Goal: Contribute content: Contribute content

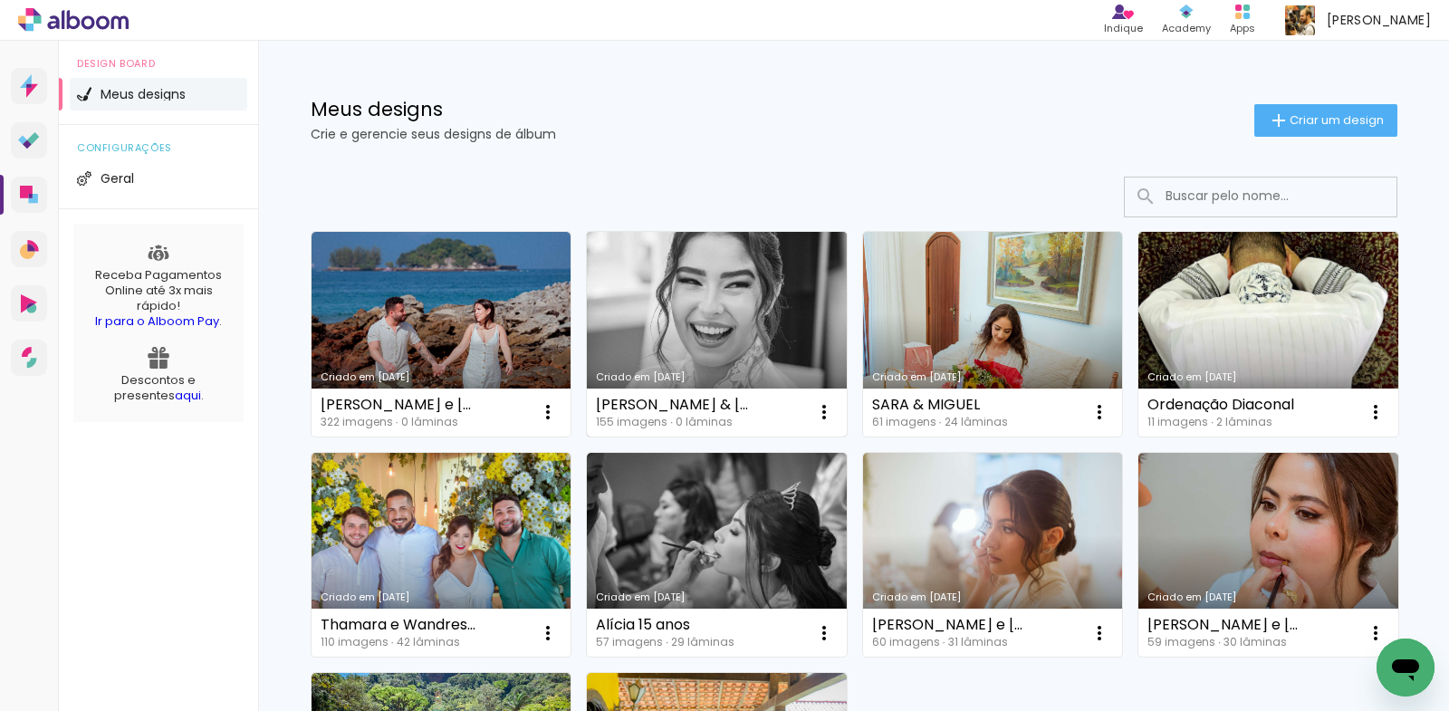
click at [714, 310] on link "Criado em [DATE]" at bounding box center [717, 334] width 260 height 205
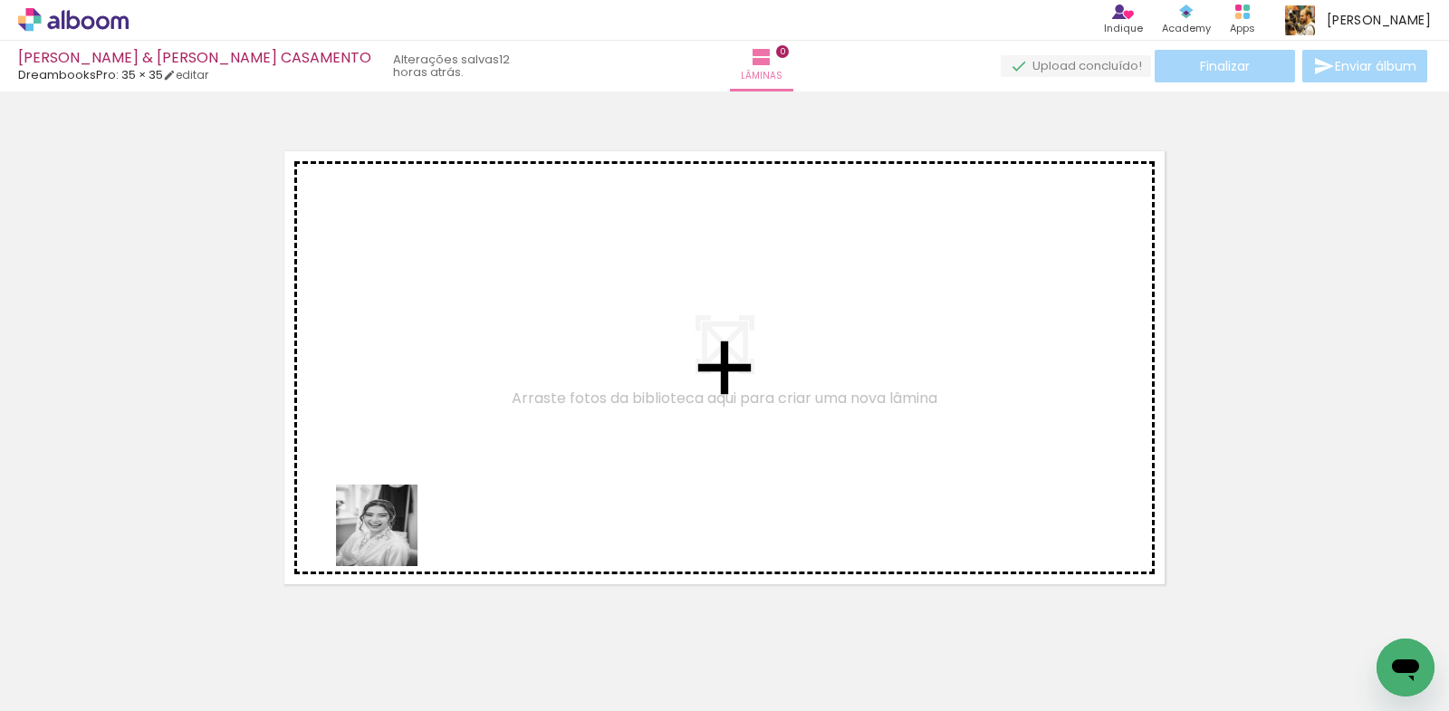
drag, startPoint x: 198, startPoint y: 660, endPoint x: 550, endPoint y: 666, distance: 351.4
click at [498, 461] on quentale-workspace at bounding box center [724, 355] width 1449 height 711
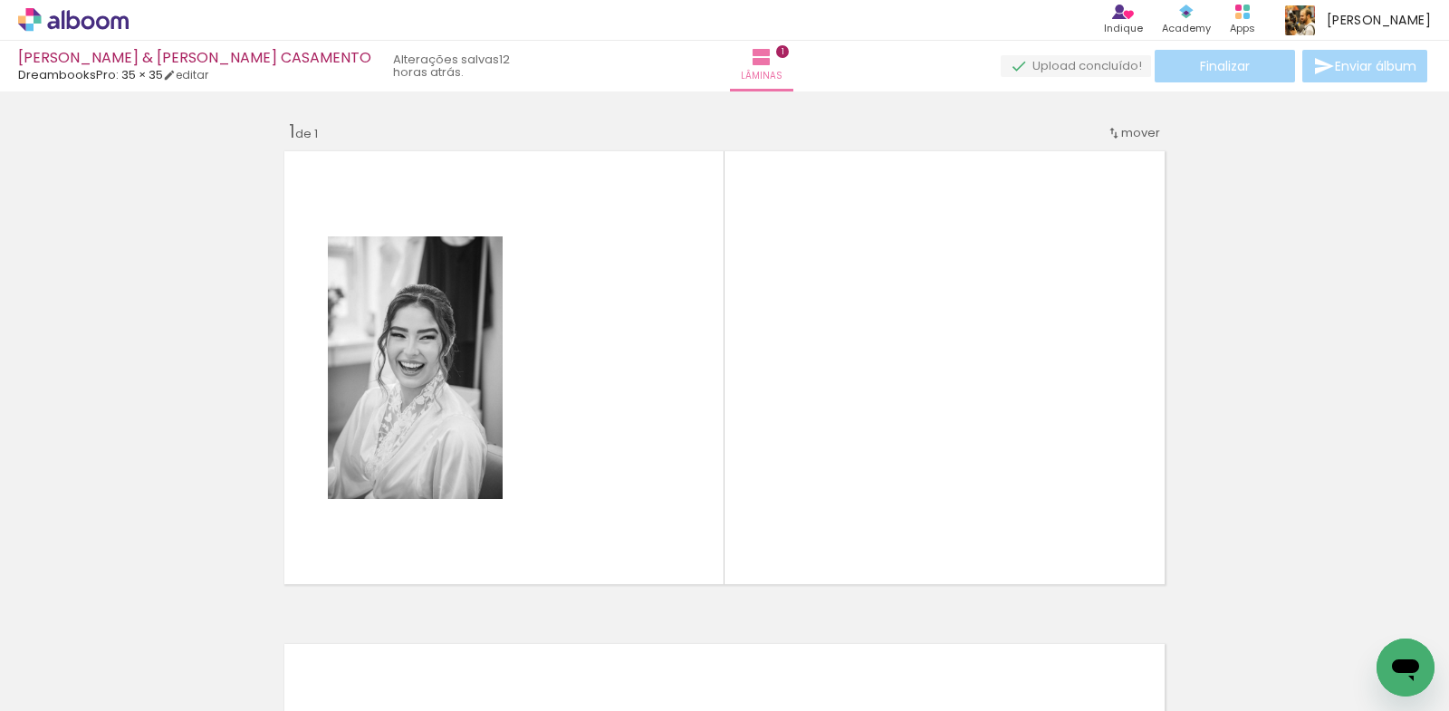
scroll to position [23, 0]
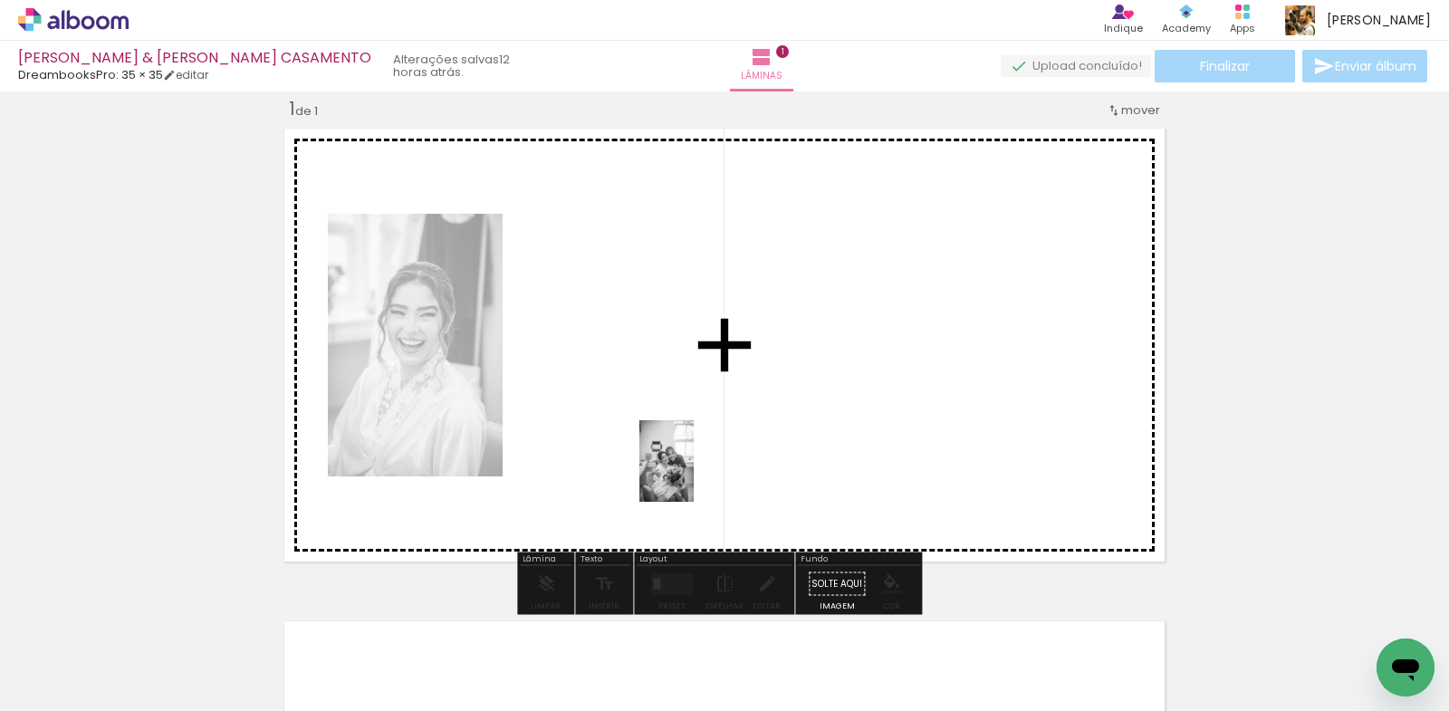
drag, startPoint x: 508, startPoint y: 661, endPoint x: 694, endPoint y: 474, distance: 264.4
click at [694, 474] on quentale-workspace at bounding box center [724, 355] width 1449 height 711
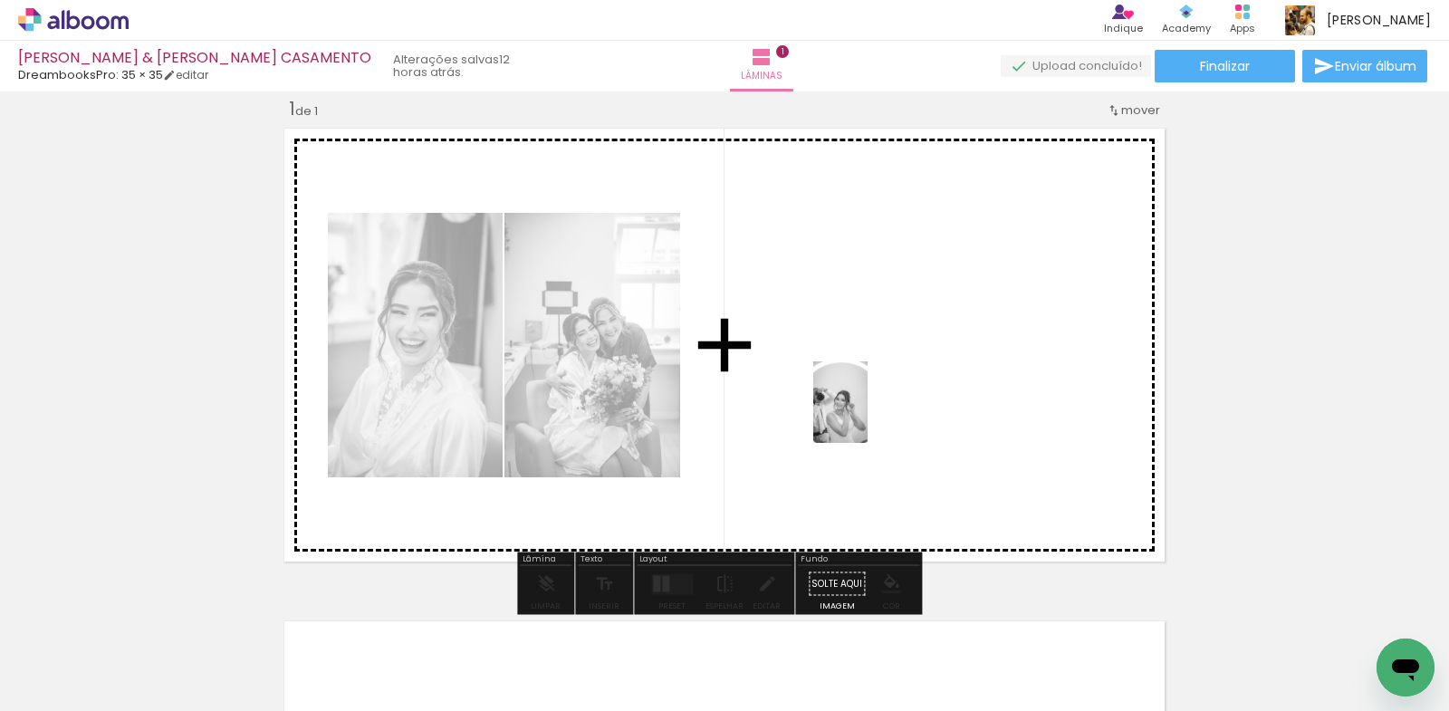
drag, startPoint x: 903, startPoint y: 670, endPoint x: 637, endPoint y: 463, distance: 337.4
click at [866, 404] on quentale-workspace at bounding box center [724, 355] width 1449 height 711
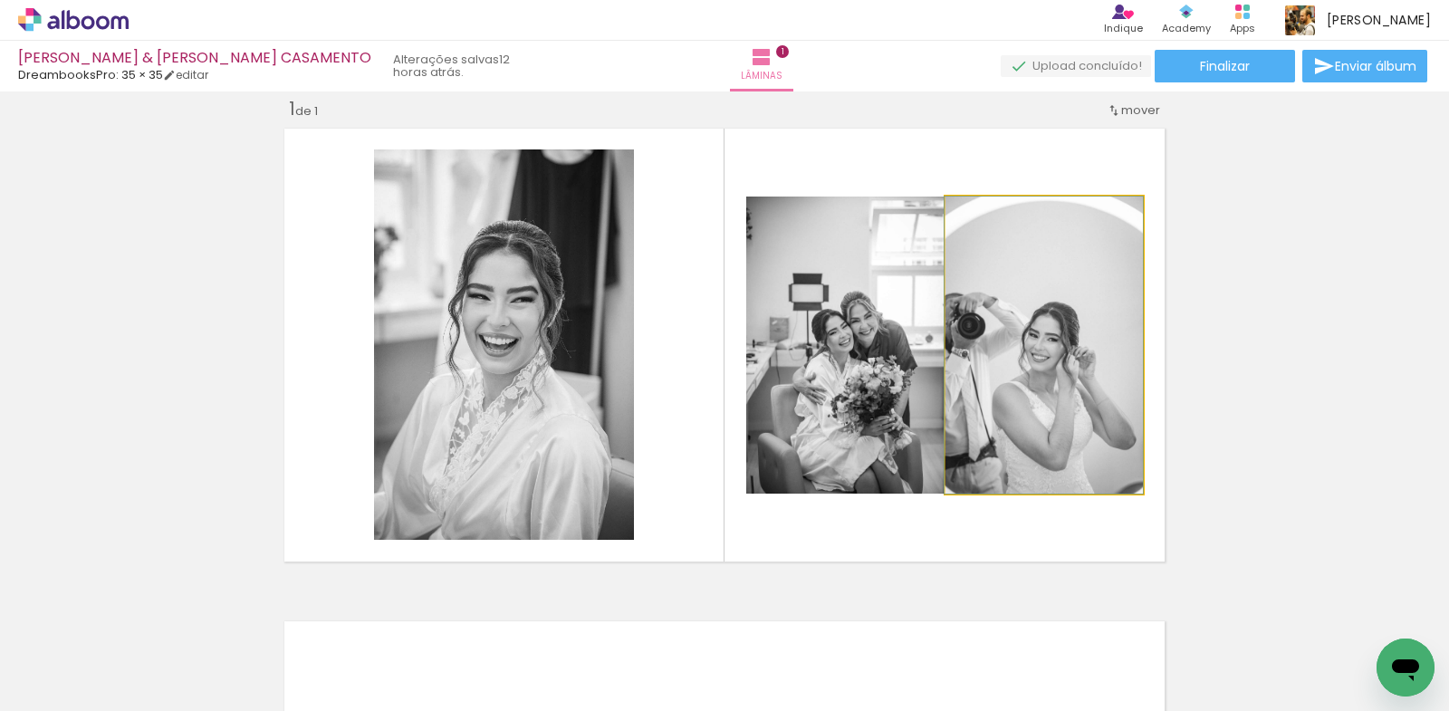
drag, startPoint x: 1062, startPoint y: 397, endPoint x: 992, endPoint y: 356, distance: 81.2
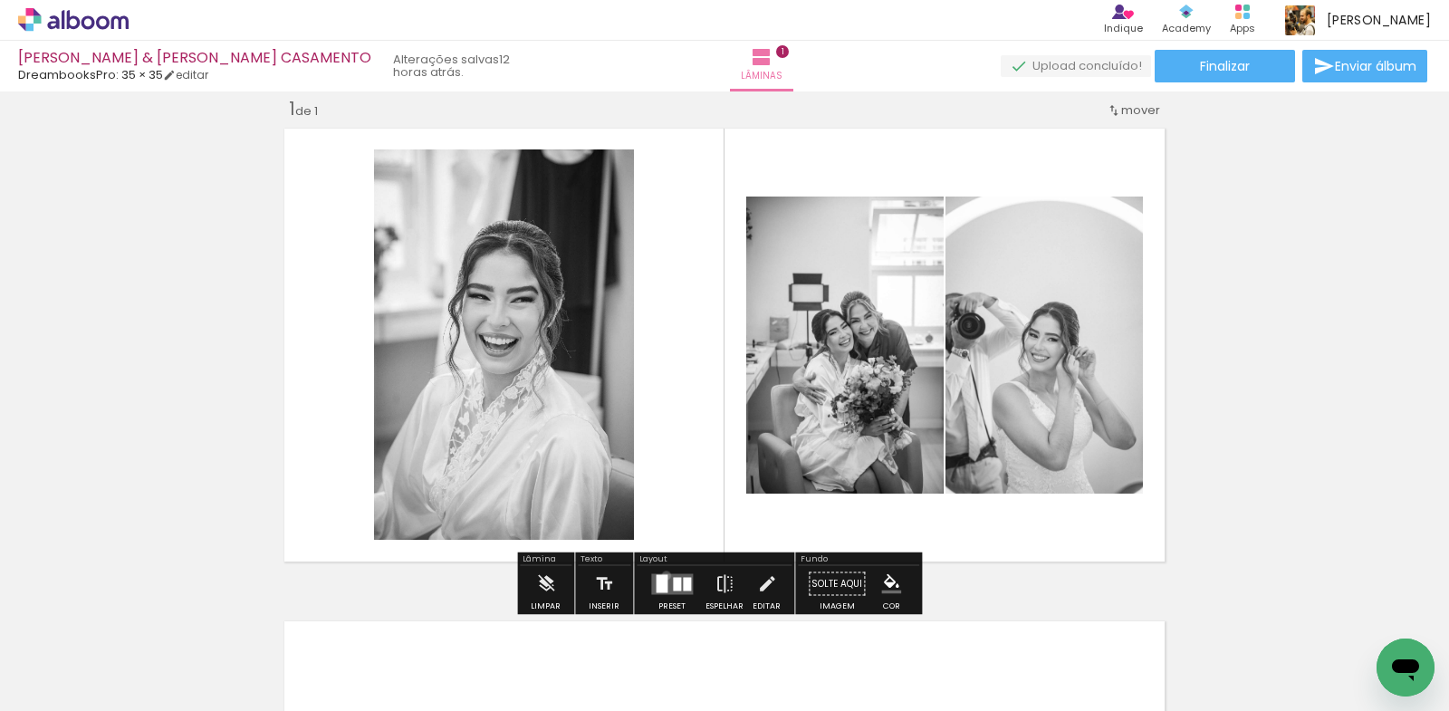
drag, startPoint x: 662, startPoint y: 575, endPoint x: 633, endPoint y: 560, distance: 32.8
click at [663, 574] on div at bounding box center [662, 583] width 12 height 18
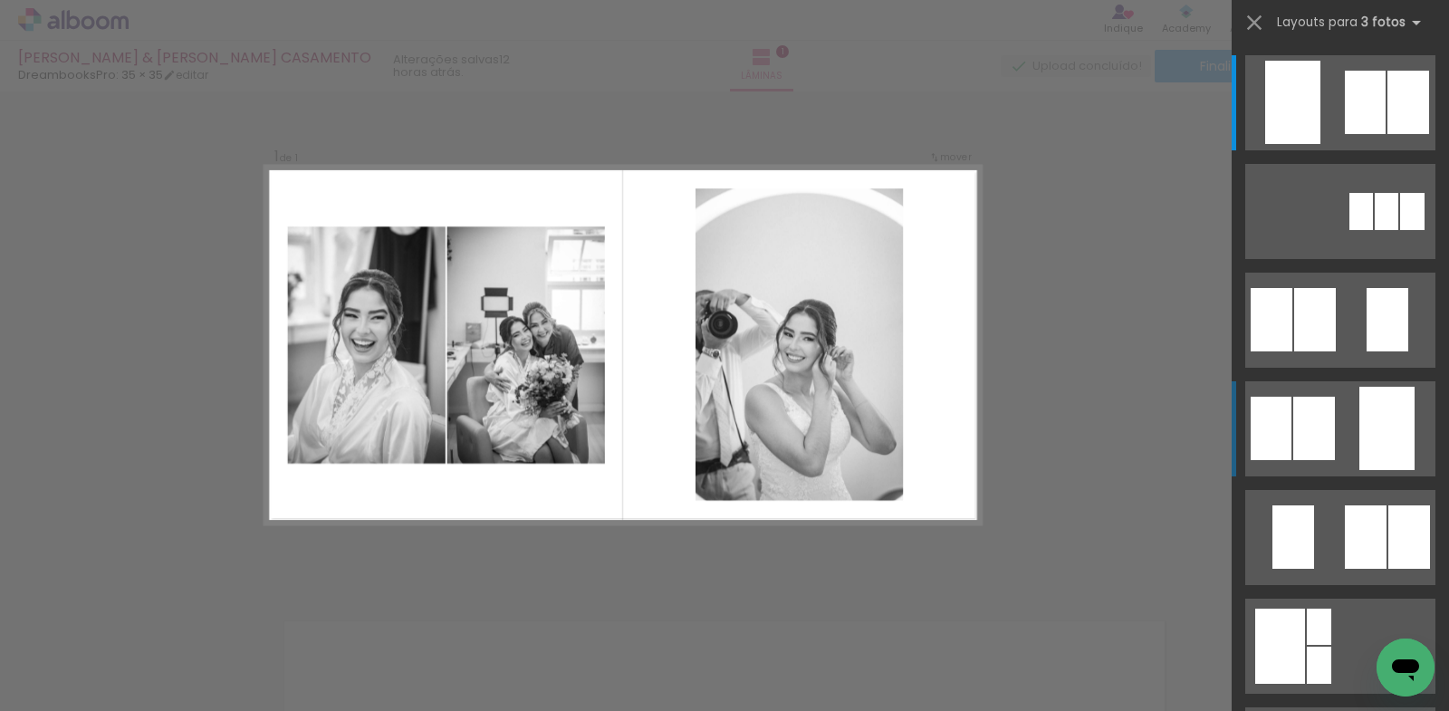
click at [1371, 434] on div at bounding box center [1386, 428] width 55 height 83
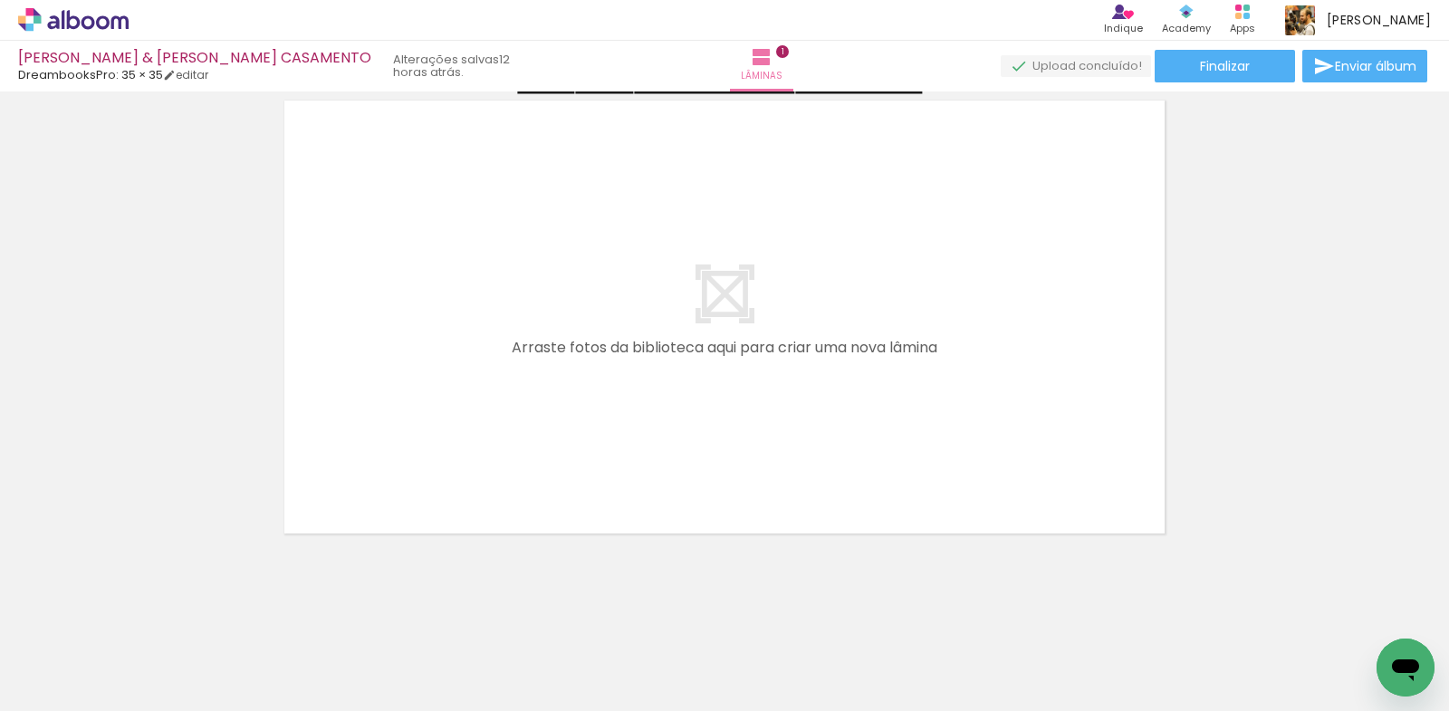
scroll to position [550, 0]
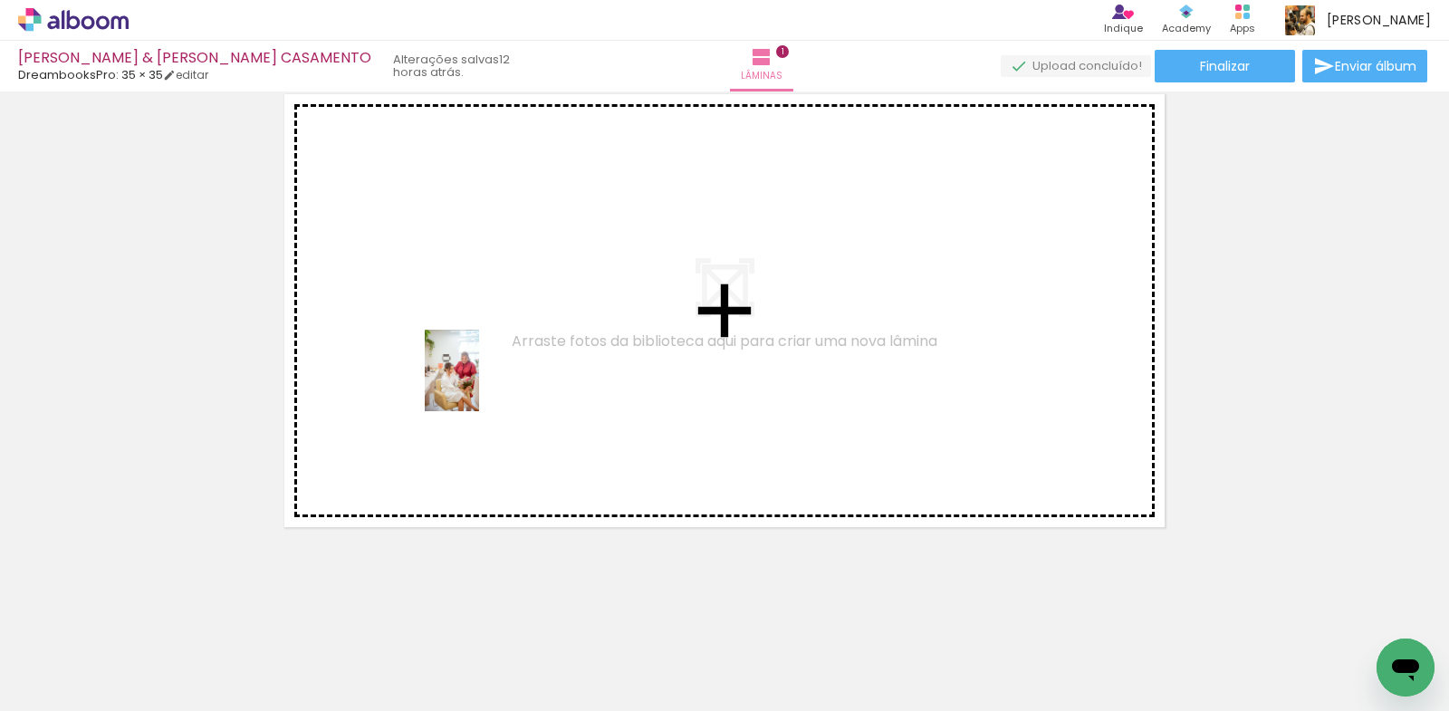
drag, startPoint x: 293, startPoint y: 663, endPoint x: 479, endPoint y: 384, distance: 335.0
click at [479, 384] on quentale-workspace at bounding box center [724, 355] width 1449 height 711
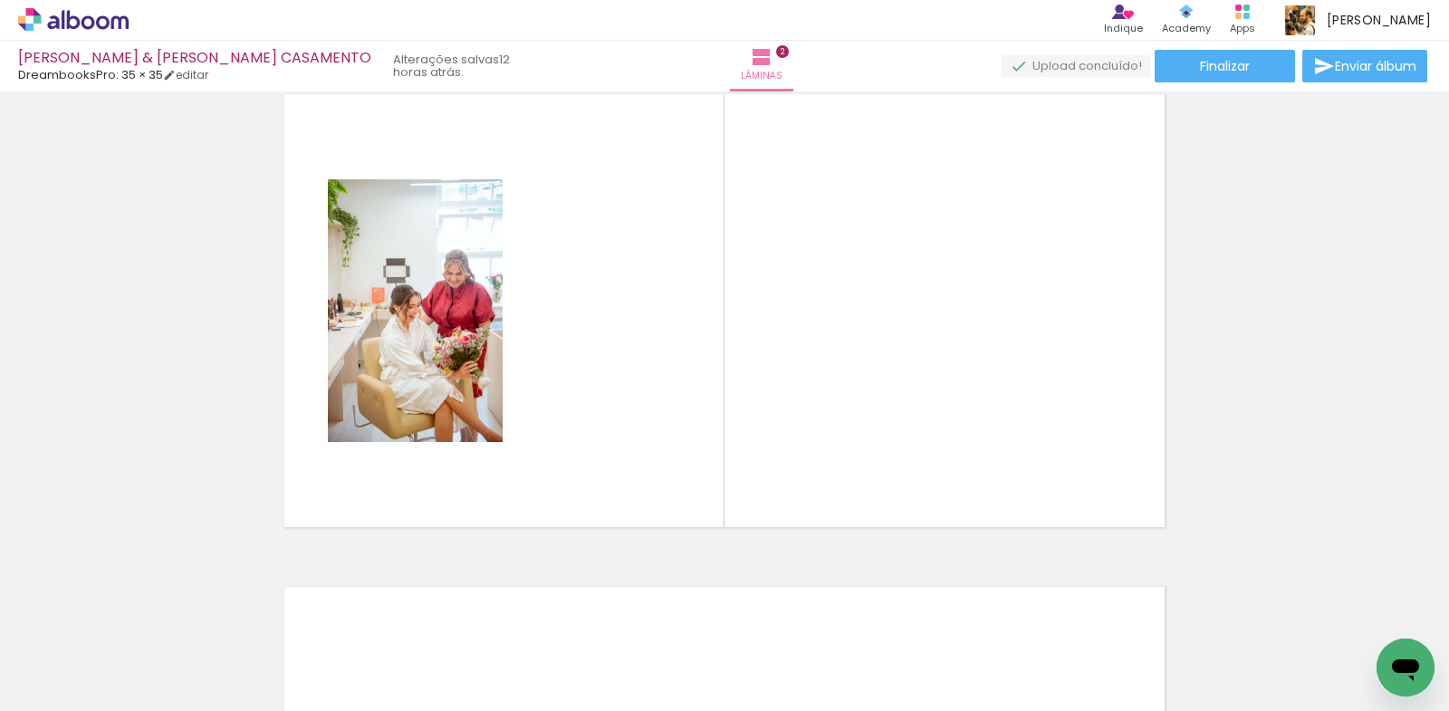
scroll to position [515, 0]
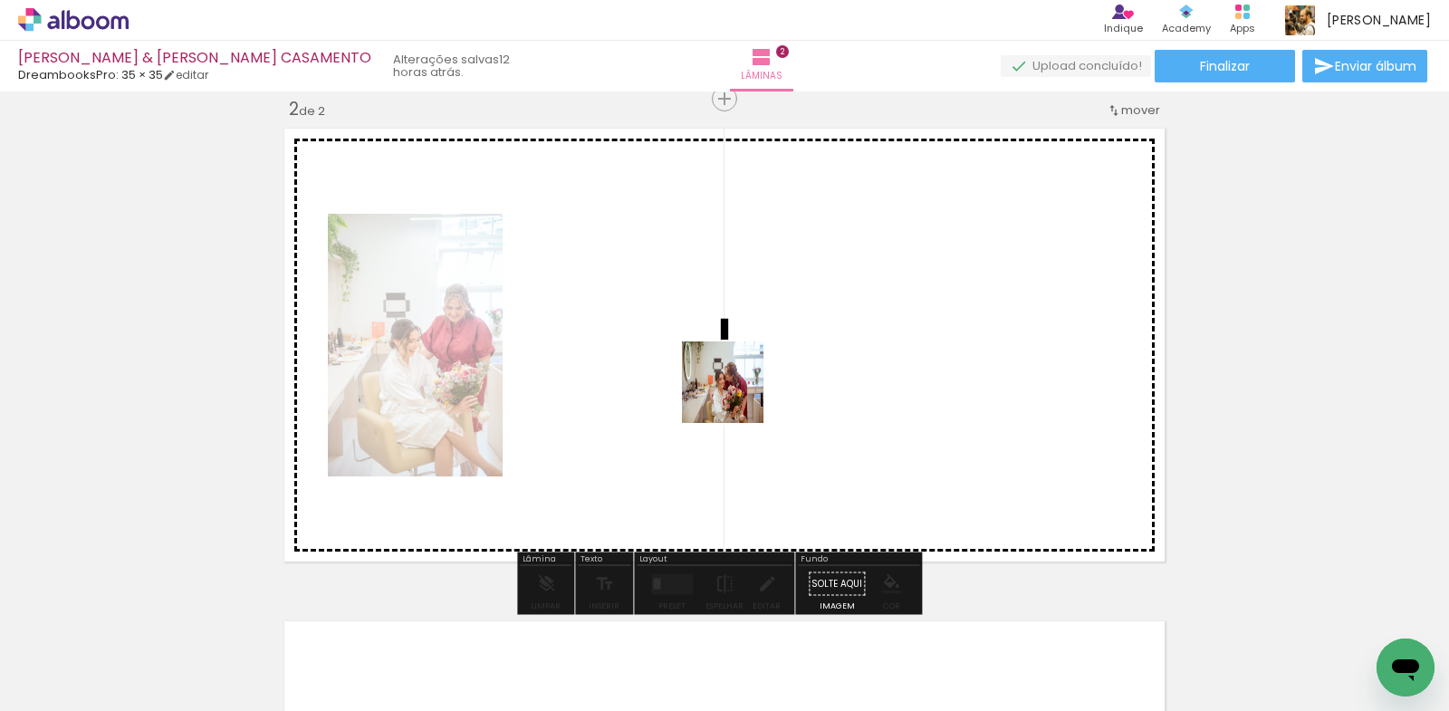
drag, startPoint x: 400, startPoint y: 650, endPoint x: 741, endPoint y: 389, distance: 428.8
click at [741, 389] on quentale-workspace at bounding box center [724, 355] width 1449 height 711
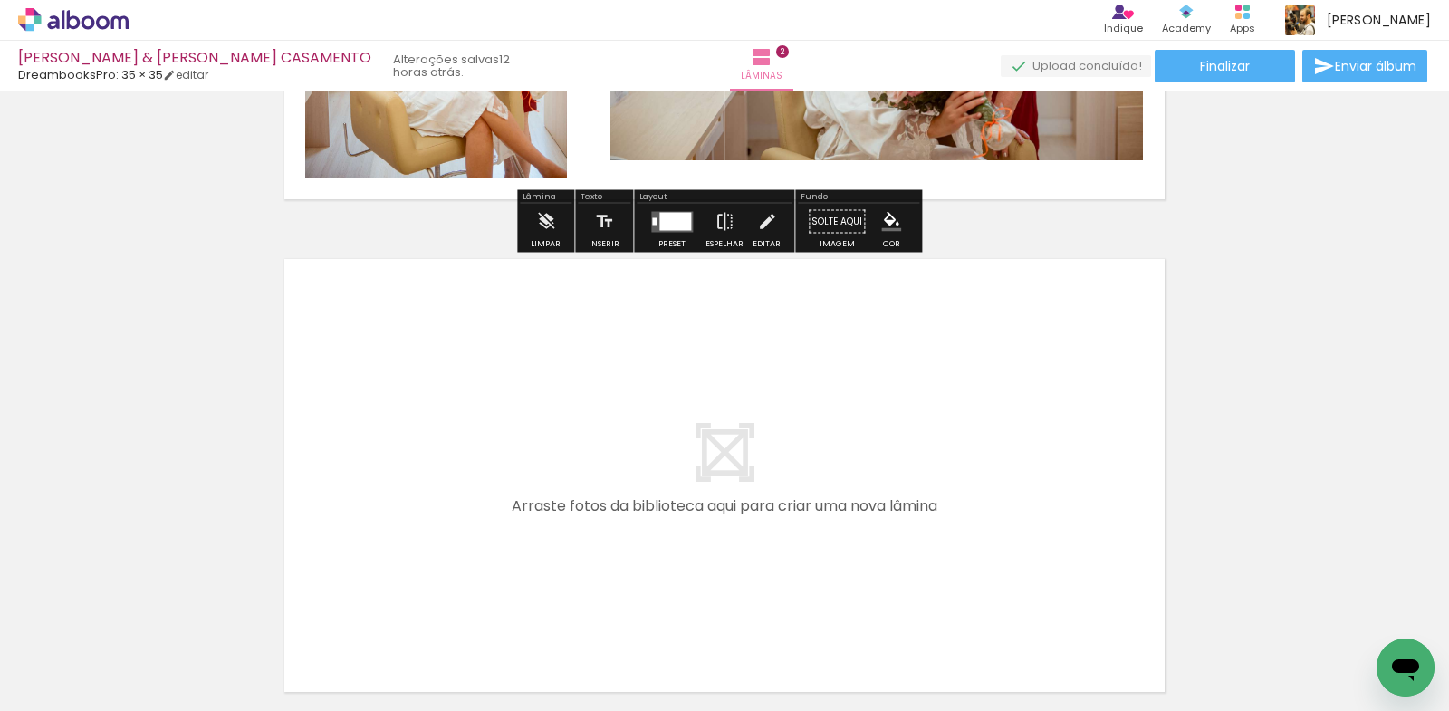
scroll to position [1042, 0]
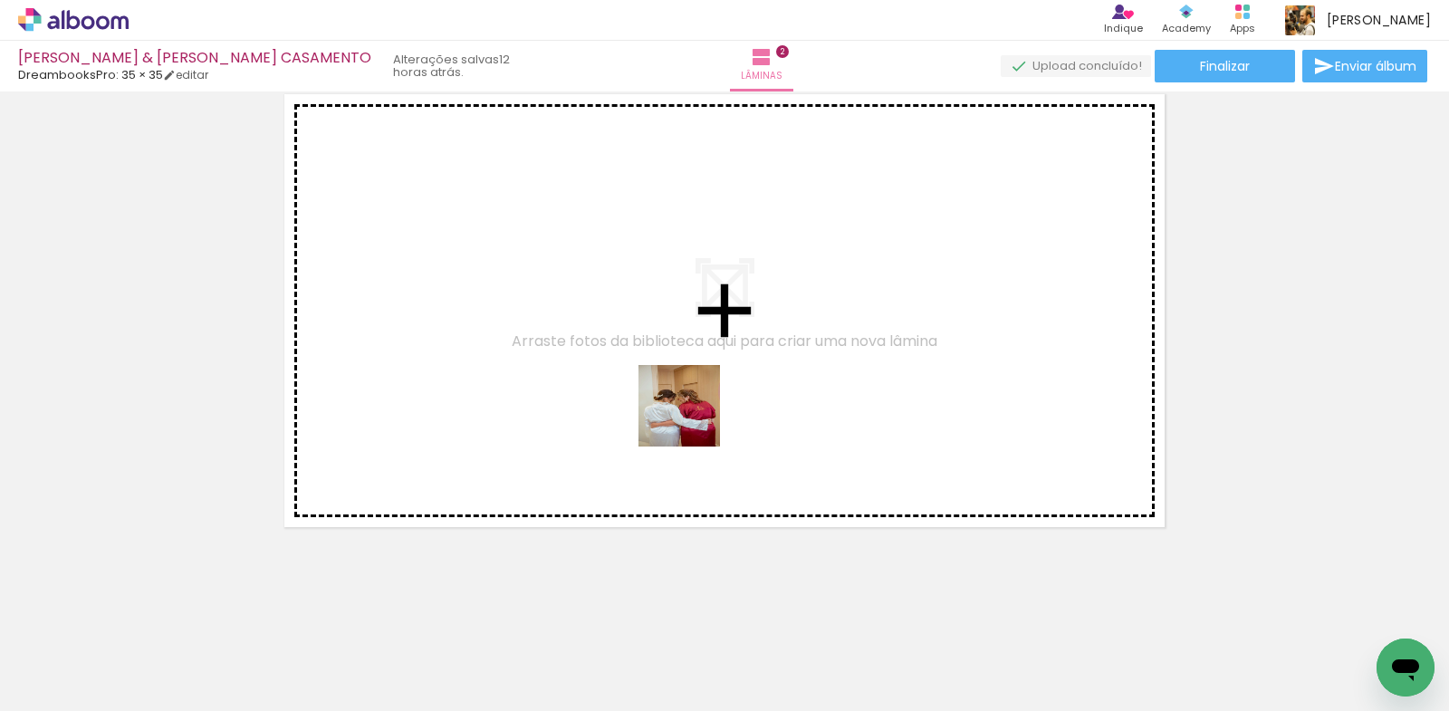
drag, startPoint x: 696, startPoint y: 661, endPoint x: 620, endPoint y: 700, distance: 85.4
click at [690, 343] on quentale-workspace at bounding box center [724, 355] width 1449 height 711
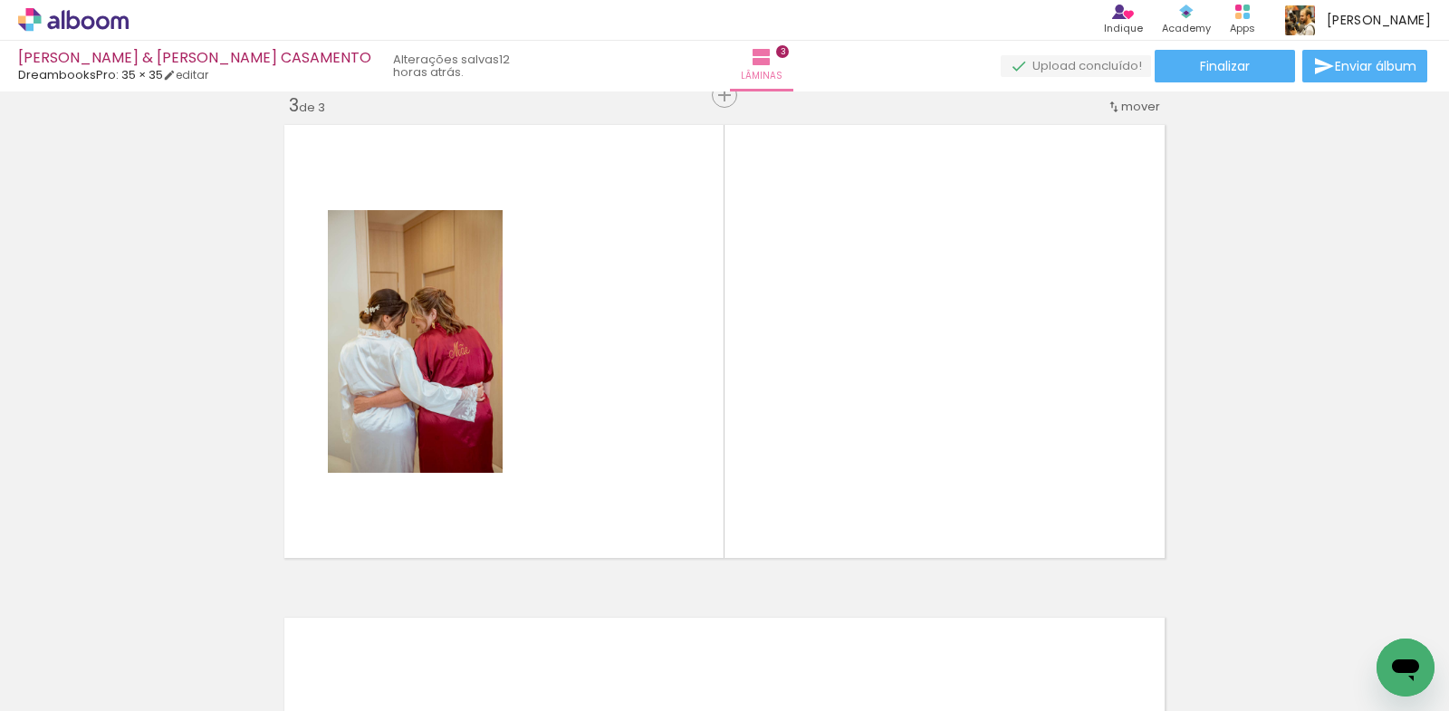
scroll to position [1008, 0]
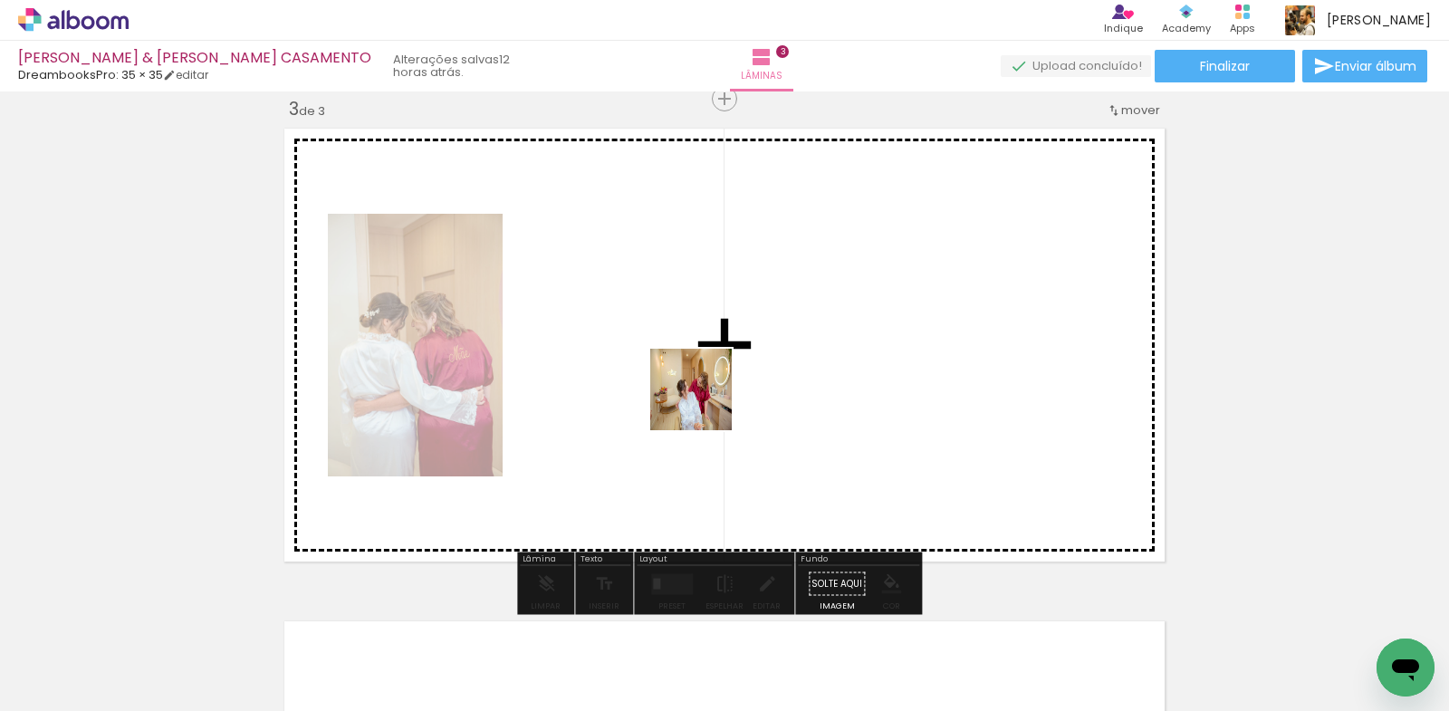
drag, startPoint x: 606, startPoint y: 661, endPoint x: 712, endPoint y: 377, distance: 303.4
click at [712, 377] on quentale-workspace at bounding box center [724, 355] width 1449 height 711
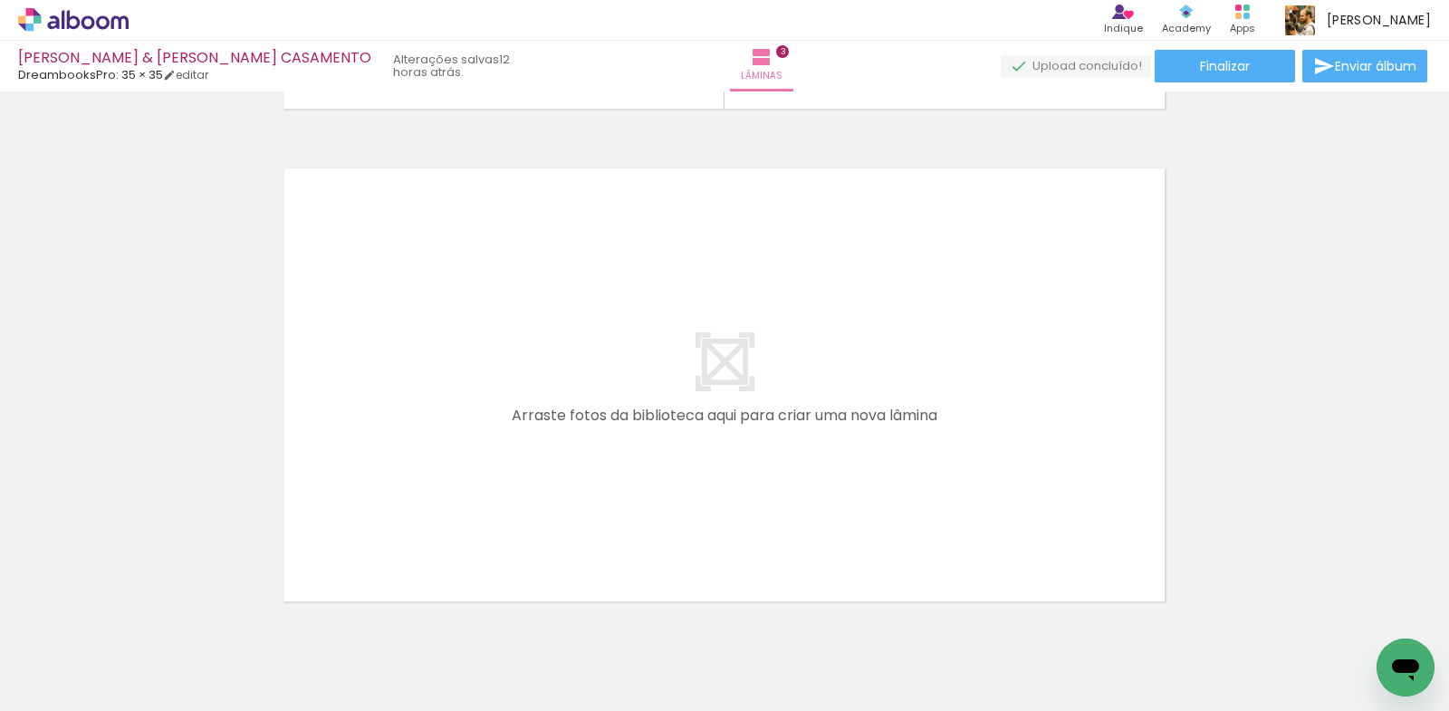
scroll to position [0, 548]
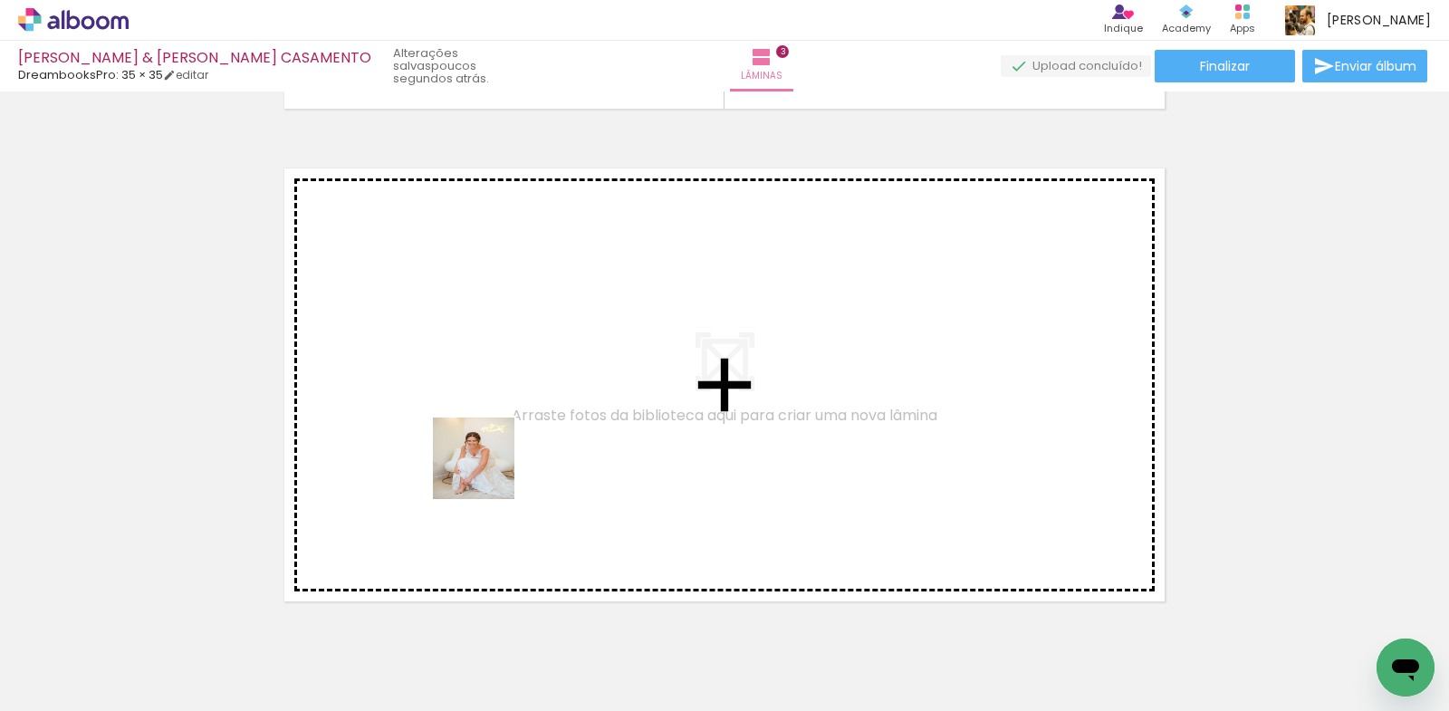
drag, startPoint x: 244, startPoint y: 657, endPoint x: 540, endPoint y: 443, distance: 365.7
click at [540, 443] on quentale-workspace at bounding box center [724, 355] width 1449 height 711
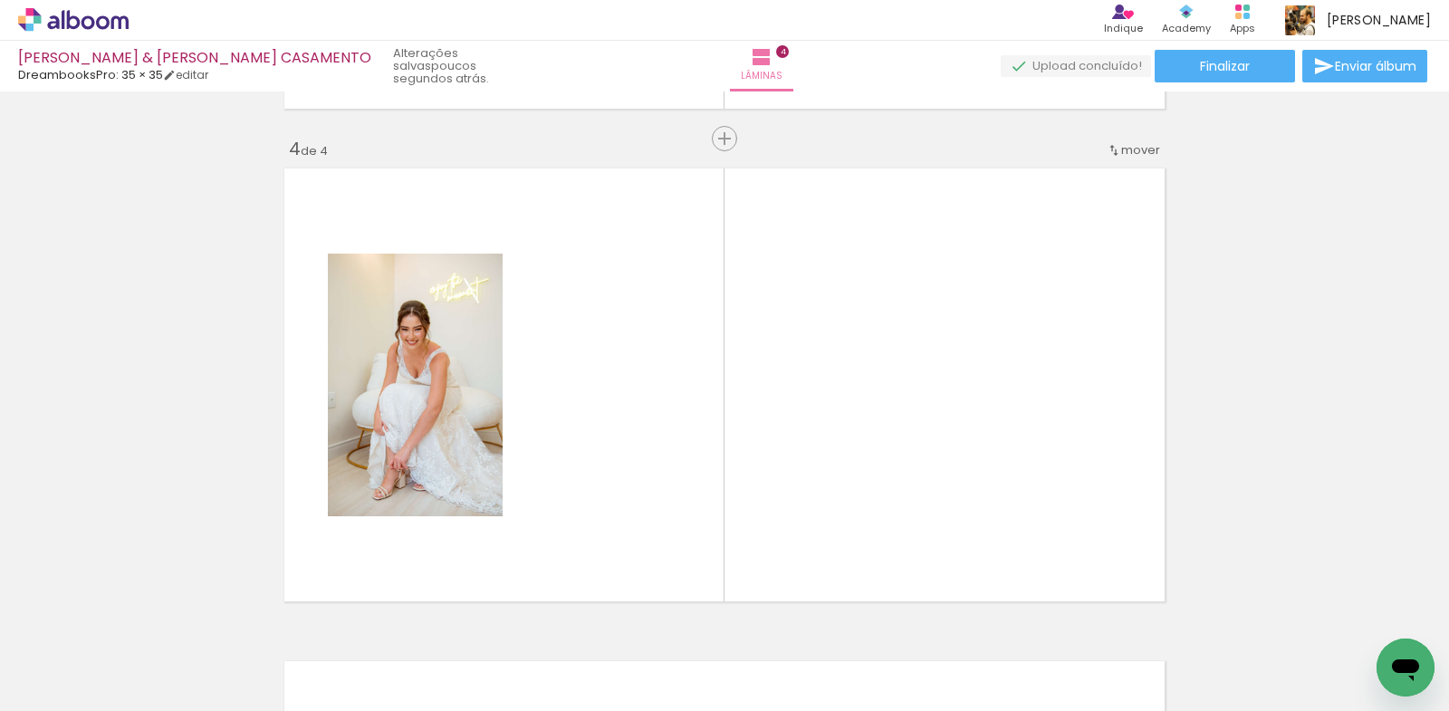
scroll to position [1500, 0]
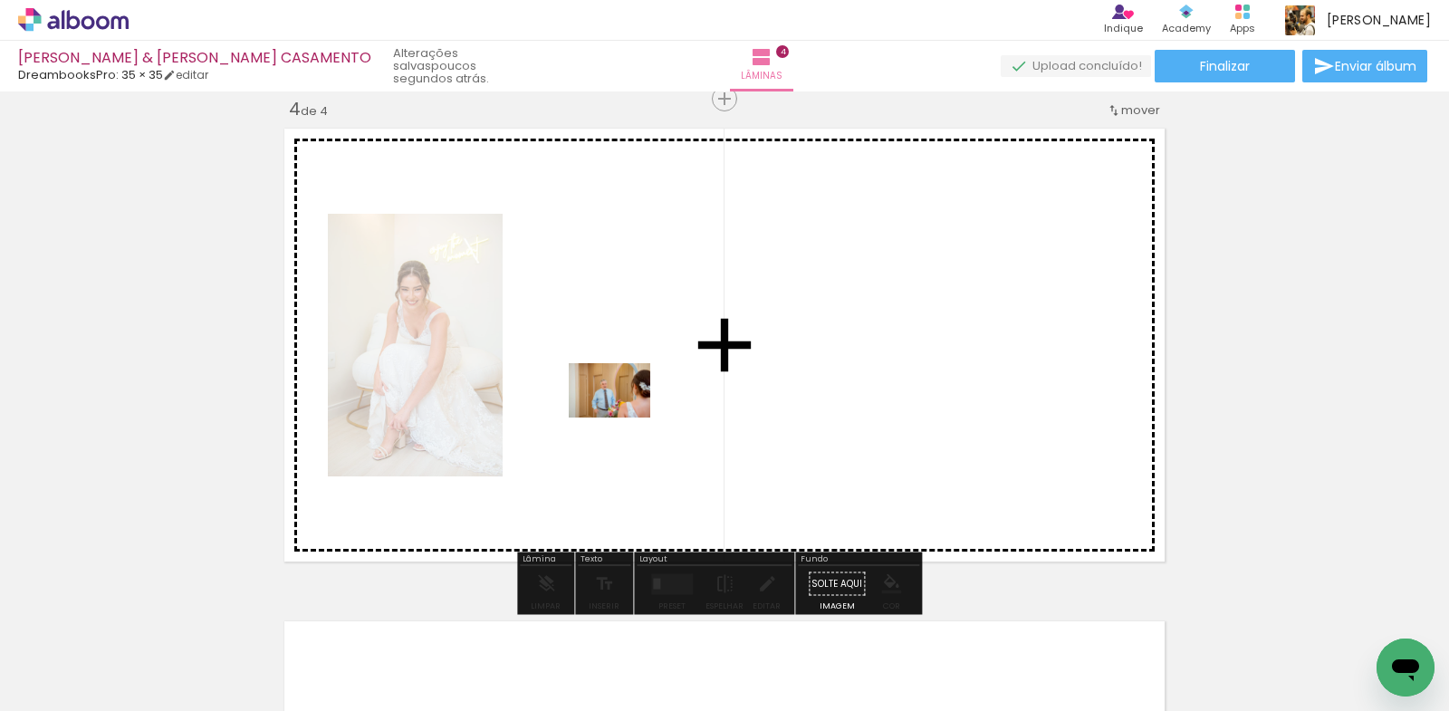
drag, startPoint x: 465, startPoint y: 665, endPoint x: 625, endPoint y: 416, distance: 295.6
click at [625, 416] on quentale-workspace at bounding box center [724, 355] width 1449 height 711
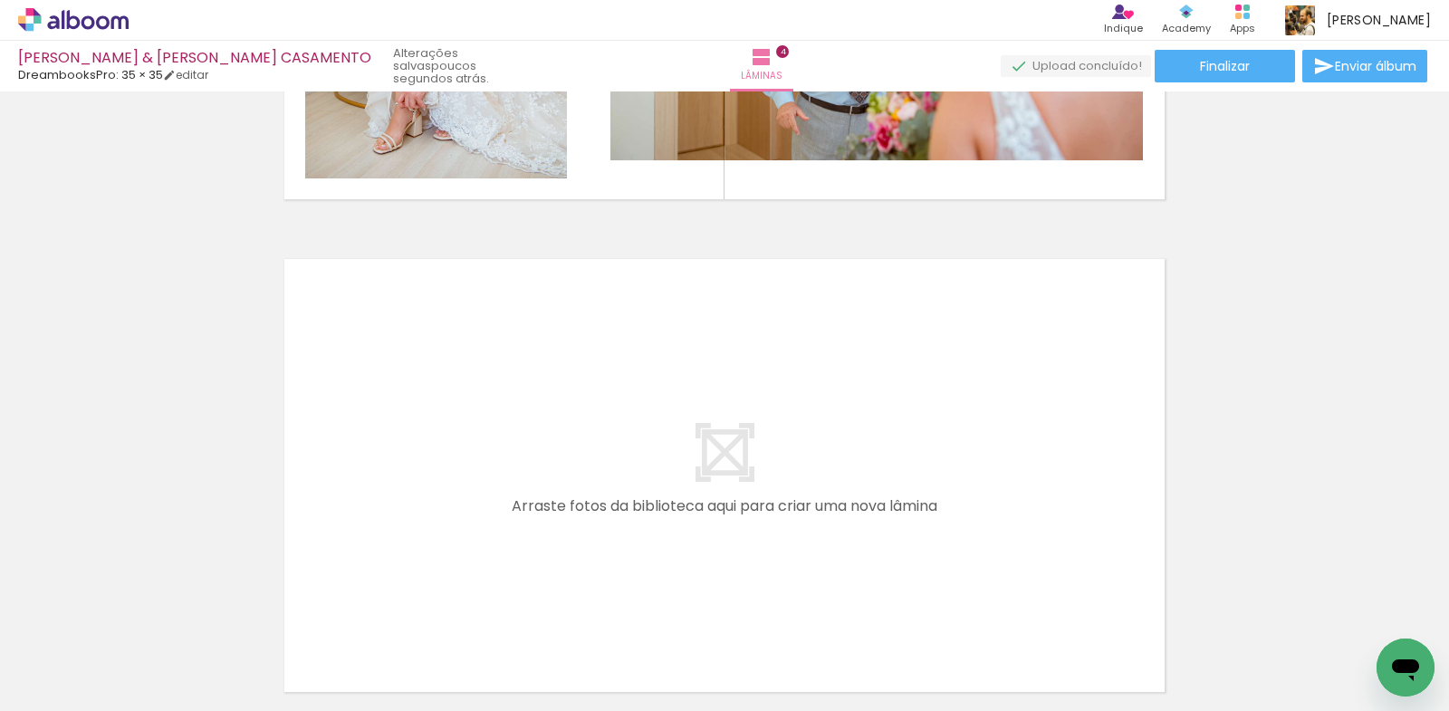
scroll to position [2027, 0]
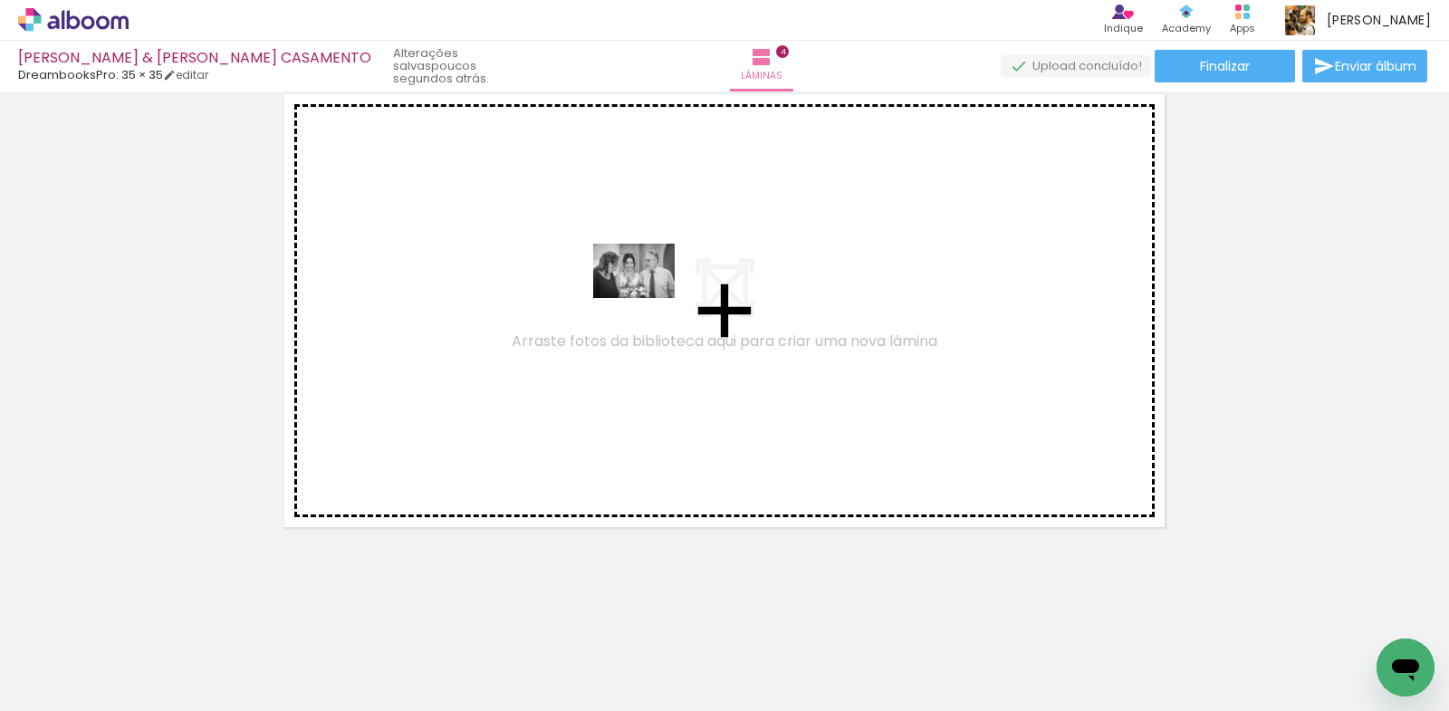
drag, startPoint x: 543, startPoint y: 660, endPoint x: 647, endPoint y: 298, distance: 376.8
click at [647, 298] on quentale-workspace at bounding box center [724, 355] width 1449 height 711
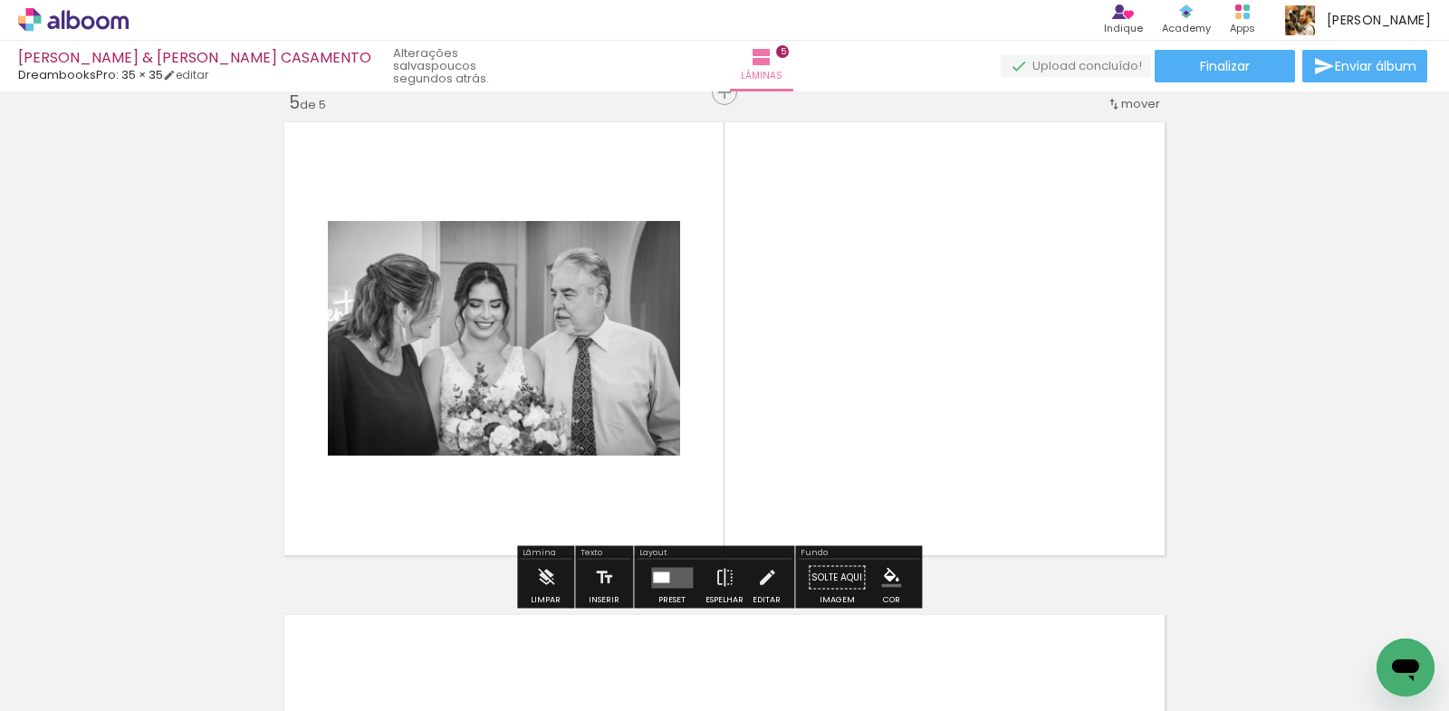
scroll to position [1993, 0]
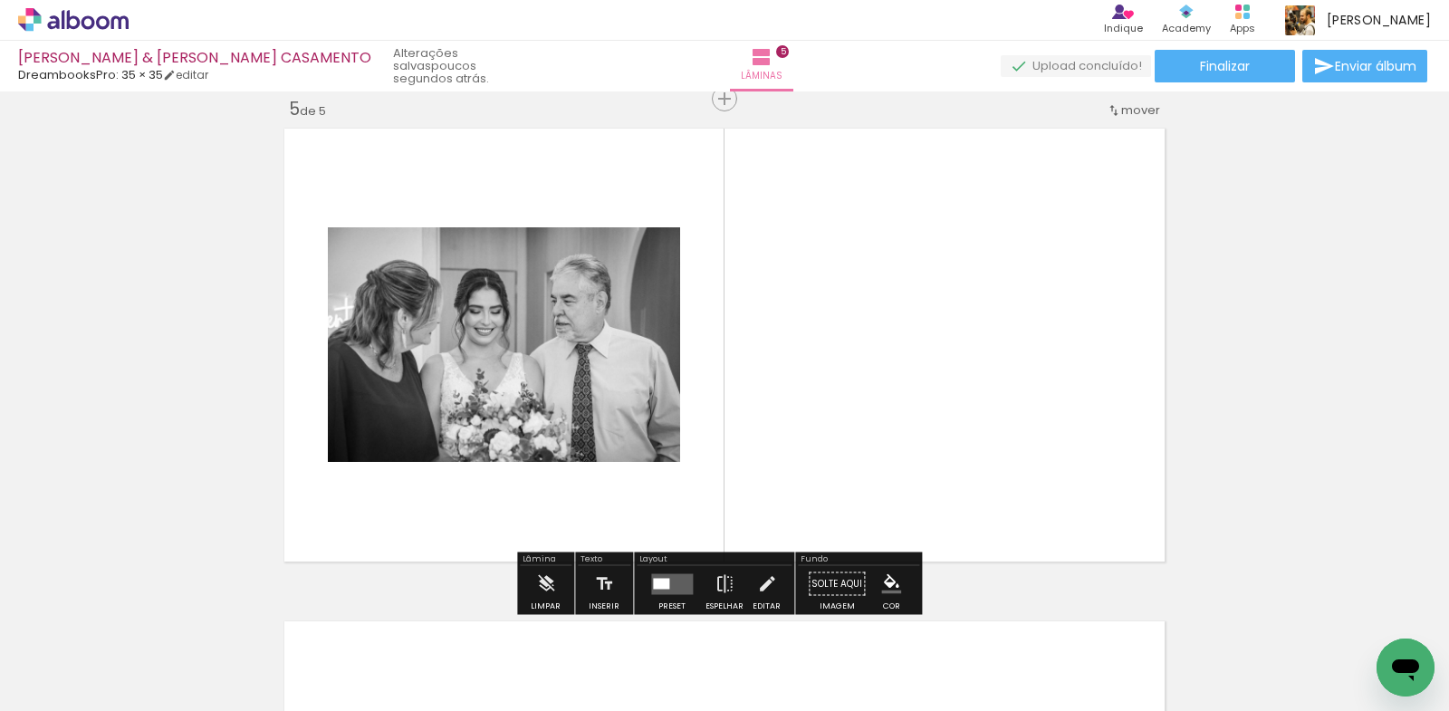
click at [660, 589] on quentale-layouter at bounding box center [672, 583] width 42 height 21
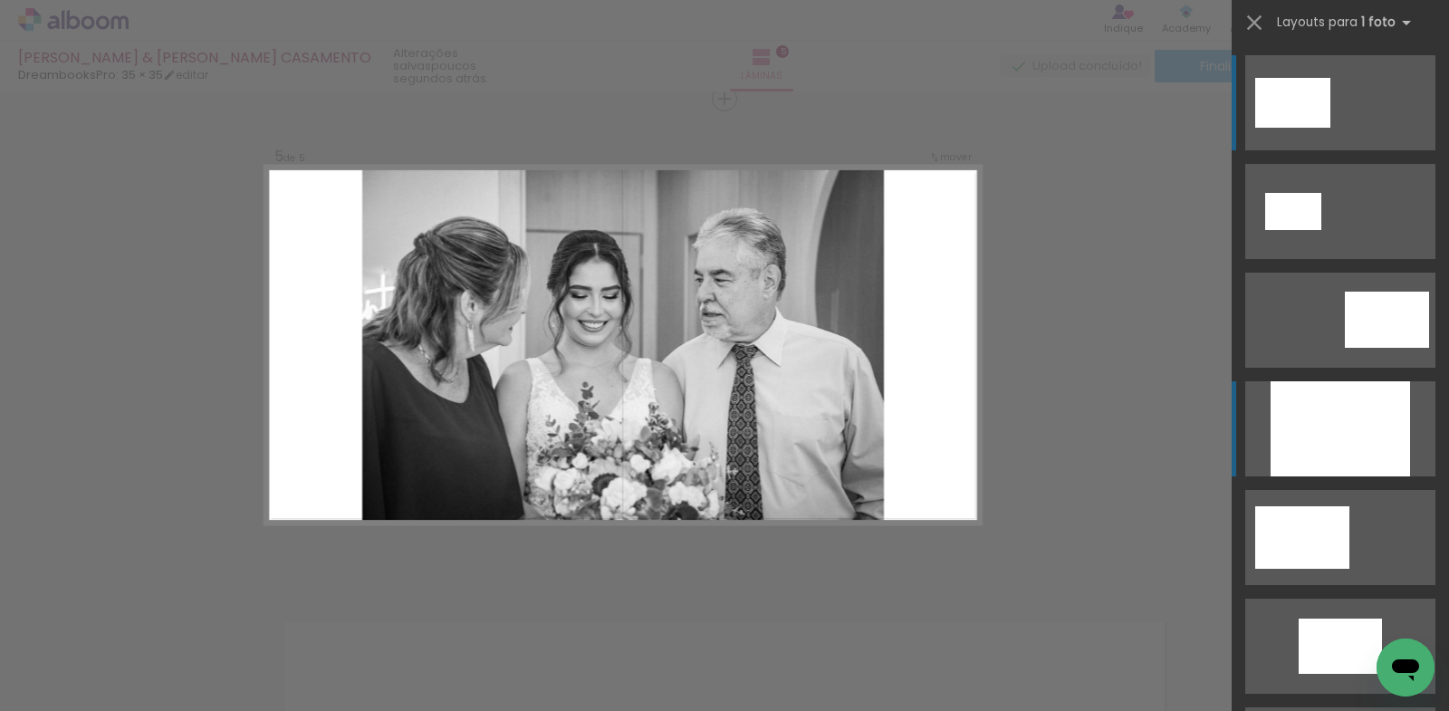
click at [1302, 417] on div at bounding box center [1339, 428] width 139 height 95
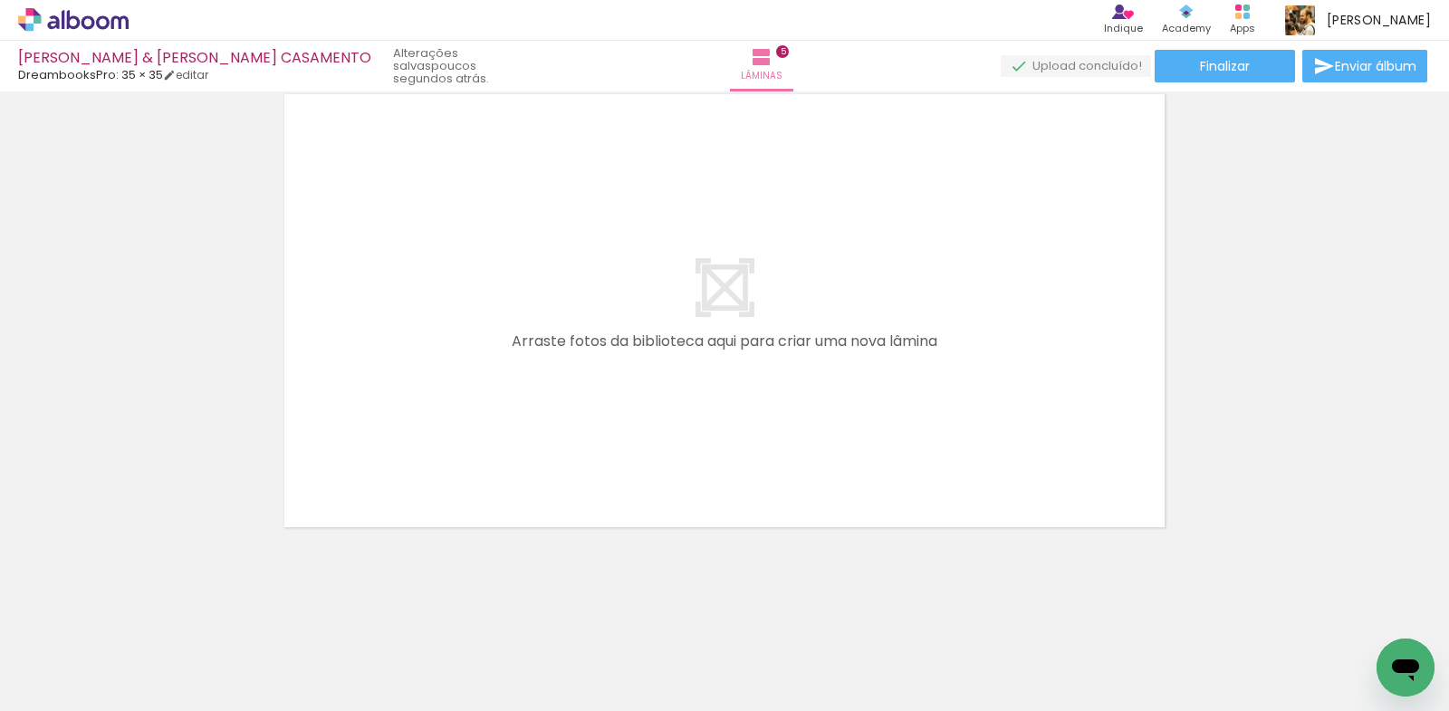
scroll to position [0, 1423]
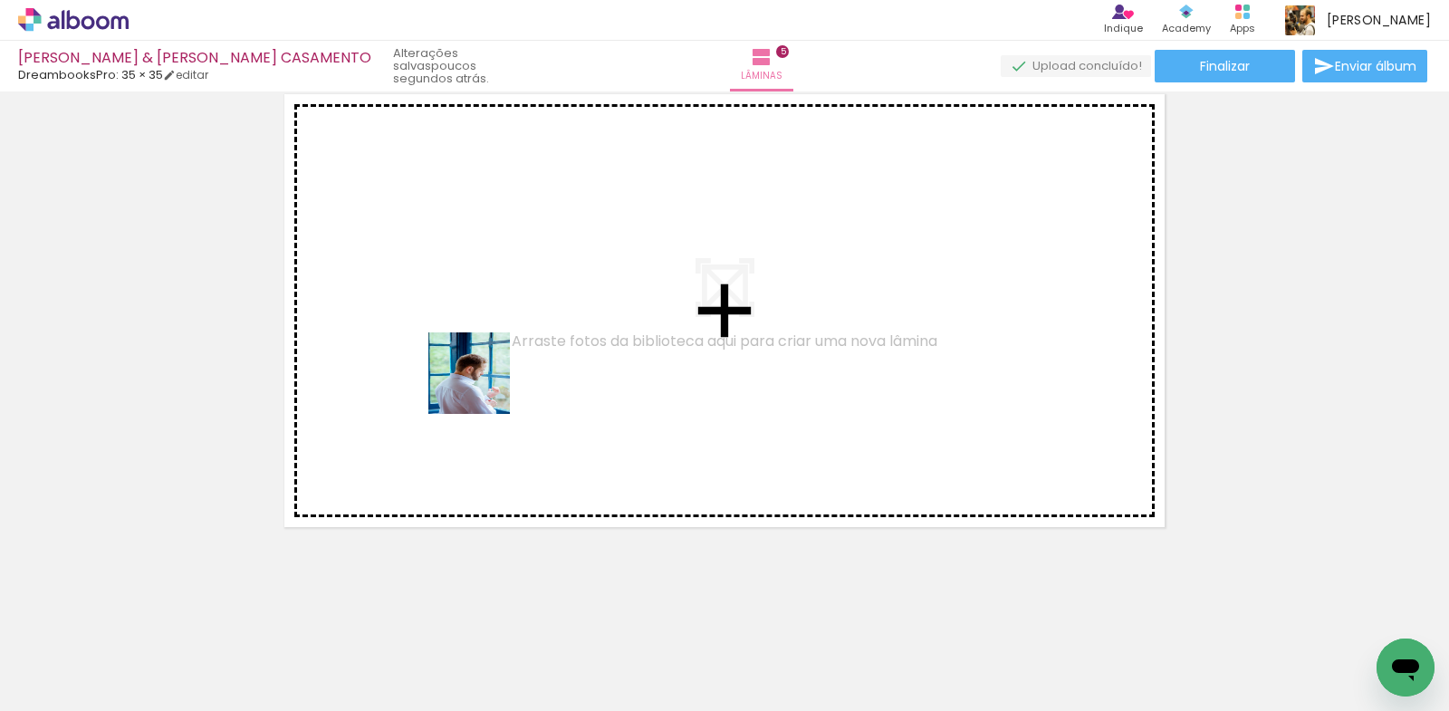
drag, startPoint x: 293, startPoint y: 669, endPoint x: 517, endPoint y: 615, distance: 230.1
click at [495, 346] on quentale-workspace at bounding box center [724, 355] width 1449 height 711
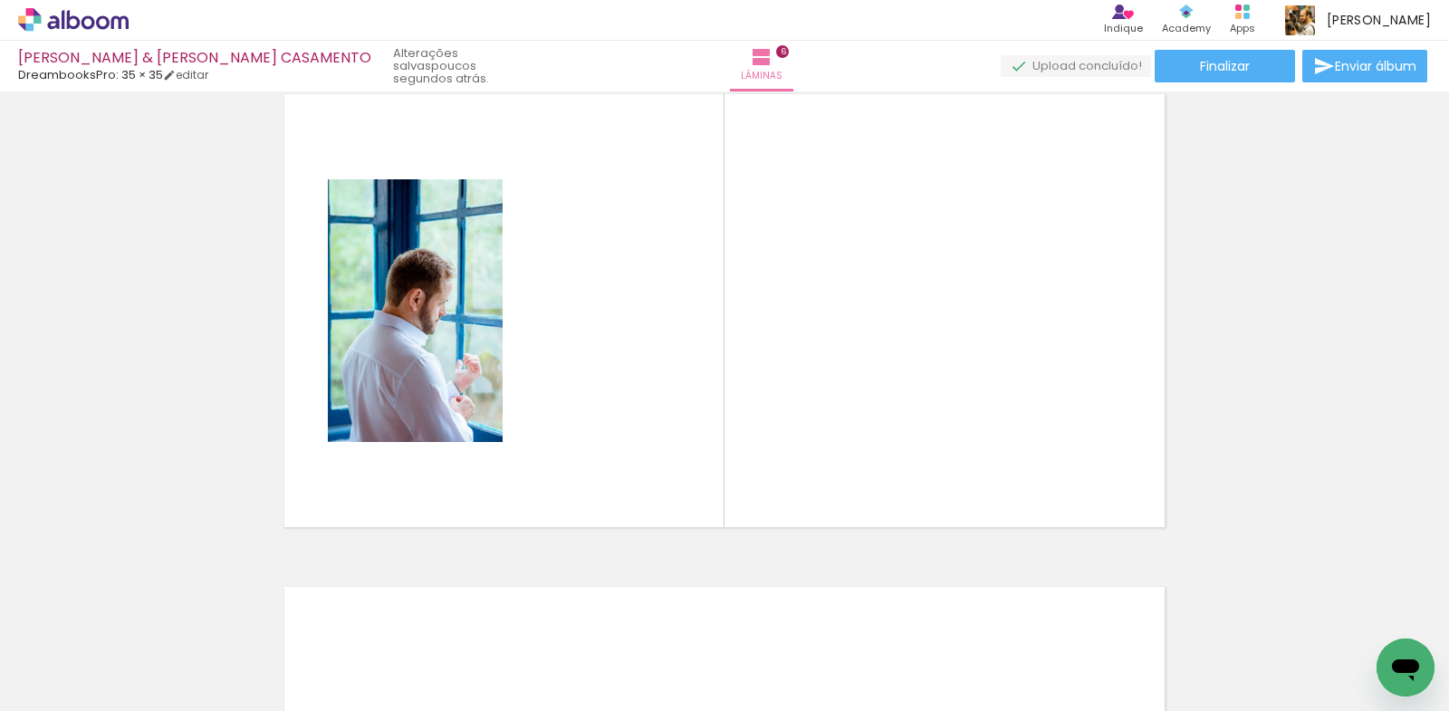
scroll to position [2485, 0]
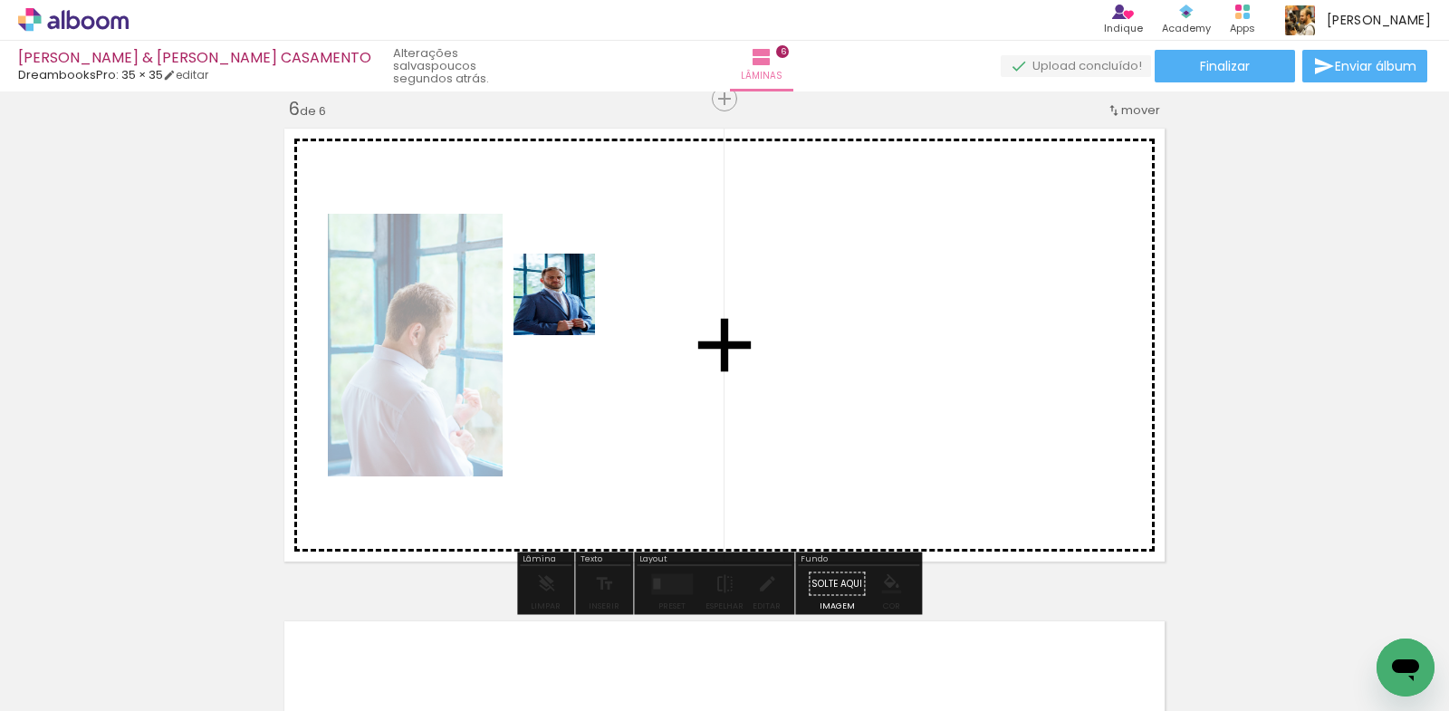
drag, startPoint x: 498, startPoint y: 638, endPoint x: 612, endPoint y: 617, distance: 116.1
click at [569, 302] on quentale-workspace at bounding box center [724, 355] width 1449 height 711
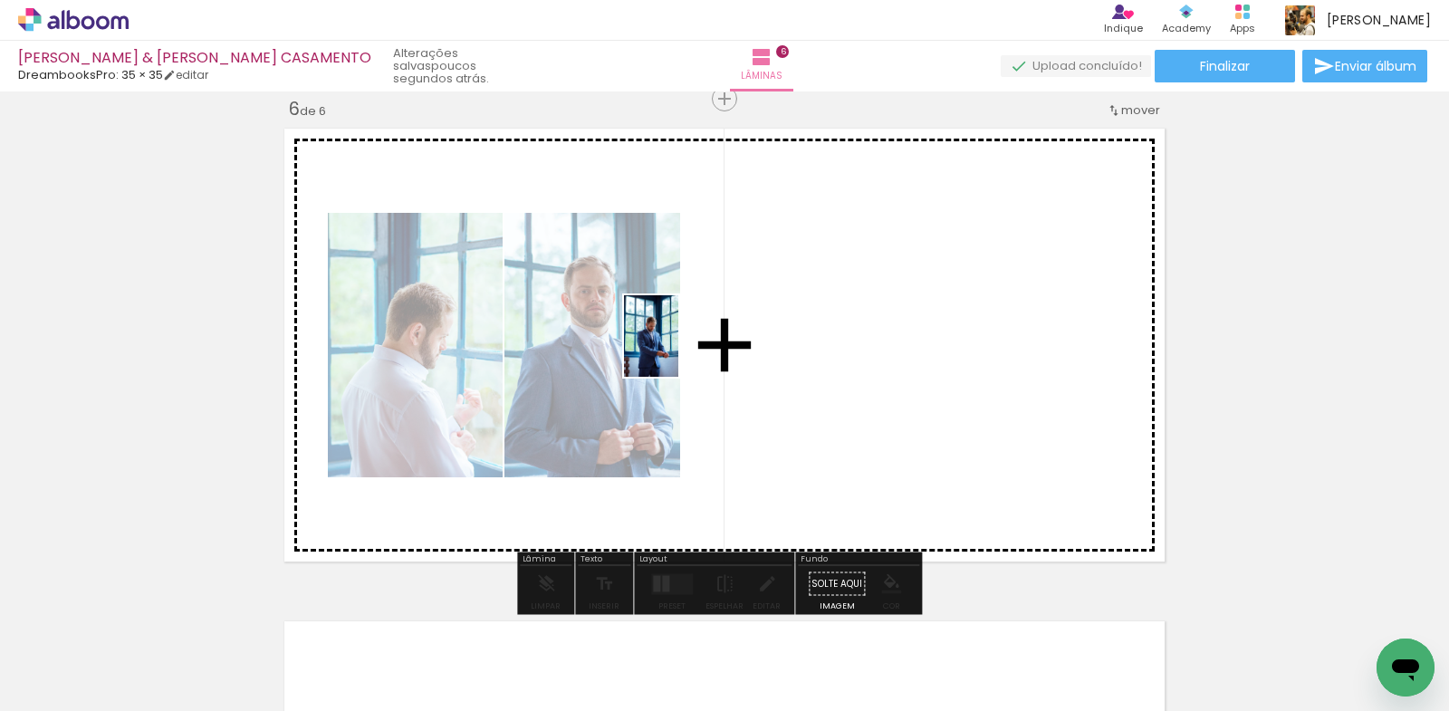
drag, startPoint x: 601, startPoint y: 641, endPoint x: 678, endPoint y: 349, distance: 301.5
click at [678, 349] on quentale-workspace at bounding box center [724, 355] width 1449 height 711
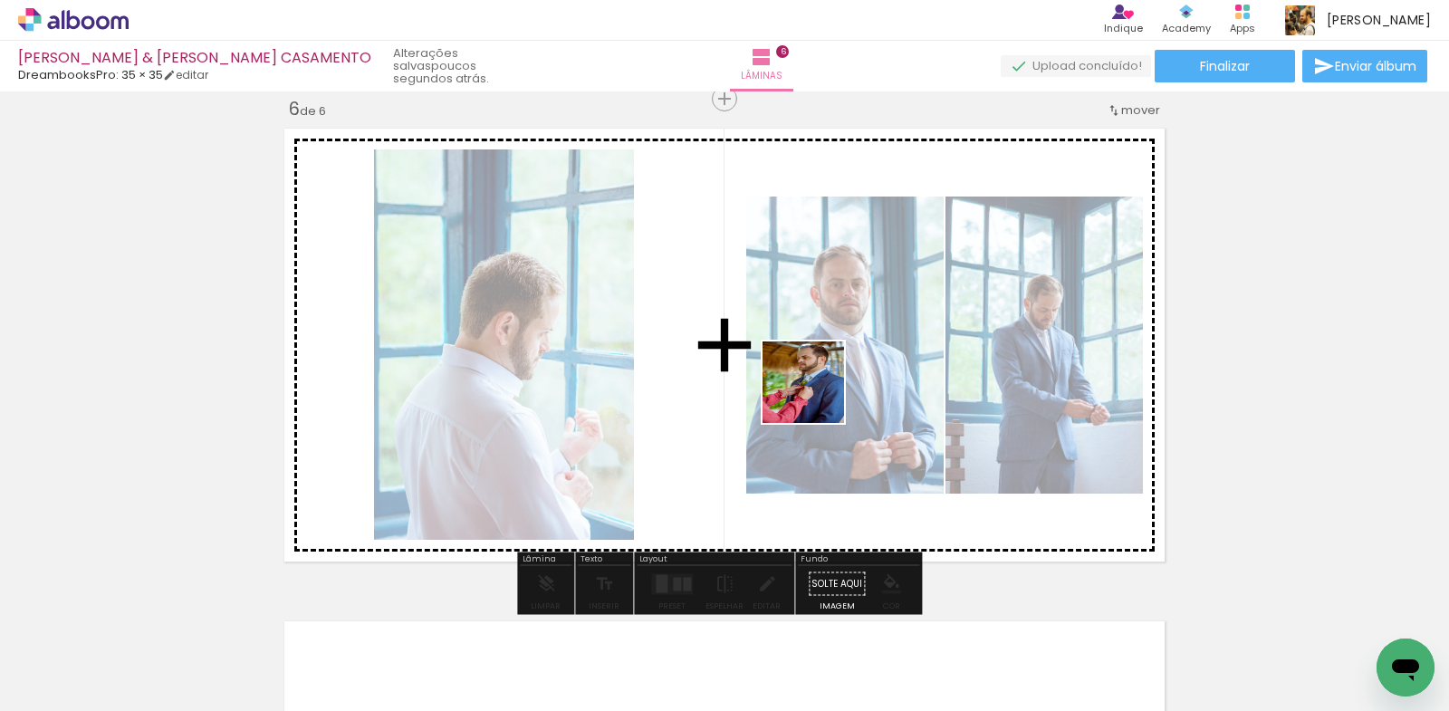
drag, startPoint x: 701, startPoint y: 659, endPoint x: 817, endPoint y: 386, distance: 297.0
click at [817, 386] on quentale-workspace at bounding box center [724, 355] width 1449 height 711
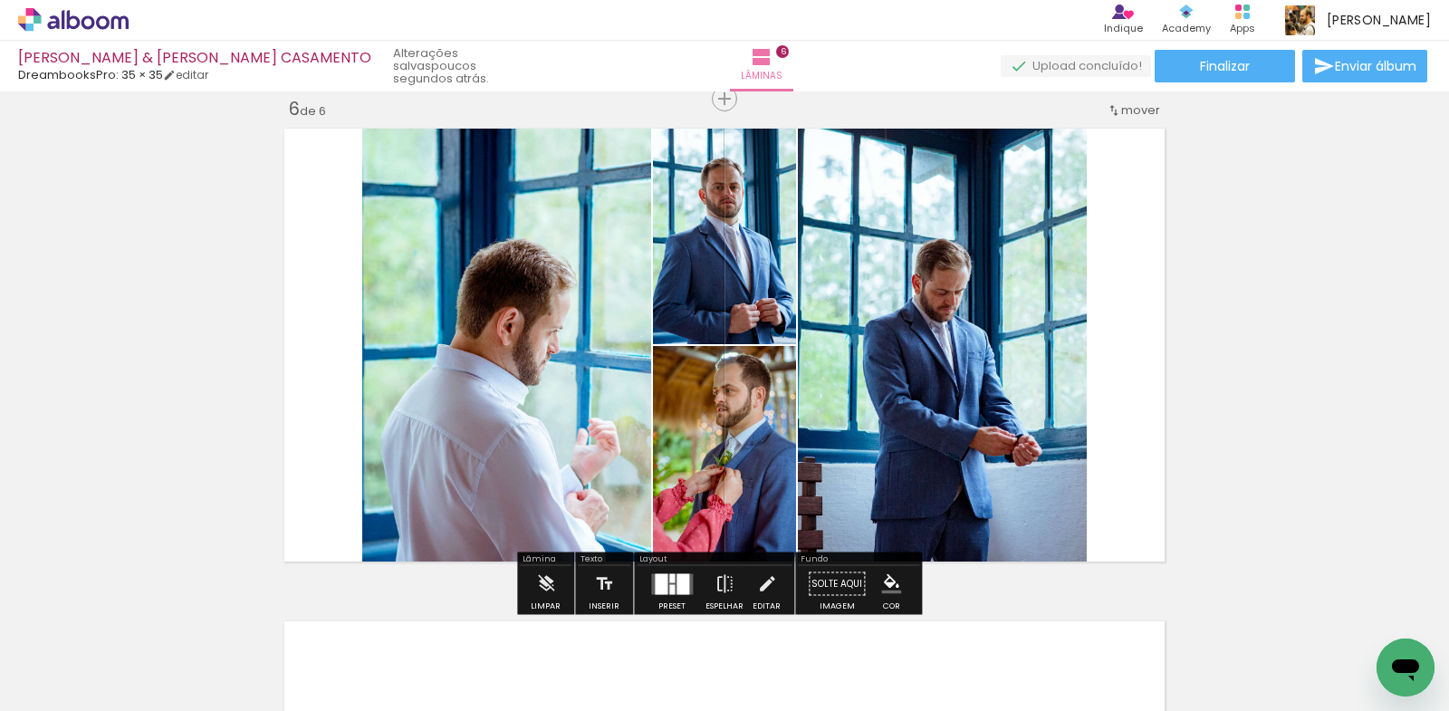
drag, startPoint x: 677, startPoint y: 579, endPoint x: 699, endPoint y: 566, distance: 25.6
click at [677, 579] on div at bounding box center [682, 583] width 13 height 21
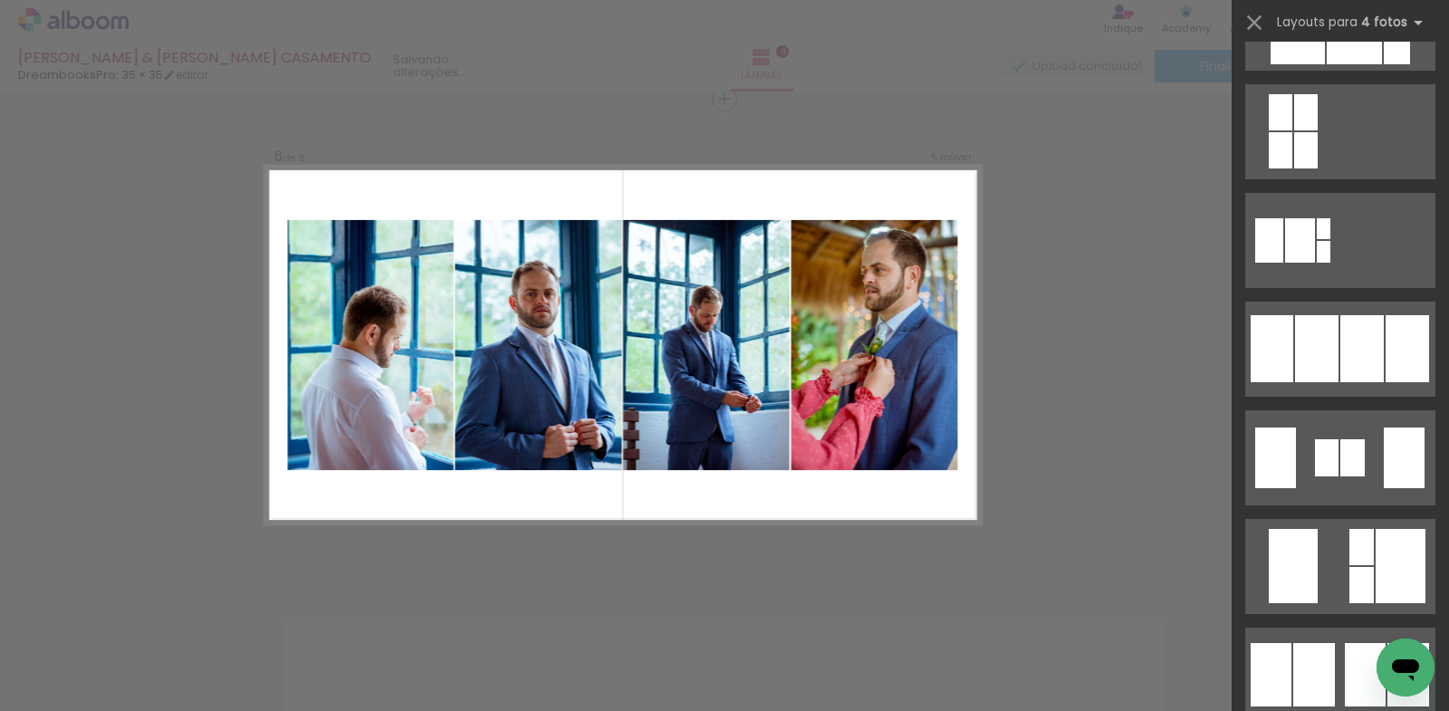
scroll to position [1087, 0]
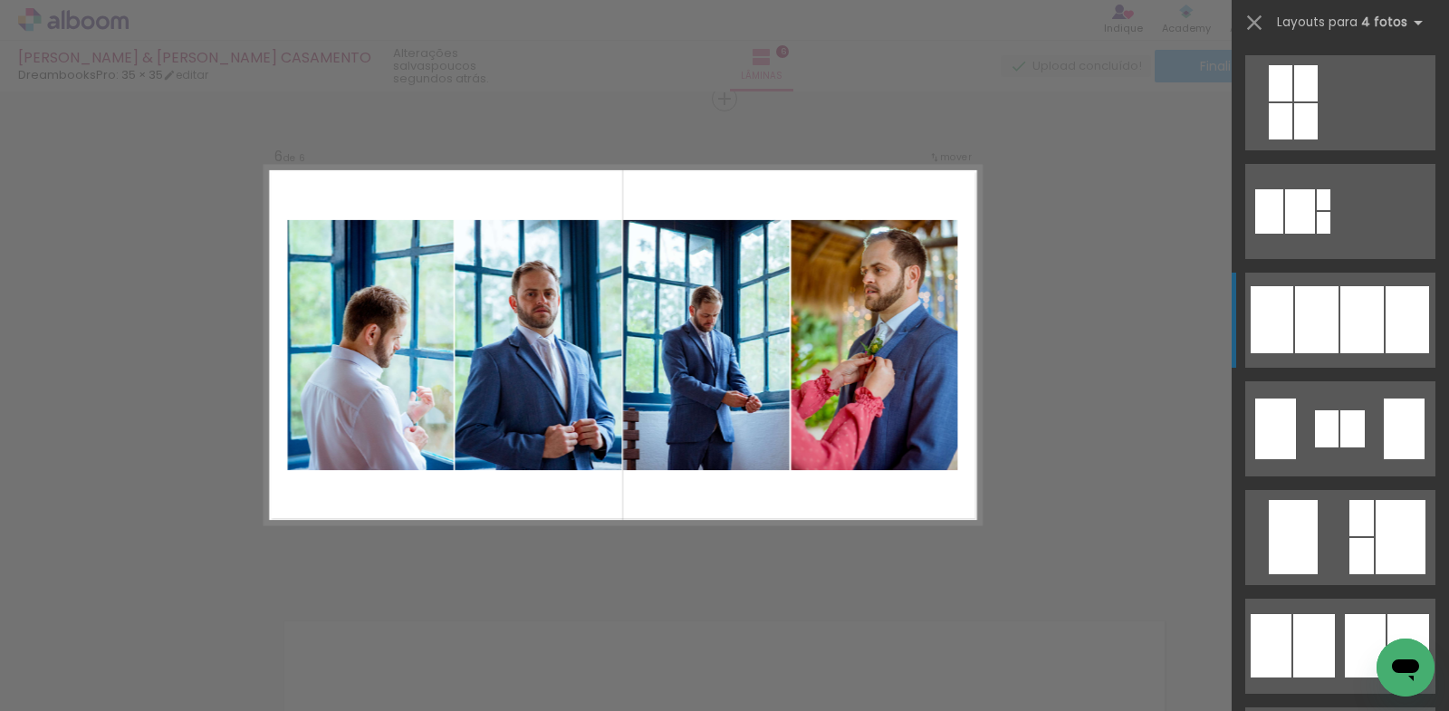
click at [1366, 344] on div at bounding box center [1361, 319] width 43 height 67
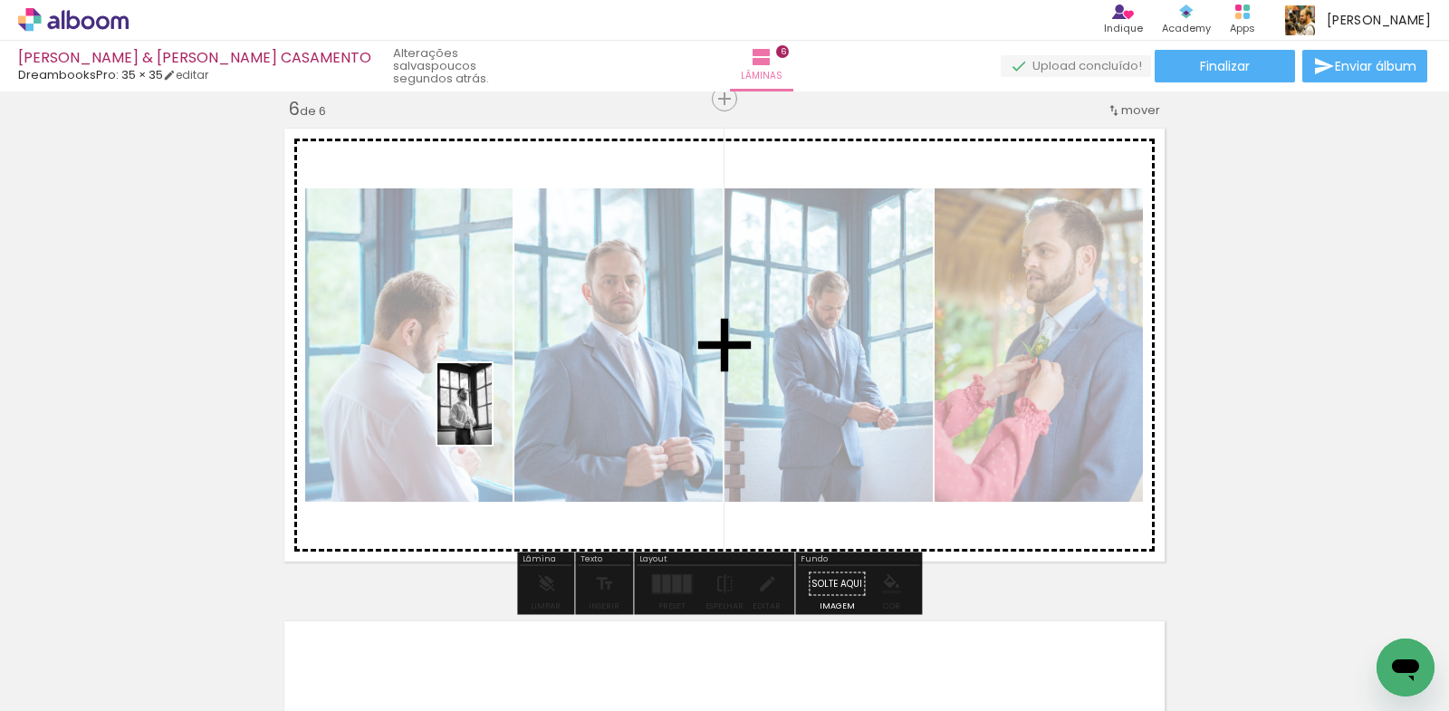
drag, startPoint x: 378, startPoint y: 642, endPoint x: 492, endPoint y: 417, distance: 251.5
click at [492, 417] on quentale-workspace at bounding box center [724, 355] width 1449 height 711
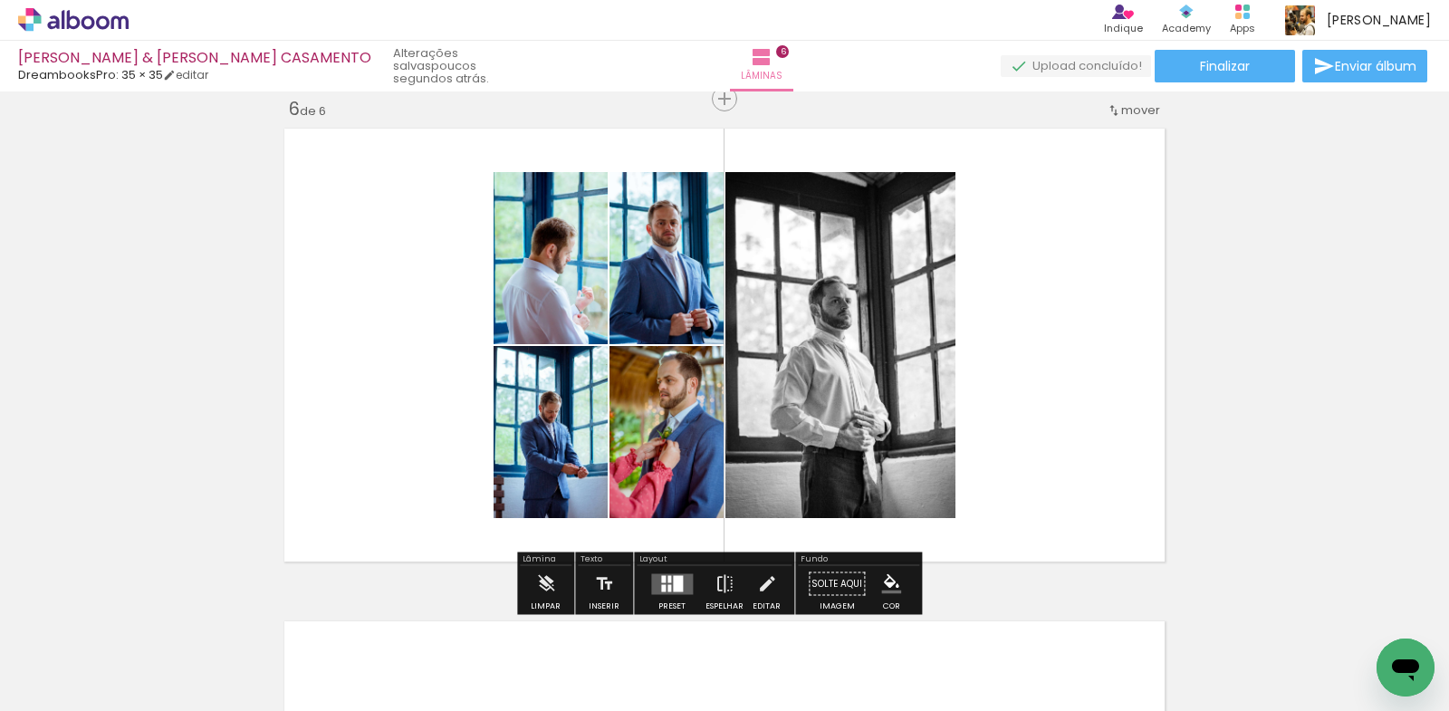
click at [673, 595] on div at bounding box center [671, 584] width 49 height 36
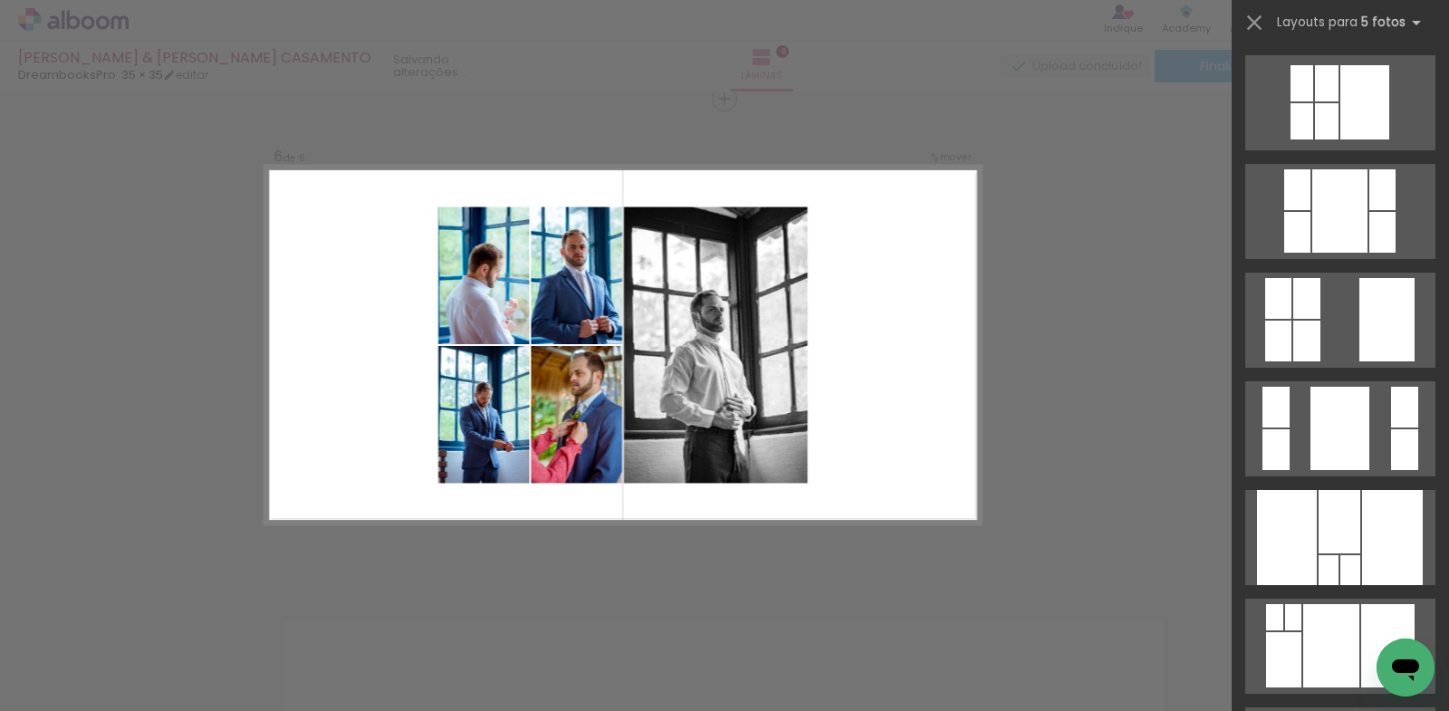
scroll to position [0, 0]
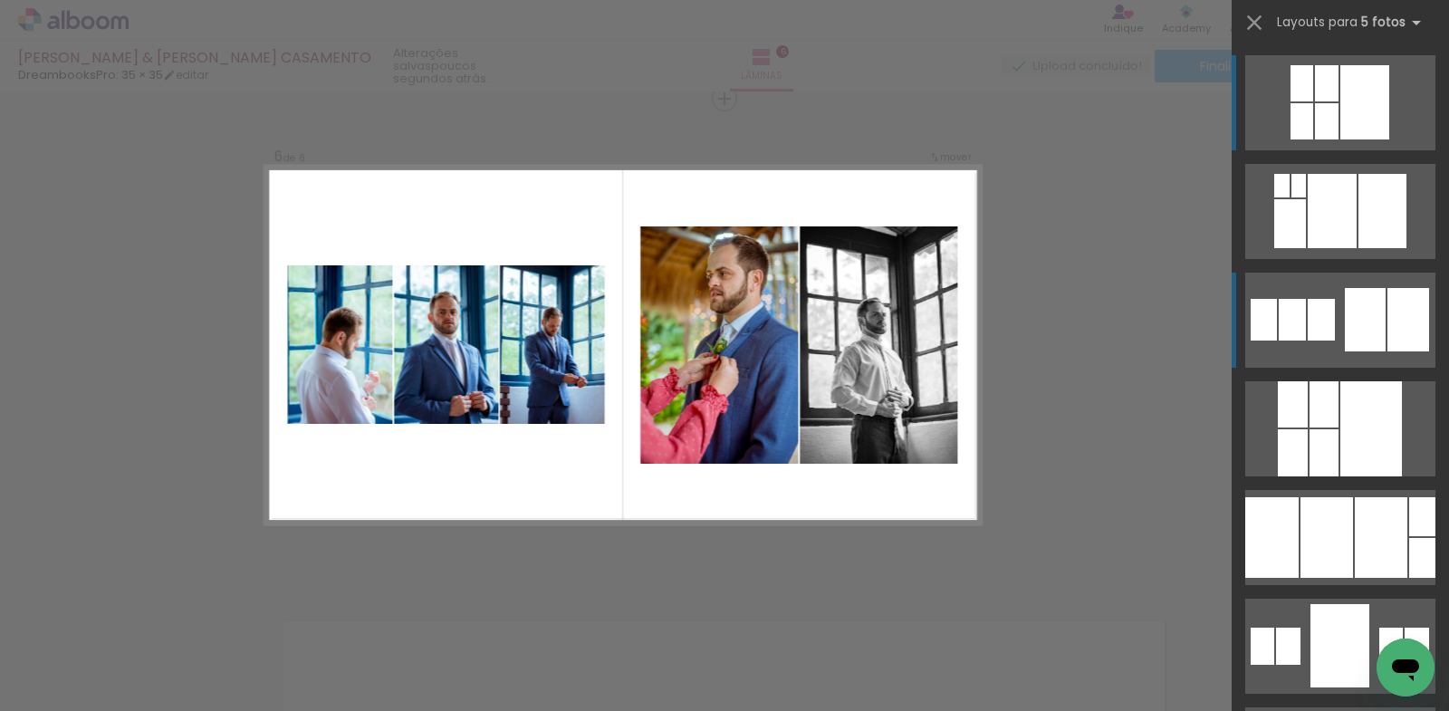
click at [1308, 331] on div at bounding box center [1320, 320] width 27 height 42
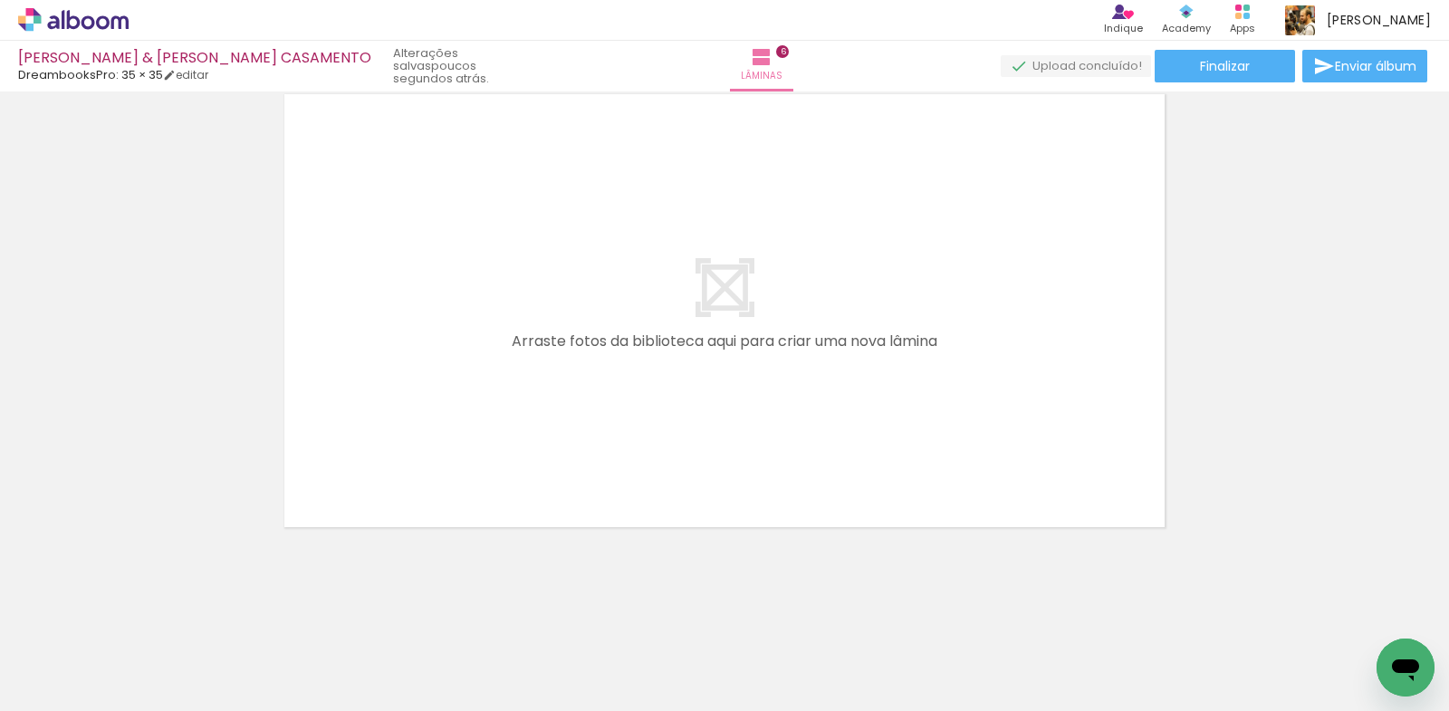
scroll to position [0, 866]
drag, startPoint x: 449, startPoint y: 658, endPoint x: 530, endPoint y: 570, distance: 119.2
click at [543, 330] on quentale-workspace at bounding box center [724, 355] width 1449 height 711
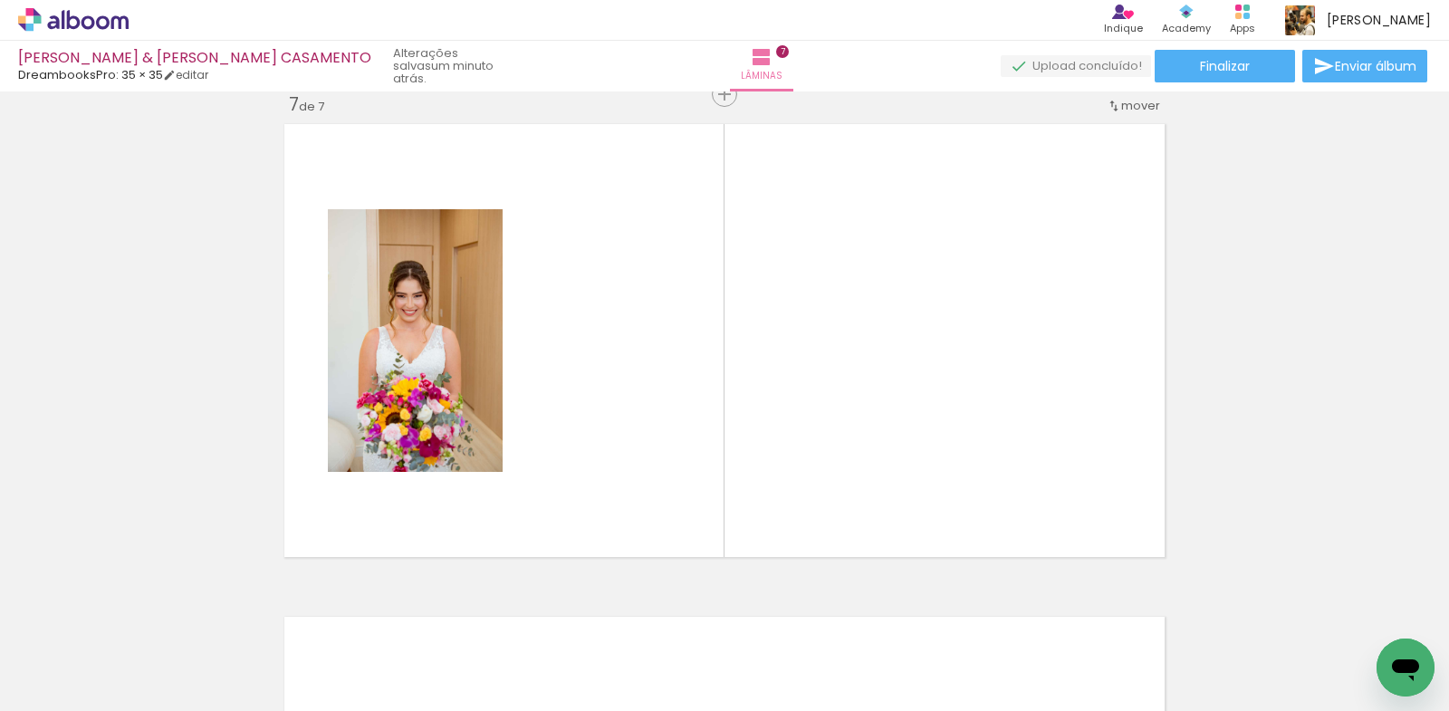
scroll to position [2978, 0]
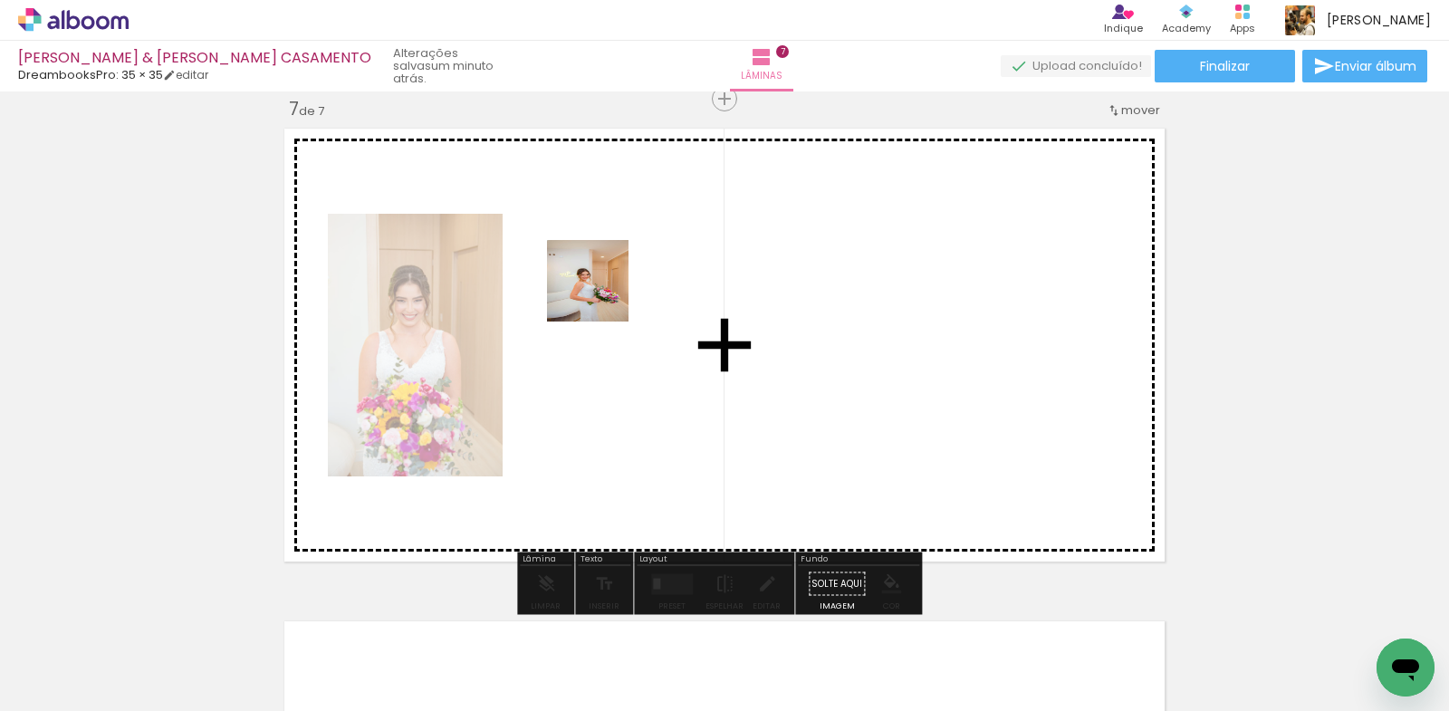
drag, startPoint x: 548, startPoint y: 570, endPoint x: 604, endPoint y: 277, distance: 298.7
click at [604, 277] on quentale-workspace at bounding box center [724, 355] width 1449 height 711
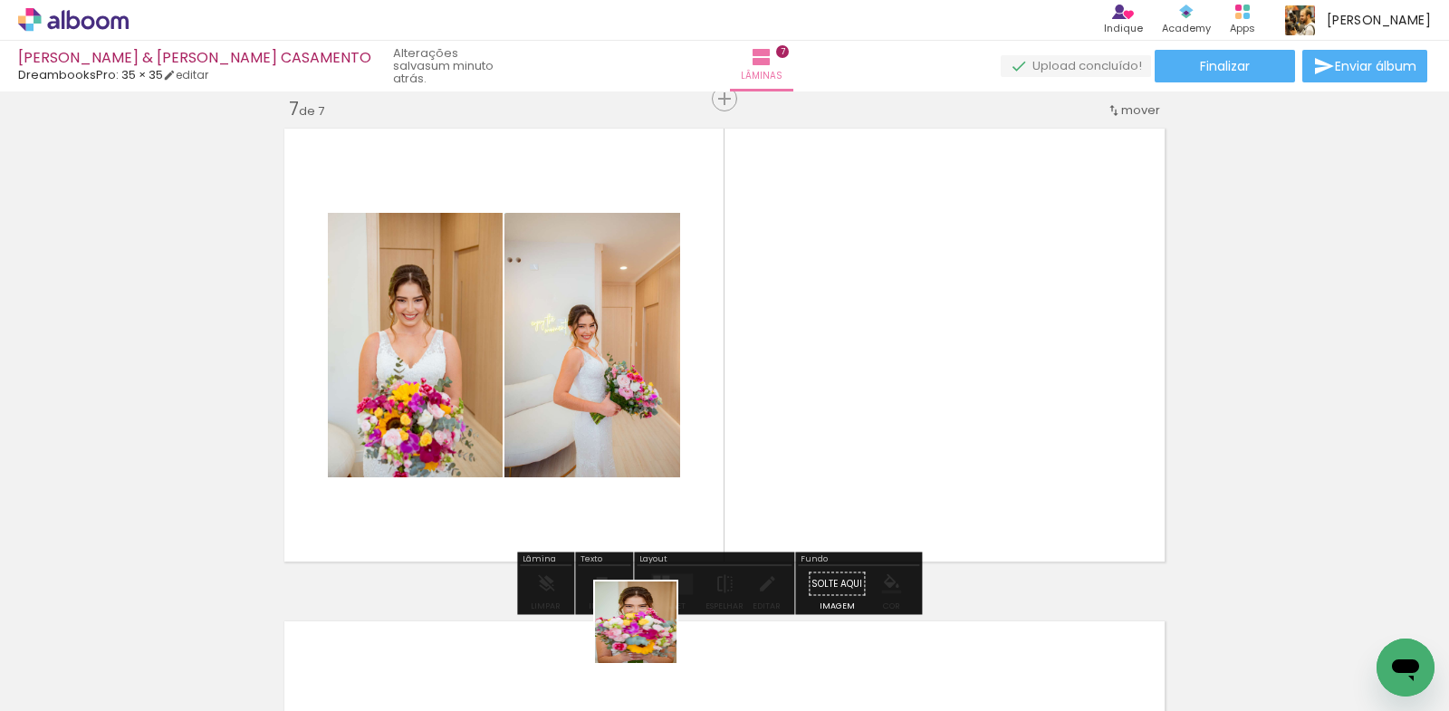
drag, startPoint x: 649, startPoint y: 636, endPoint x: 824, endPoint y: 493, distance: 225.3
click at [719, 493] on quentale-workspace at bounding box center [724, 355] width 1449 height 711
click at [799, 334] on quentale-layouter at bounding box center [724, 344] width 895 height 447
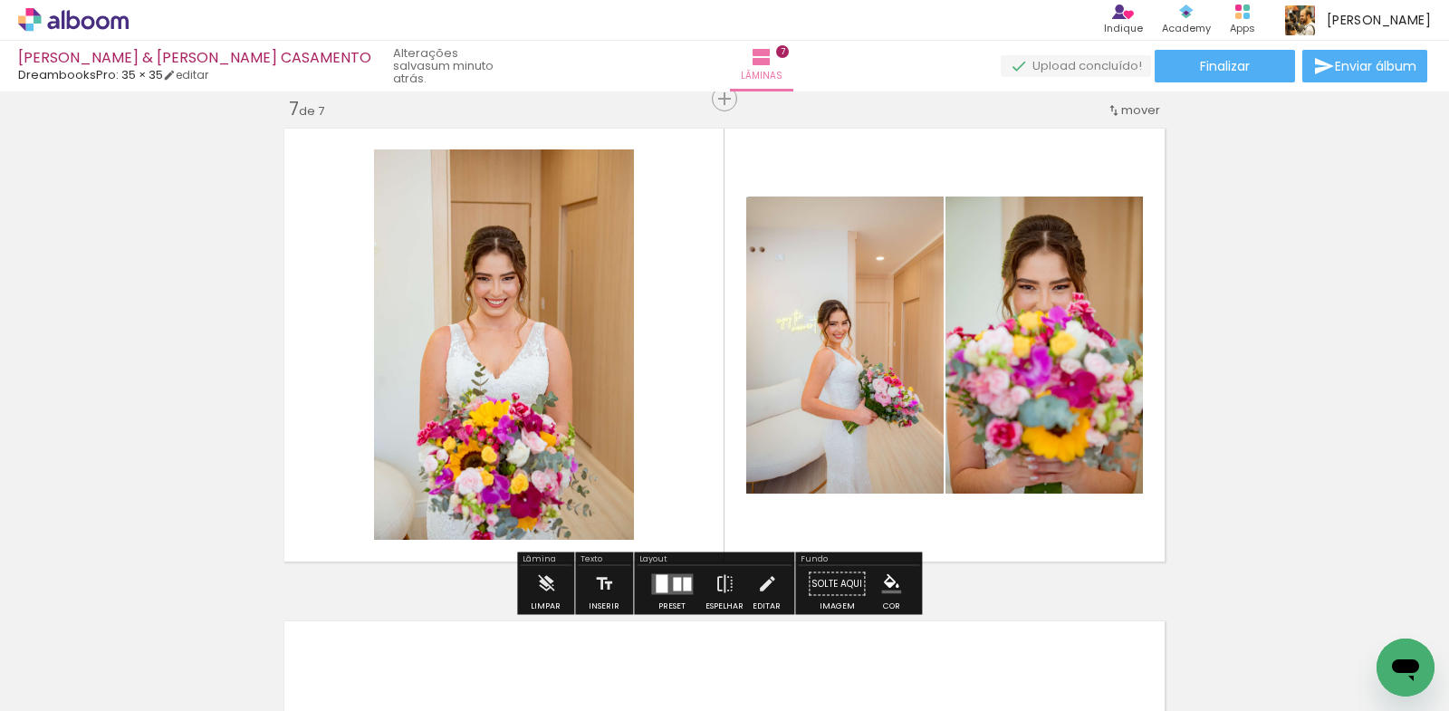
click at [665, 577] on quentale-layouter at bounding box center [672, 583] width 42 height 21
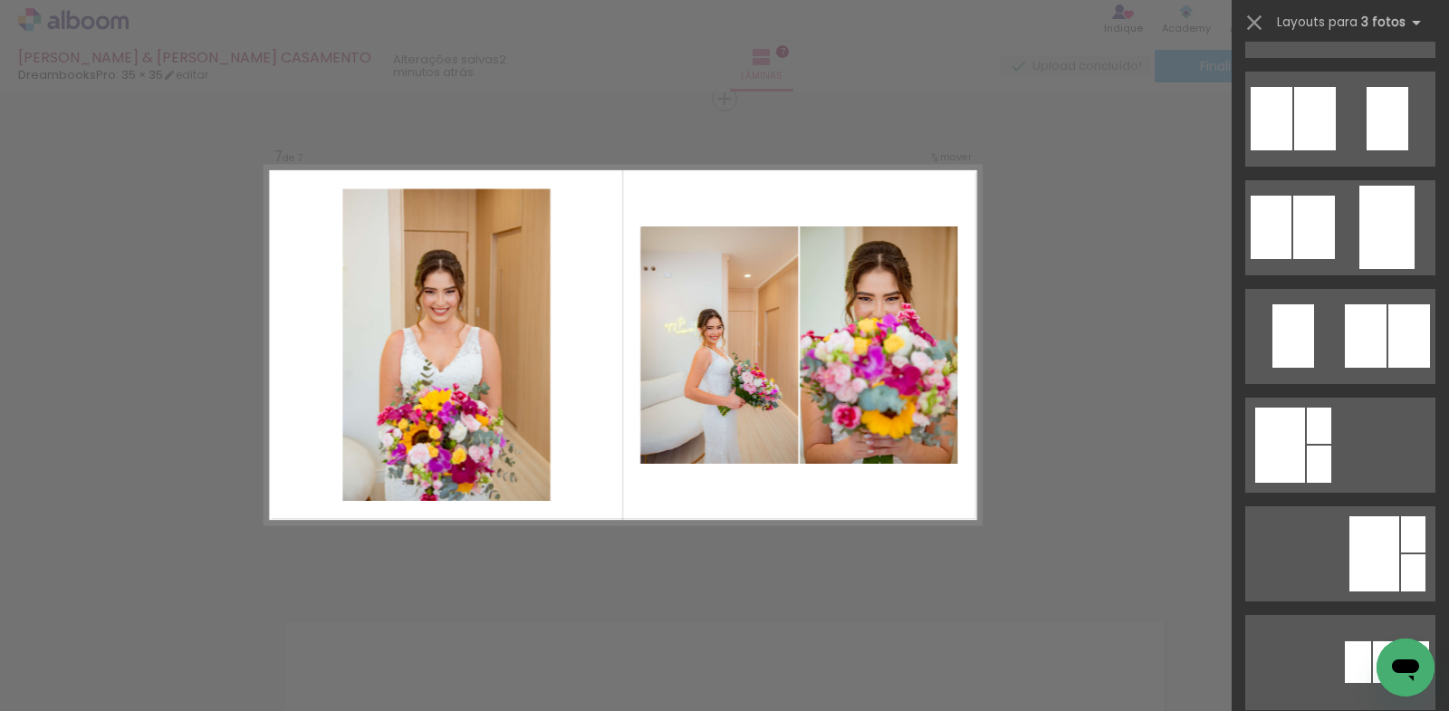
scroll to position [0, 0]
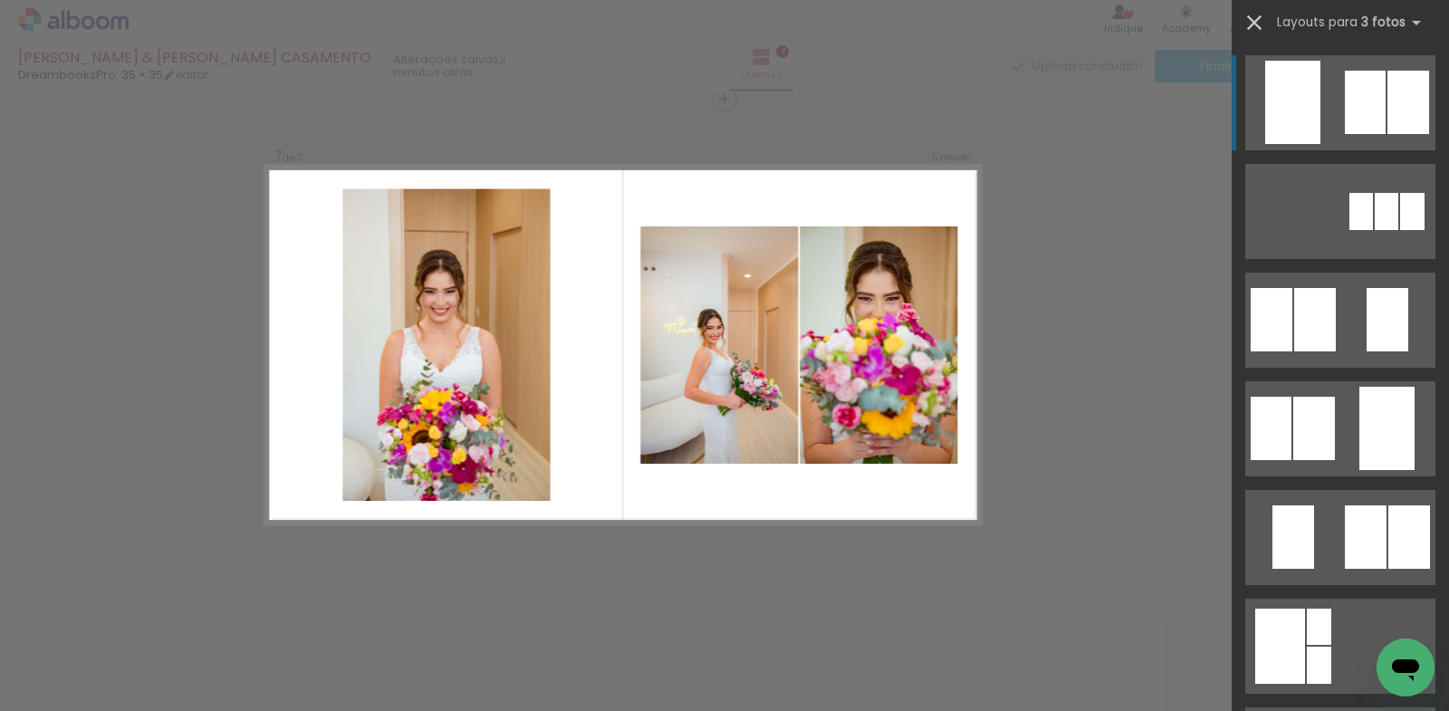
click at [1250, 24] on iron-icon at bounding box center [1253, 22] width 25 height 25
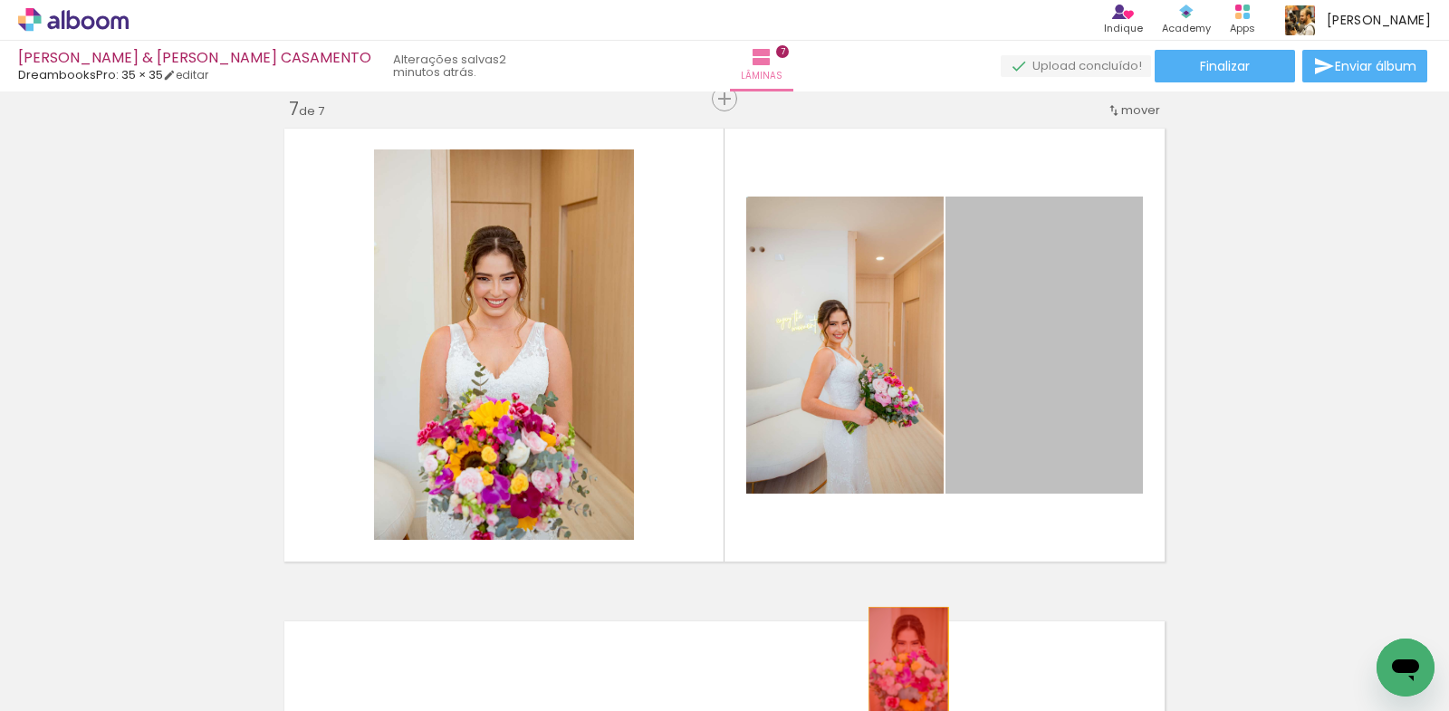
drag, startPoint x: 1024, startPoint y: 347, endPoint x: 865, endPoint y: 645, distance: 337.8
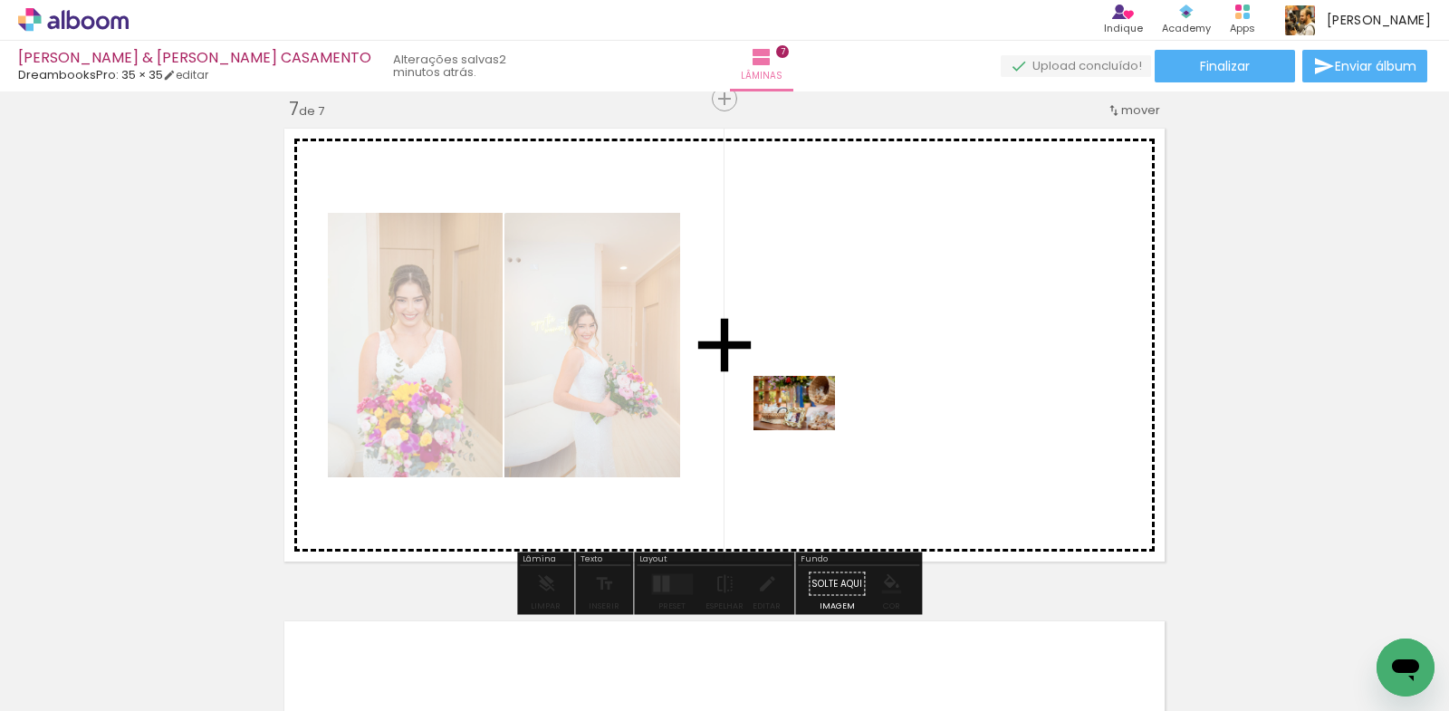
drag, startPoint x: 752, startPoint y: 664, endPoint x: 809, endPoint y: 424, distance: 246.8
click at [809, 424] on quentale-workspace at bounding box center [724, 355] width 1449 height 711
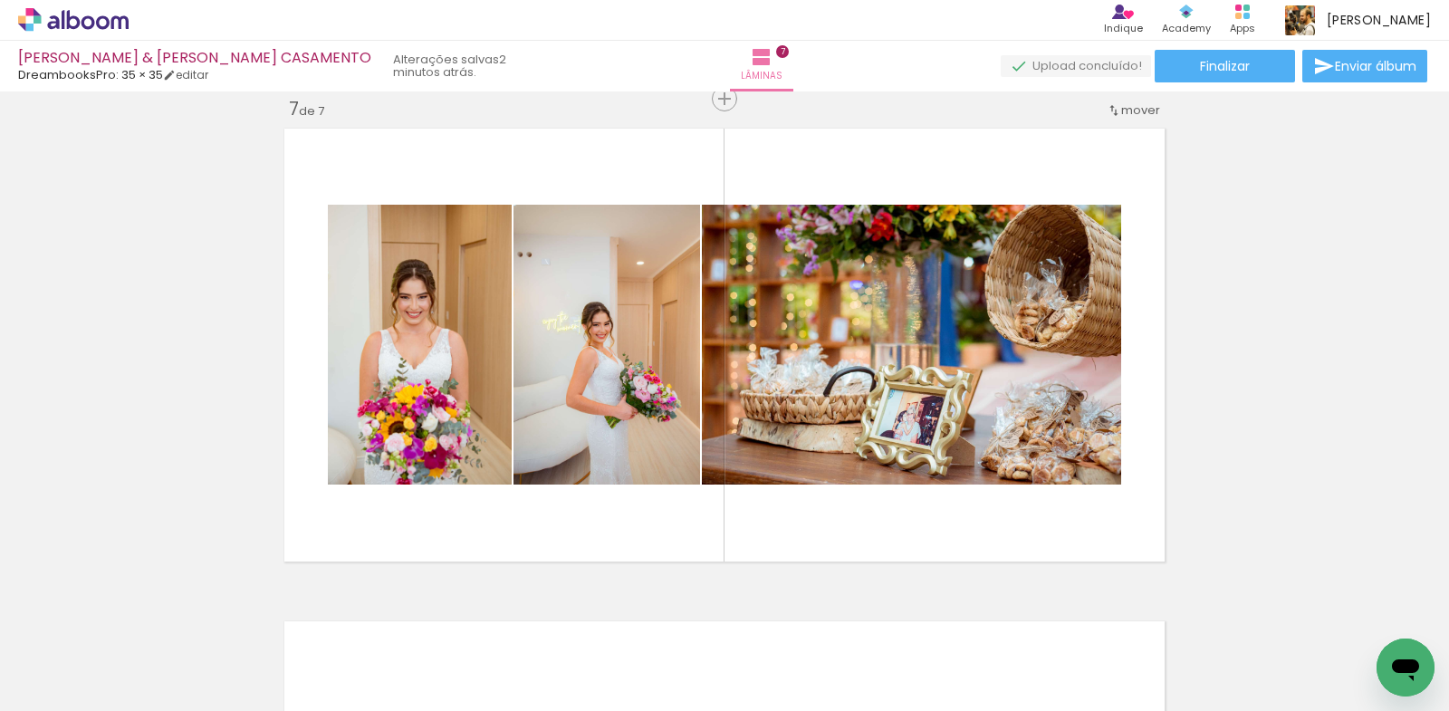
scroll to position [3505, 0]
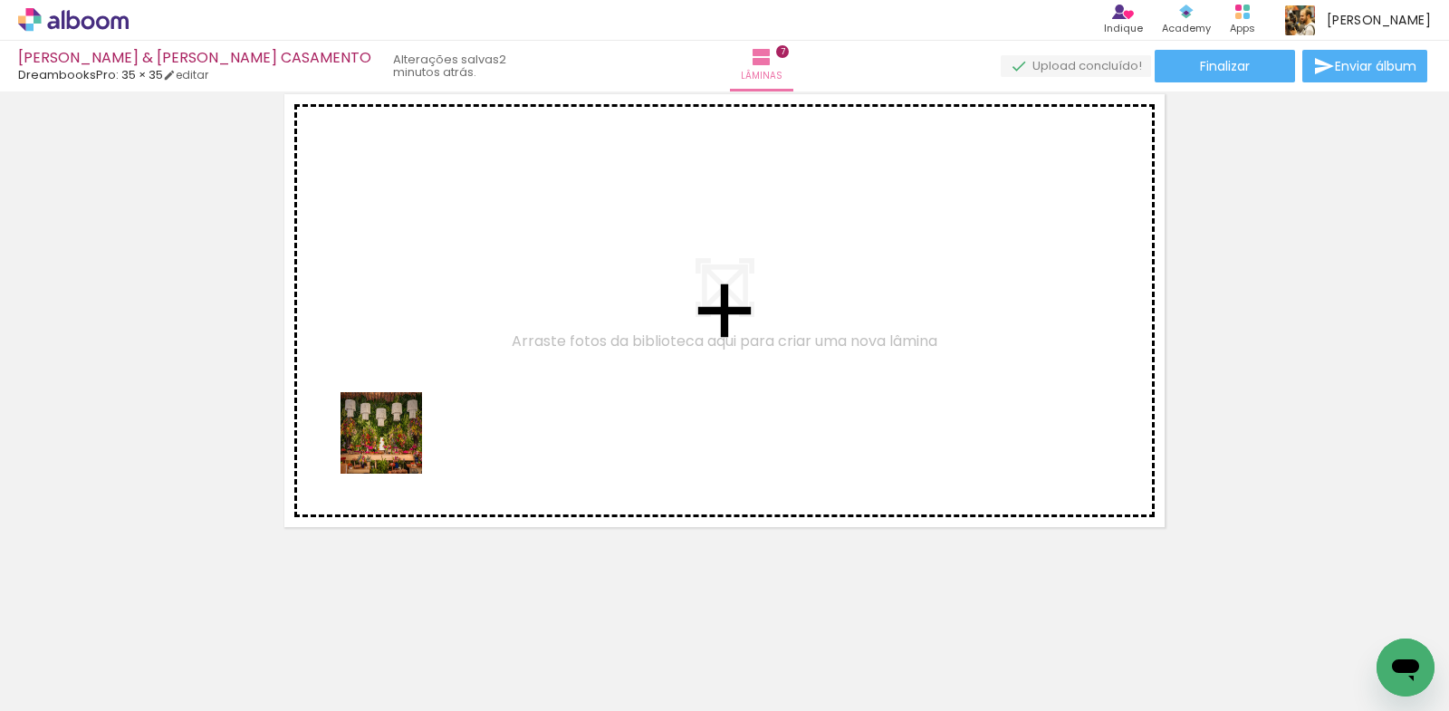
drag, startPoint x: 320, startPoint y: 667, endPoint x: 395, endPoint y: 446, distance: 233.4
click at [395, 446] on quentale-workspace at bounding box center [724, 355] width 1449 height 711
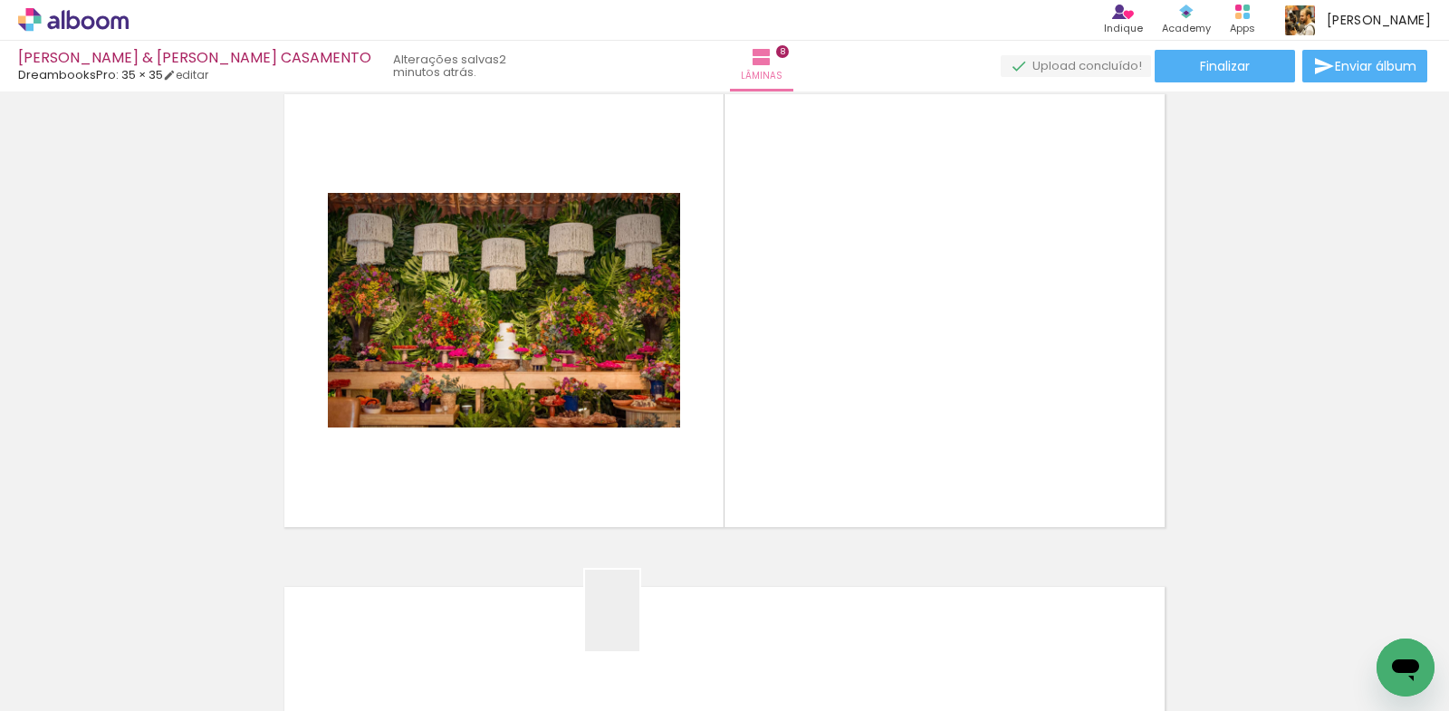
scroll to position [3471, 0]
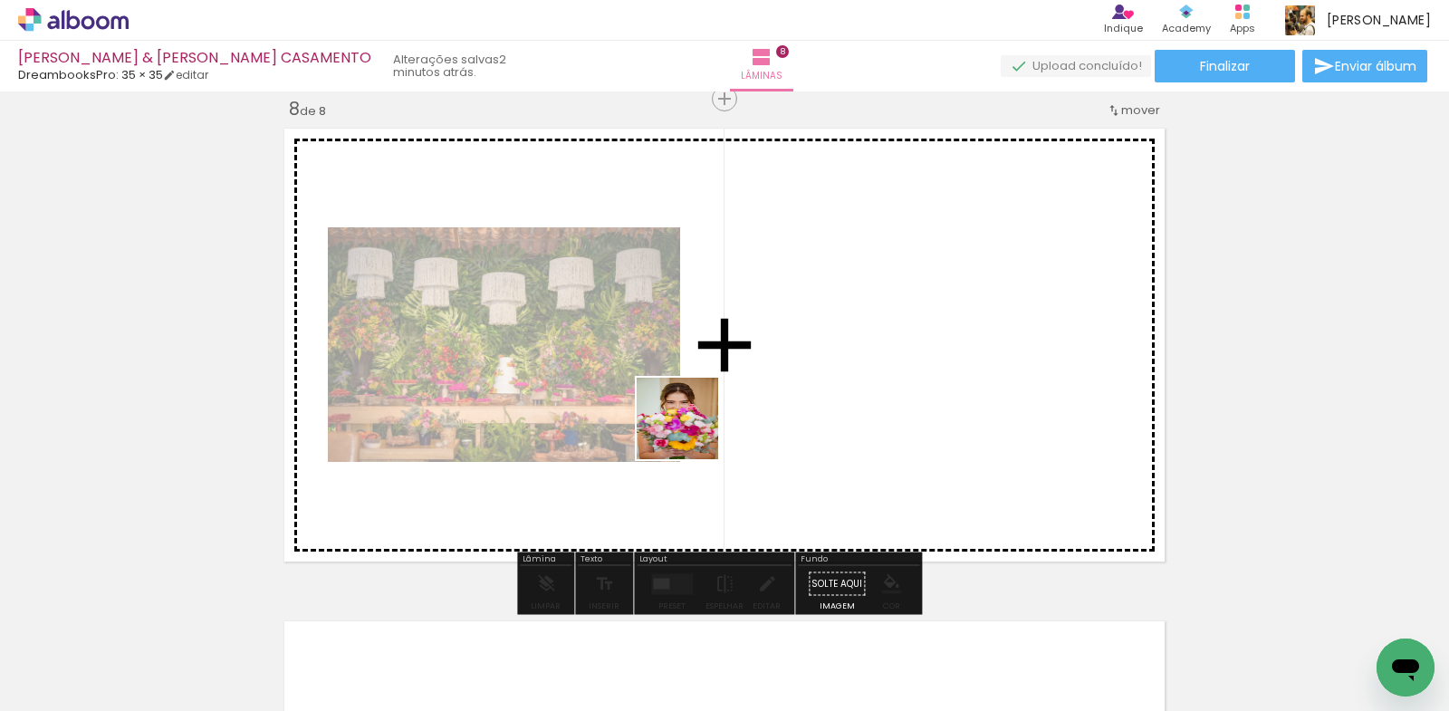
drag, startPoint x: 636, startPoint y: 657, endPoint x: 691, endPoint y: 432, distance: 232.1
click at [691, 432] on quentale-workspace at bounding box center [724, 355] width 1449 height 711
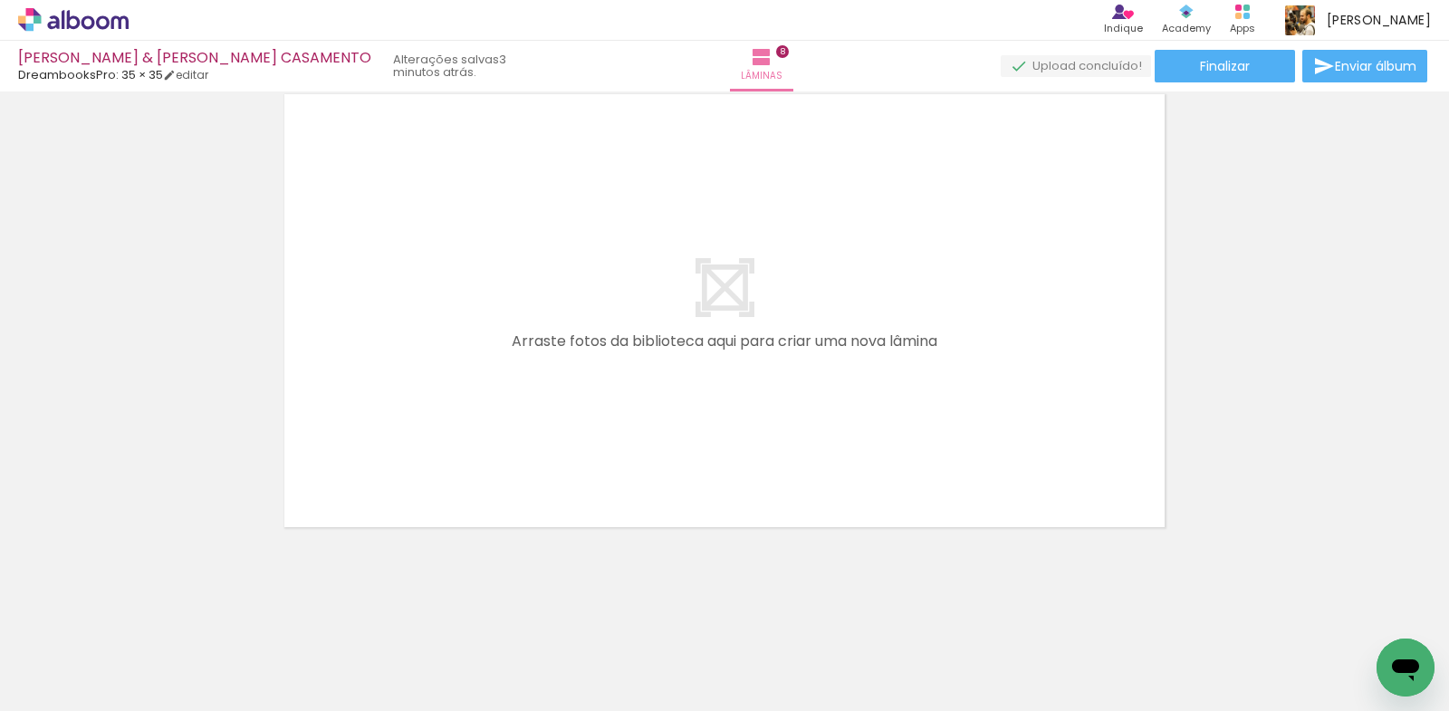
scroll to position [0, 1993]
drag, startPoint x: 522, startPoint y: 653, endPoint x: 596, endPoint y: 678, distance: 78.5
click at [0, 0] on slot at bounding box center [0, 0] width 0 height 0
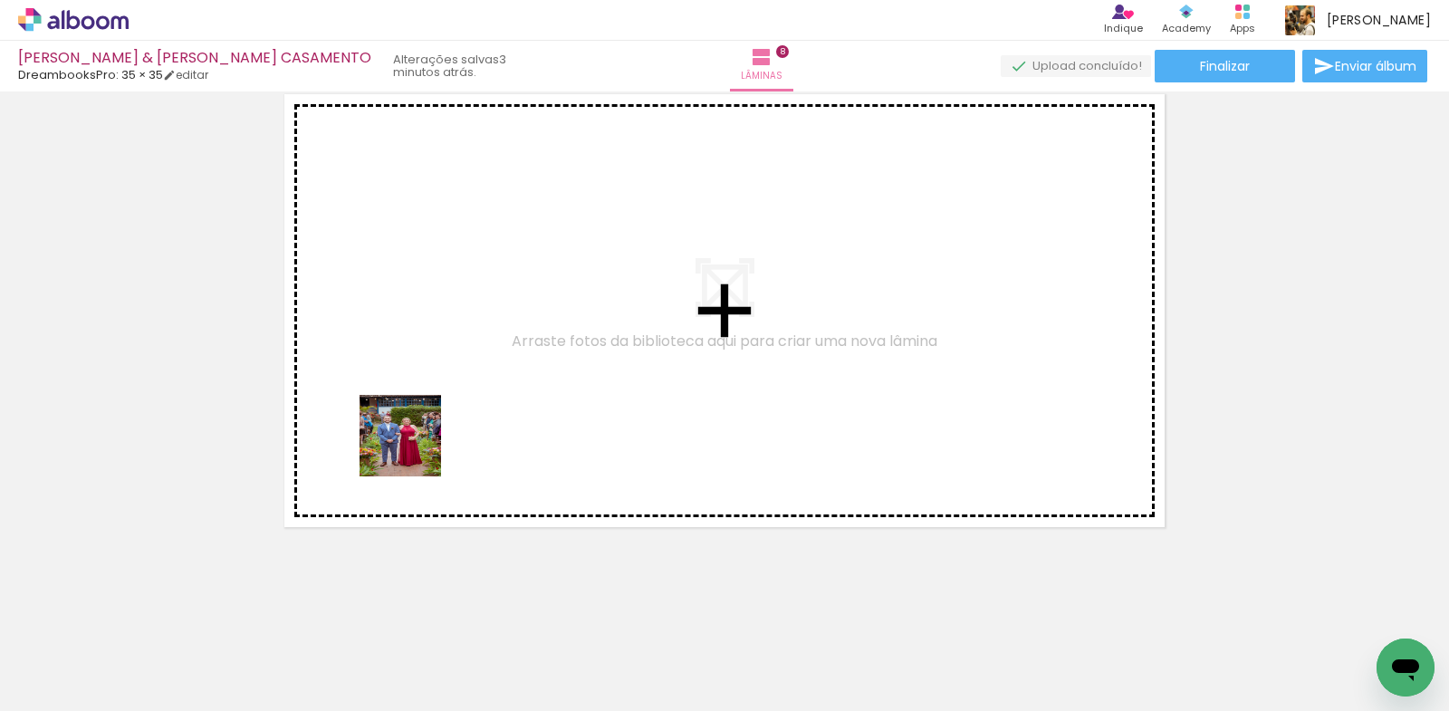
drag, startPoint x: 232, startPoint y: 654, endPoint x: 341, endPoint y: 698, distance: 118.2
click at [429, 436] on quentale-workspace at bounding box center [724, 355] width 1449 height 711
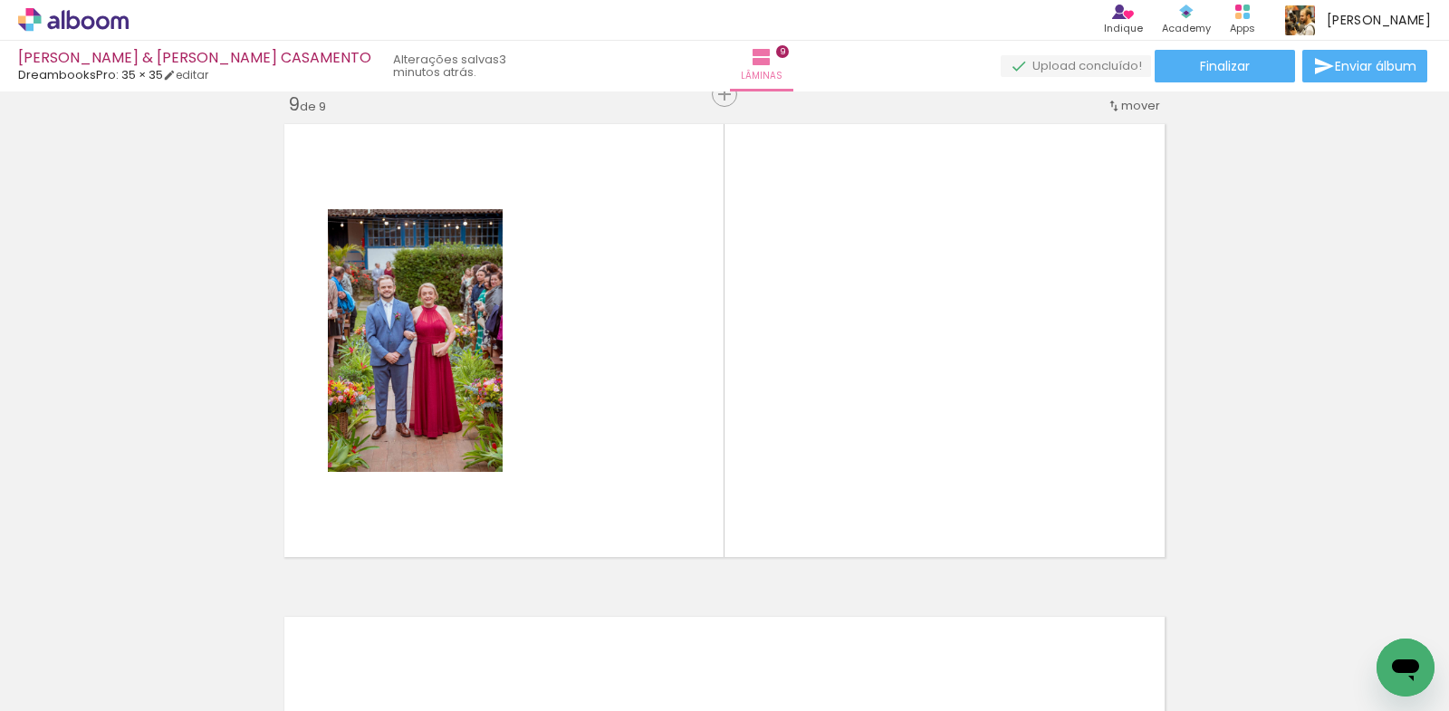
scroll to position [3963, 0]
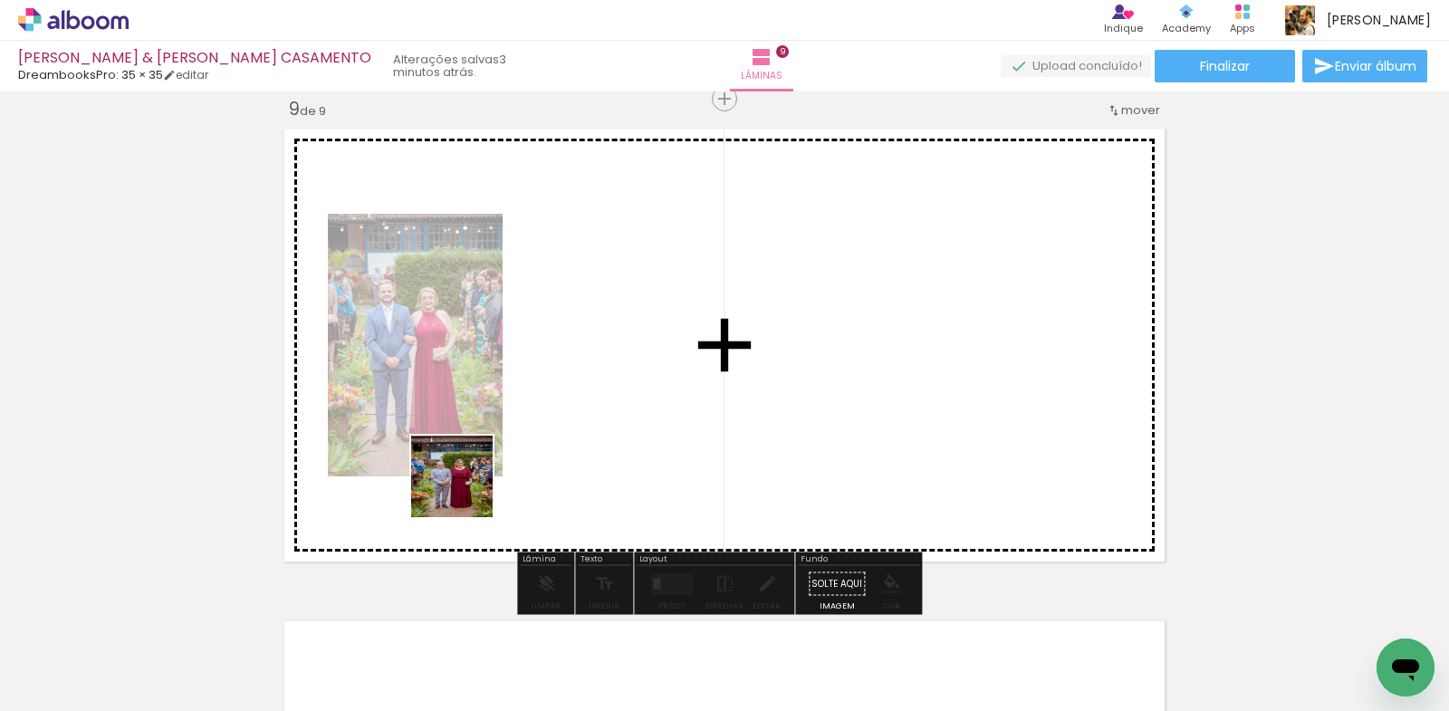
drag, startPoint x: 332, startPoint y: 661, endPoint x: 487, endPoint y: 645, distance: 155.7
click at [491, 459] on quentale-workspace at bounding box center [724, 355] width 1449 height 711
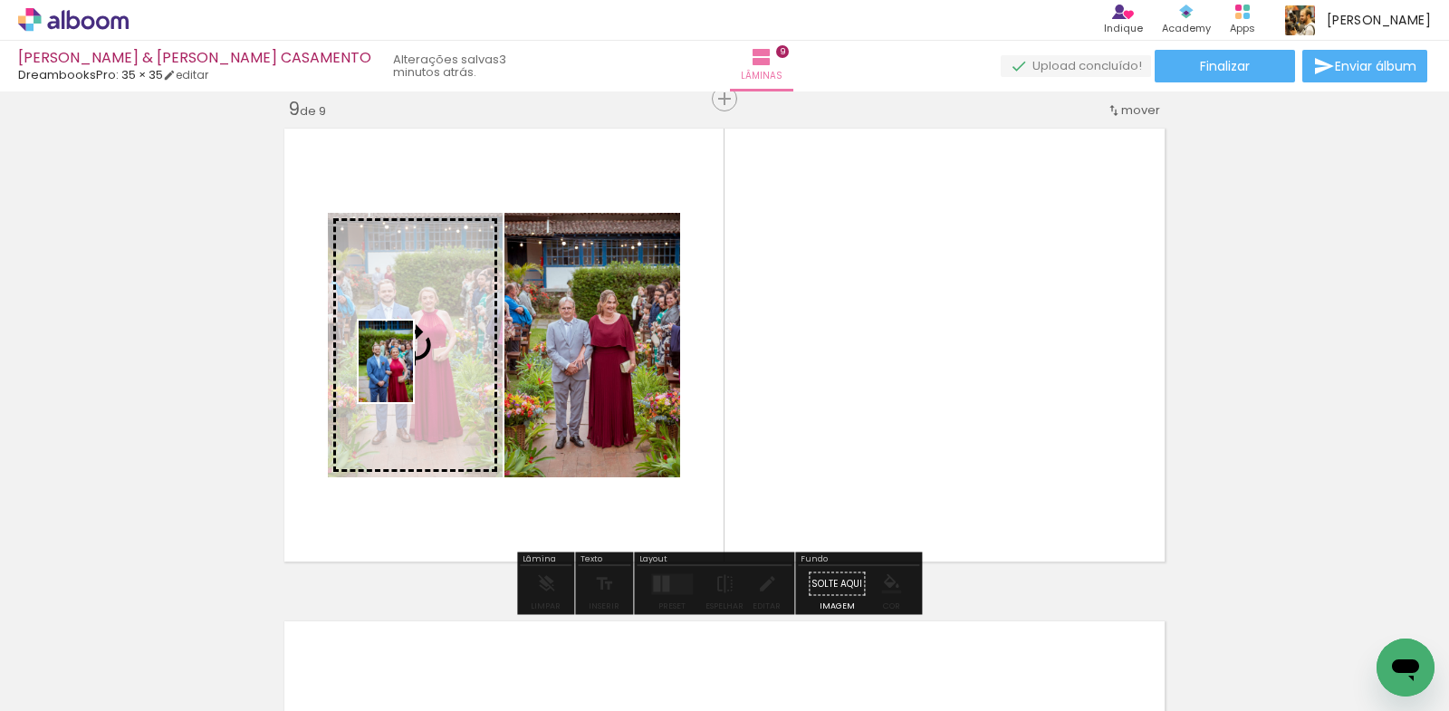
drag, startPoint x: 426, startPoint y: 664, endPoint x: 413, endPoint y: 375, distance: 289.1
click at [413, 375] on quentale-workspace at bounding box center [724, 355] width 1449 height 711
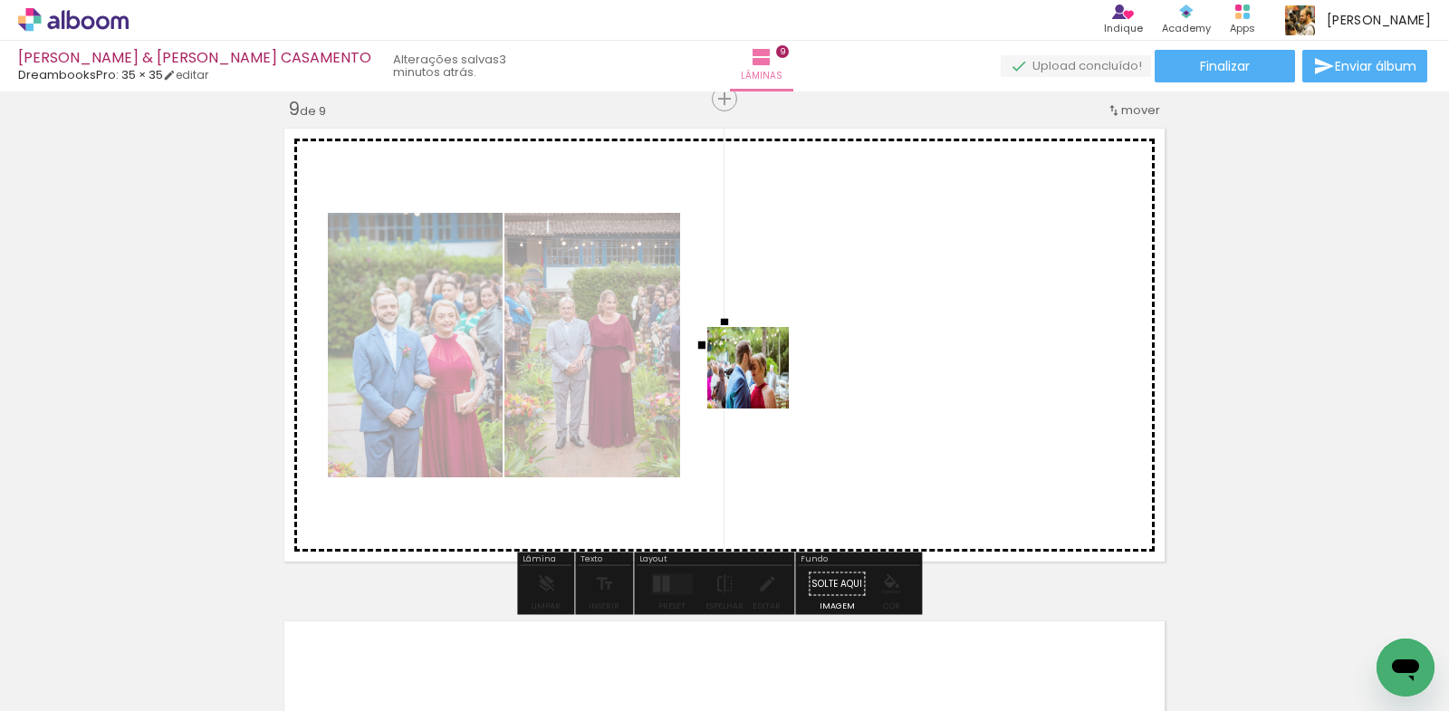
drag, startPoint x: 525, startPoint y: 656, endPoint x: 679, endPoint y: 708, distance: 162.3
click at [827, 330] on quentale-workspace at bounding box center [724, 355] width 1449 height 711
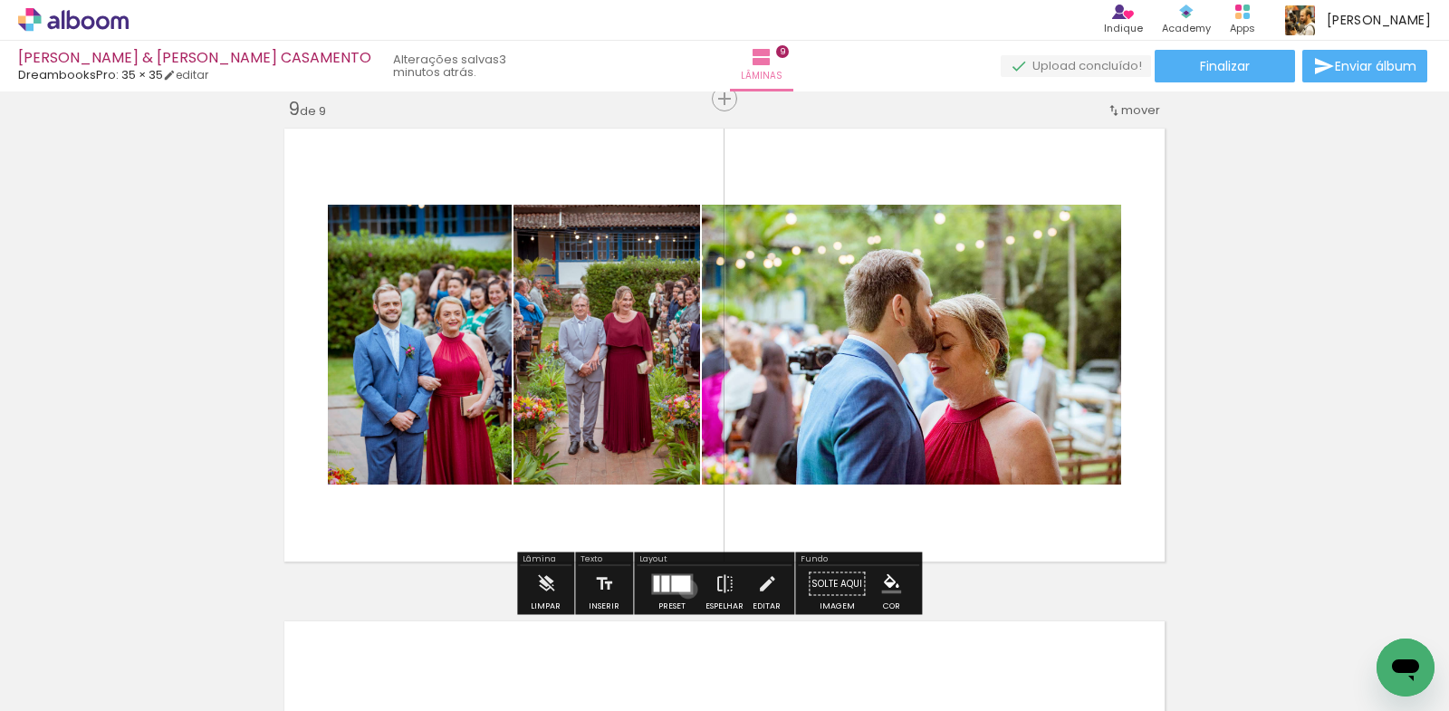
click at [684, 589] on div at bounding box center [680, 583] width 19 height 16
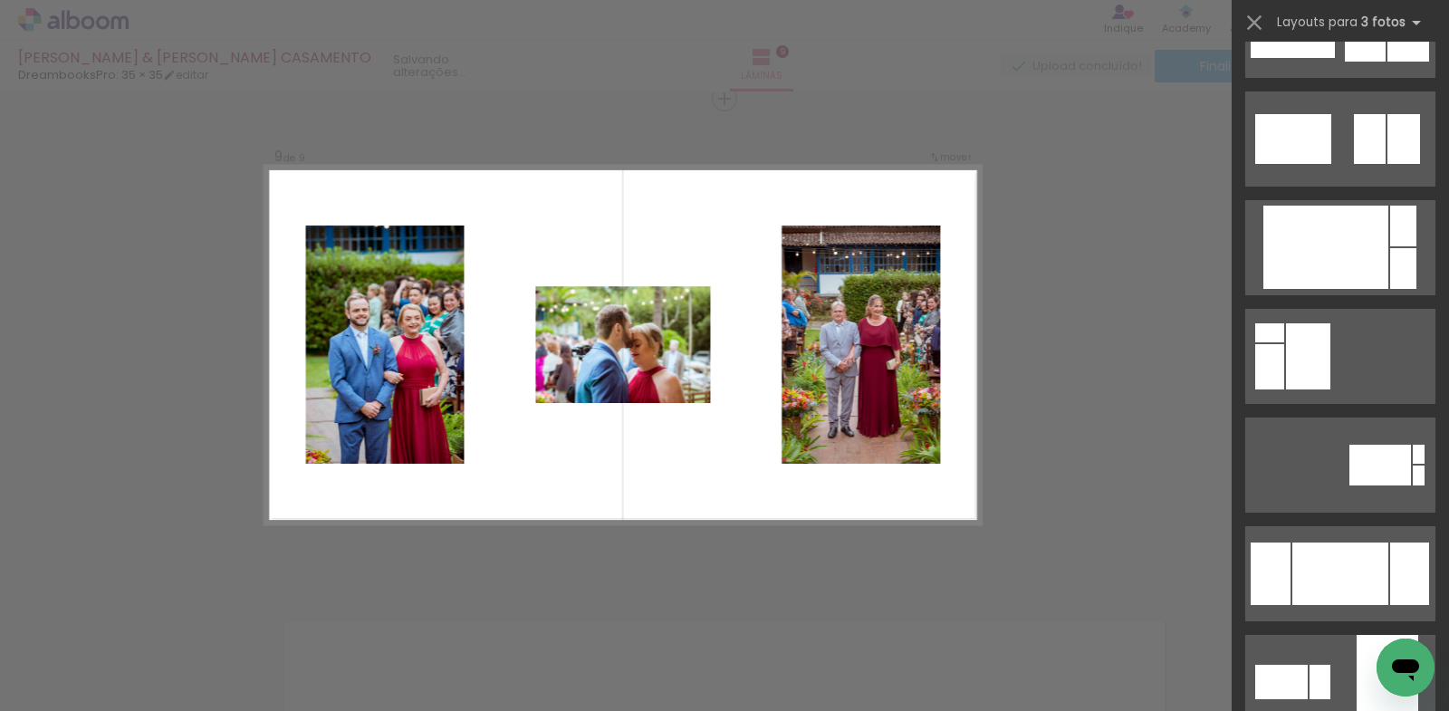
scroll to position [3350, 0]
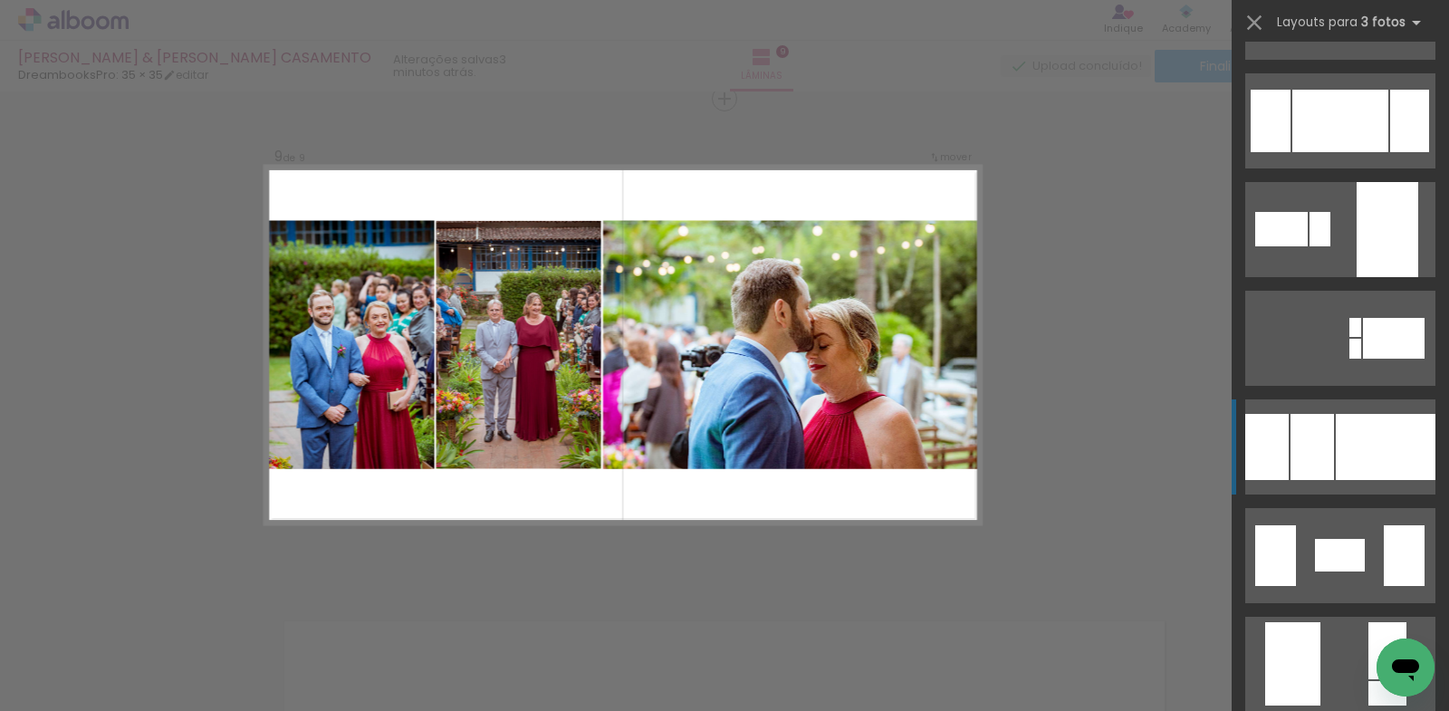
click at [1339, 439] on div at bounding box center [1386, 447] width 100 height 66
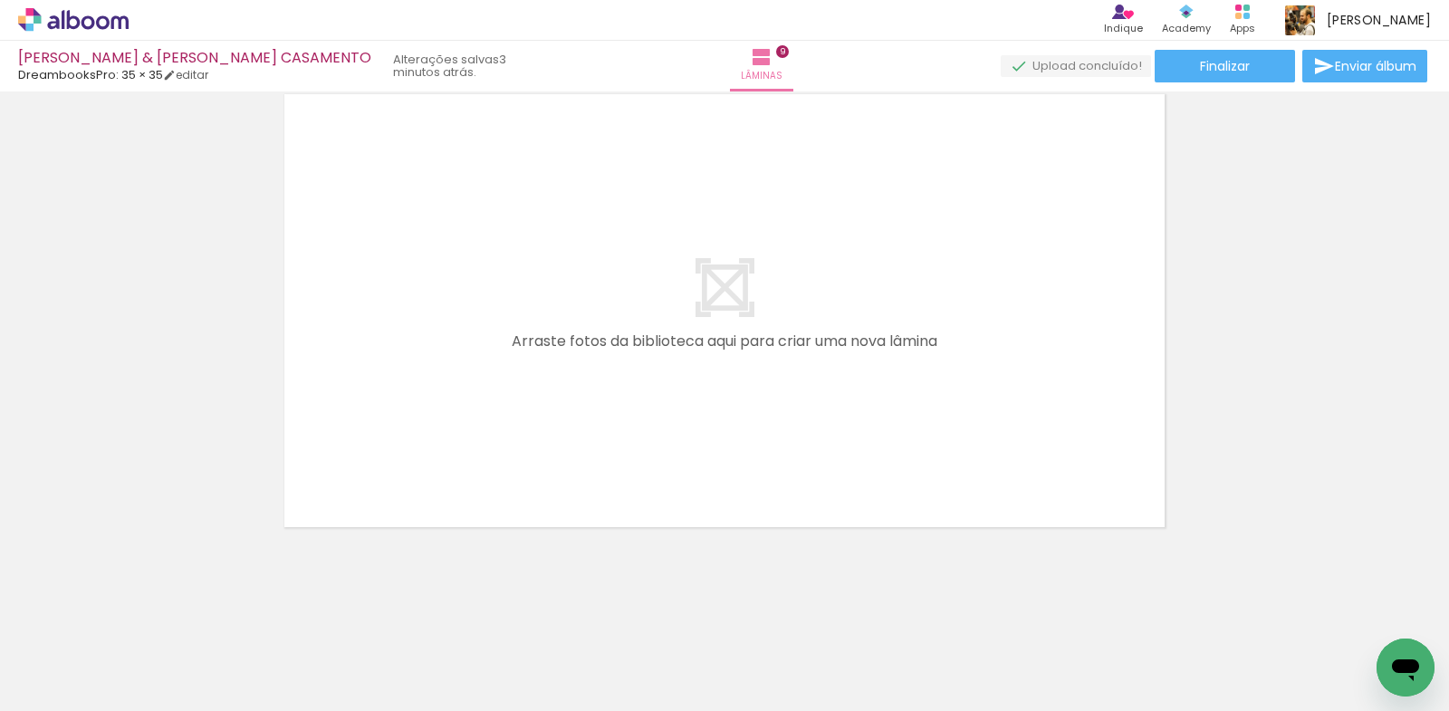
scroll to position [0, 2322]
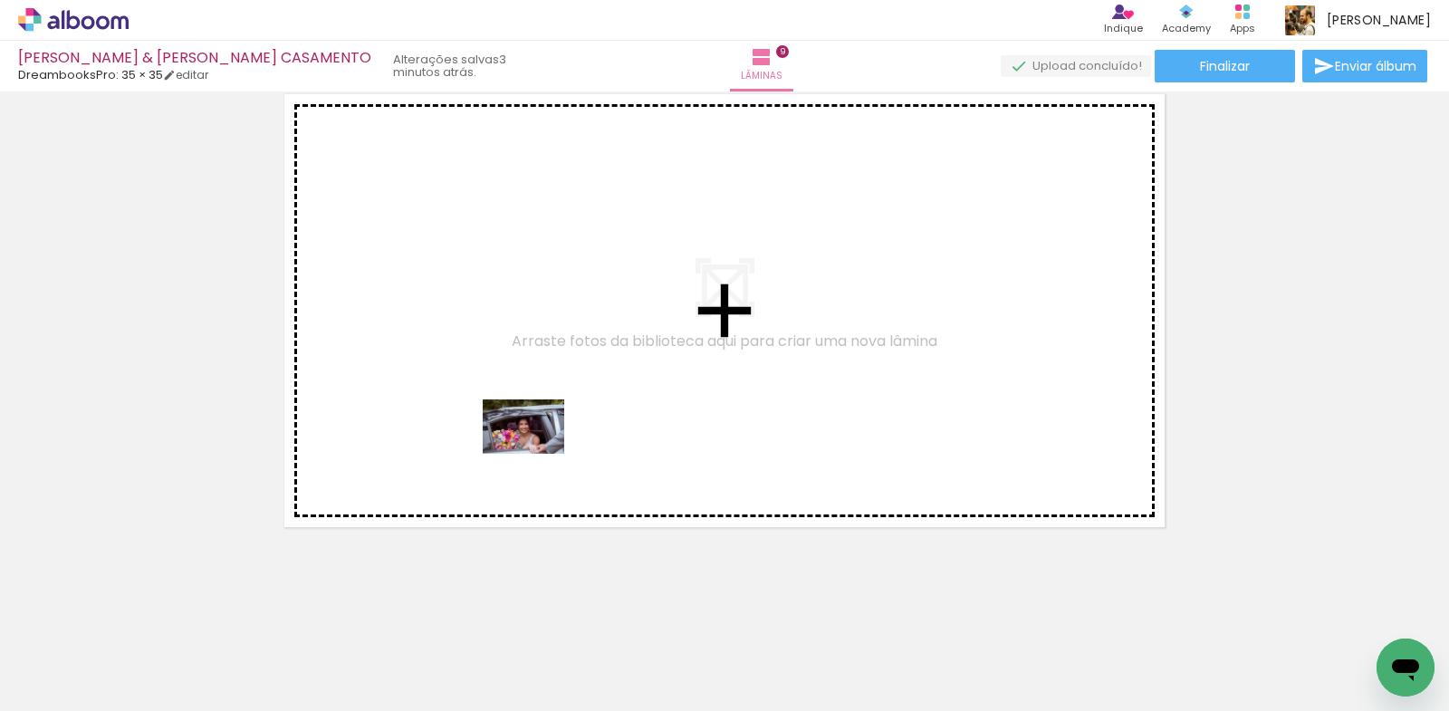
drag, startPoint x: 417, startPoint y: 655, endPoint x: 537, endPoint y: 454, distance: 233.9
click at [537, 454] on quentale-workspace at bounding box center [724, 355] width 1449 height 711
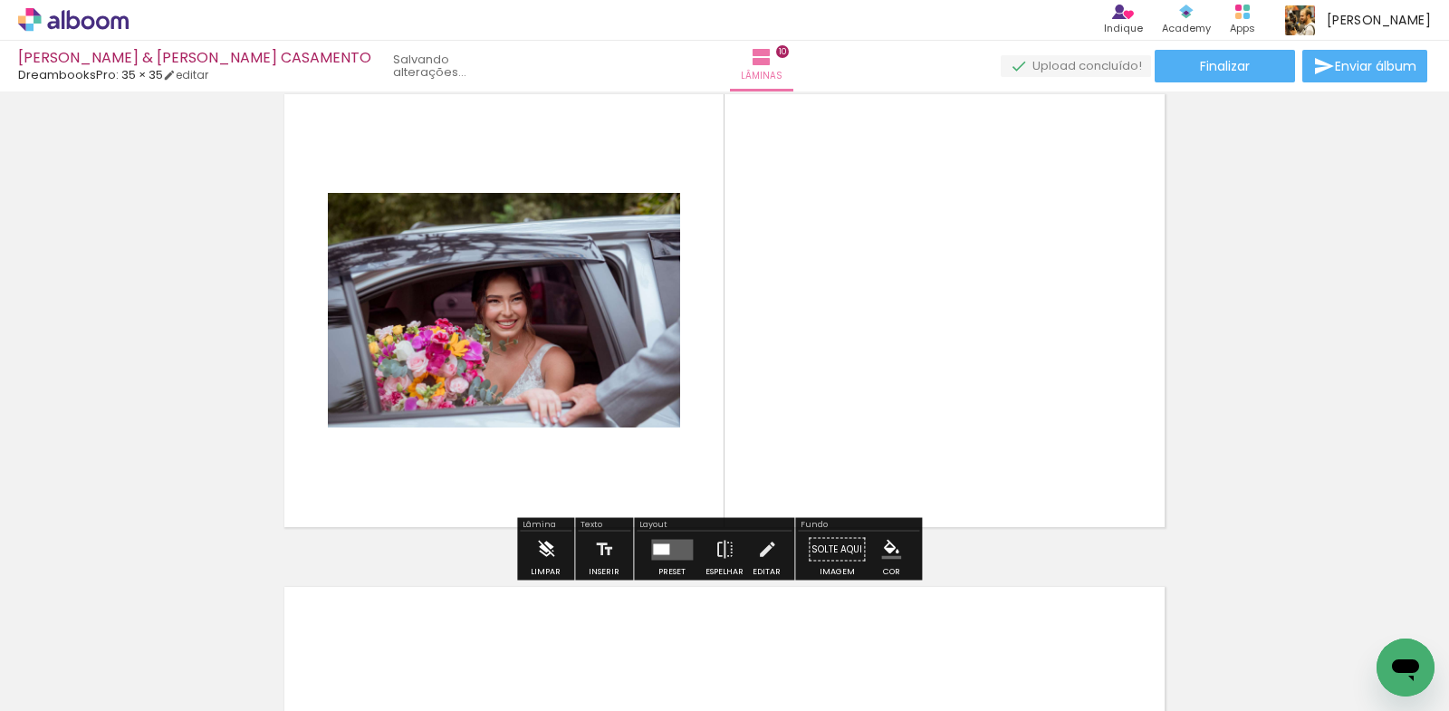
scroll to position [4456, 0]
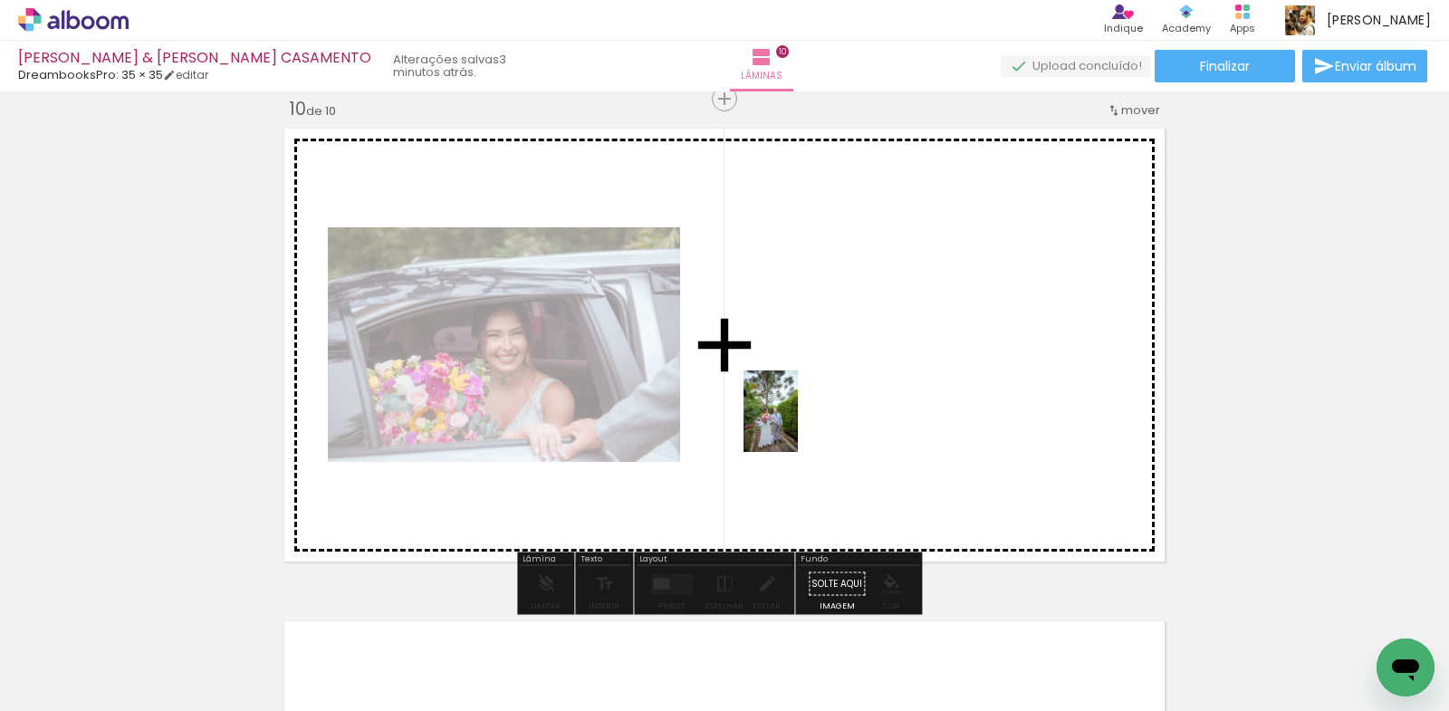
drag, startPoint x: 601, startPoint y: 661, endPoint x: 798, endPoint y: 425, distance: 307.3
click at [798, 425] on quentale-workspace at bounding box center [724, 355] width 1449 height 711
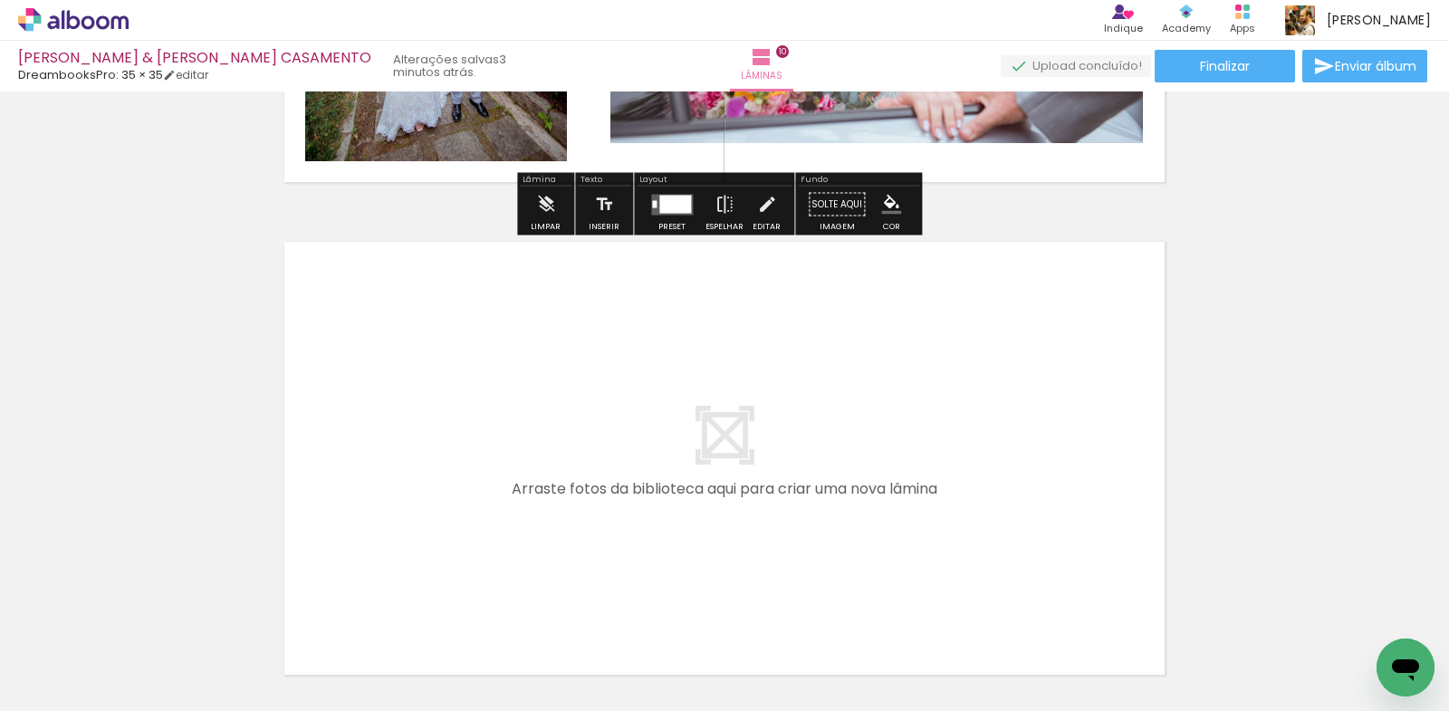
scroll to position [4908, 0]
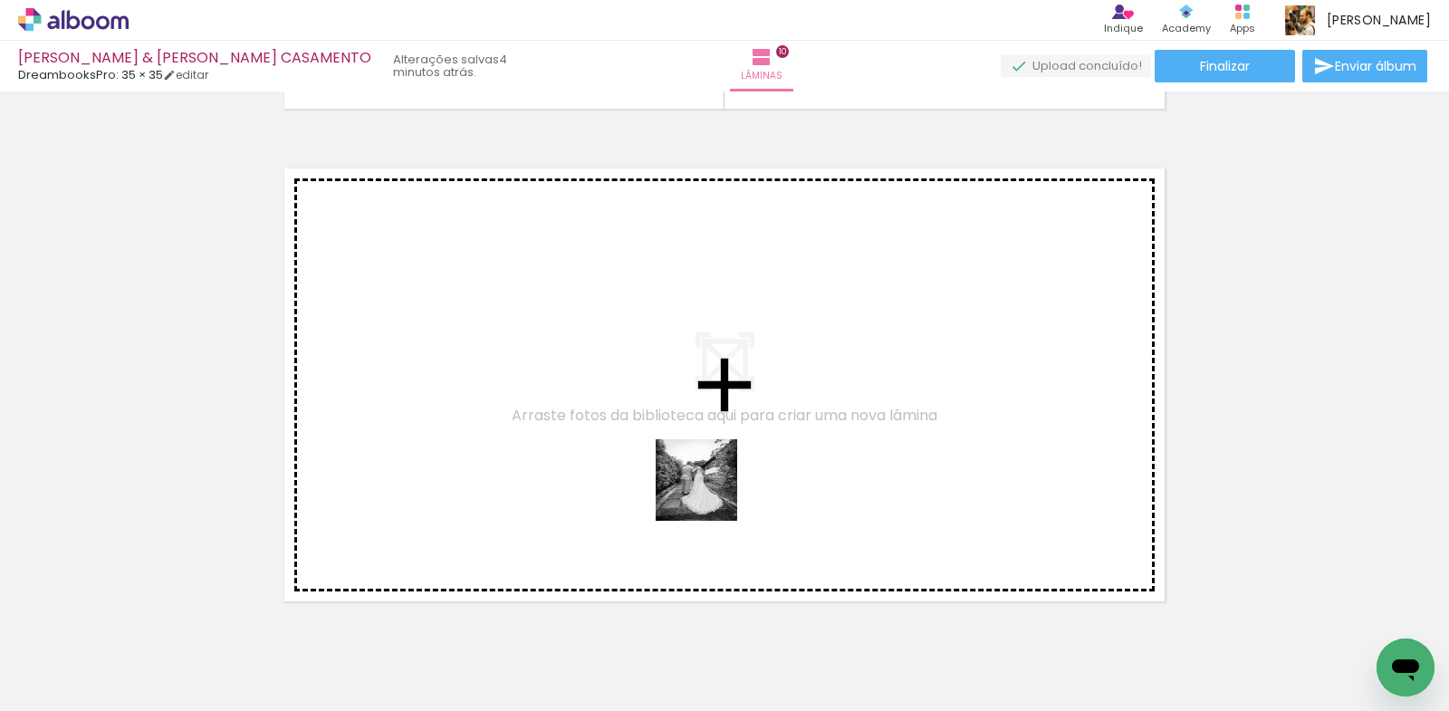
drag, startPoint x: 714, startPoint y: 669, endPoint x: 710, endPoint y: 473, distance: 196.5
click at [710, 473] on quentale-workspace at bounding box center [724, 355] width 1449 height 711
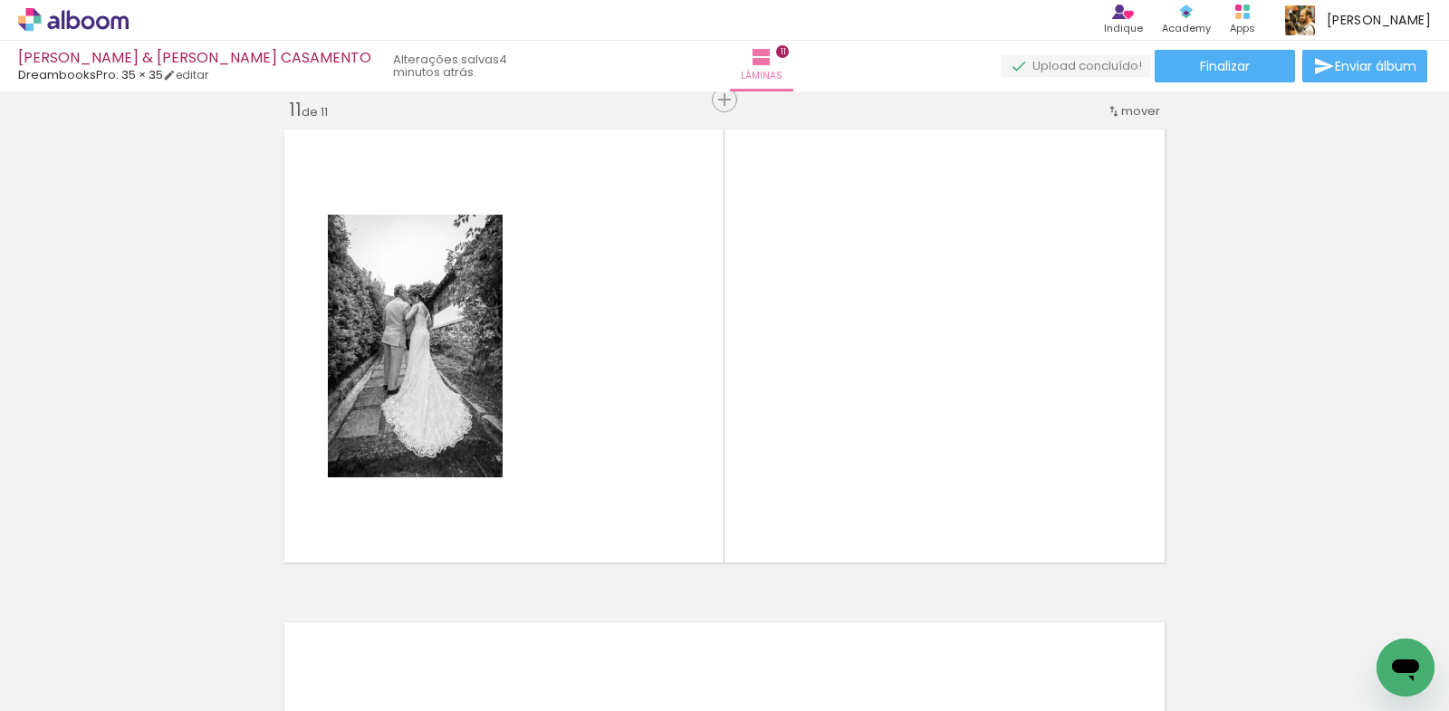
scroll to position [4948, 0]
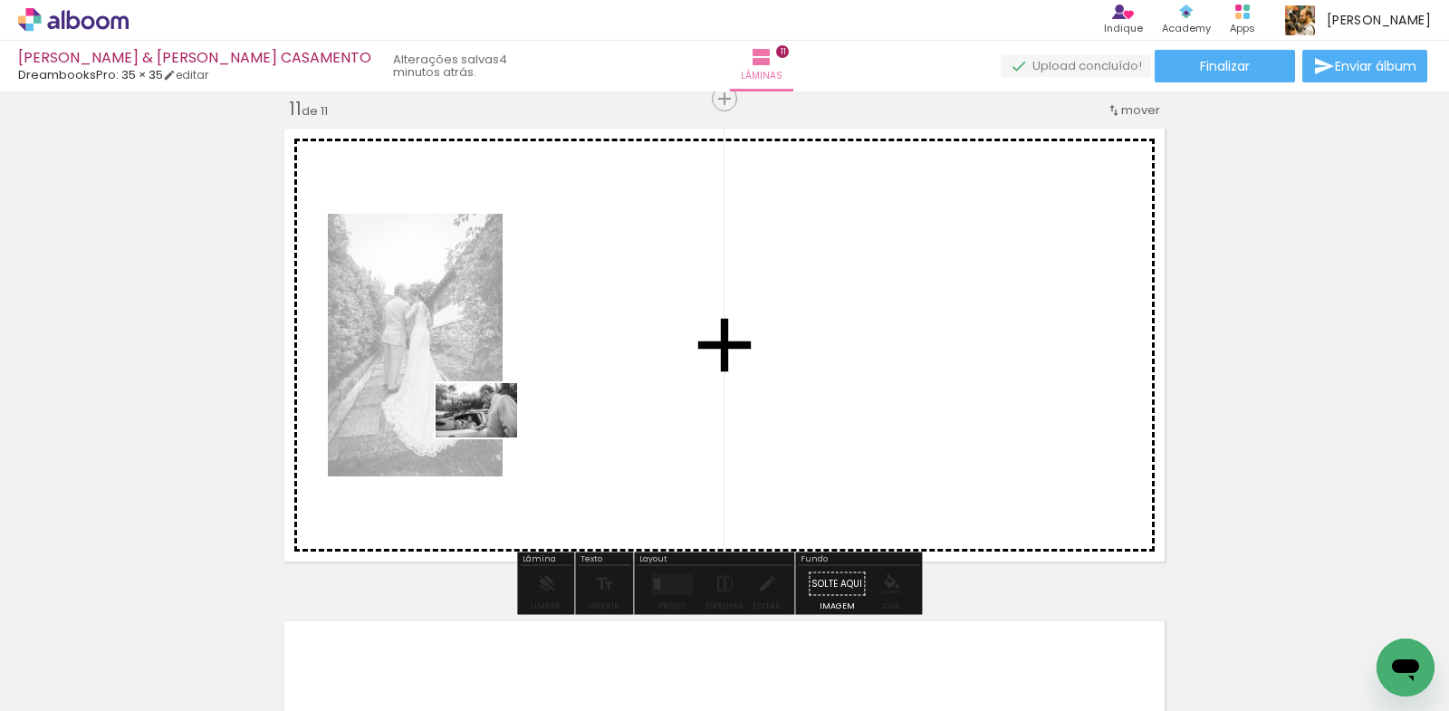
drag, startPoint x: 311, startPoint y: 652, endPoint x: 491, endPoint y: 432, distance: 284.4
click at [491, 432] on quentale-workspace at bounding box center [724, 355] width 1449 height 711
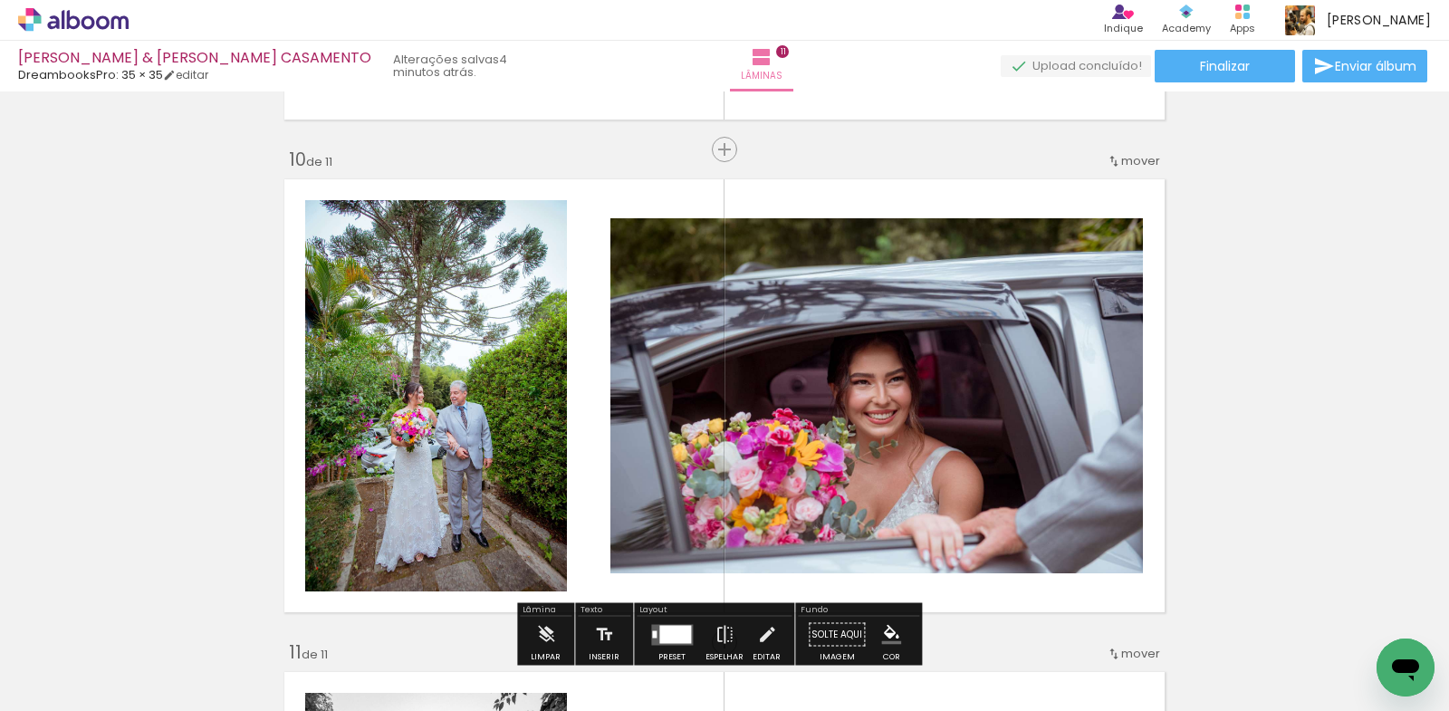
scroll to position [4767, 0]
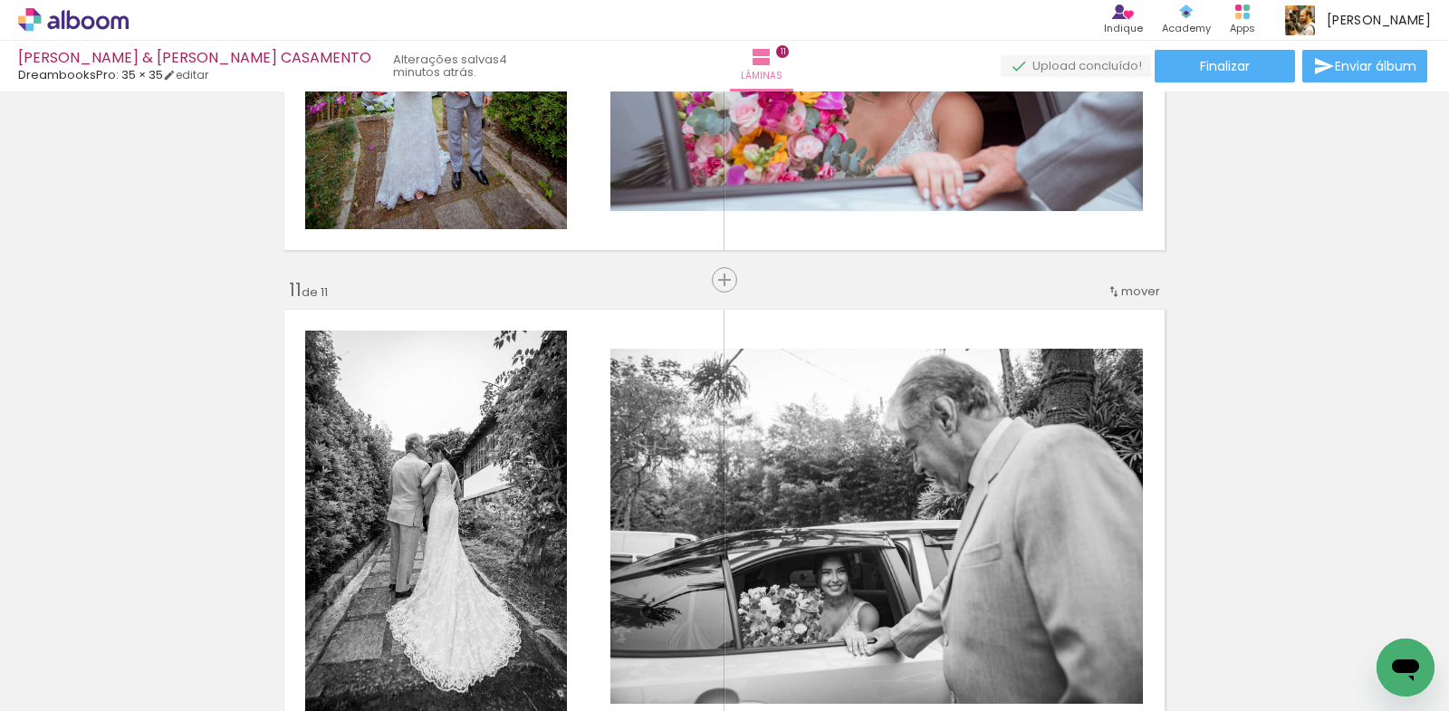
click at [1129, 297] on span "mover" at bounding box center [1140, 290] width 39 height 17
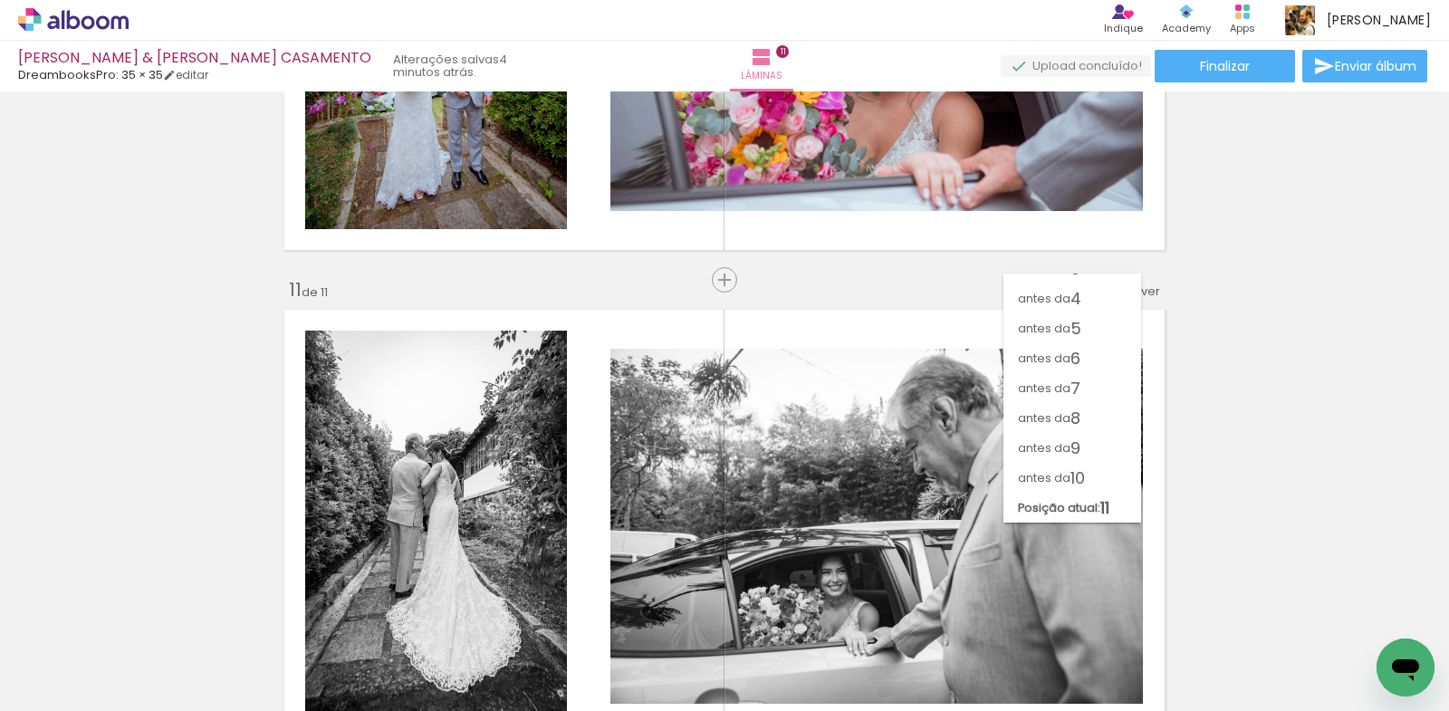
scroll to position [80, 0]
click at [1084, 484] on span "10" at bounding box center [1077, 478] width 14 height 30
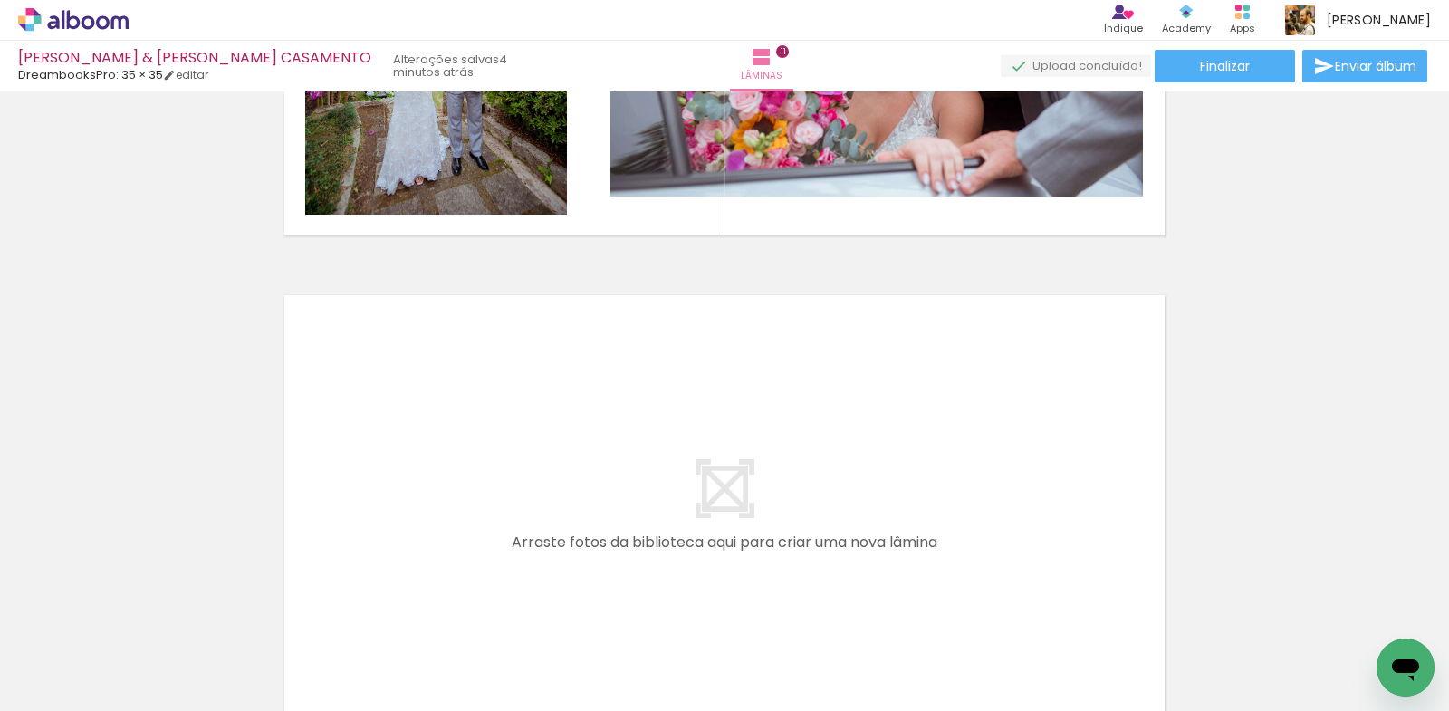
scroll to position [5361, 0]
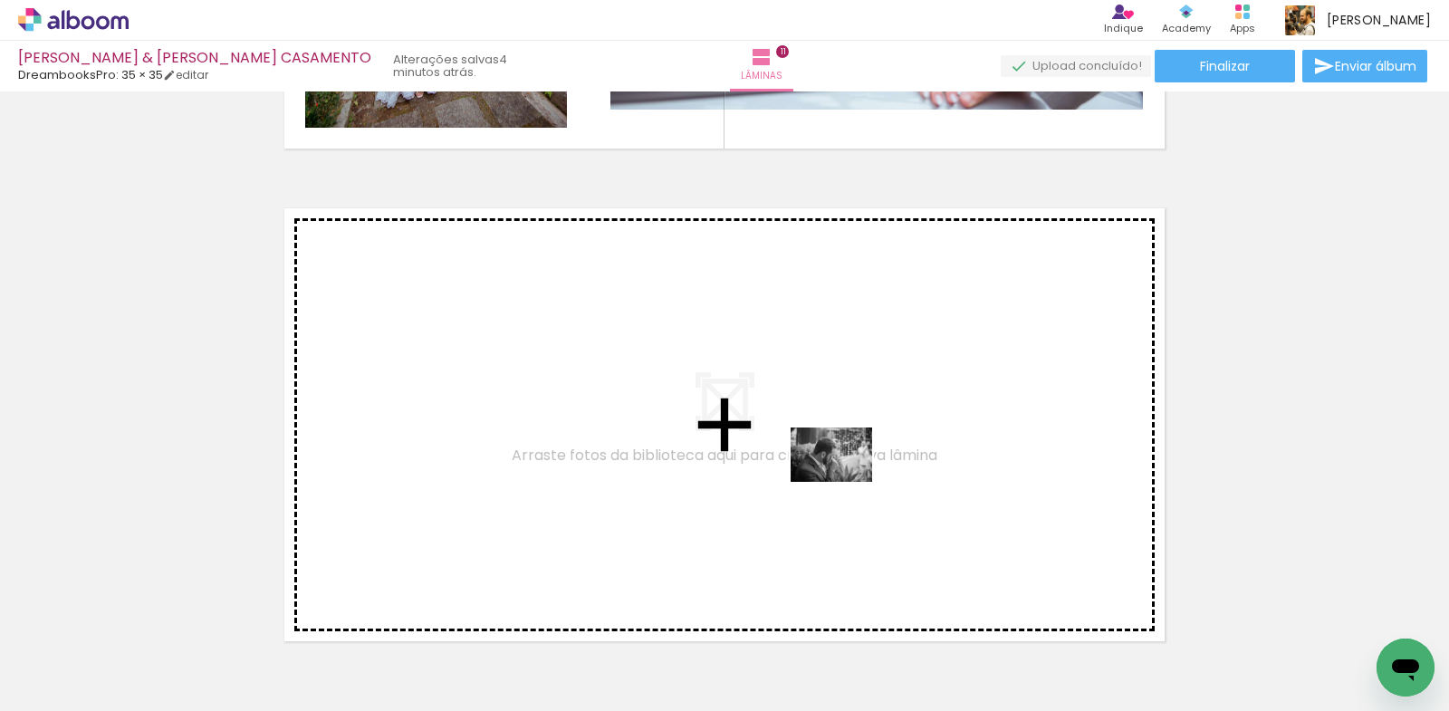
drag, startPoint x: 899, startPoint y: 667, endPoint x: 845, endPoint y: 482, distance: 193.4
click at [845, 482] on quentale-workspace at bounding box center [724, 355] width 1449 height 711
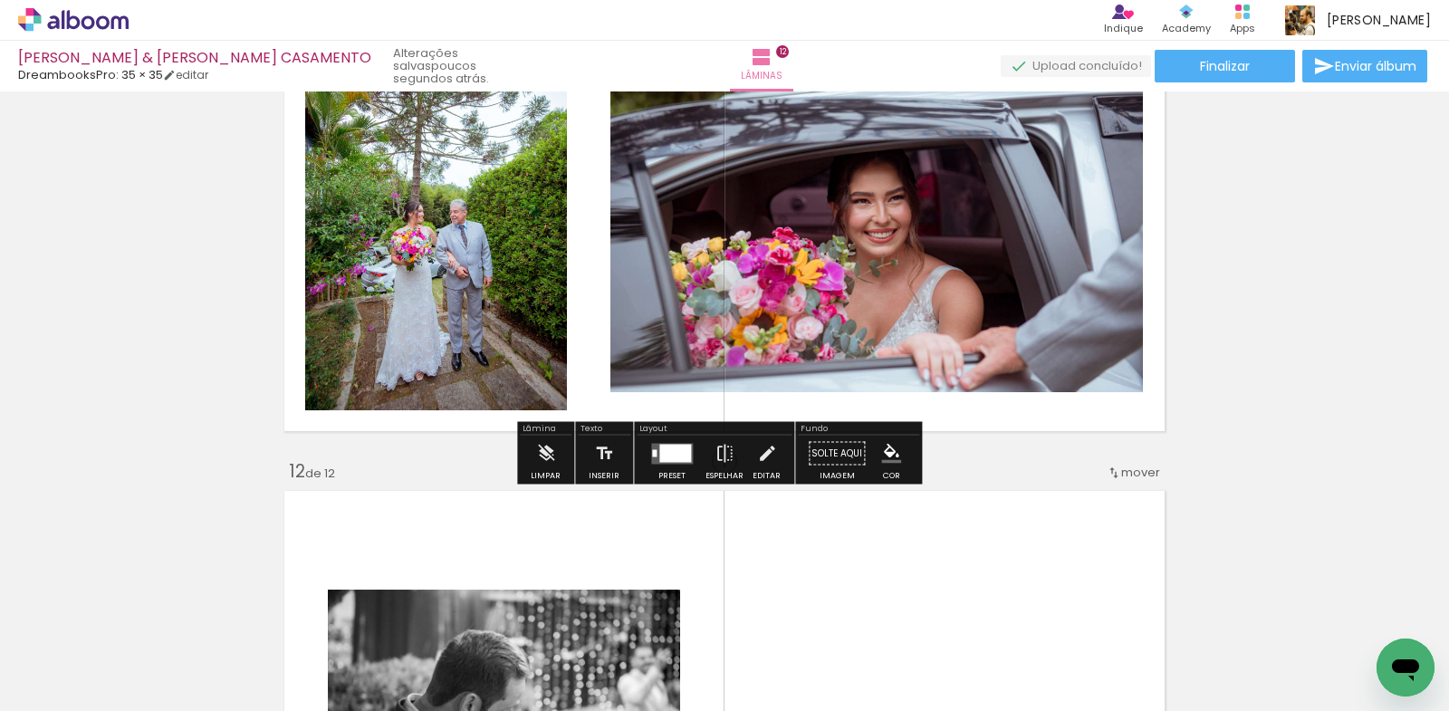
scroll to position [4988, 0]
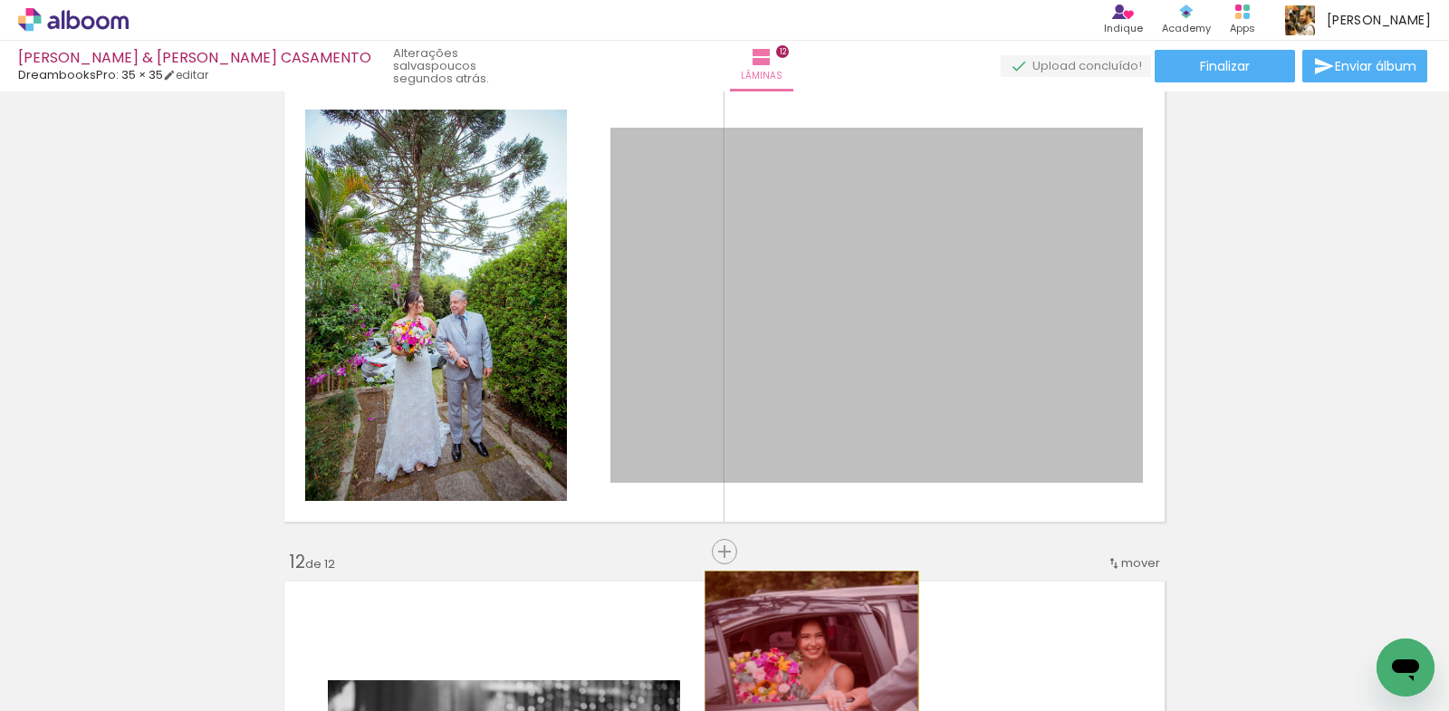
drag, startPoint x: 848, startPoint y: 362, endPoint x: 439, endPoint y: 402, distance: 411.2
click at [791, 675] on quentale-workspace at bounding box center [724, 355] width 1449 height 711
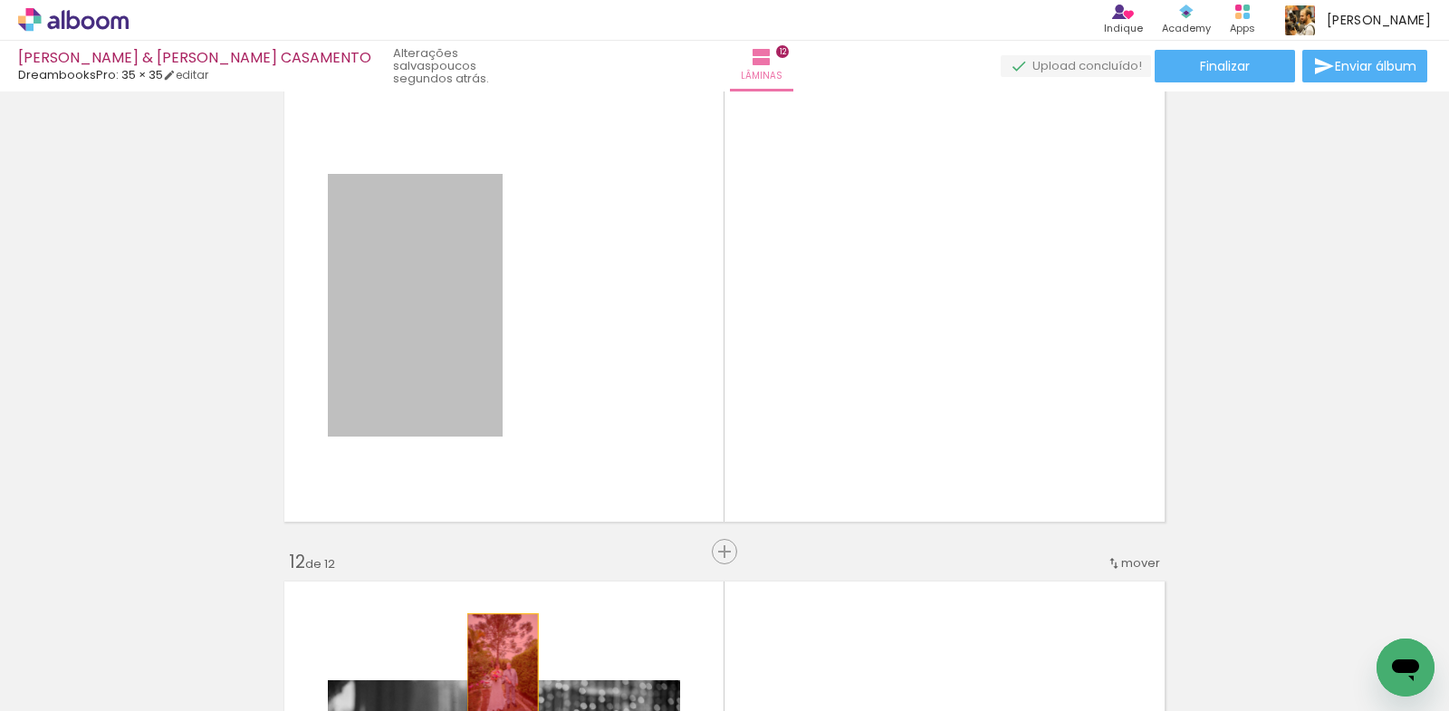
drag, startPoint x: 416, startPoint y: 302, endPoint x: 495, endPoint y: 666, distance: 373.5
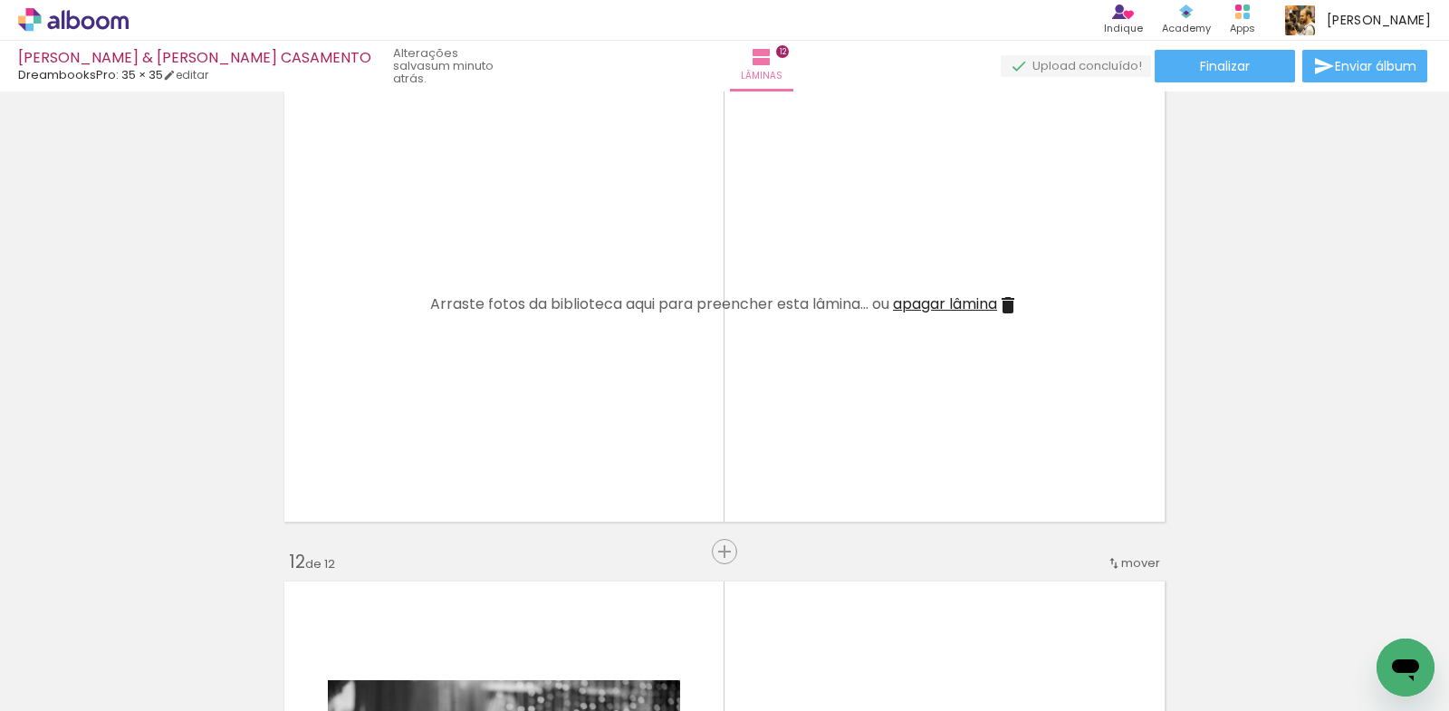
scroll to position [0, 2781]
drag, startPoint x: 357, startPoint y: 663, endPoint x: 556, endPoint y: 646, distance: 199.9
click at [562, 416] on quentale-workspace at bounding box center [724, 355] width 1449 height 711
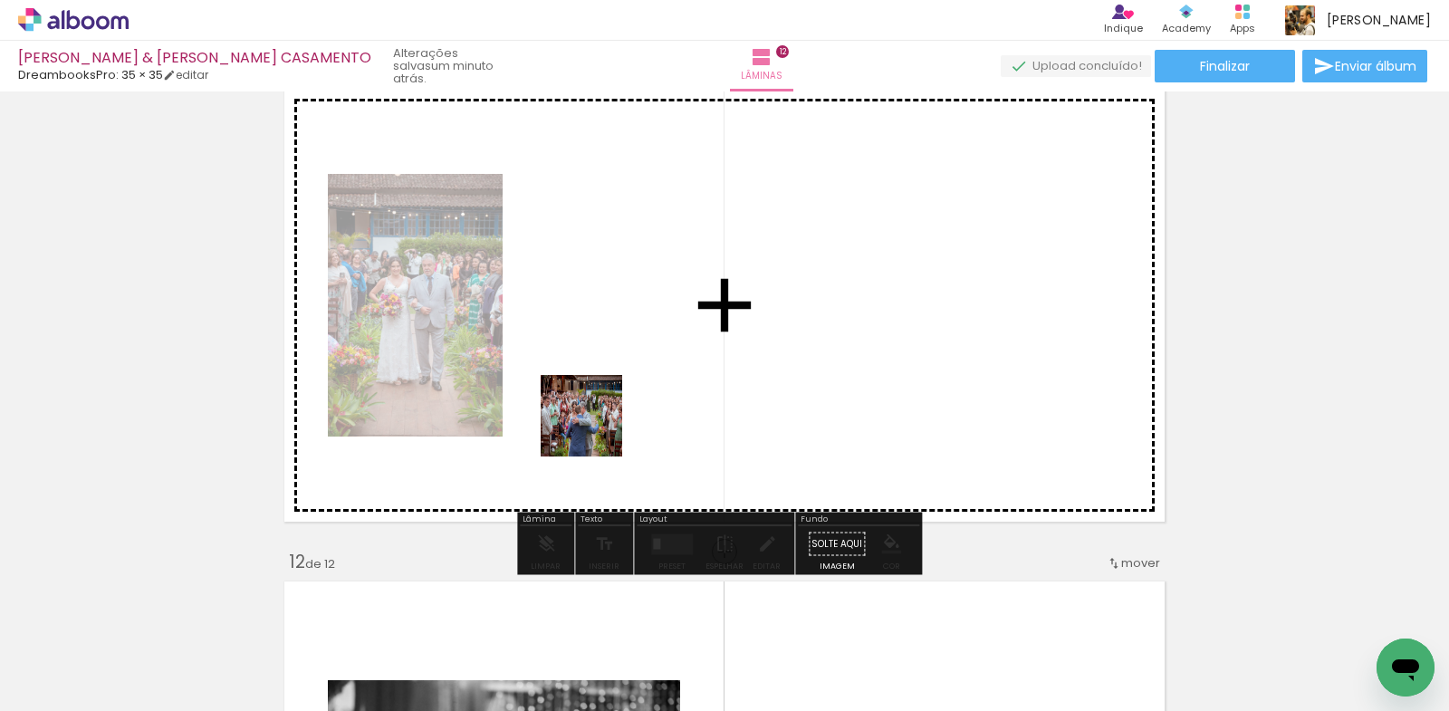
drag, startPoint x: 556, startPoint y: 648, endPoint x: 621, endPoint y: 321, distance: 334.2
click at [621, 321] on quentale-workspace at bounding box center [724, 355] width 1449 height 711
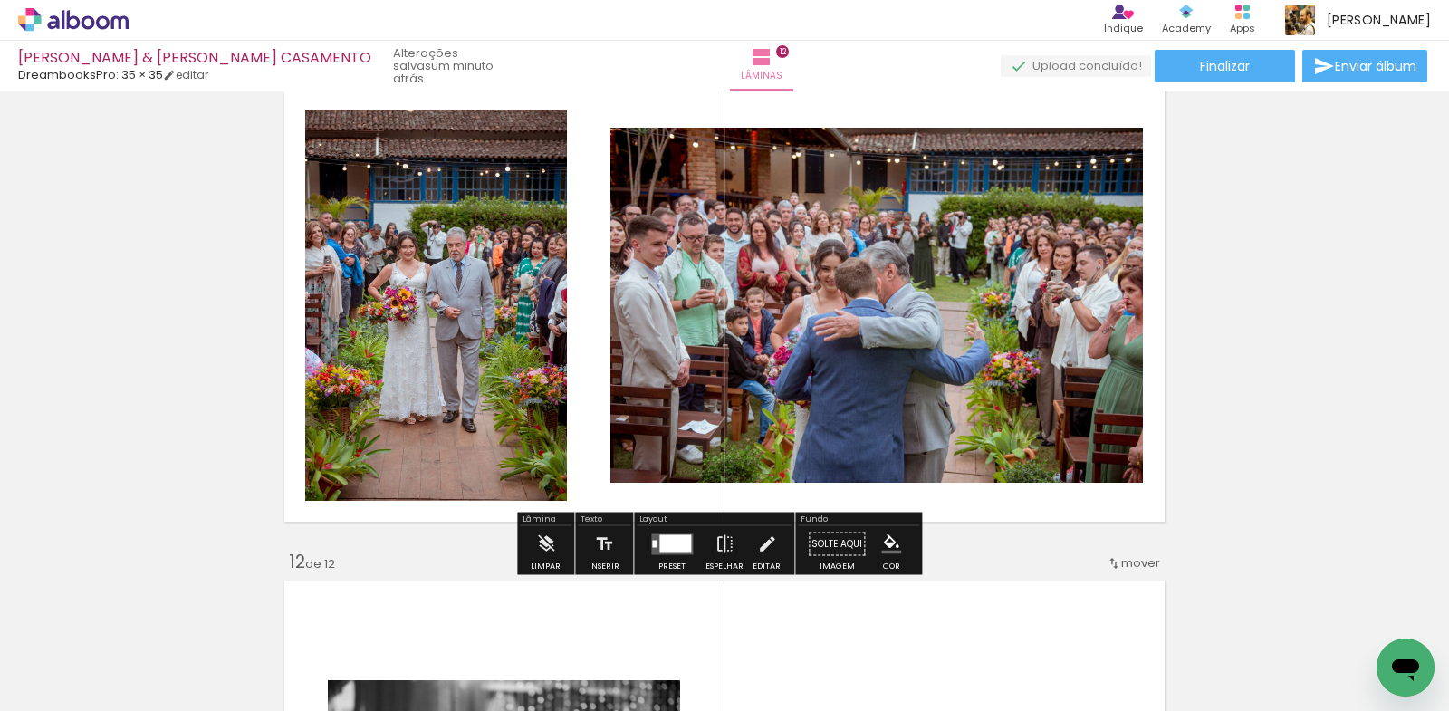
click at [669, 552] on quentale-layouter at bounding box center [672, 543] width 42 height 21
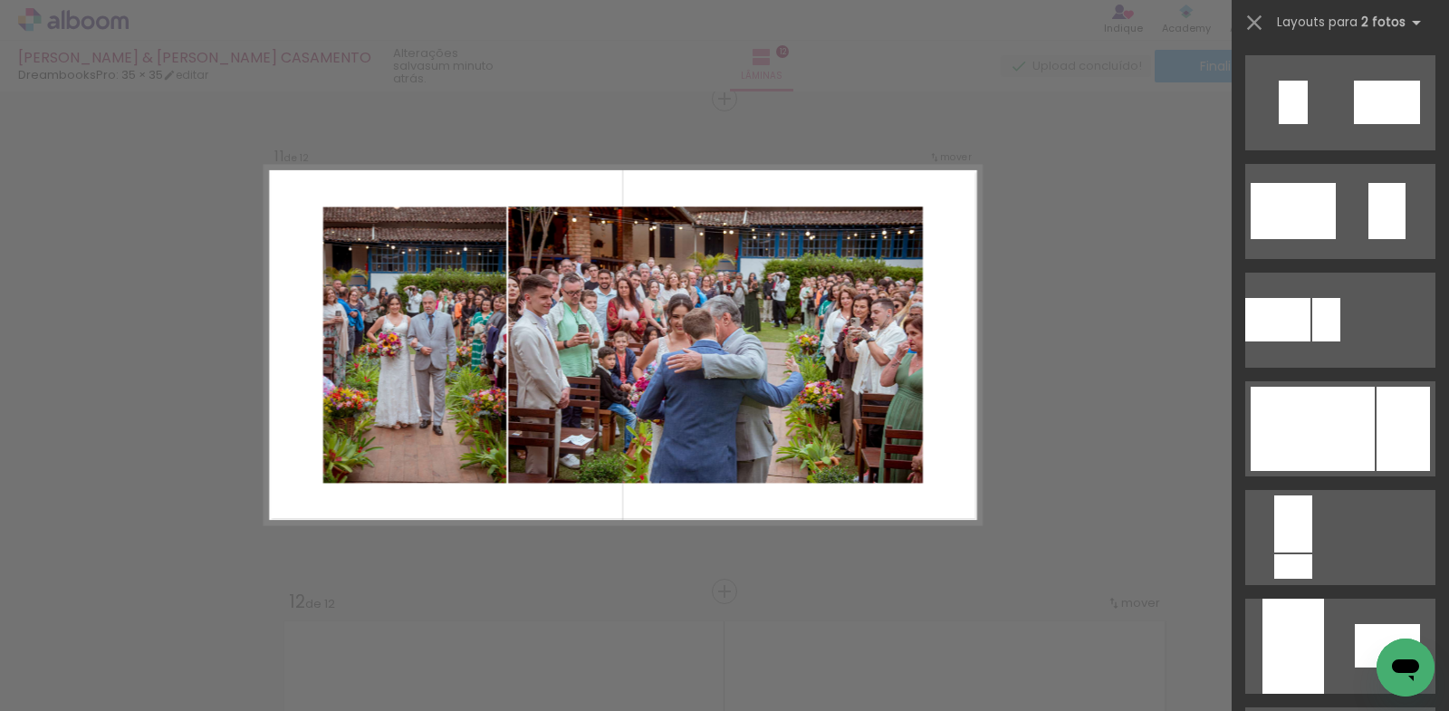
scroll to position [634, 0]
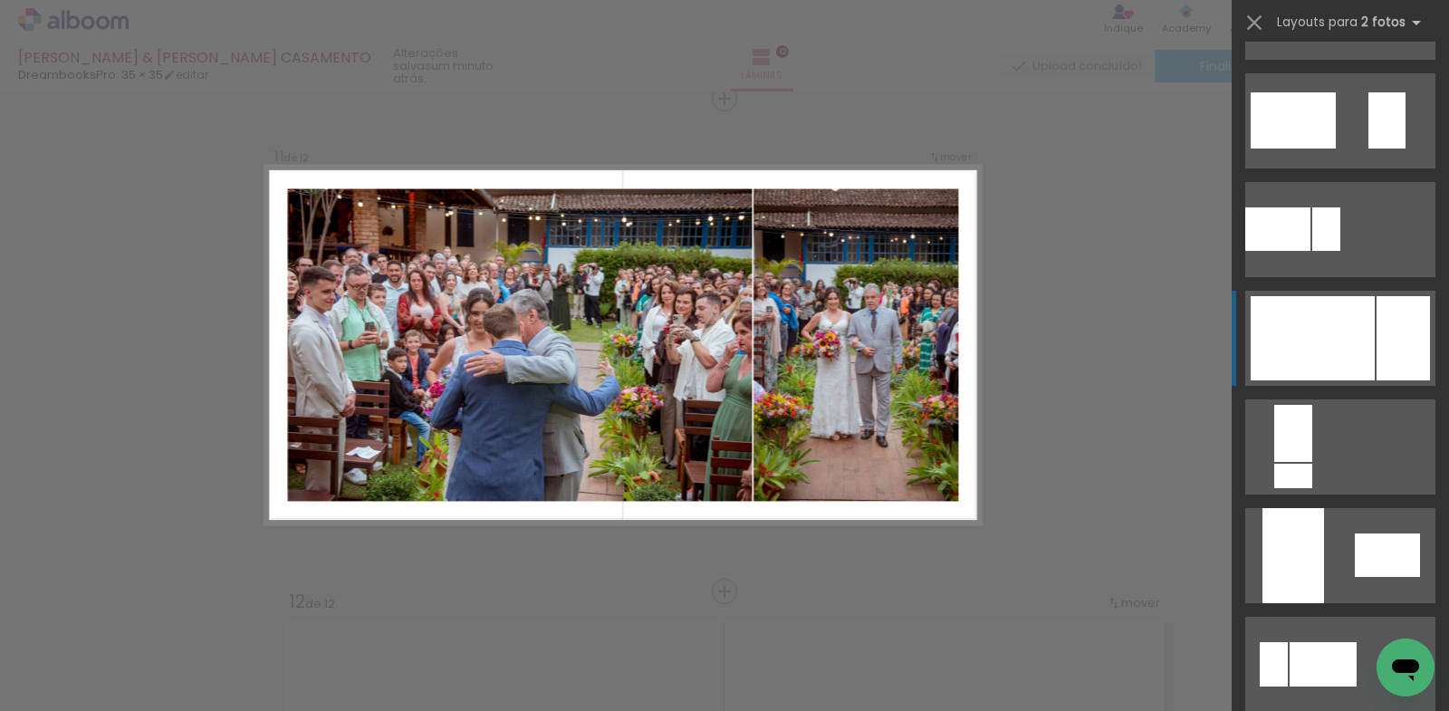
click at [1319, 341] on div at bounding box center [1312, 338] width 124 height 84
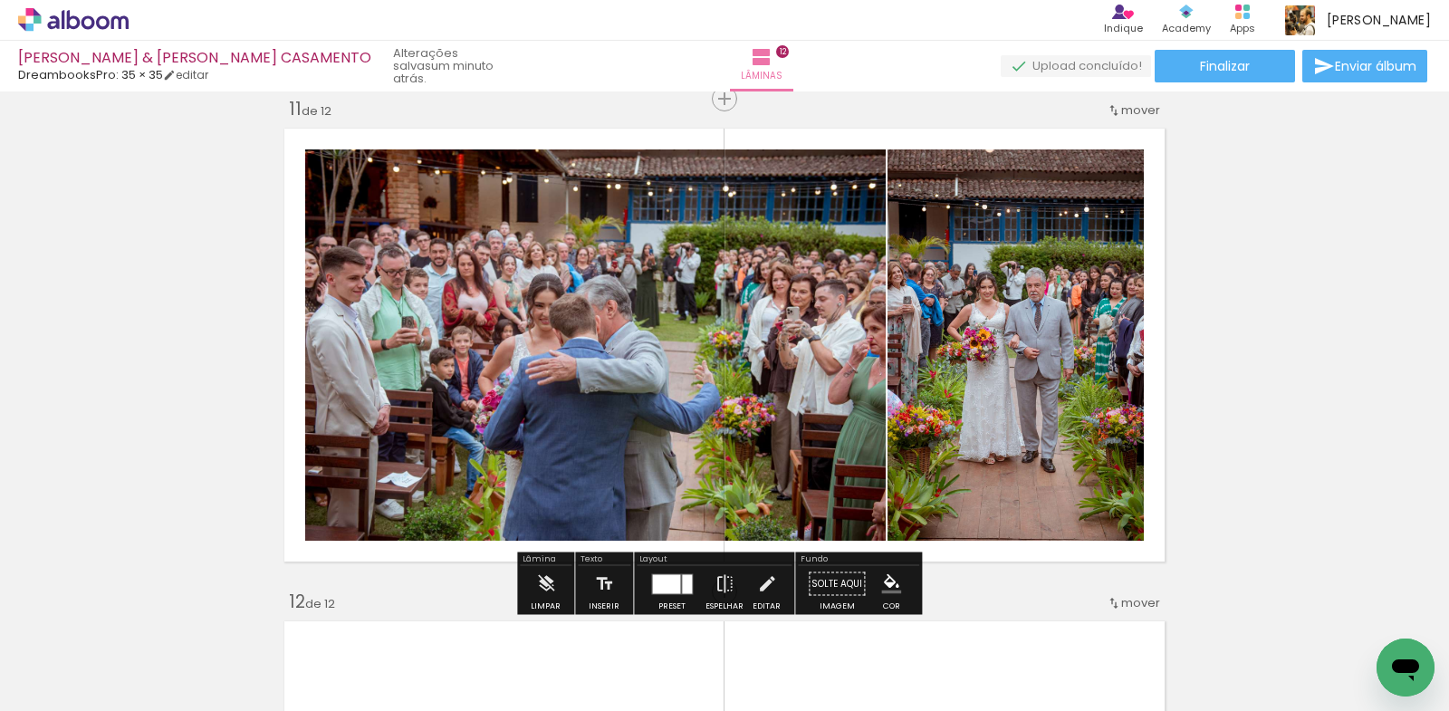
click at [670, 586] on div at bounding box center [666, 583] width 28 height 19
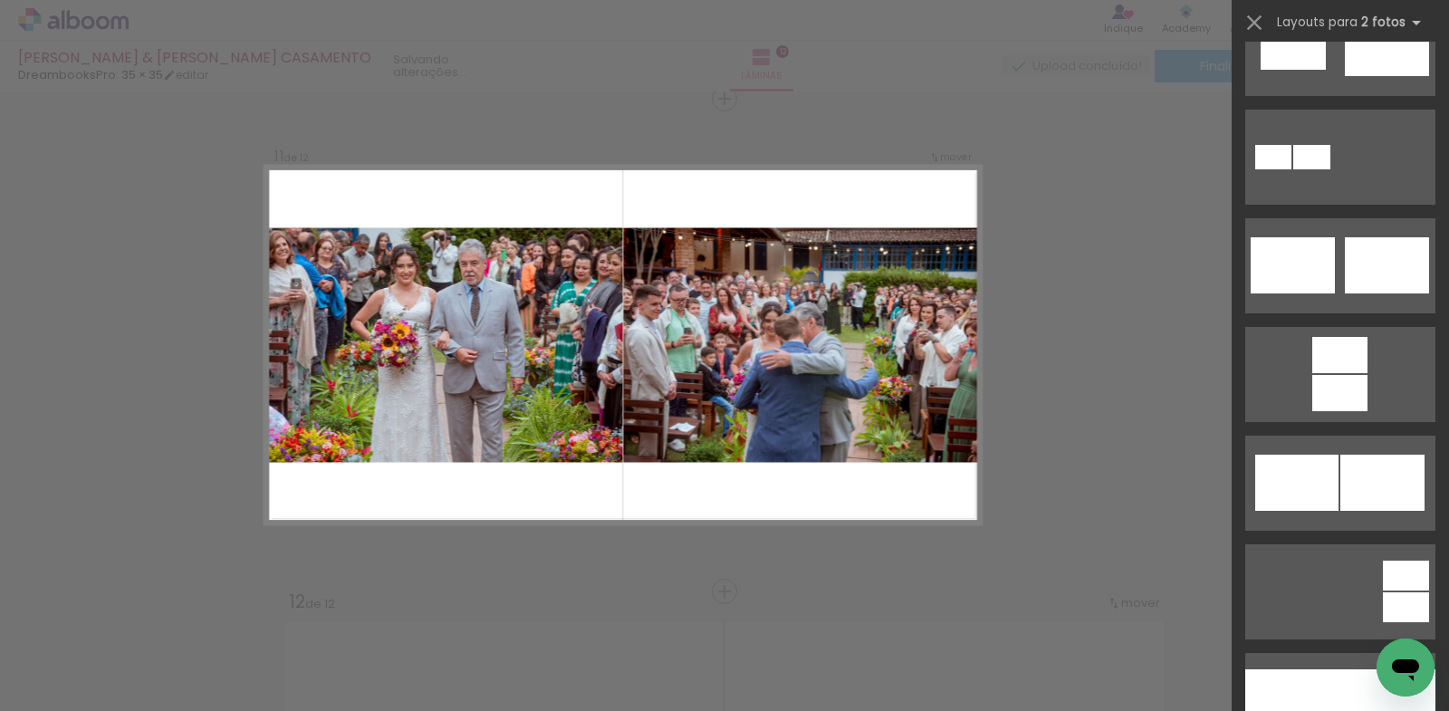
scroll to position [5940, 0]
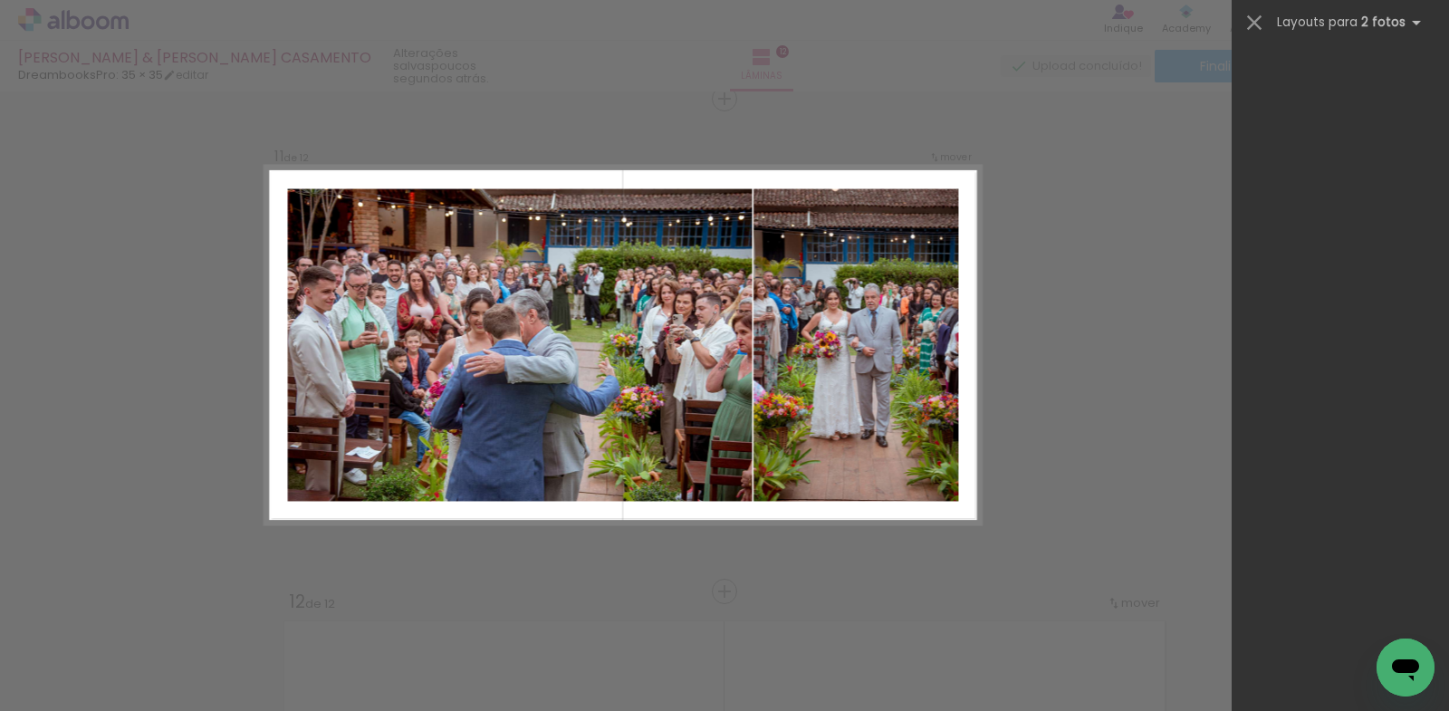
scroll to position [869, 0]
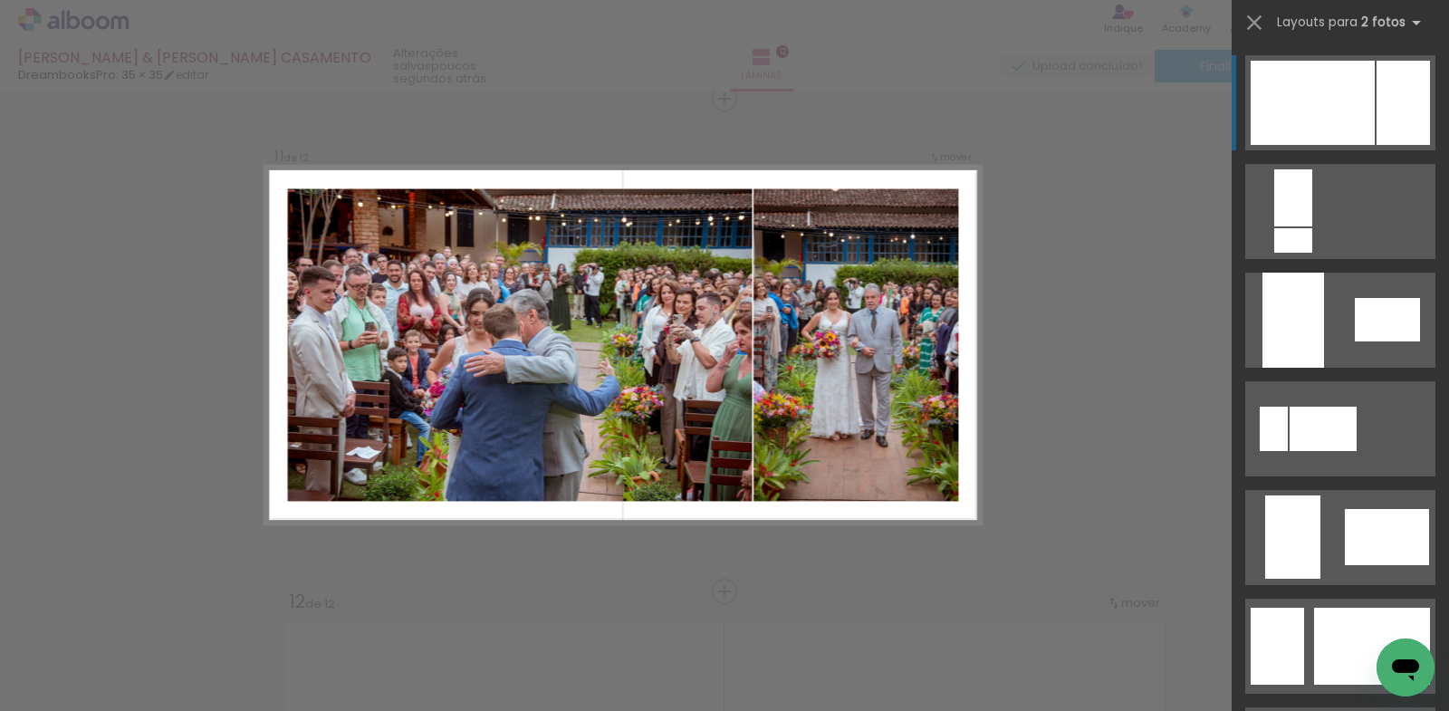
click at [1331, 105] on div at bounding box center [1312, 103] width 124 height 84
click at [1317, 115] on div at bounding box center [1312, 103] width 124 height 84
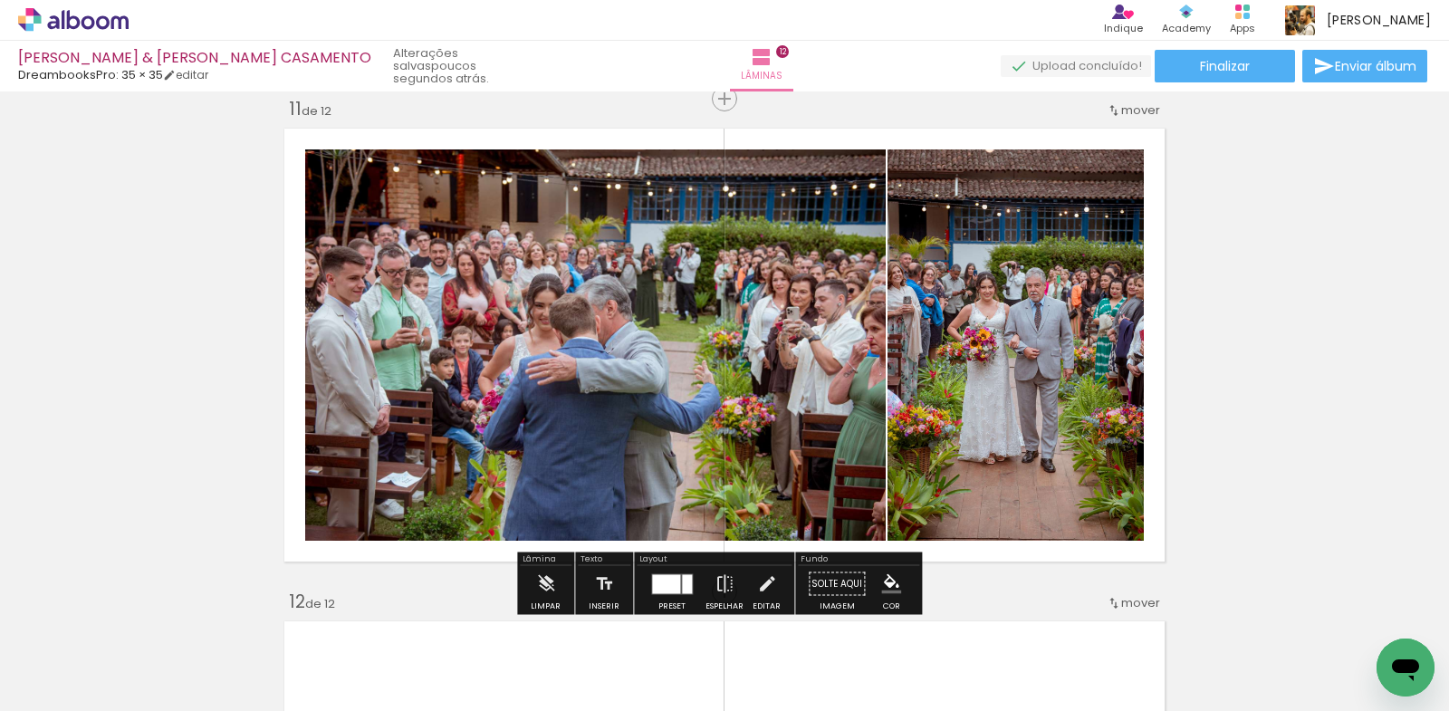
click at [992, 365] on quentale-photo at bounding box center [1015, 344] width 256 height 391
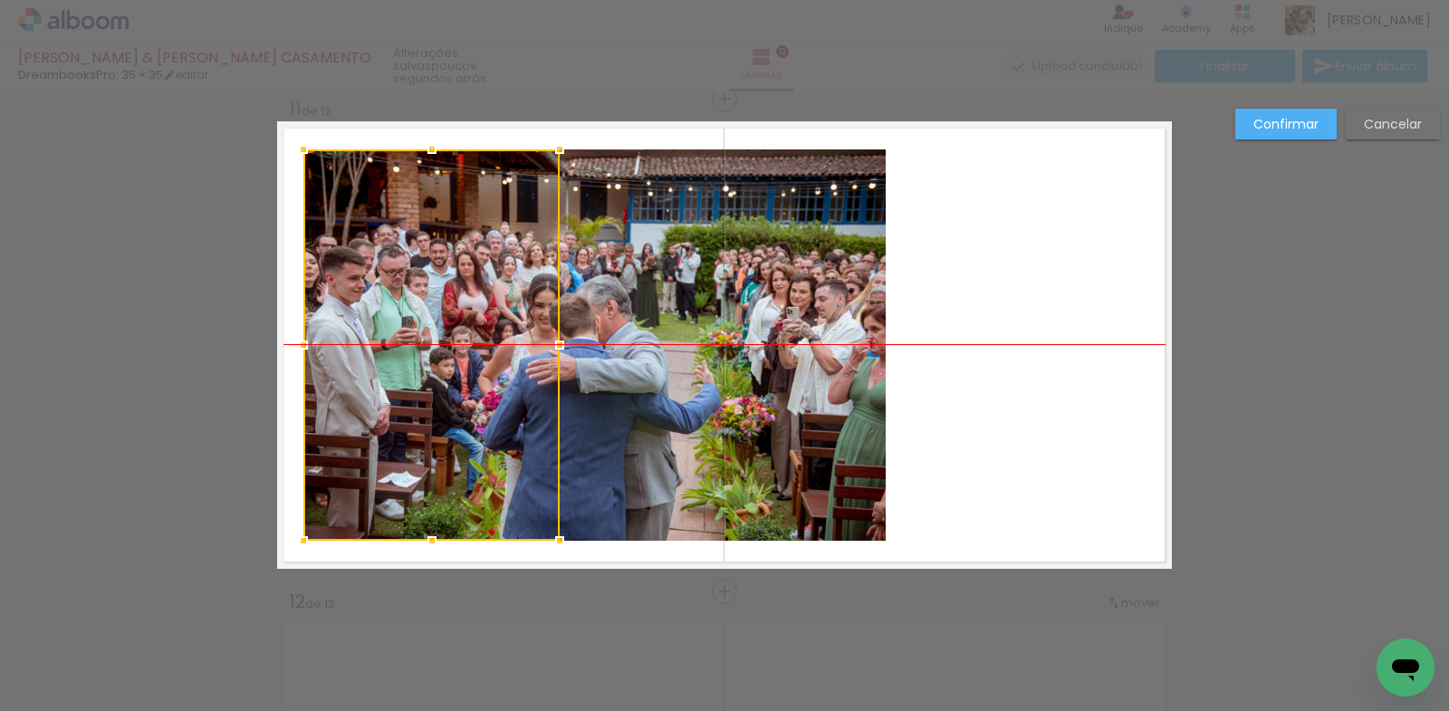
drag, startPoint x: 984, startPoint y: 359, endPoint x: 400, endPoint y: 349, distance: 584.1
click at [400, 349] on div at bounding box center [431, 344] width 256 height 391
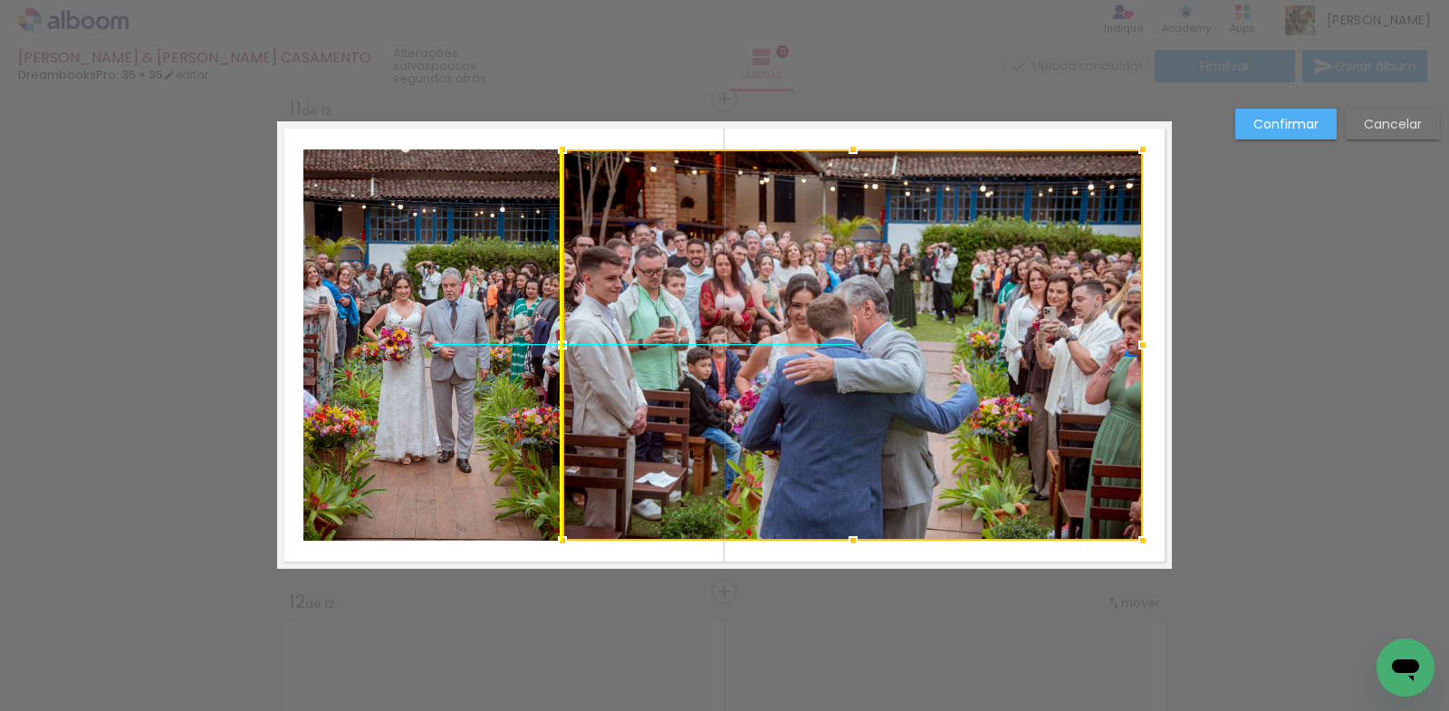
drag, startPoint x: 700, startPoint y: 340, endPoint x: 960, endPoint y: 346, distance: 259.9
click at [960, 346] on div at bounding box center [852, 344] width 580 height 391
click at [1129, 557] on div at bounding box center [1143, 540] width 36 height 36
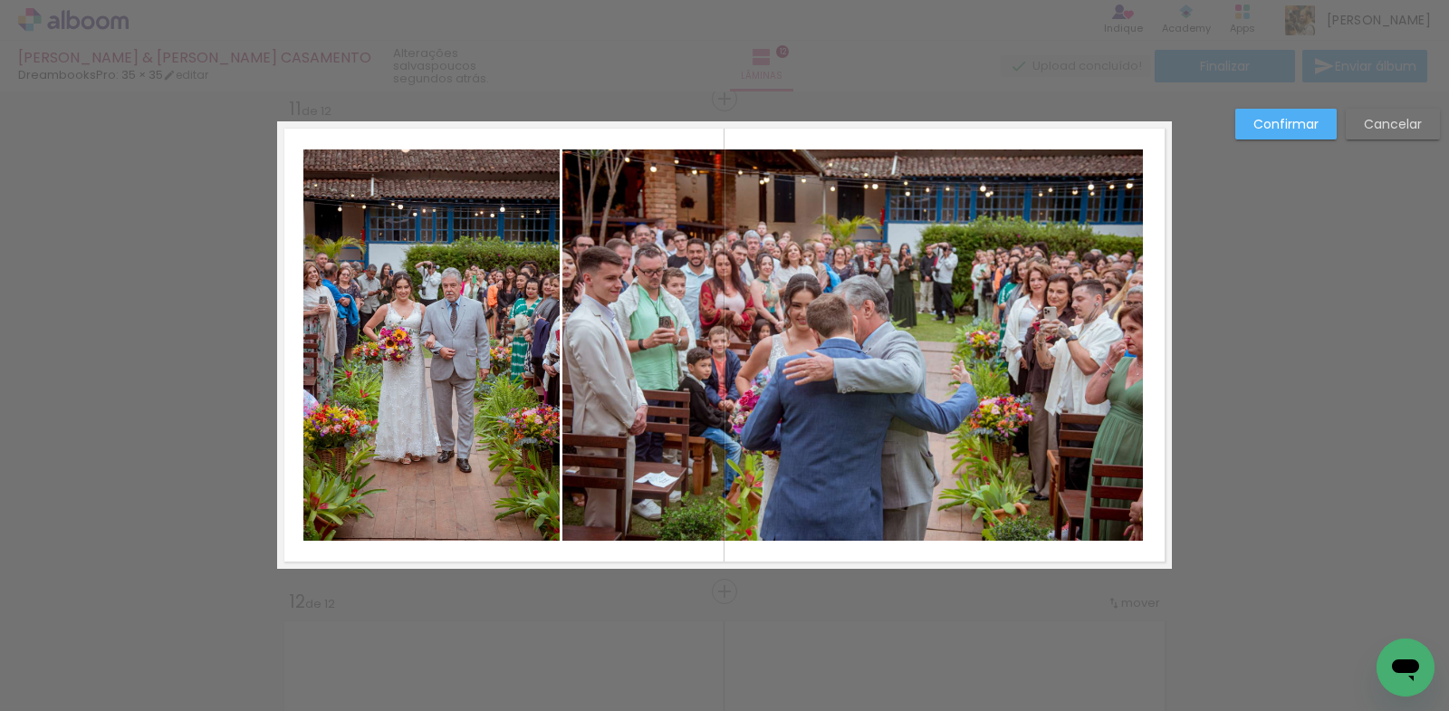
click at [0, 0] on slot "Confirmar" at bounding box center [0, 0] width 0 height 0
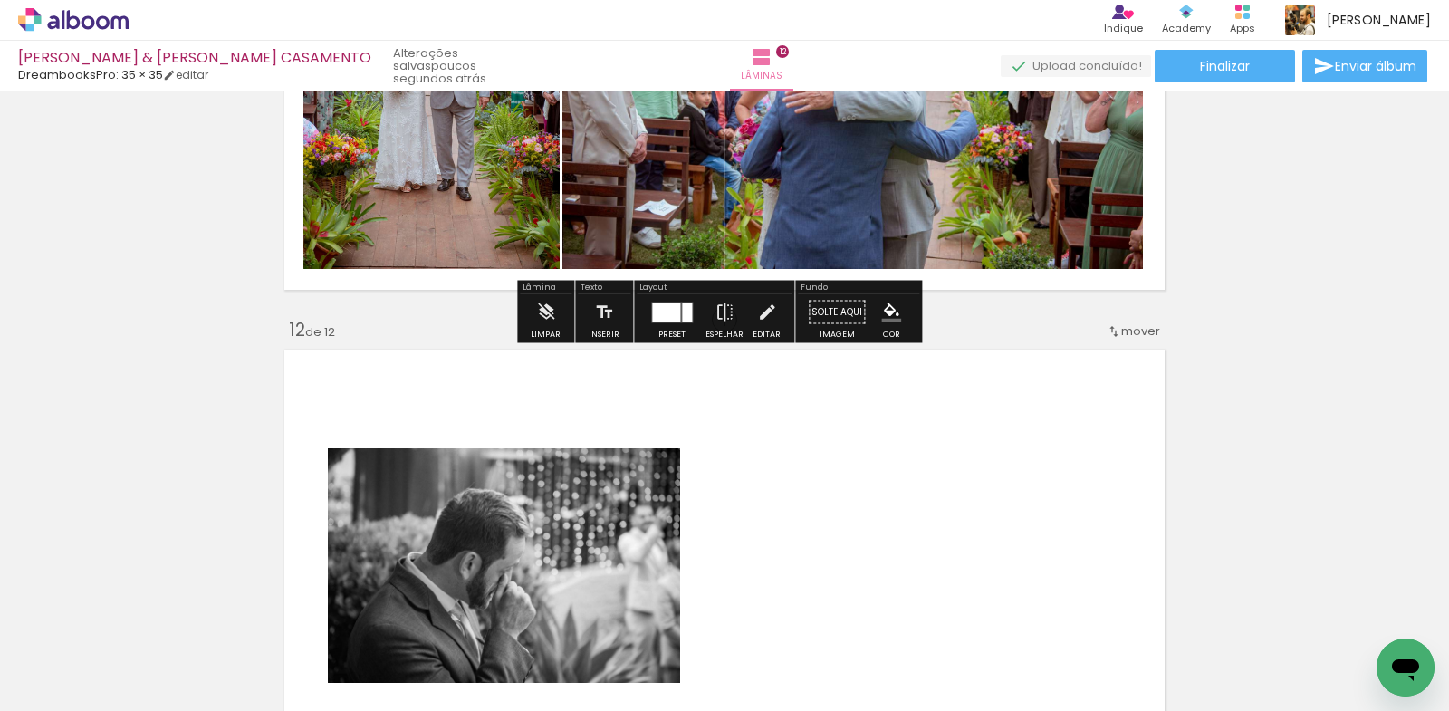
scroll to position [5491, 0]
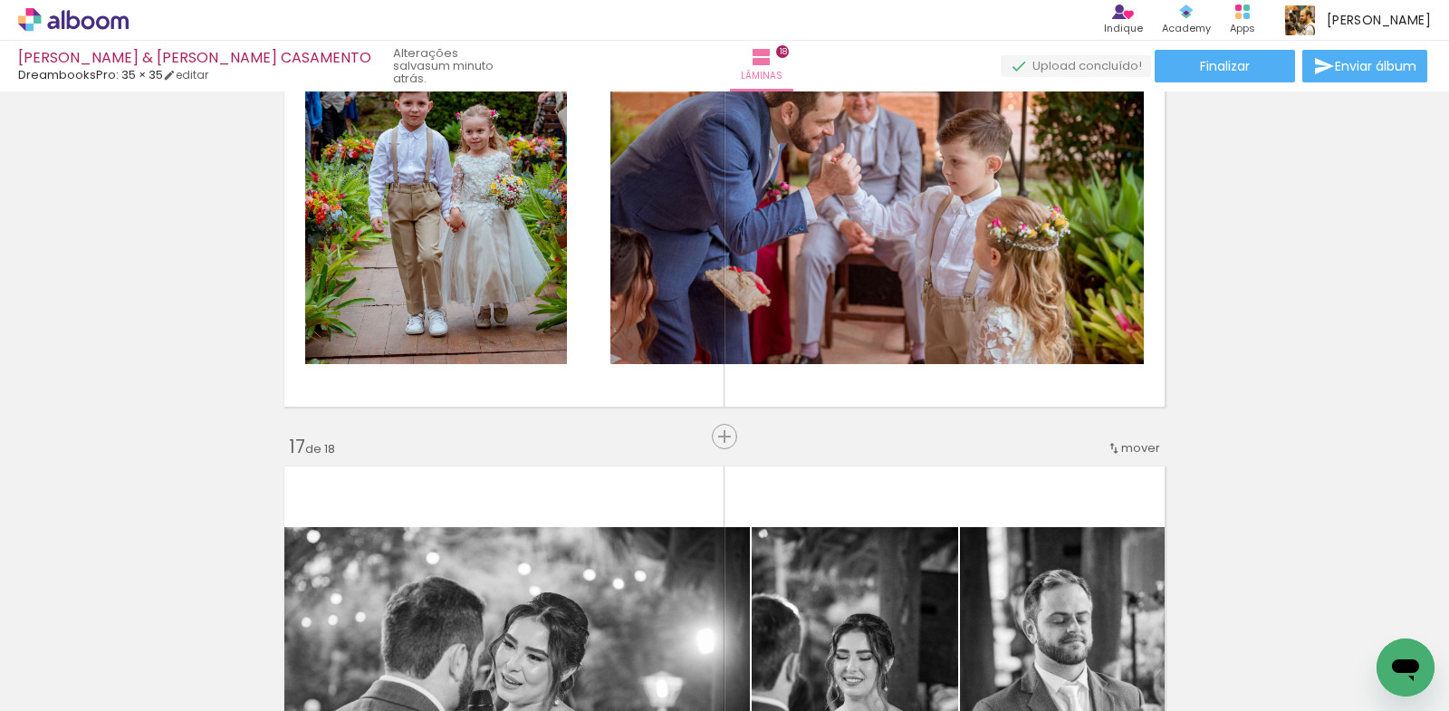
scroll to position [7491, 0]
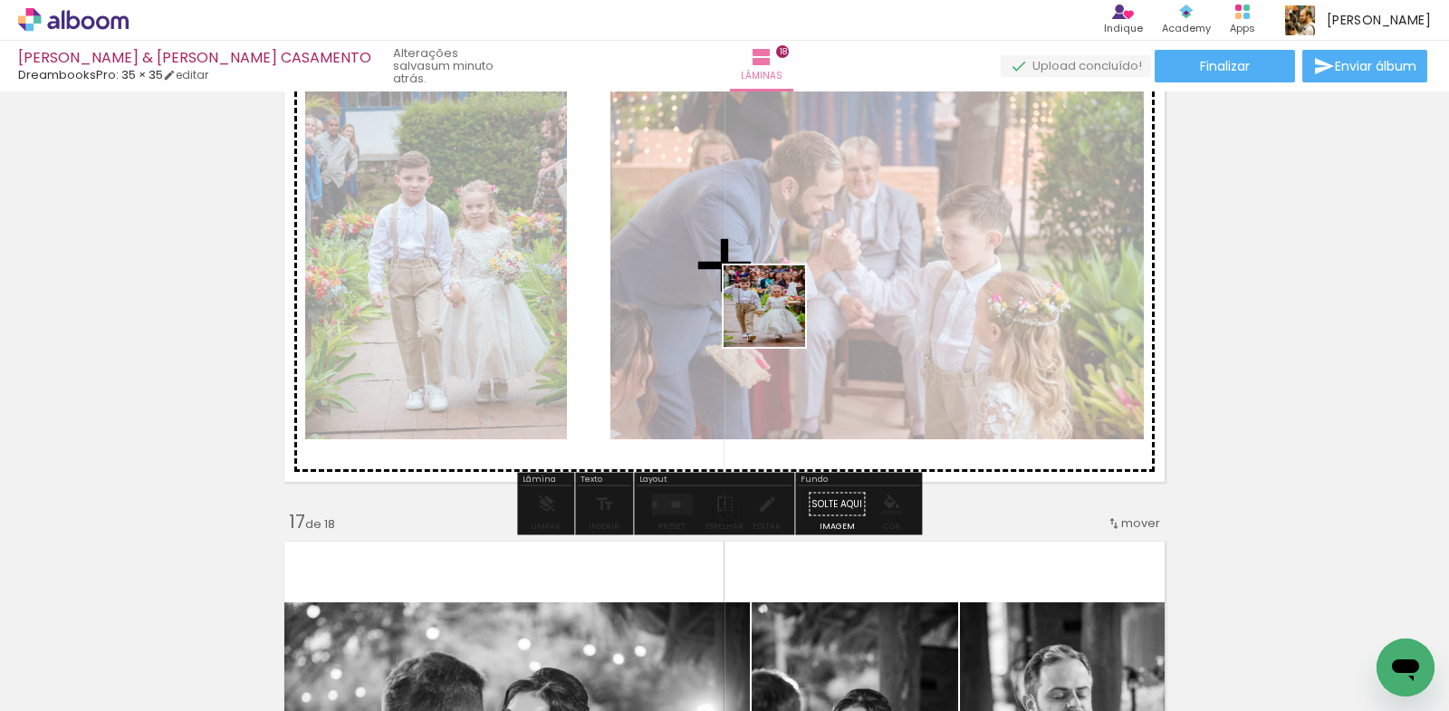
drag, startPoint x: 791, startPoint y: 664, endPoint x: 778, endPoint y: 320, distance: 344.3
click at [778, 320] on quentale-workspace at bounding box center [724, 355] width 1449 height 711
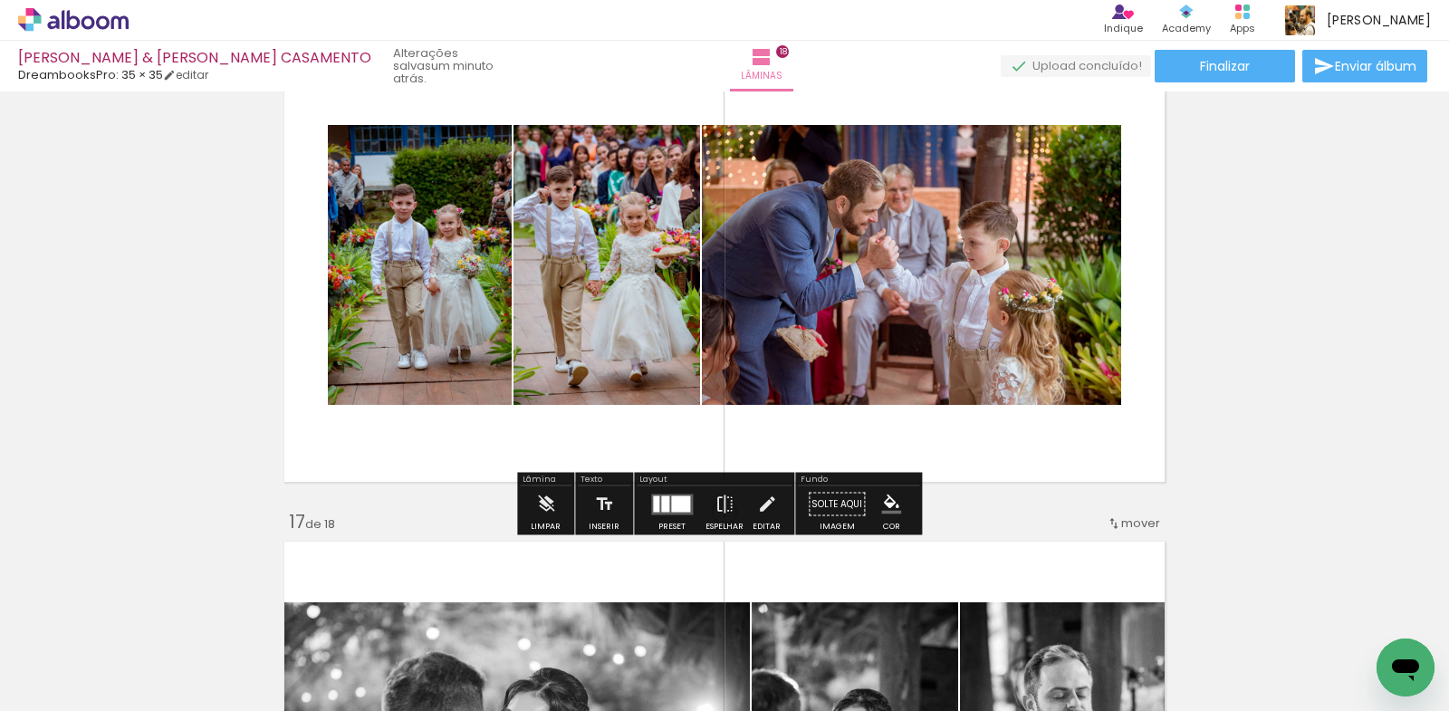
click at [678, 506] on div at bounding box center [680, 503] width 19 height 16
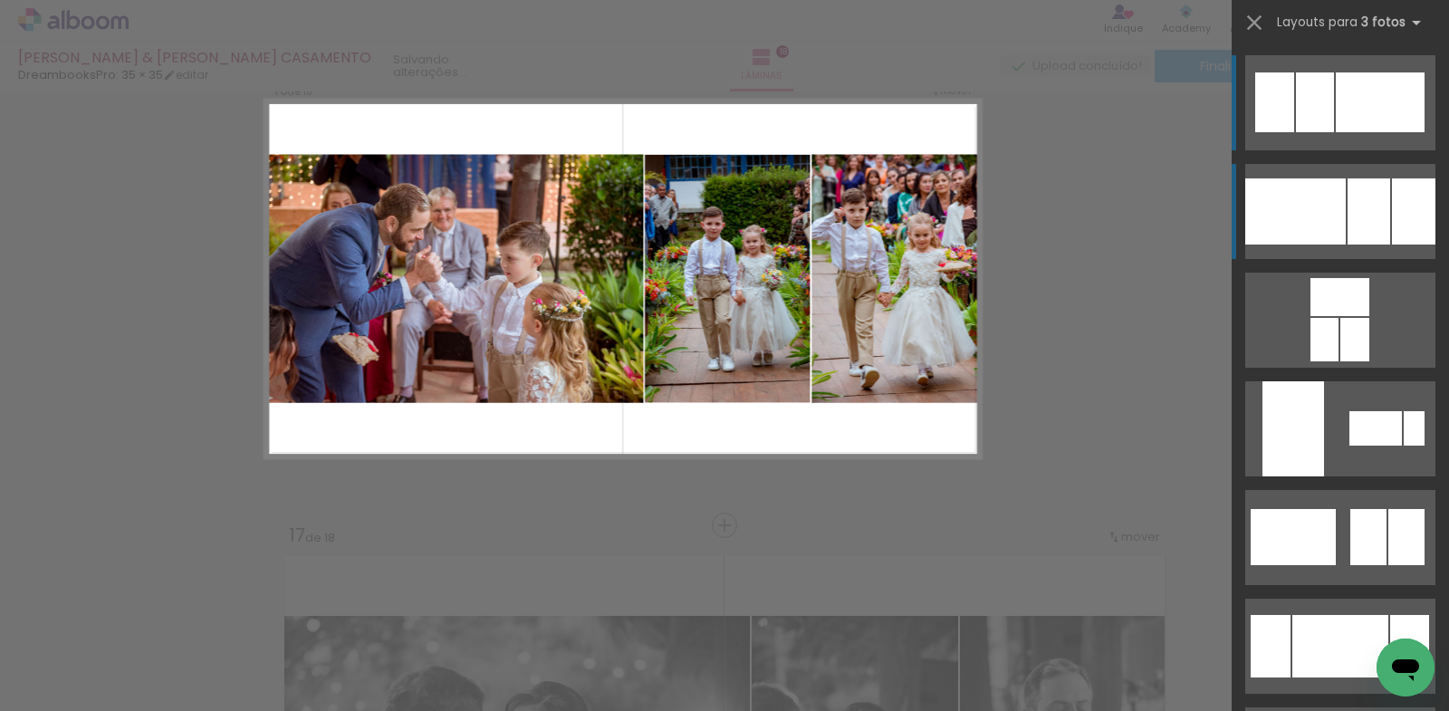
scroll to position [7411, 0]
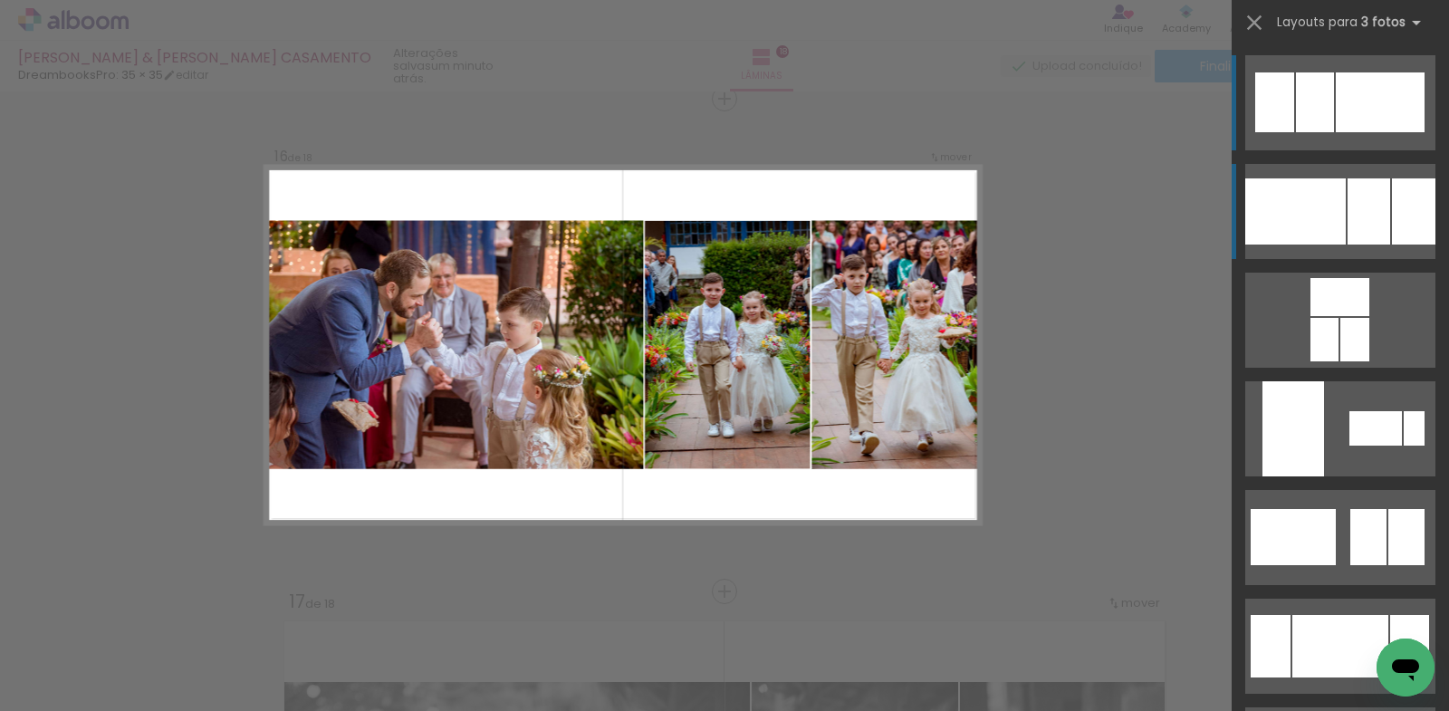
click at [1364, 215] on div at bounding box center [1368, 211] width 43 height 66
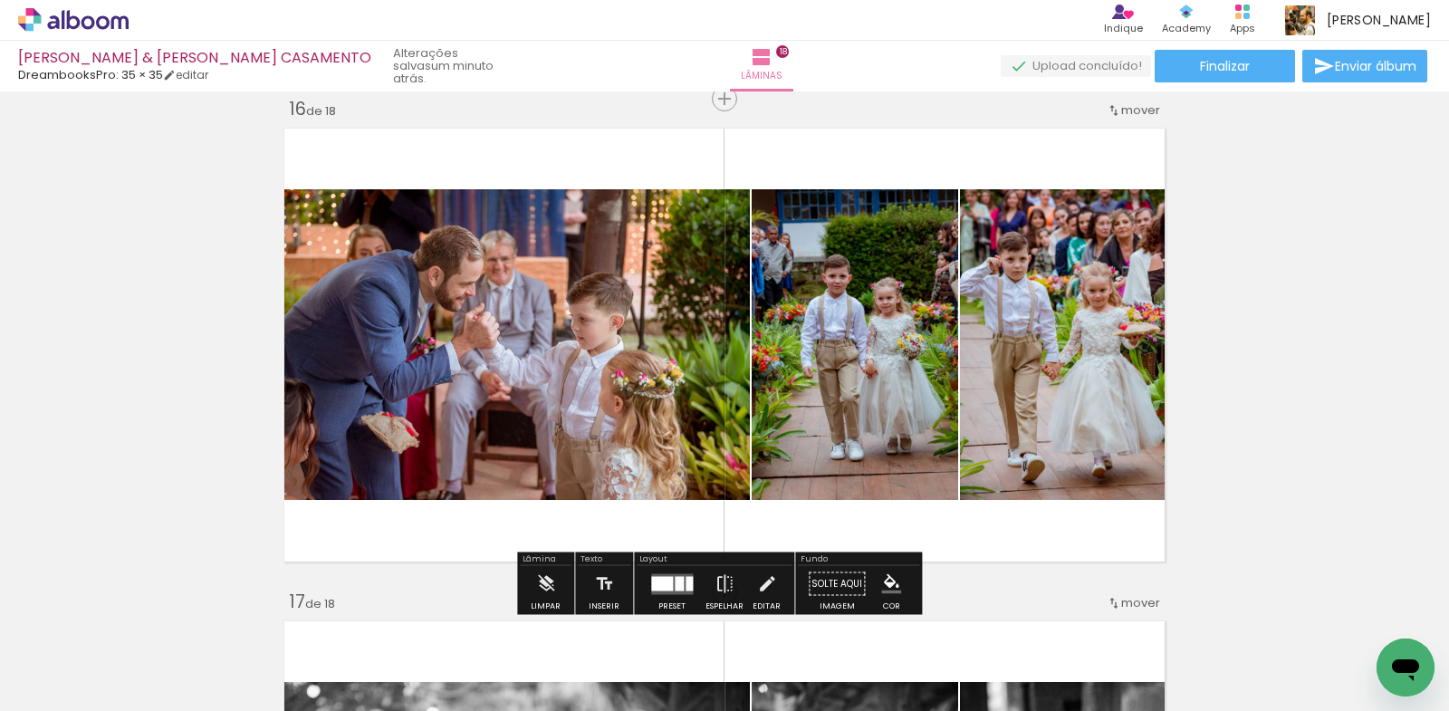
click at [657, 586] on div at bounding box center [662, 583] width 22 height 14
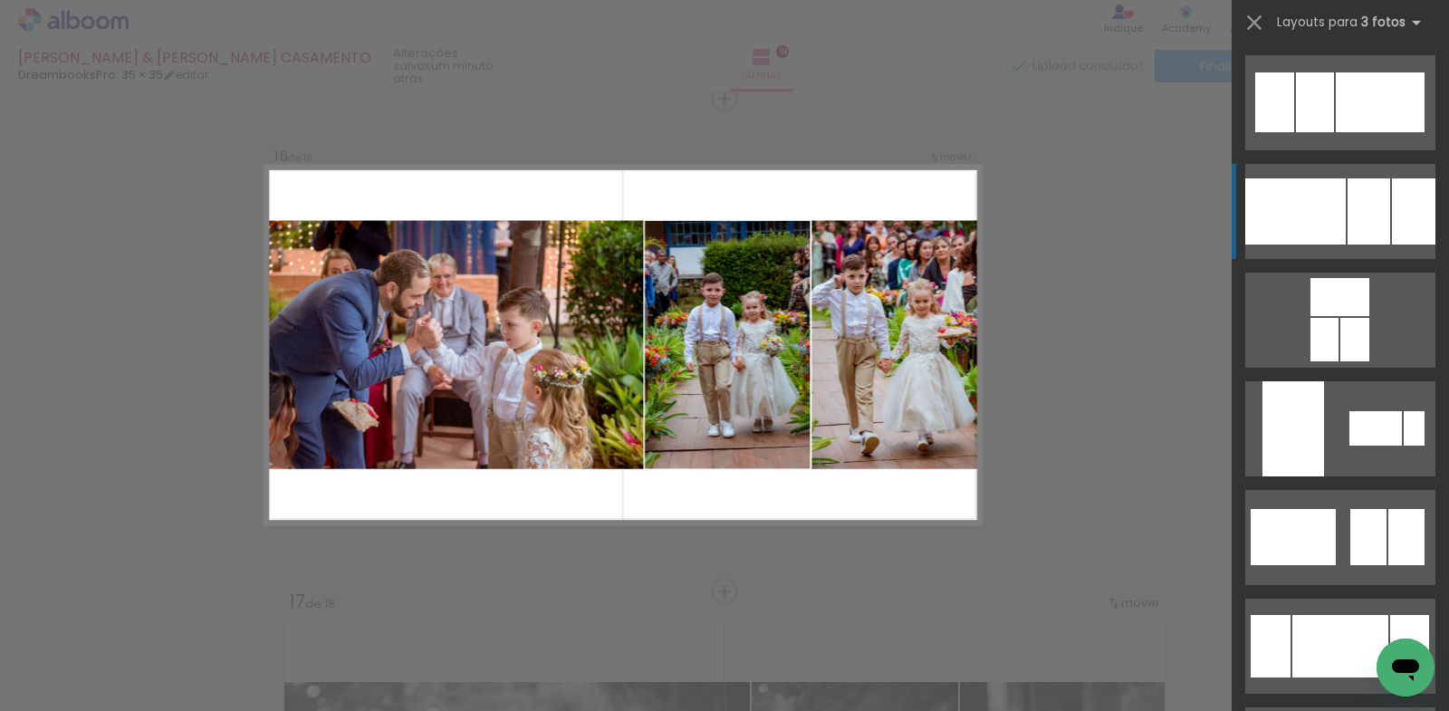
scroll to position [109, 0]
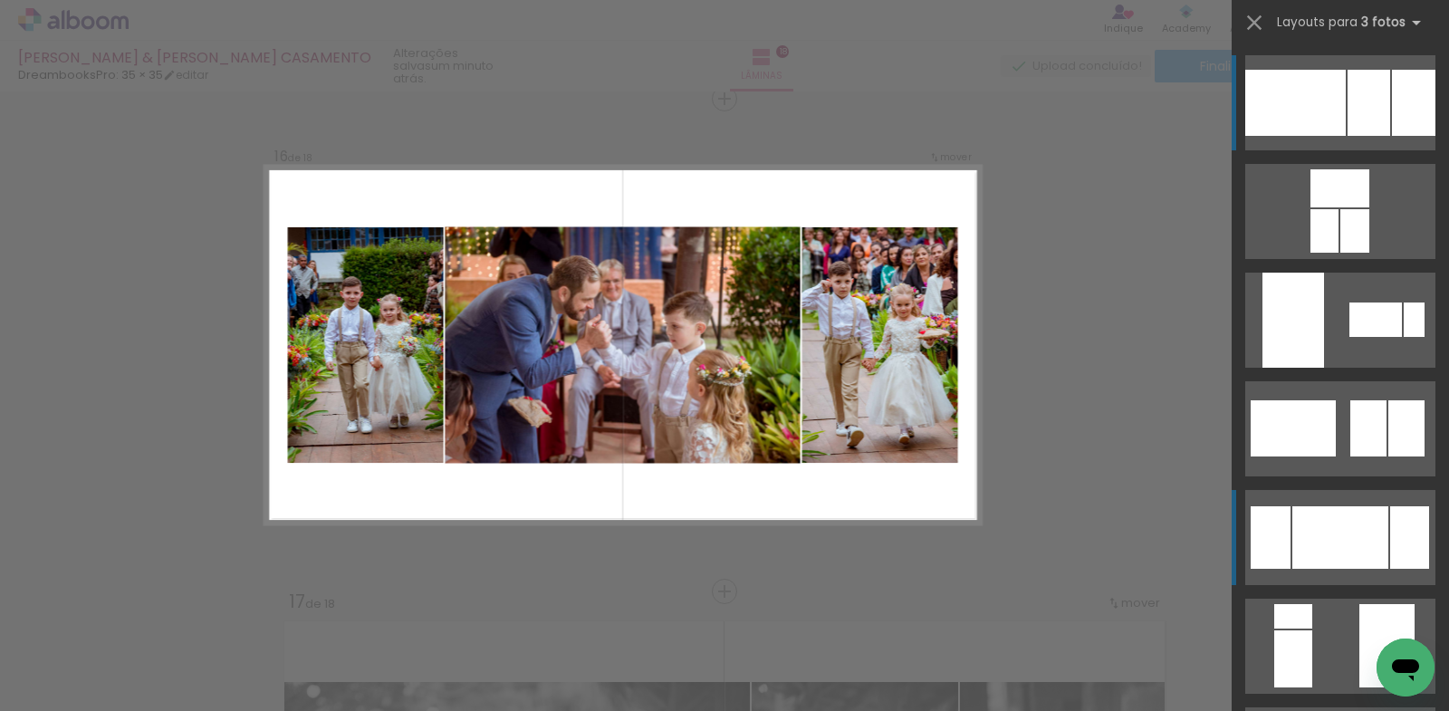
click at [1325, 529] on div at bounding box center [1340, 537] width 96 height 62
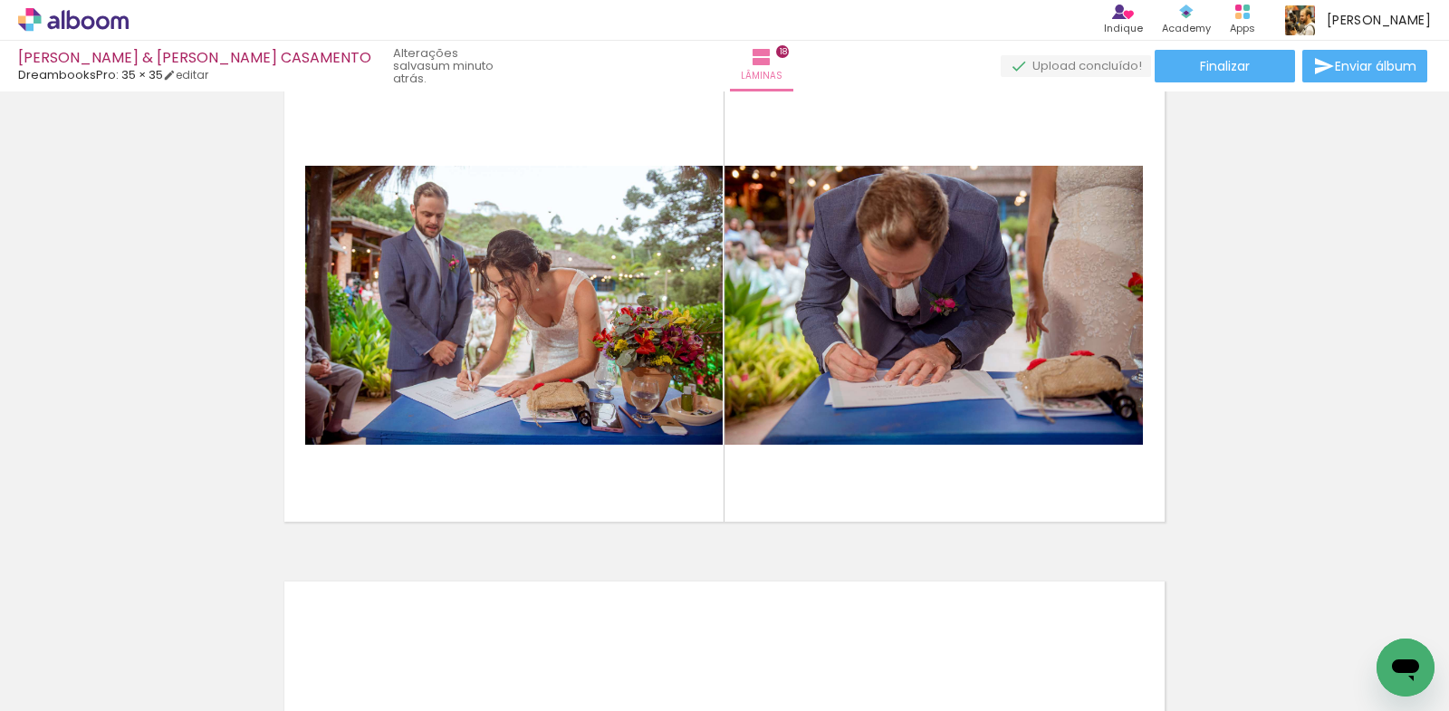
scroll to position [8407, 0]
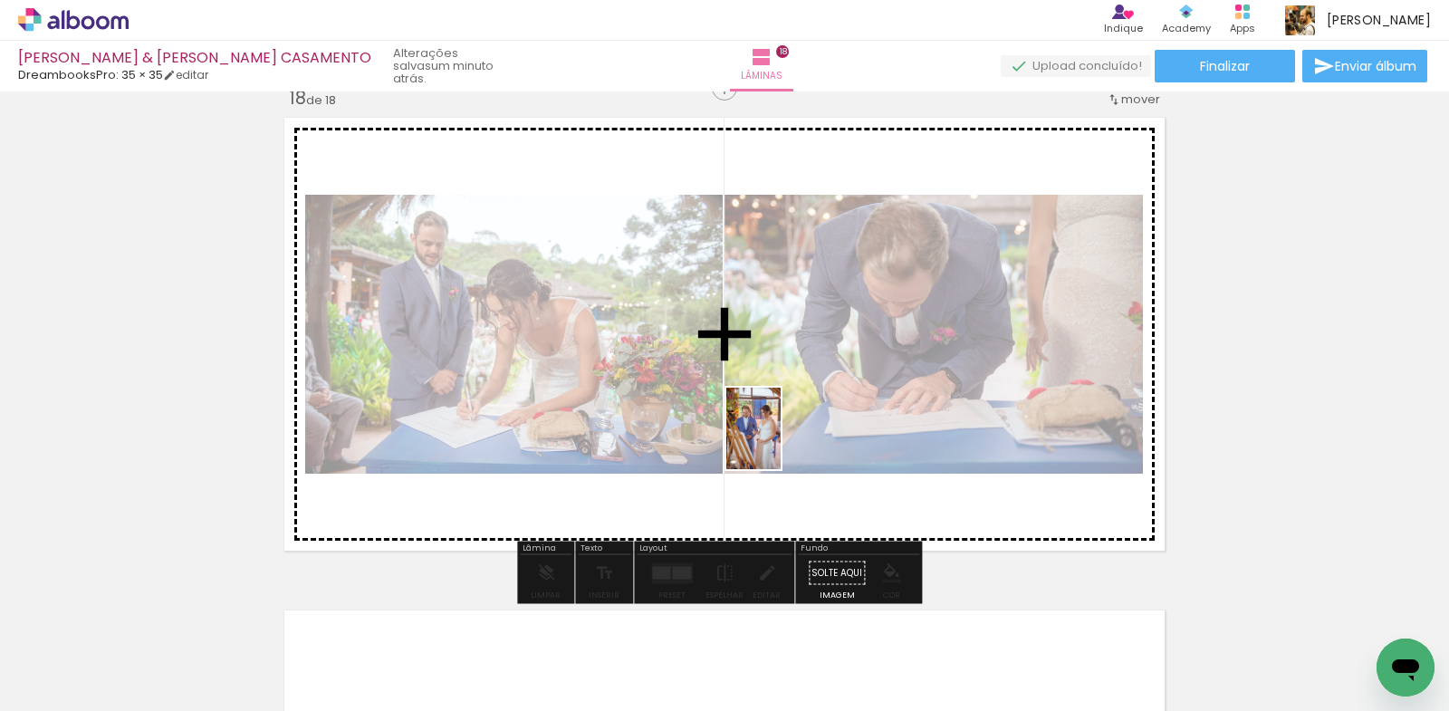
drag, startPoint x: 694, startPoint y: 659, endPoint x: 780, endPoint y: 442, distance: 233.7
click at [780, 442] on quentale-workspace at bounding box center [724, 355] width 1449 height 711
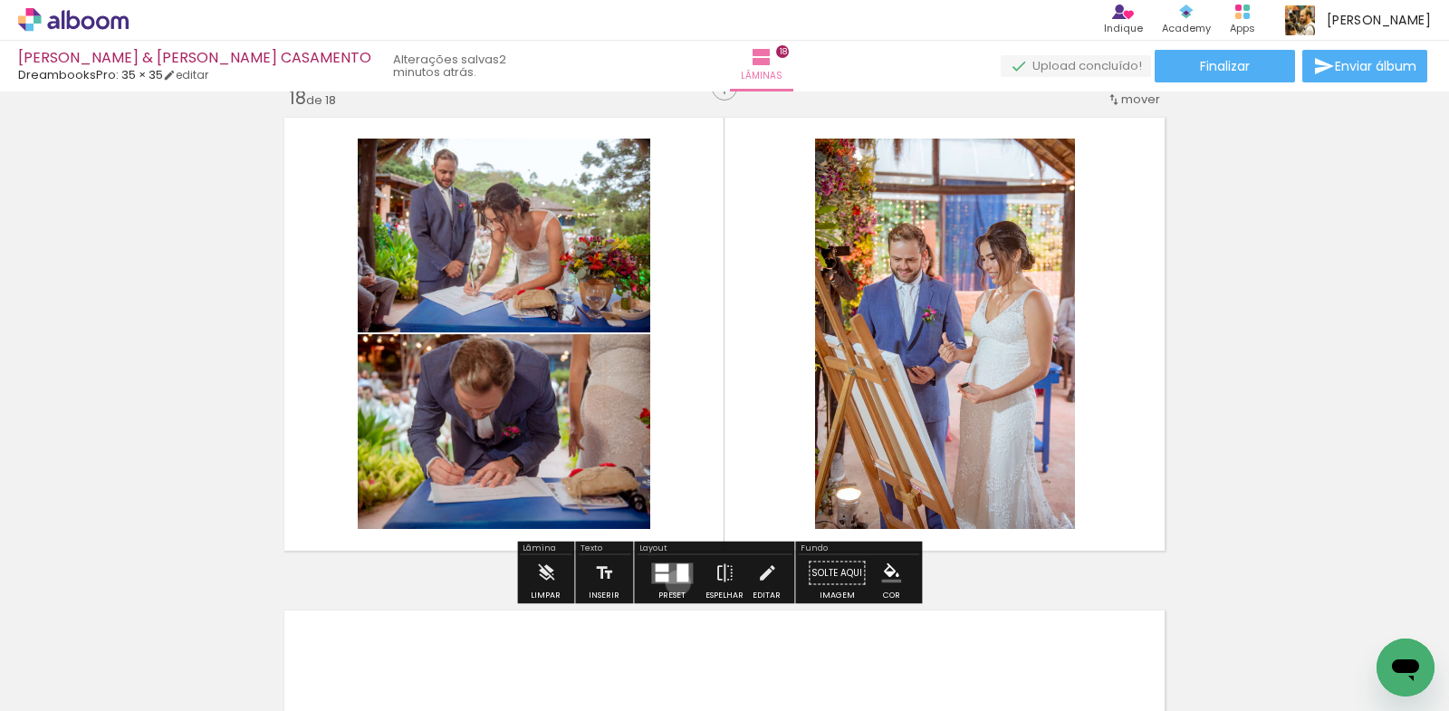
click at [674, 582] on quentale-layouter at bounding box center [672, 572] width 42 height 21
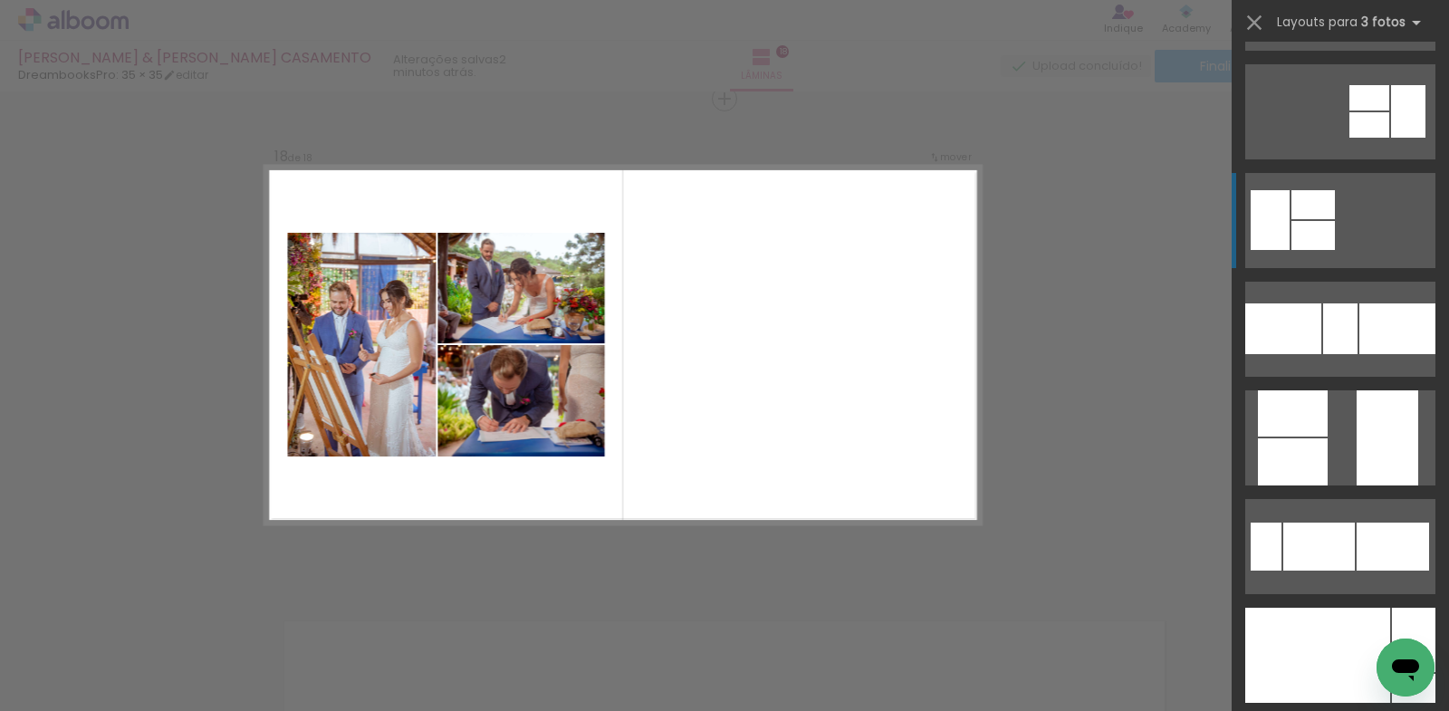
scroll to position [453, 0]
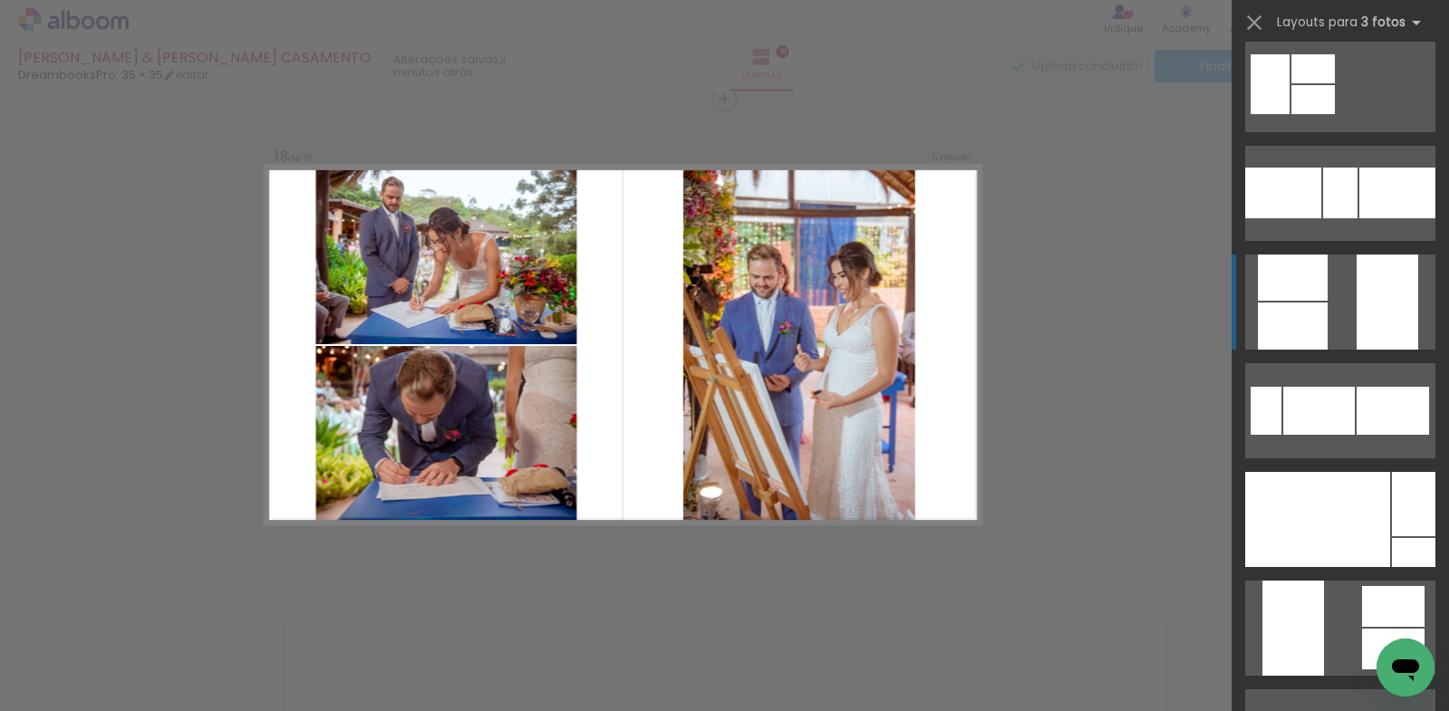
click at [1345, 302] on quentale-layouter at bounding box center [1340, 301] width 190 height 95
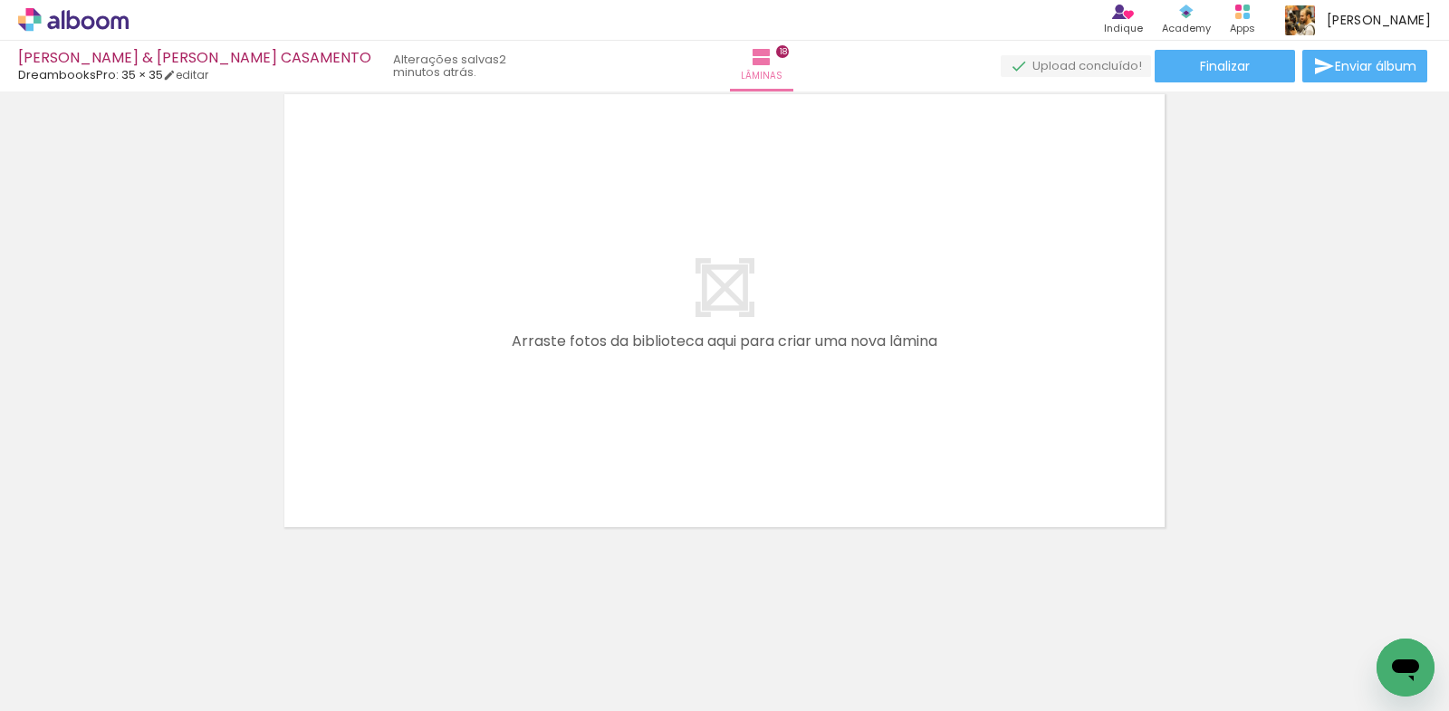
scroll to position [0, 6878]
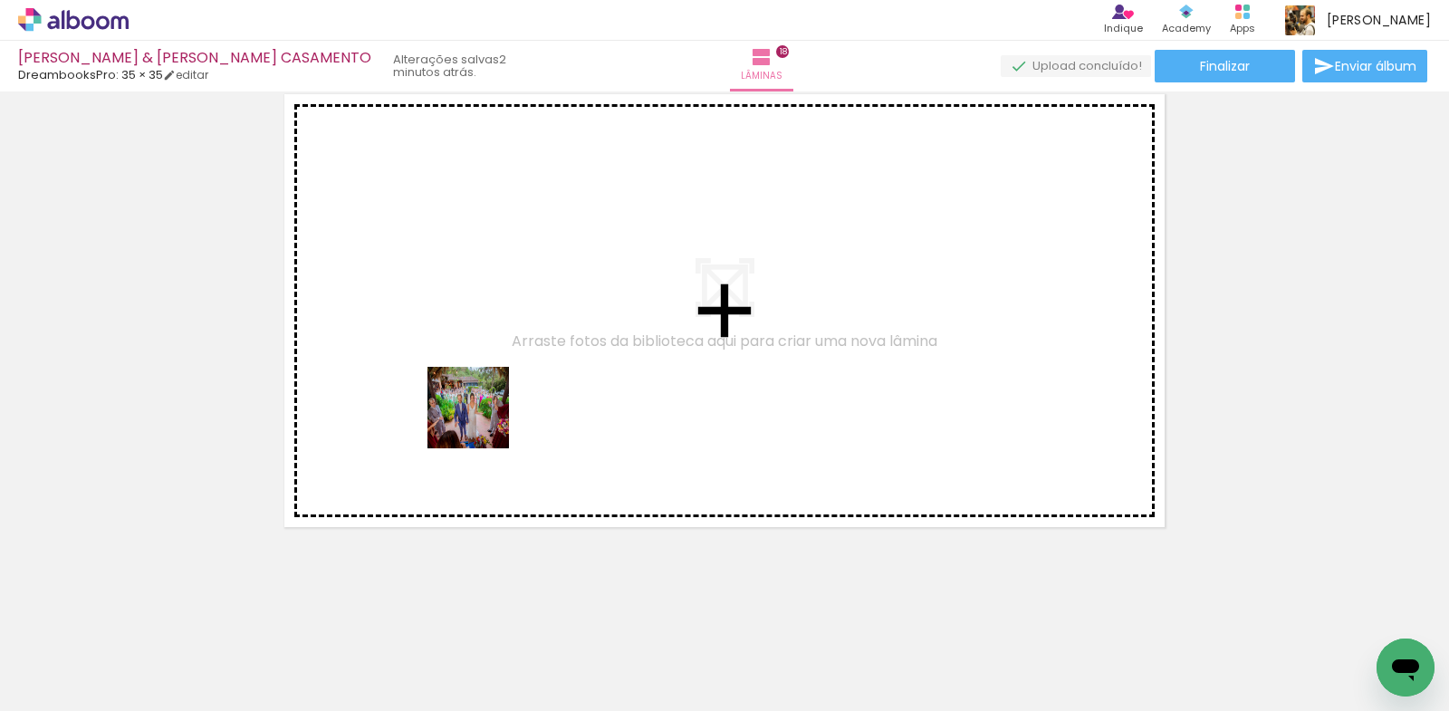
drag, startPoint x: 321, startPoint y: 666, endPoint x: 493, endPoint y: 407, distance: 310.9
click at [493, 407] on quentale-workspace at bounding box center [724, 355] width 1449 height 711
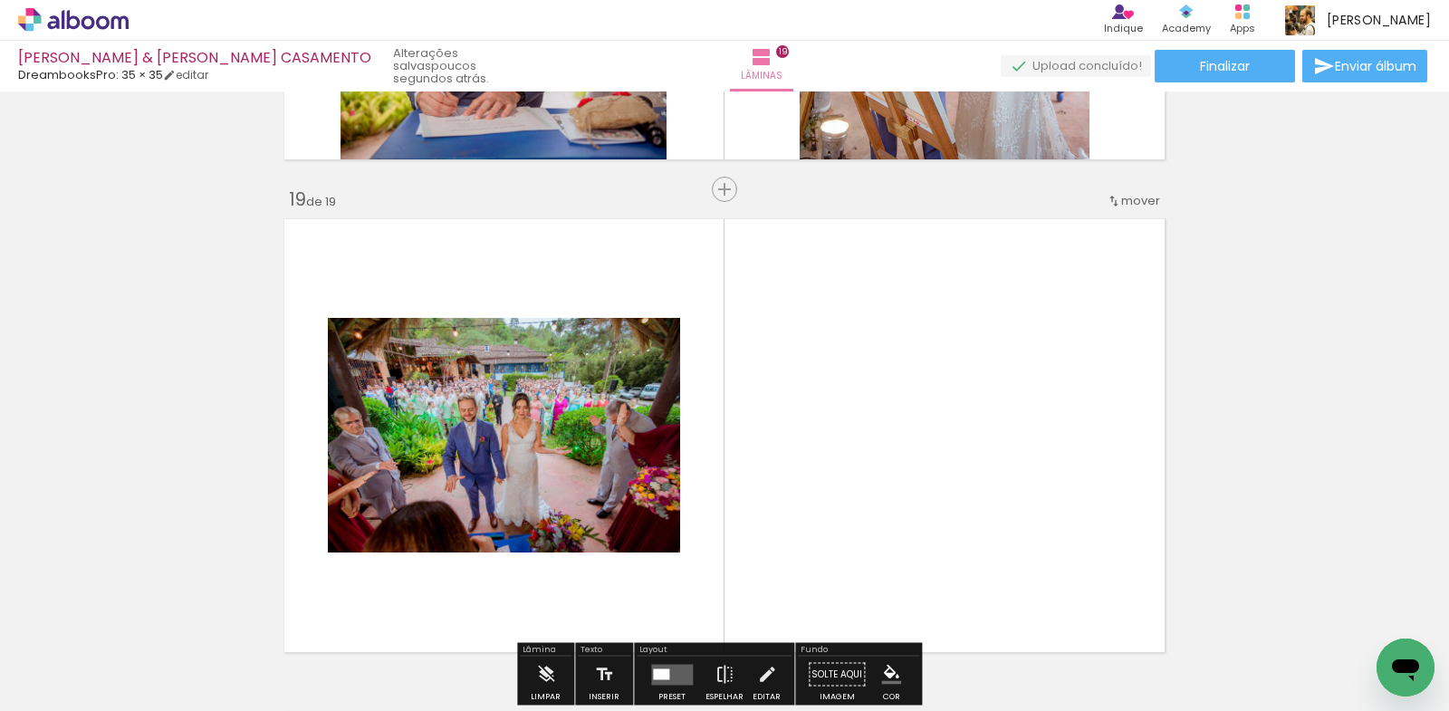
scroll to position [8979, 0]
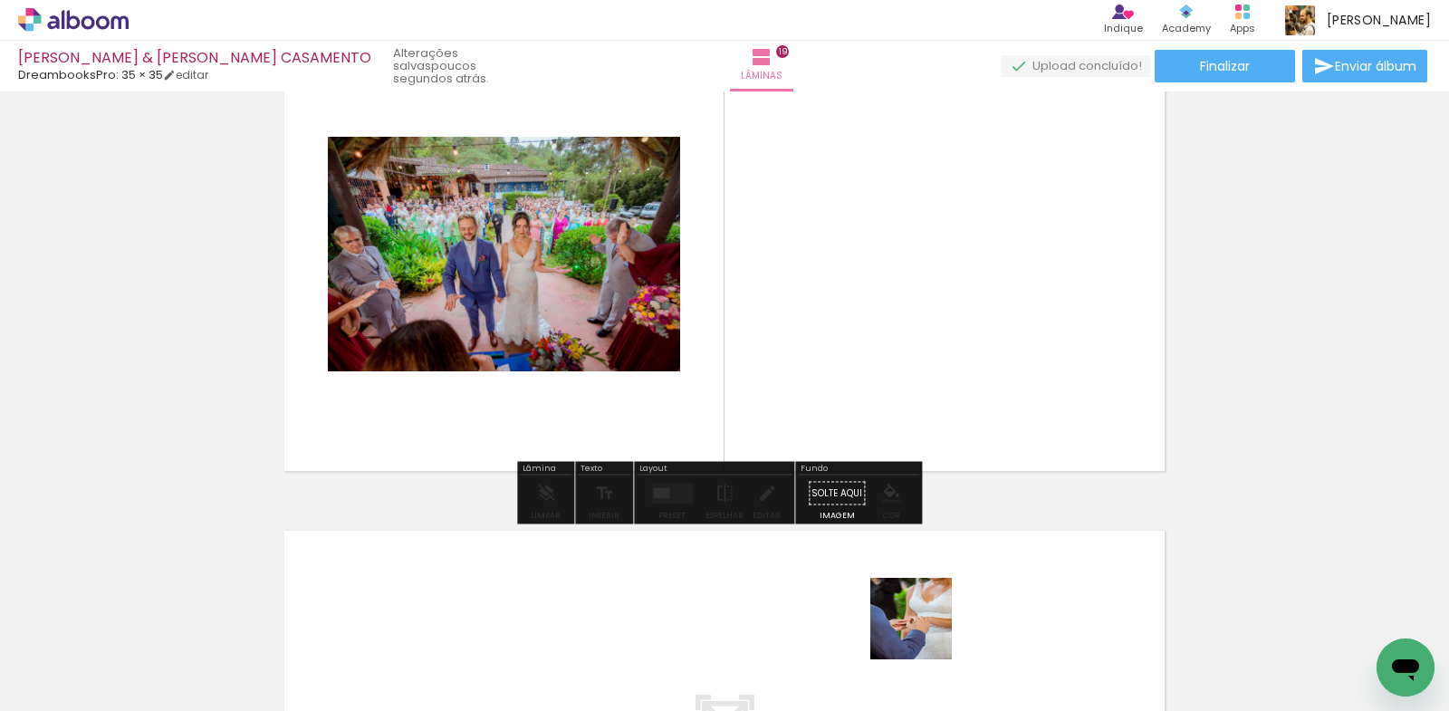
drag, startPoint x: 924, startPoint y: 652, endPoint x: 988, endPoint y: 613, distance: 74.4
click at [933, 281] on quentale-workspace at bounding box center [724, 355] width 1449 height 711
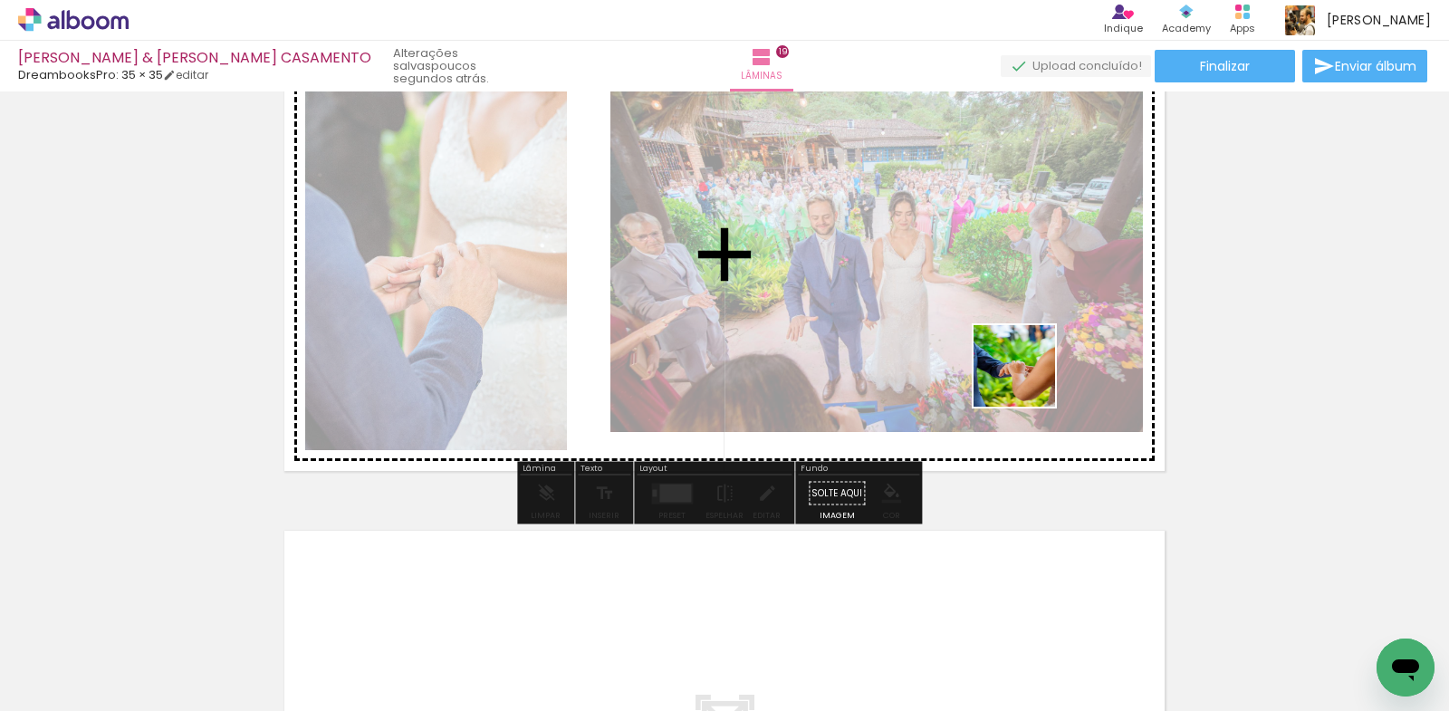
drag, startPoint x: 1036, startPoint y: 657, endPoint x: 1028, endPoint y: 379, distance: 278.1
click at [1028, 379] on quentale-workspace at bounding box center [724, 355] width 1449 height 711
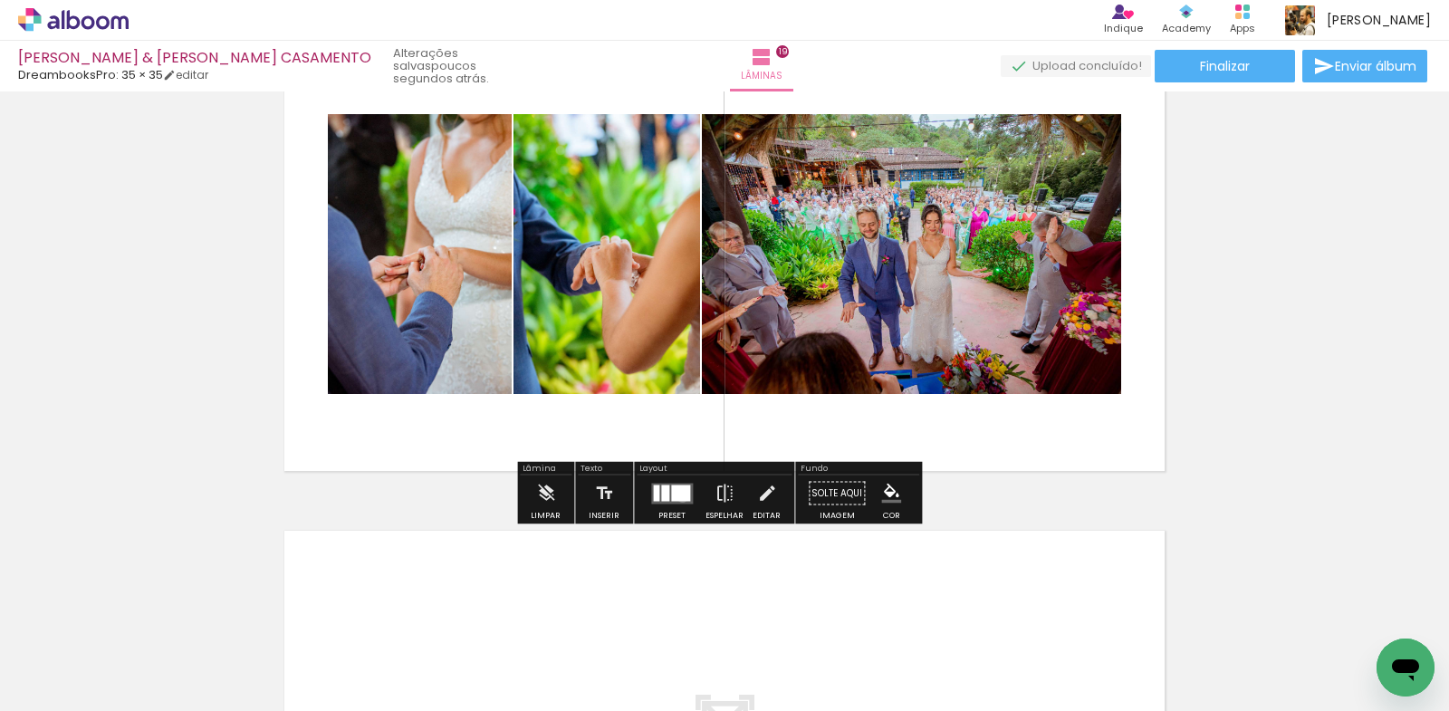
click at [678, 497] on div at bounding box center [680, 492] width 19 height 16
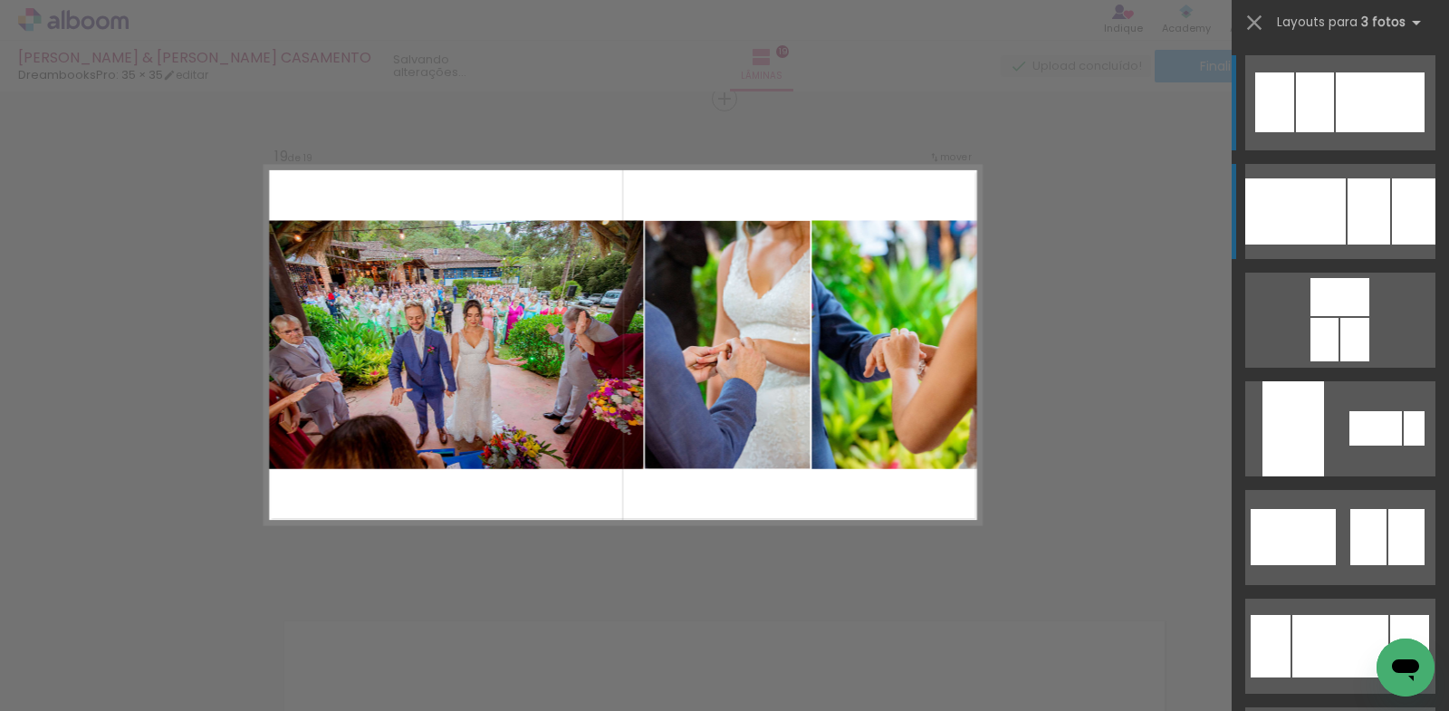
scroll to position [8889, 0]
click at [1330, 223] on div at bounding box center [1295, 211] width 101 height 66
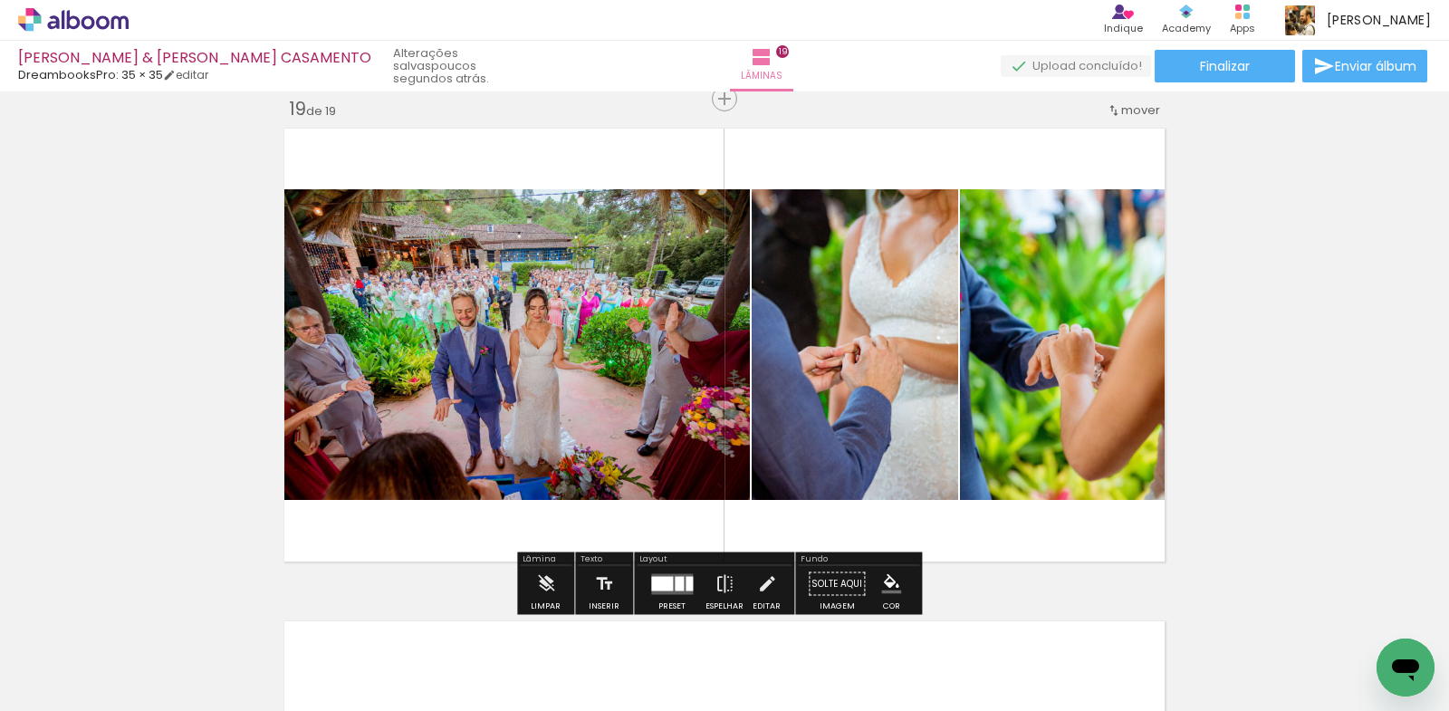
click at [1121, 116] on span "mover" at bounding box center [1140, 109] width 39 height 17
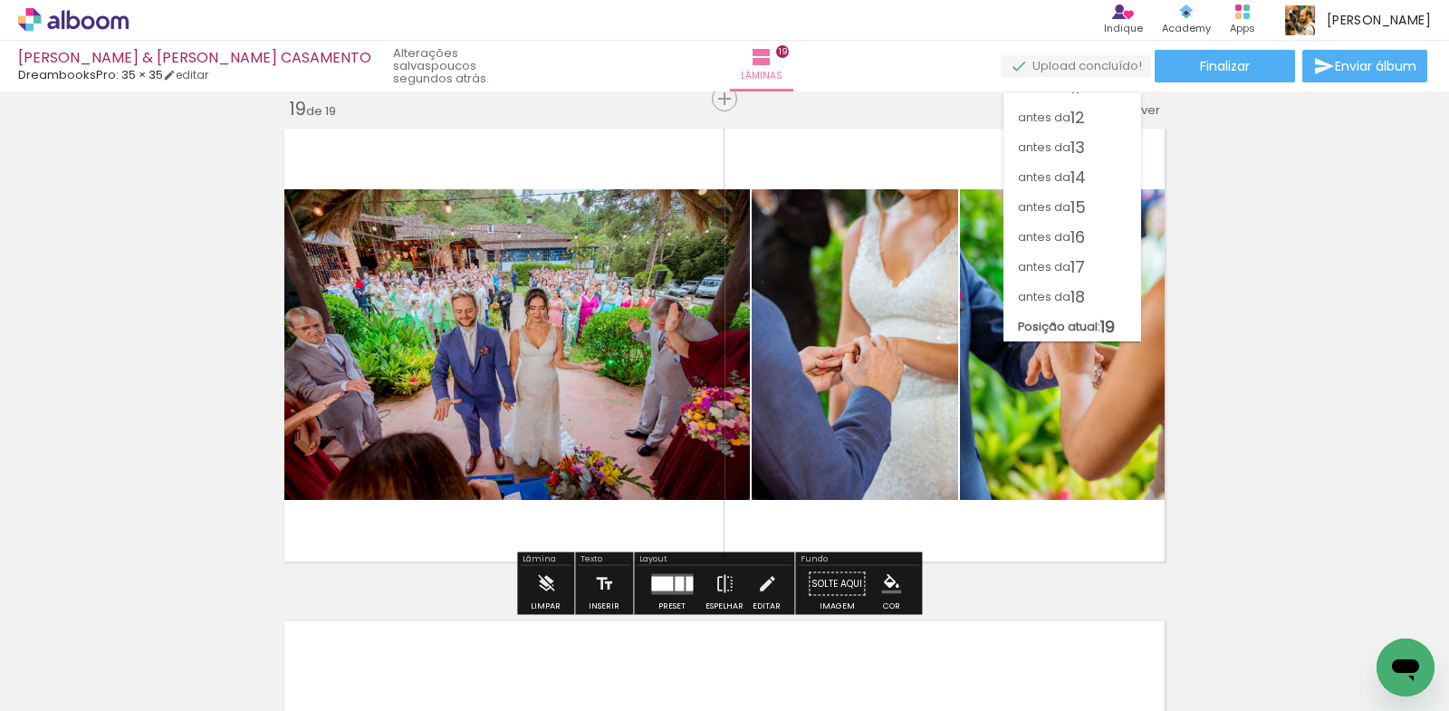
scroll to position [319, 0]
click at [1085, 296] on span "18" at bounding box center [1077, 297] width 14 height 30
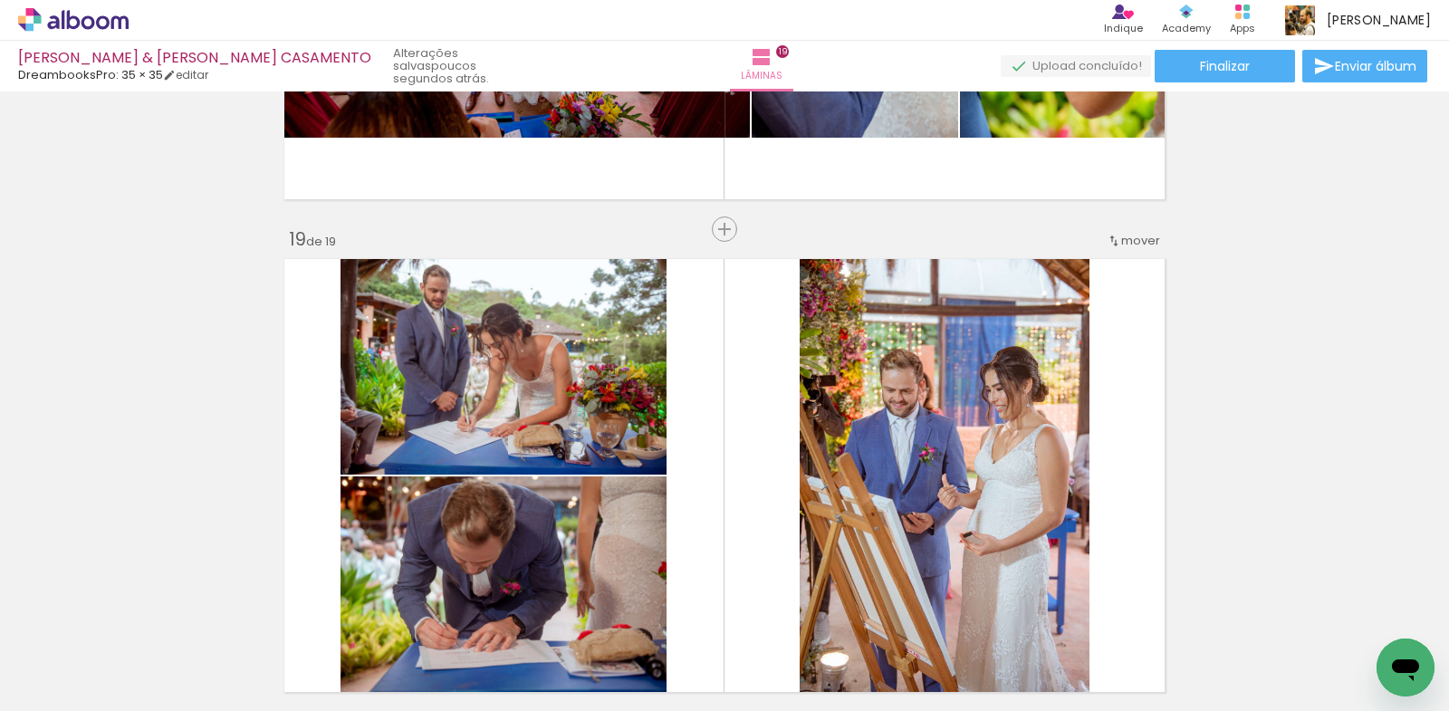
scroll to position [8668, 0]
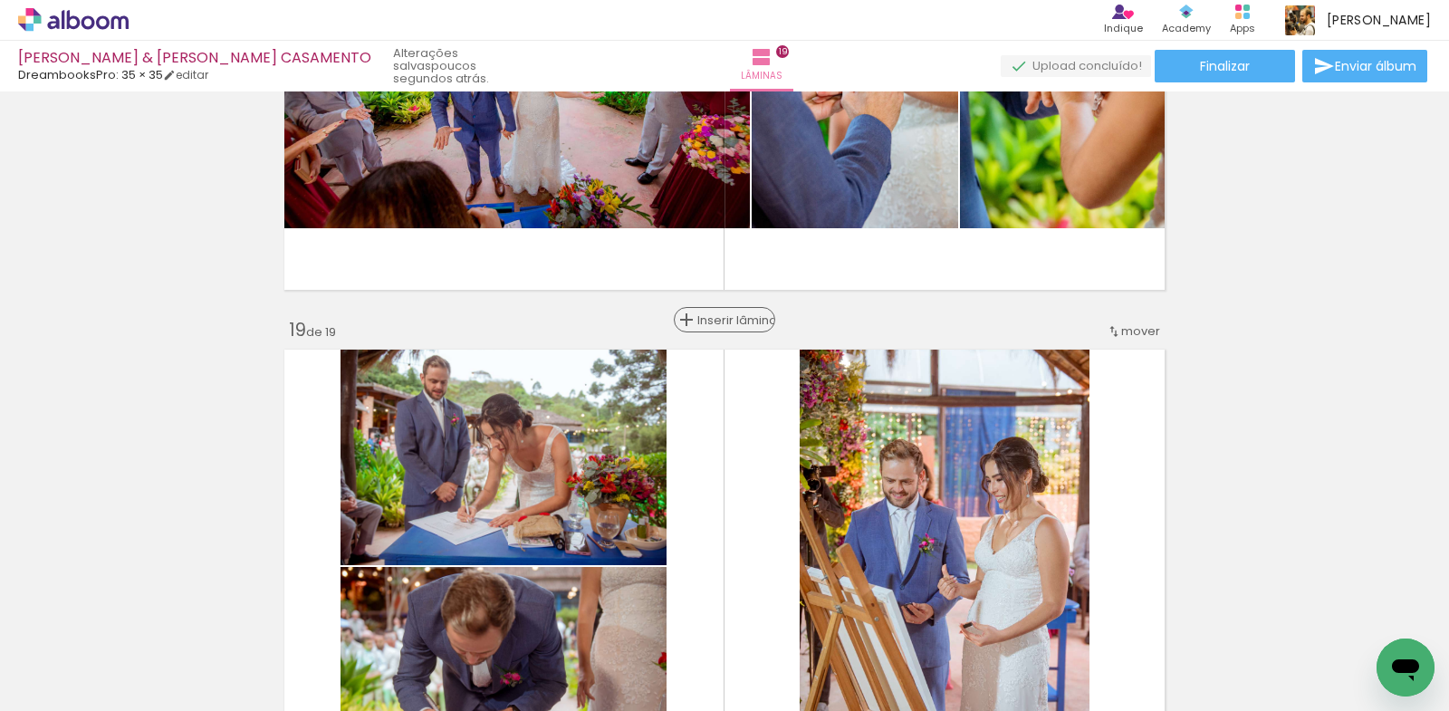
click at [721, 317] on span "Inserir lâmina" at bounding box center [732, 320] width 71 height 12
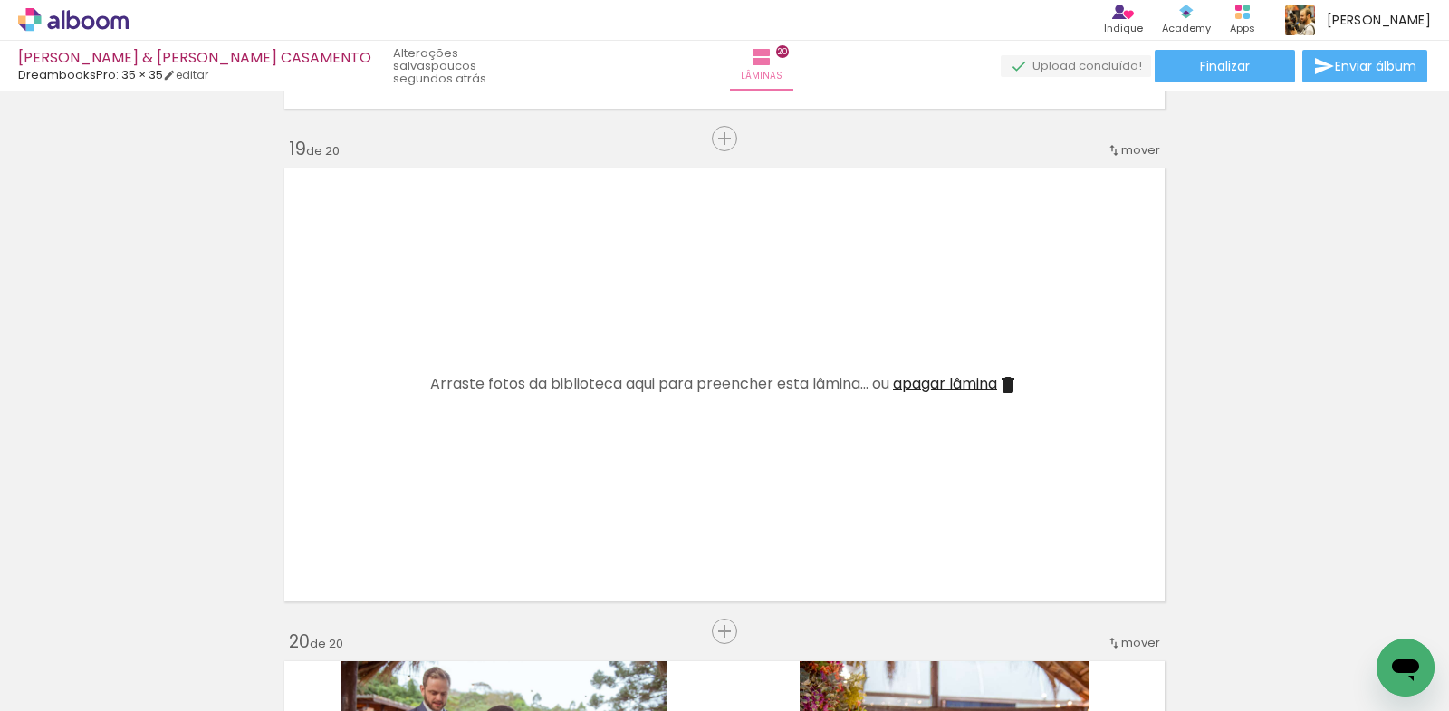
scroll to position [0, 7250]
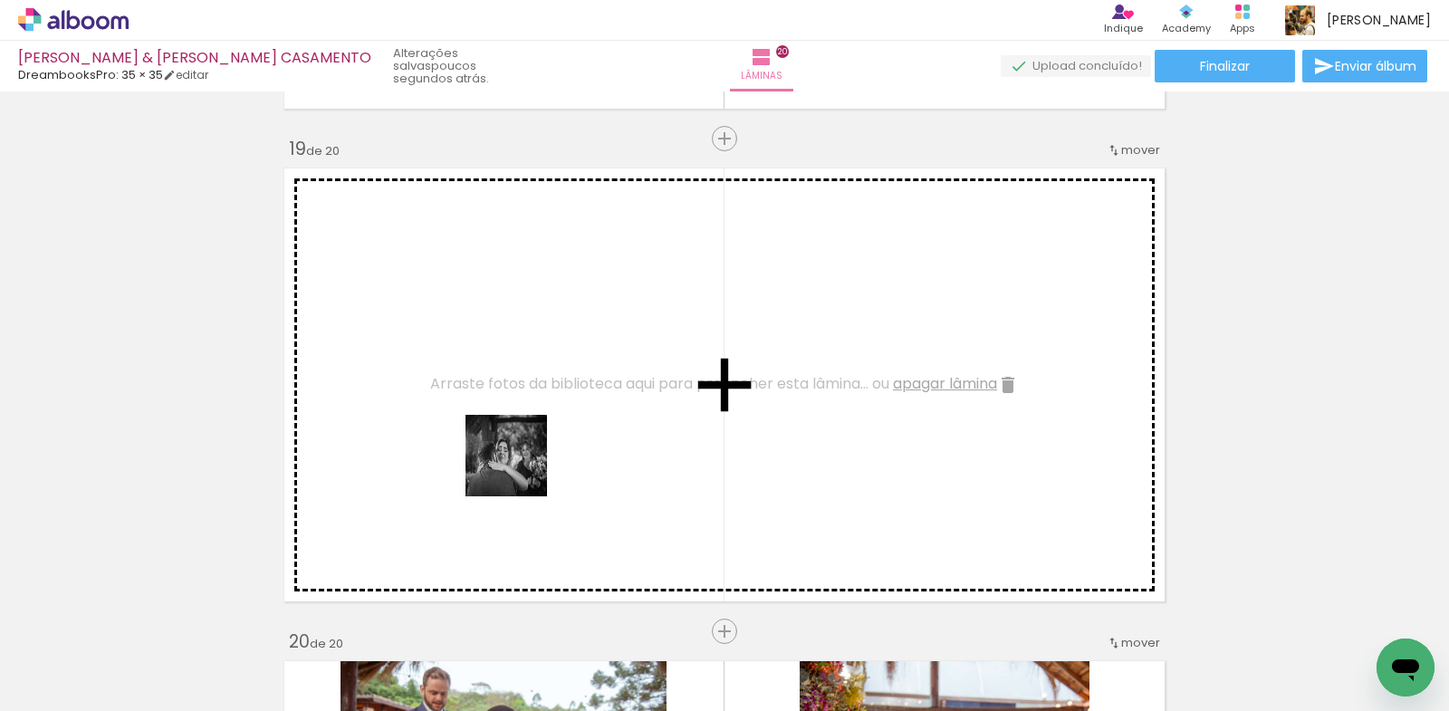
drag, startPoint x: 435, startPoint y: 656, endPoint x: 437, endPoint y: 624, distance: 31.8
click at [521, 467] on quentale-workspace at bounding box center [724, 355] width 1449 height 711
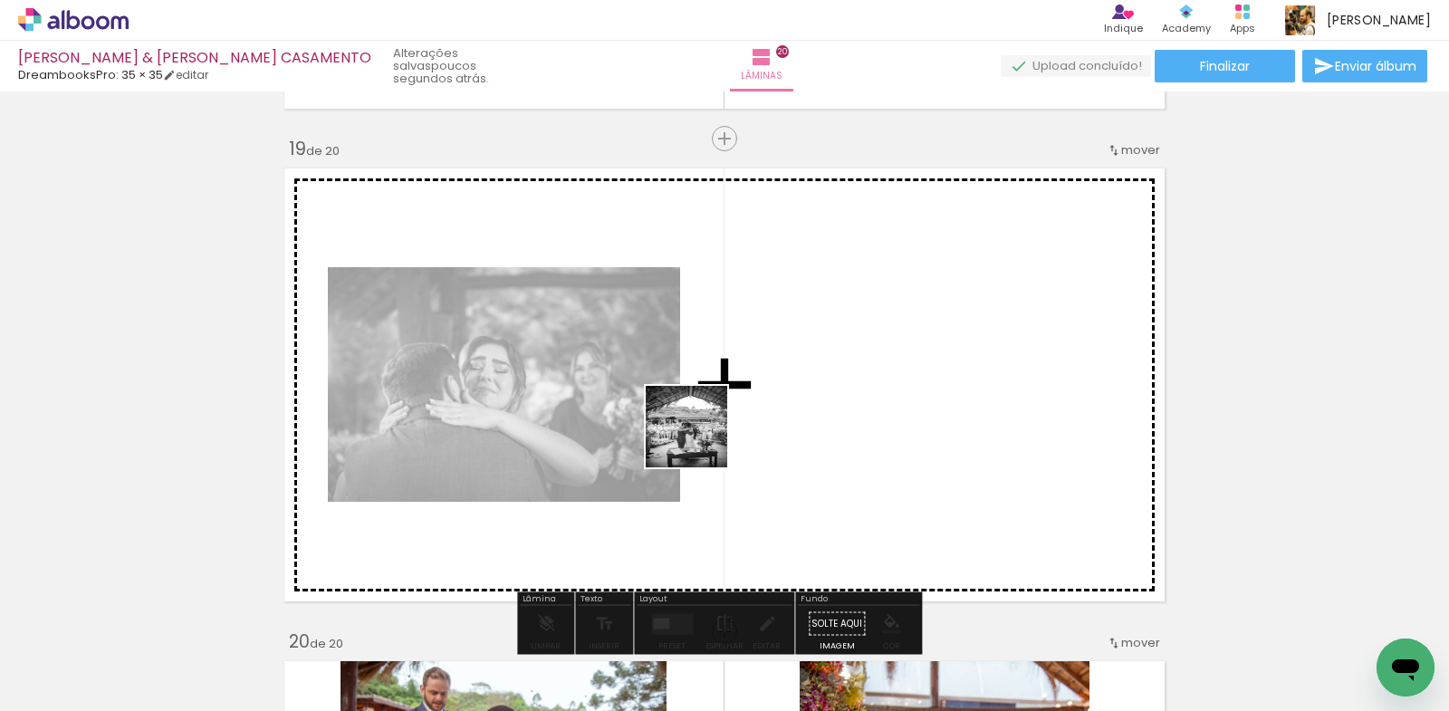
drag, startPoint x: 349, startPoint y: 669, endPoint x: 700, endPoint y: 440, distance: 418.6
click at [700, 440] on quentale-workspace at bounding box center [724, 355] width 1449 height 711
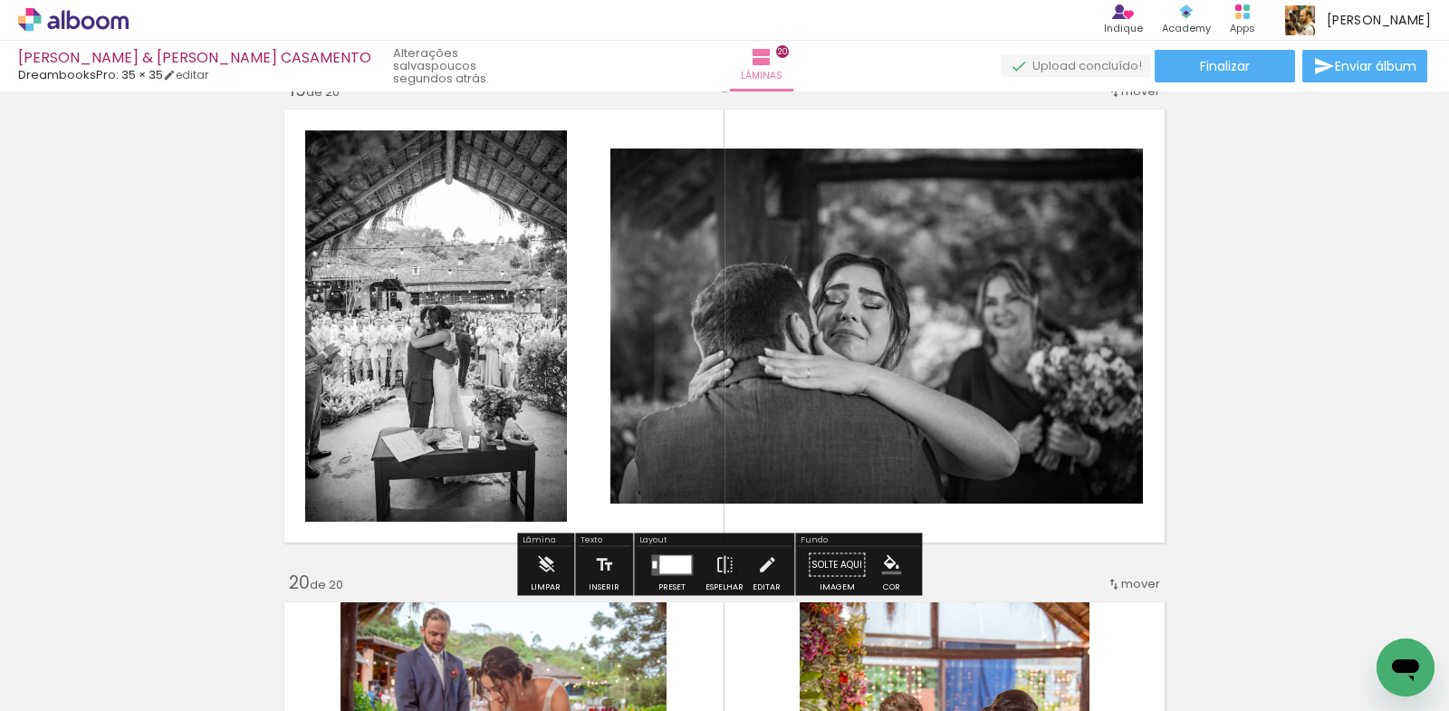
scroll to position [8939, 0]
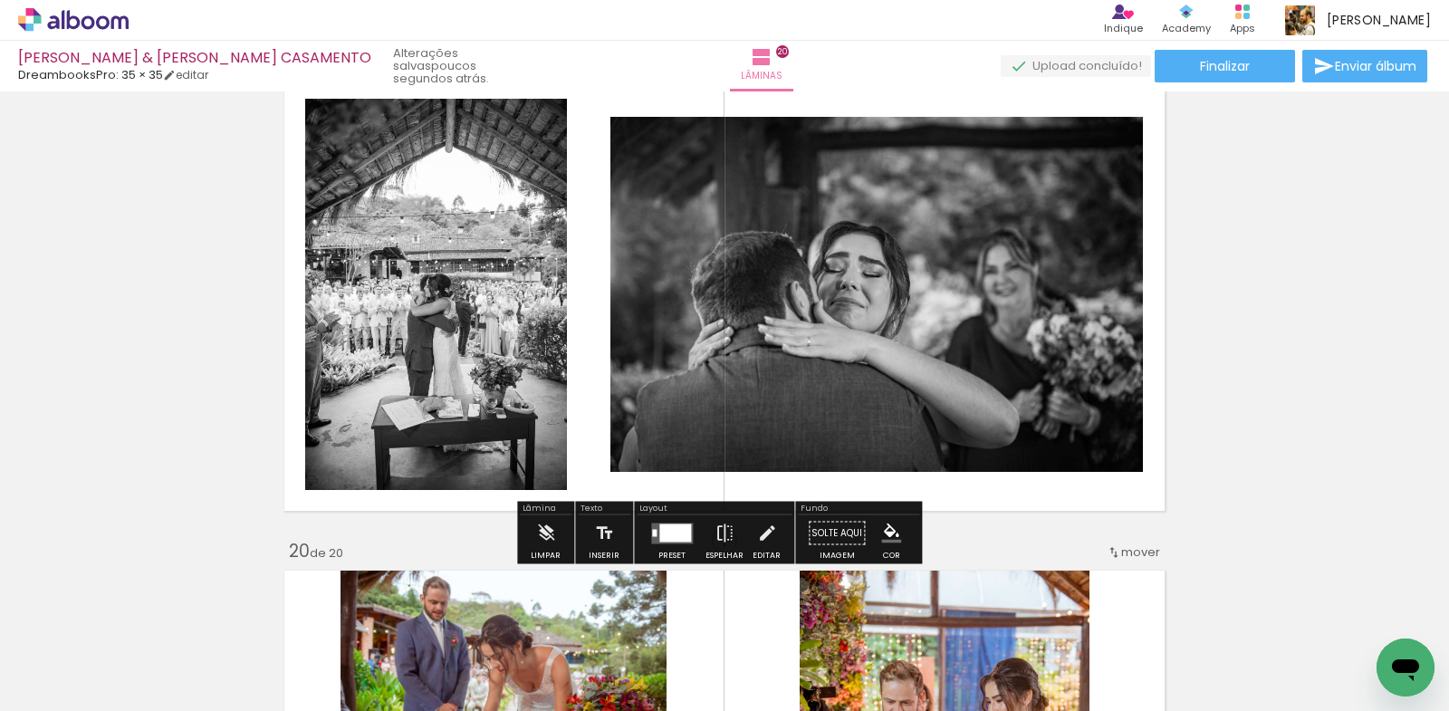
click at [647, 532] on div at bounding box center [671, 533] width 49 height 36
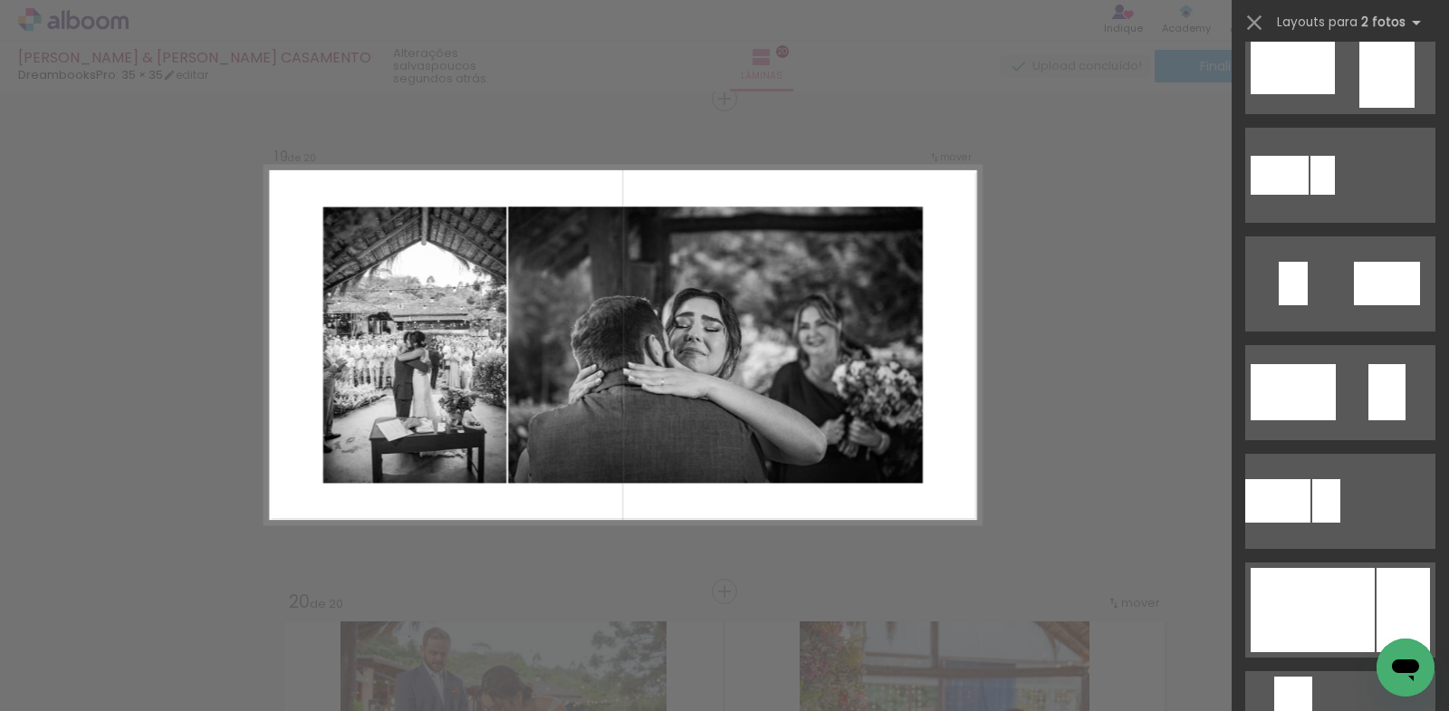
scroll to position [724, 0]
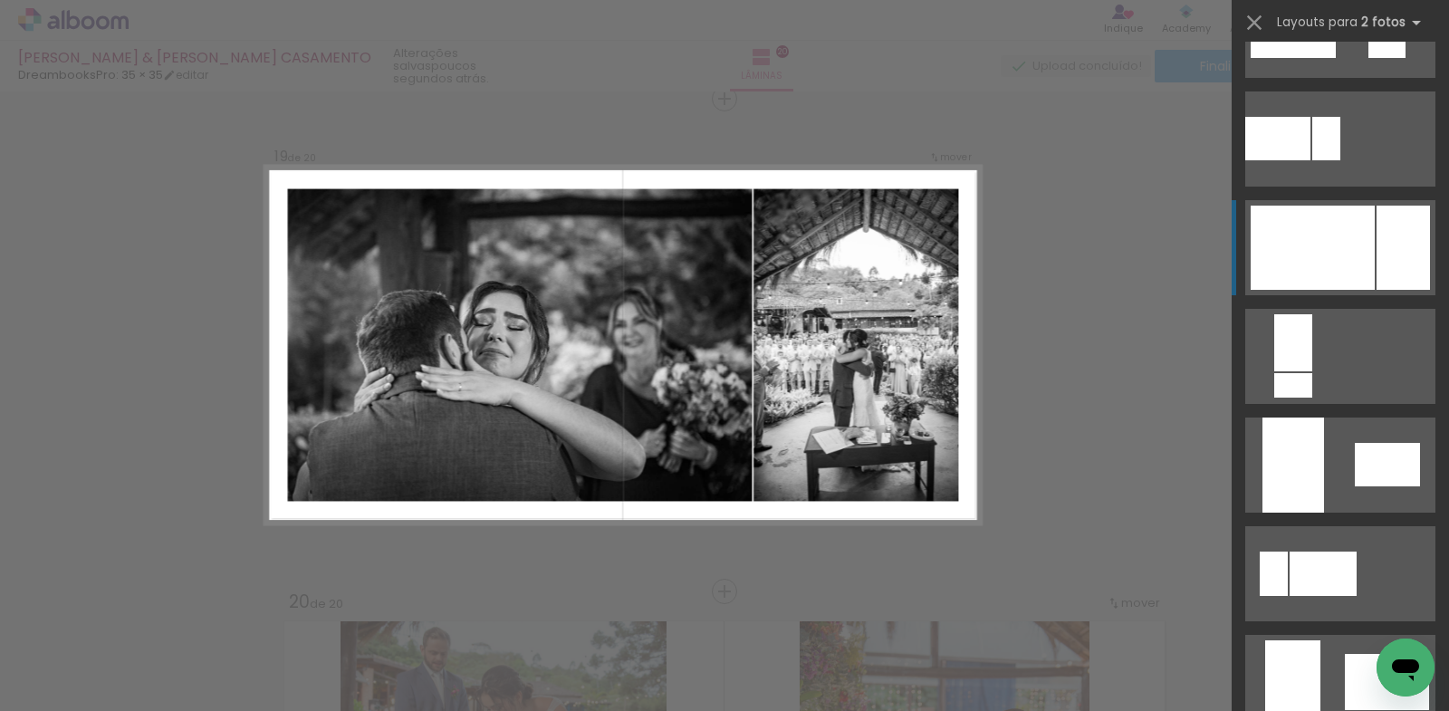
click at [1329, 233] on div at bounding box center [1312, 248] width 124 height 84
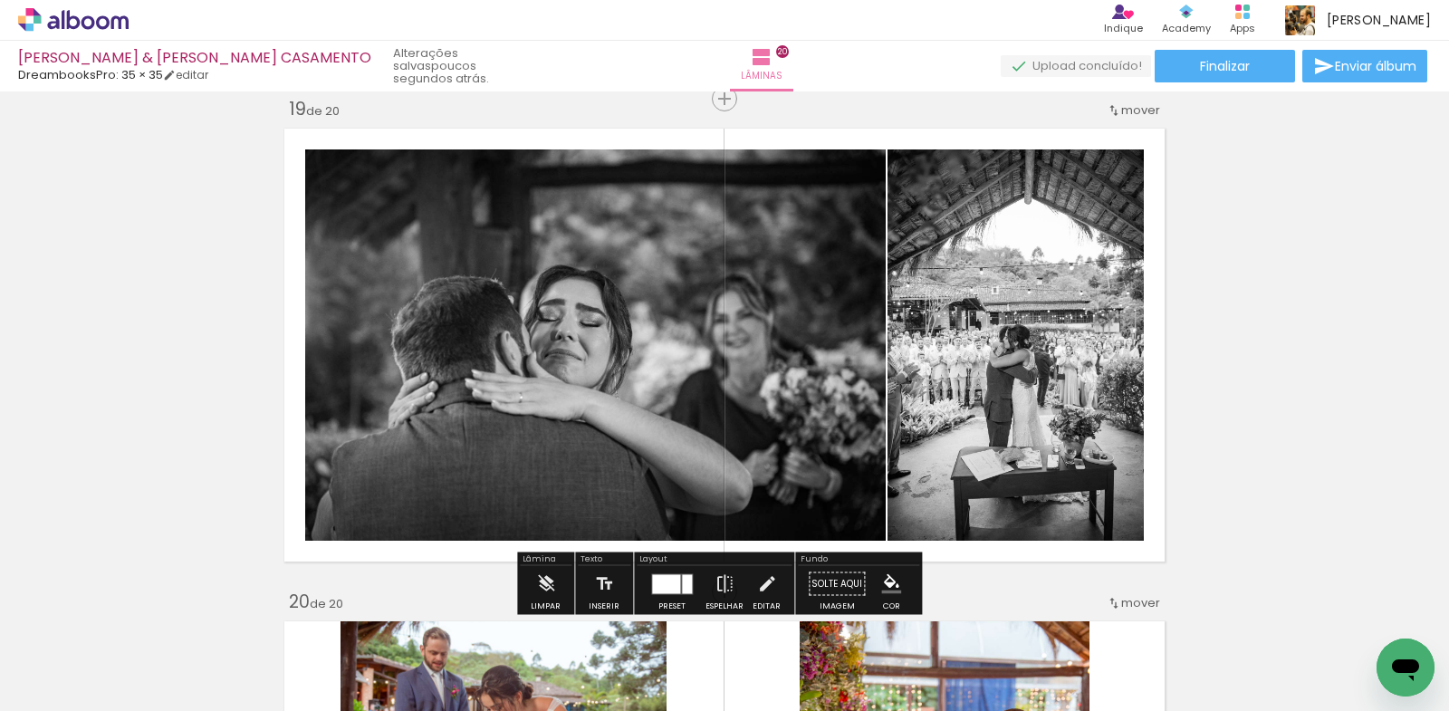
click at [682, 584] on div at bounding box center [687, 583] width 10 height 19
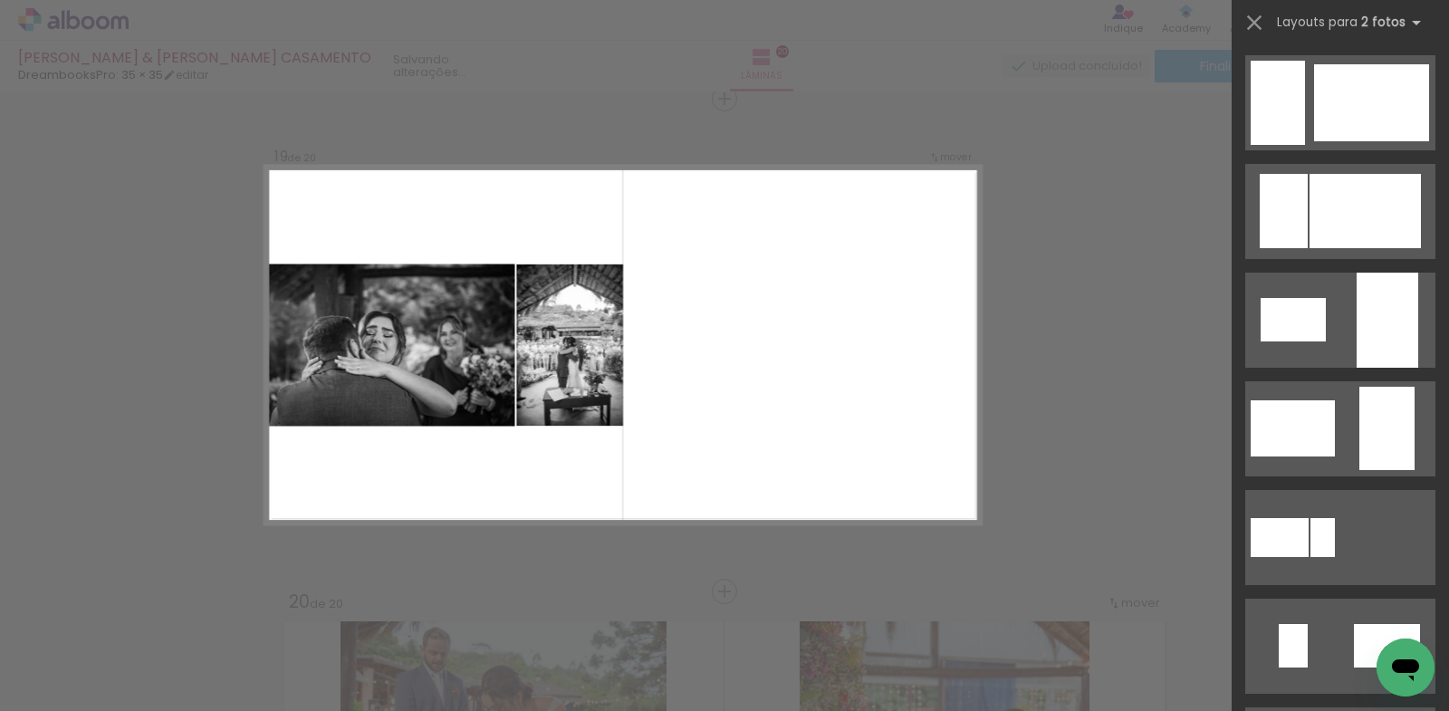
scroll to position [453, 0]
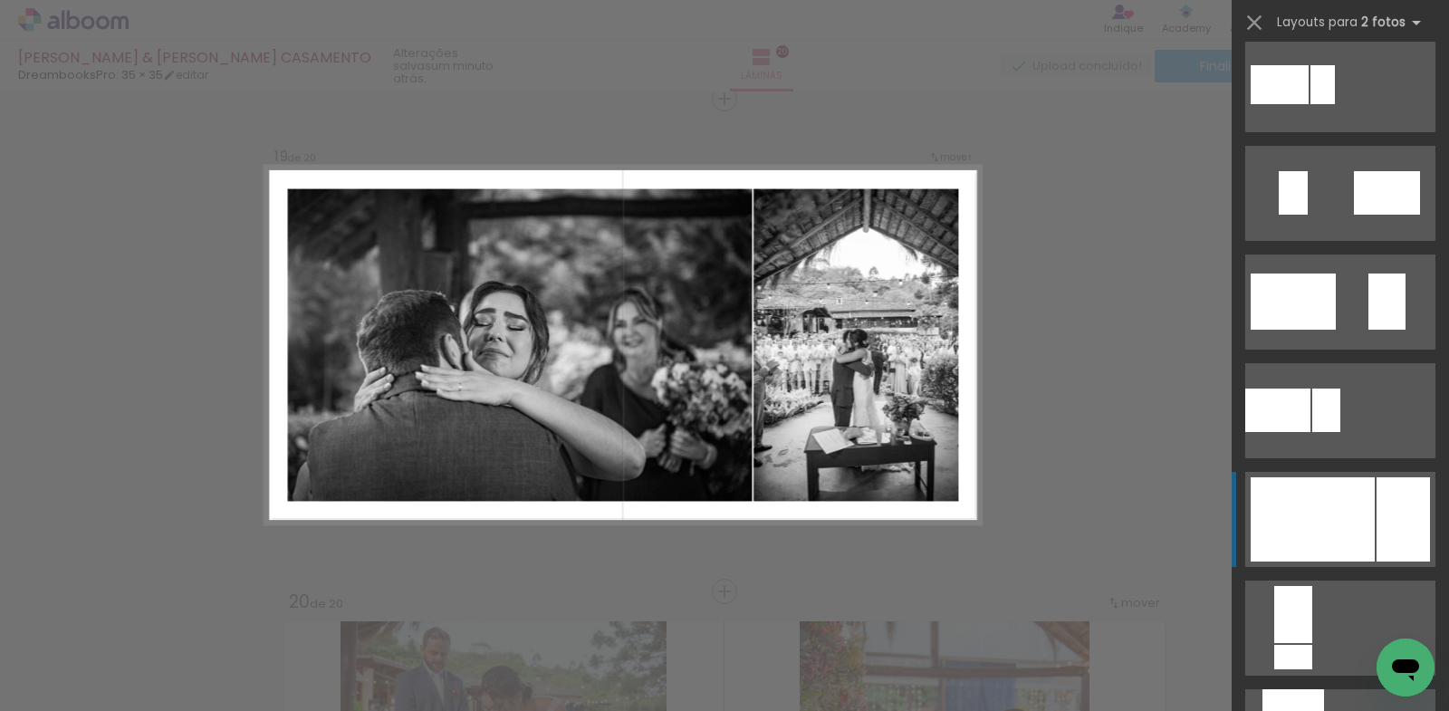
click at [1316, 513] on div at bounding box center [1312, 519] width 124 height 84
click at [1323, 515] on div at bounding box center [1312, 519] width 124 height 84
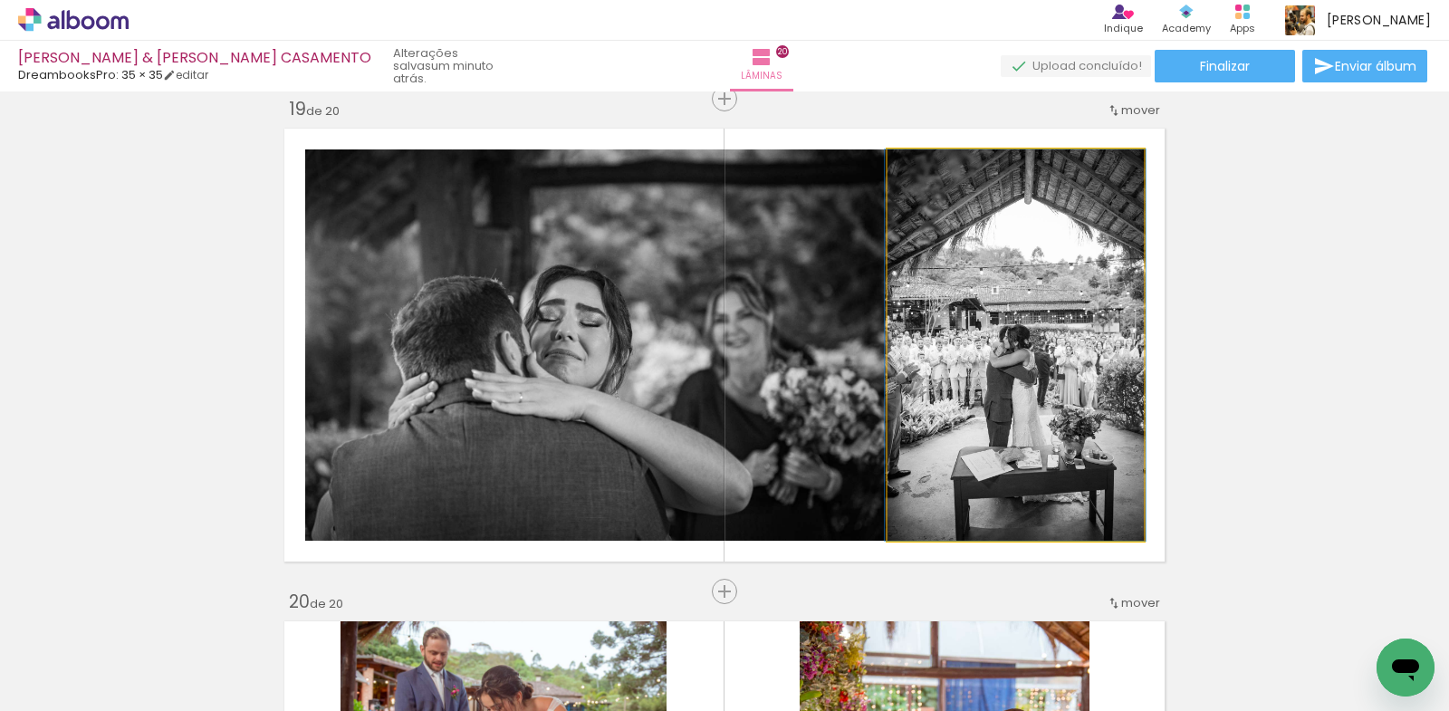
click at [1015, 359] on quentale-photo at bounding box center [1015, 344] width 256 height 391
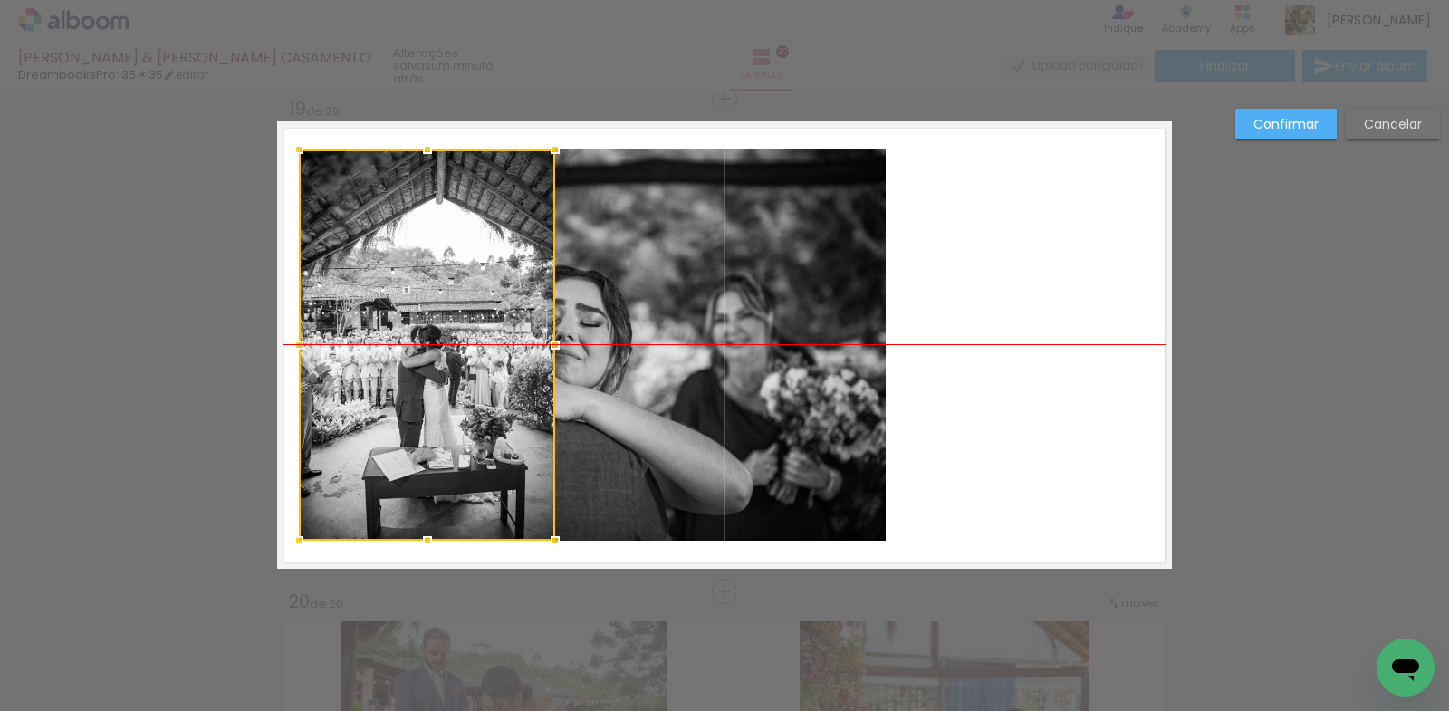
drag, startPoint x: 1000, startPoint y: 359, endPoint x: 411, endPoint y: 349, distance: 588.6
click at [411, 349] on div at bounding box center [427, 344] width 256 height 391
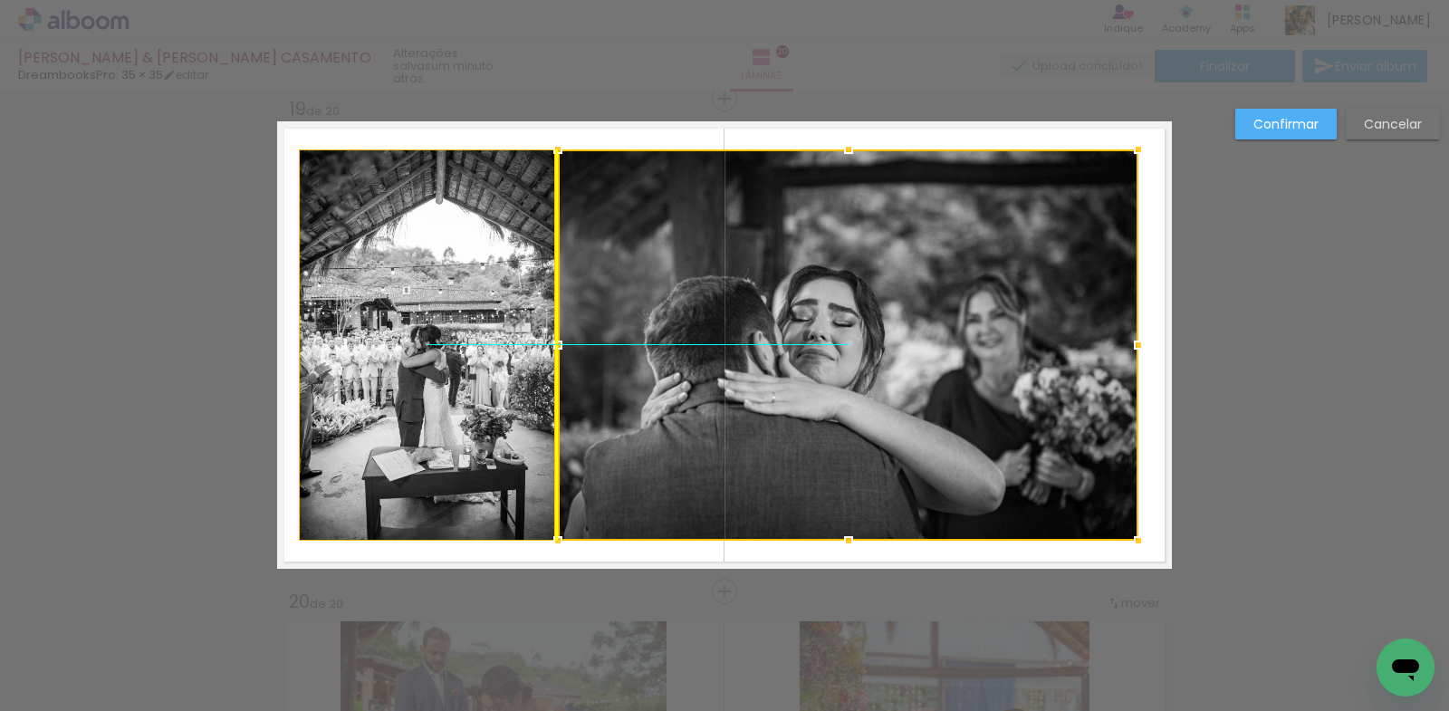
drag, startPoint x: 699, startPoint y: 339, endPoint x: 968, endPoint y: 346, distance: 269.0
click at [968, 346] on div at bounding box center [848, 344] width 580 height 391
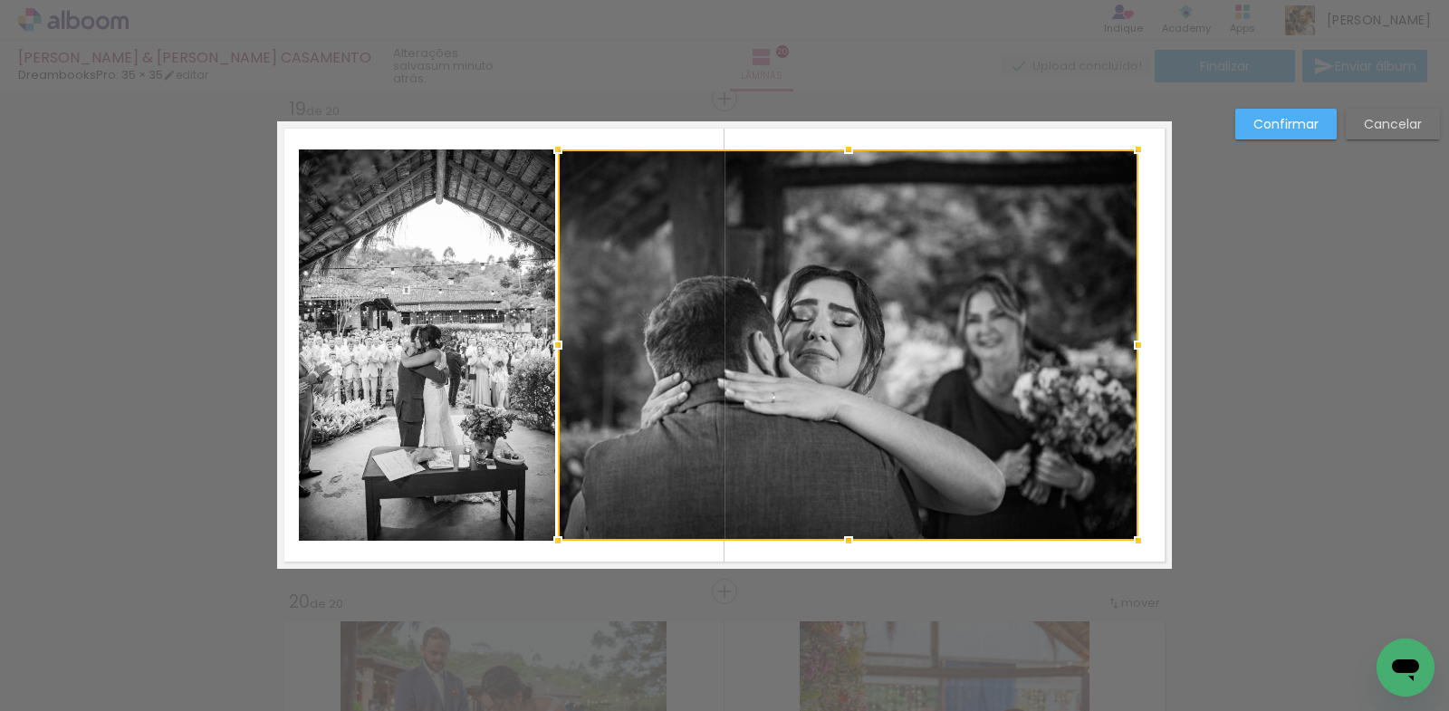
click at [1145, 439] on quentale-layouter at bounding box center [724, 344] width 895 height 447
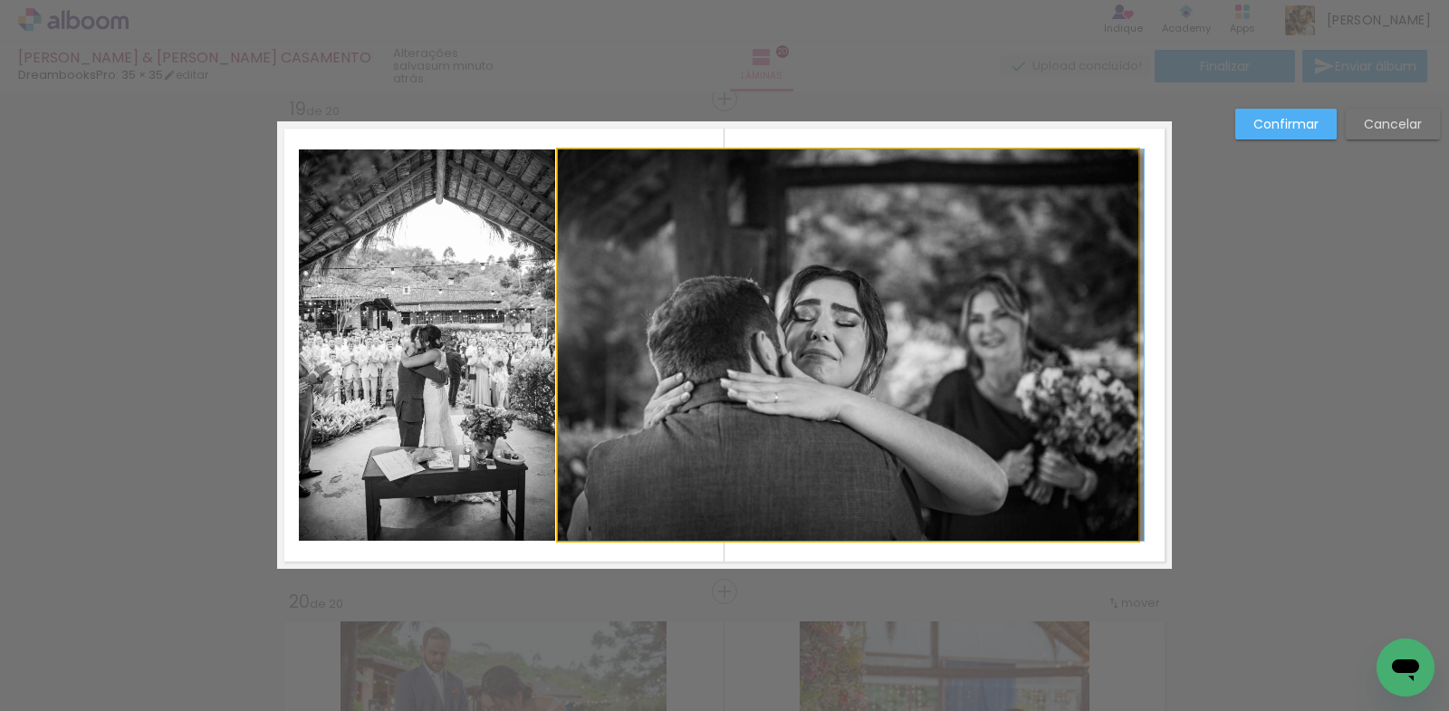
drag, startPoint x: 912, startPoint y: 382, endPoint x: 926, endPoint y: 382, distance: 14.5
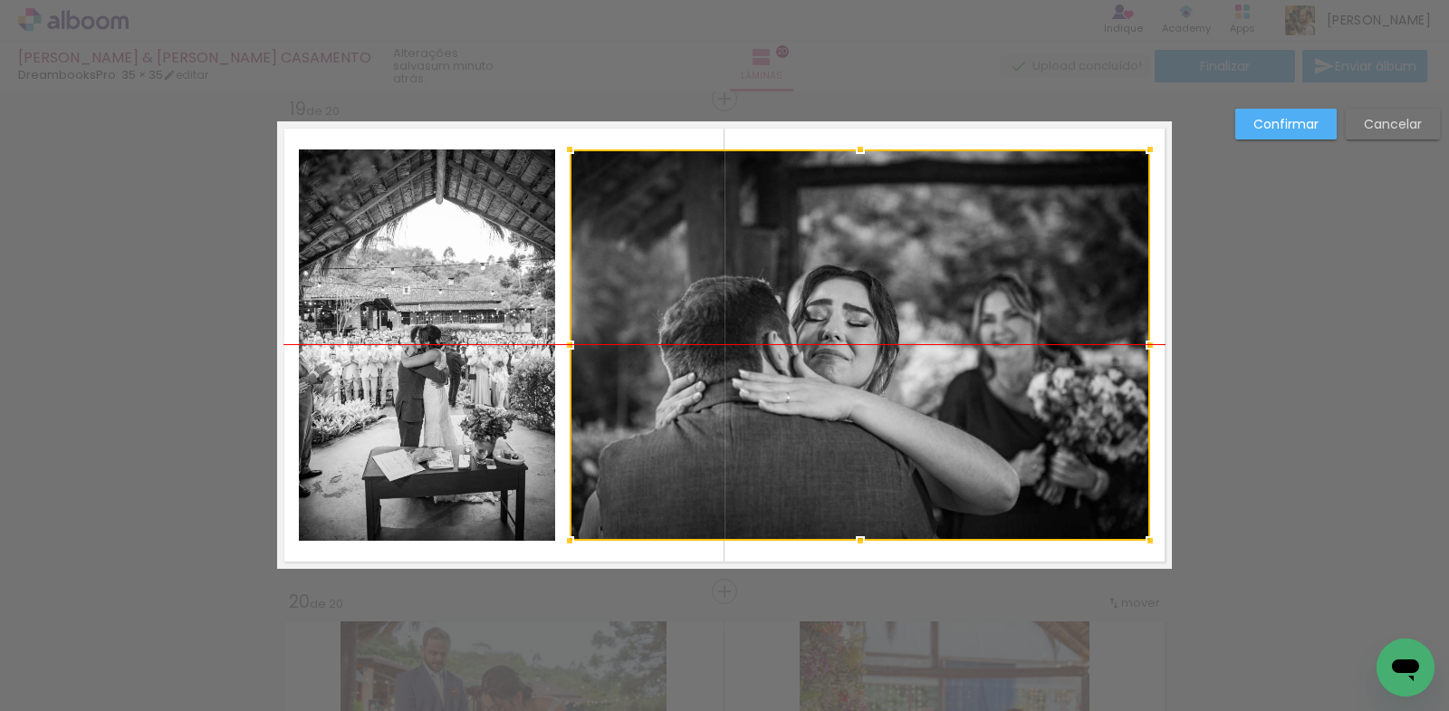
drag, startPoint x: 867, startPoint y: 374, endPoint x: 879, endPoint y: 374, distance: 11.8
click at [879, 374] on div at bounding box center [860, 344] width 580 height 391
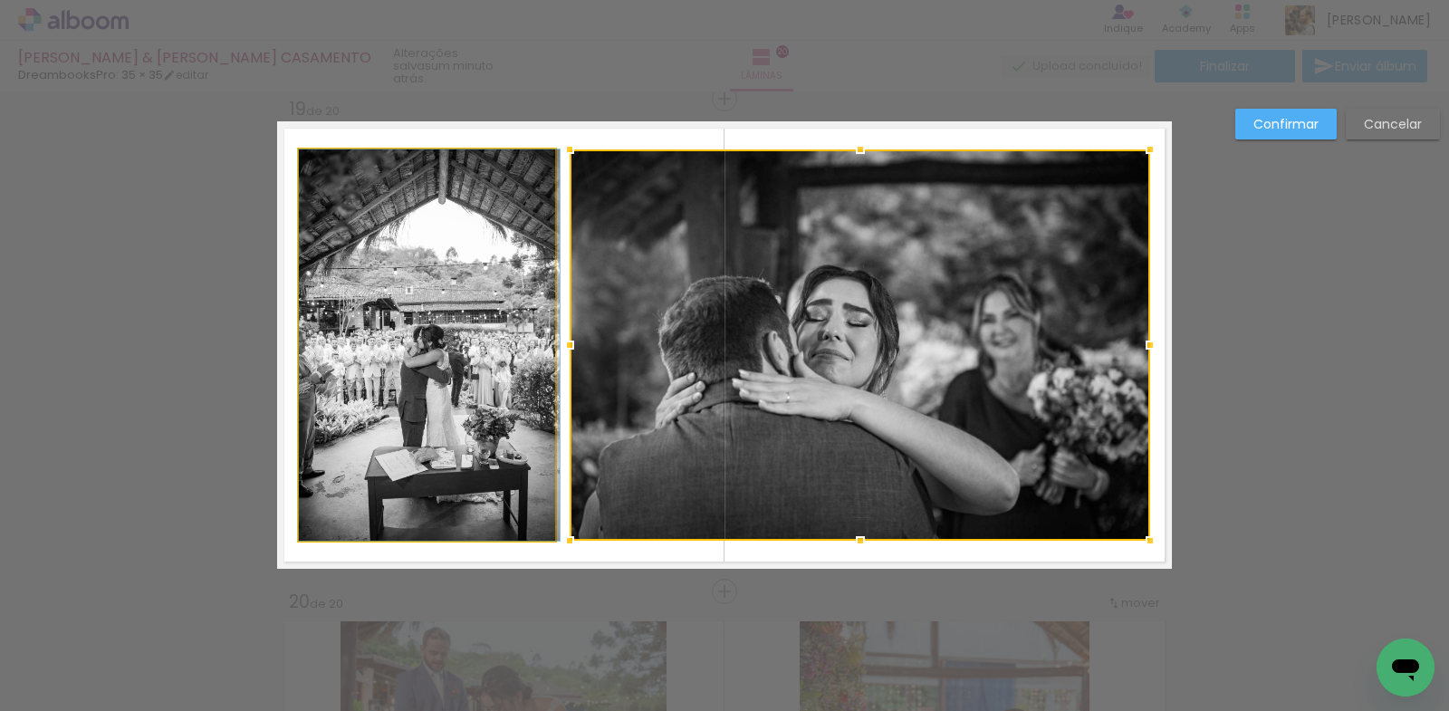
drag, startPoint x: 480, startPoint y: 354, endPoint x: 502, endPoint y: 354, distance: 21.7
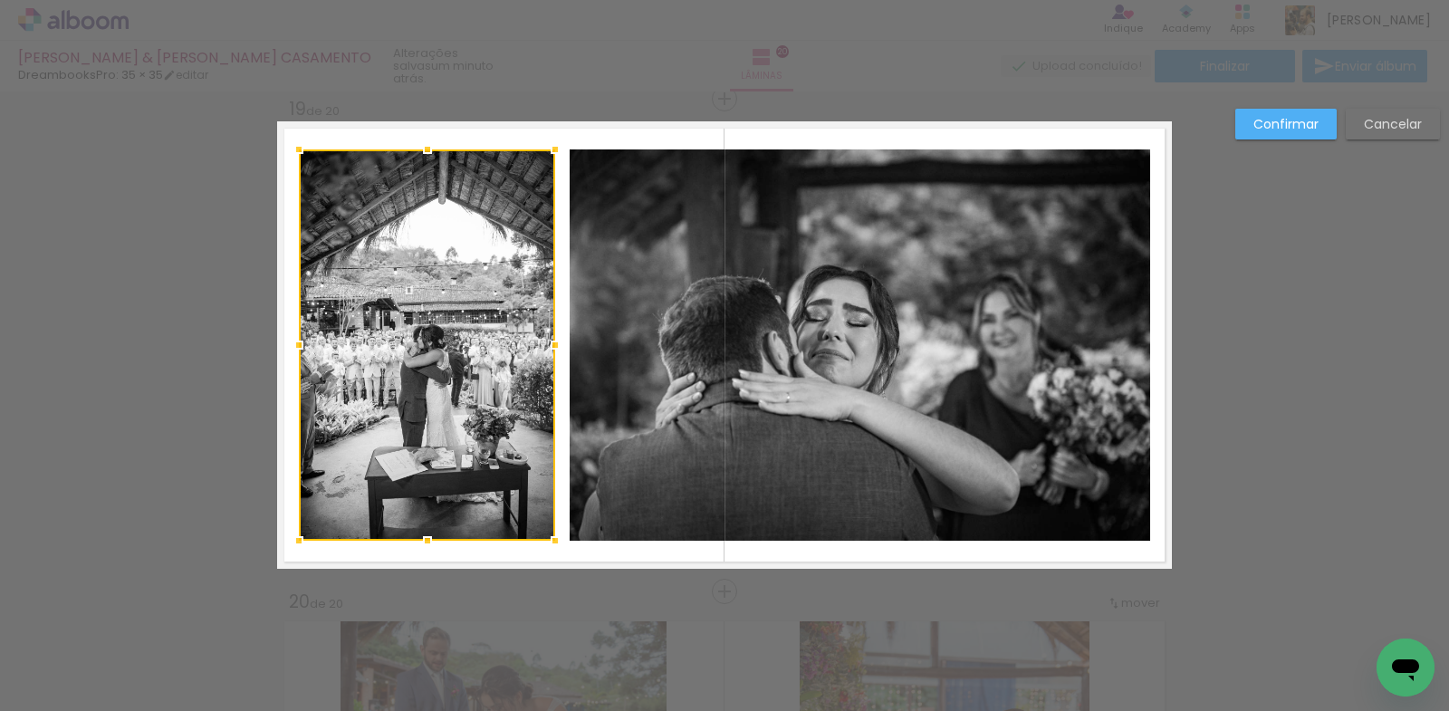
click at [970, 547] on quentale-layouter at bounding box center [724, 344] width 895 height 447
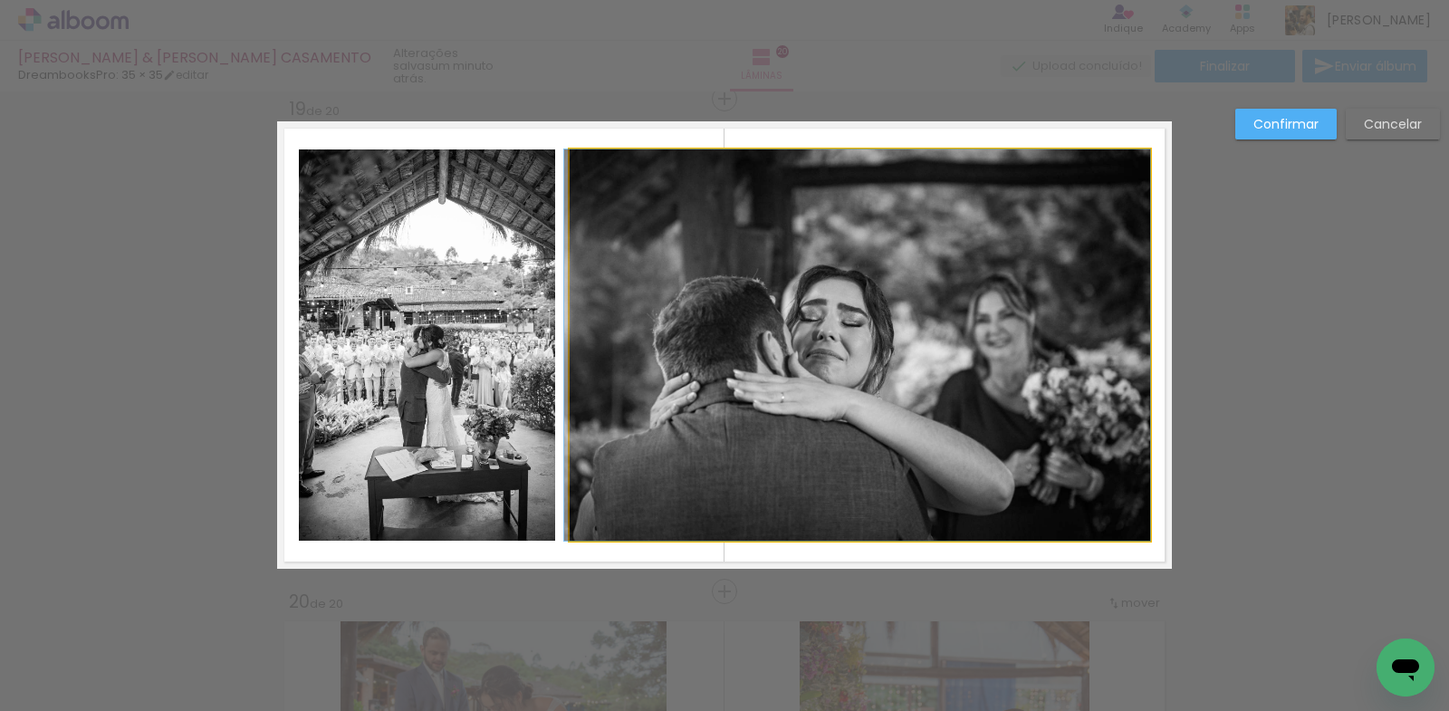
drag, startPoint x: 894, startPoint y: 415, endPoint x: 879, endPoint y: 415, distance: 14.5
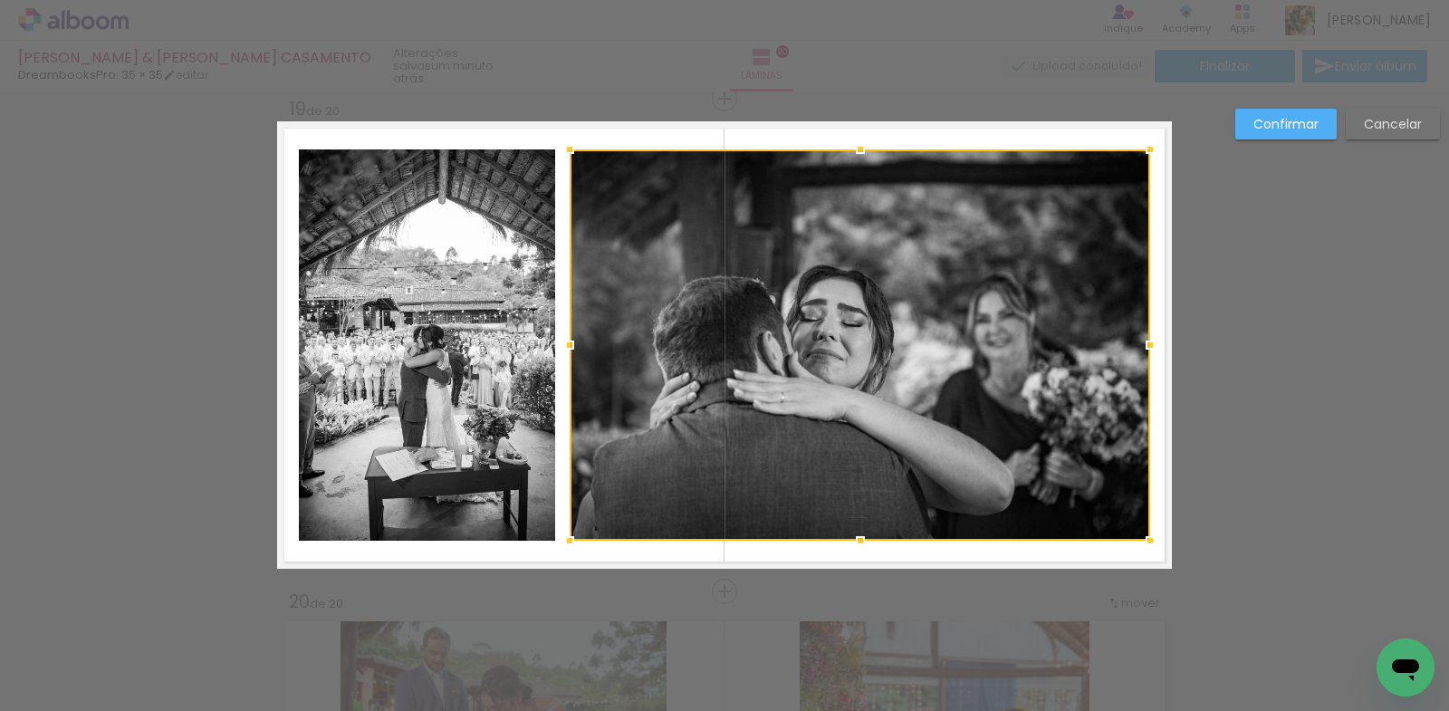
click at [0, 0] on slot "Cancelar" at bounding box center [0, 0] width 0 height 0
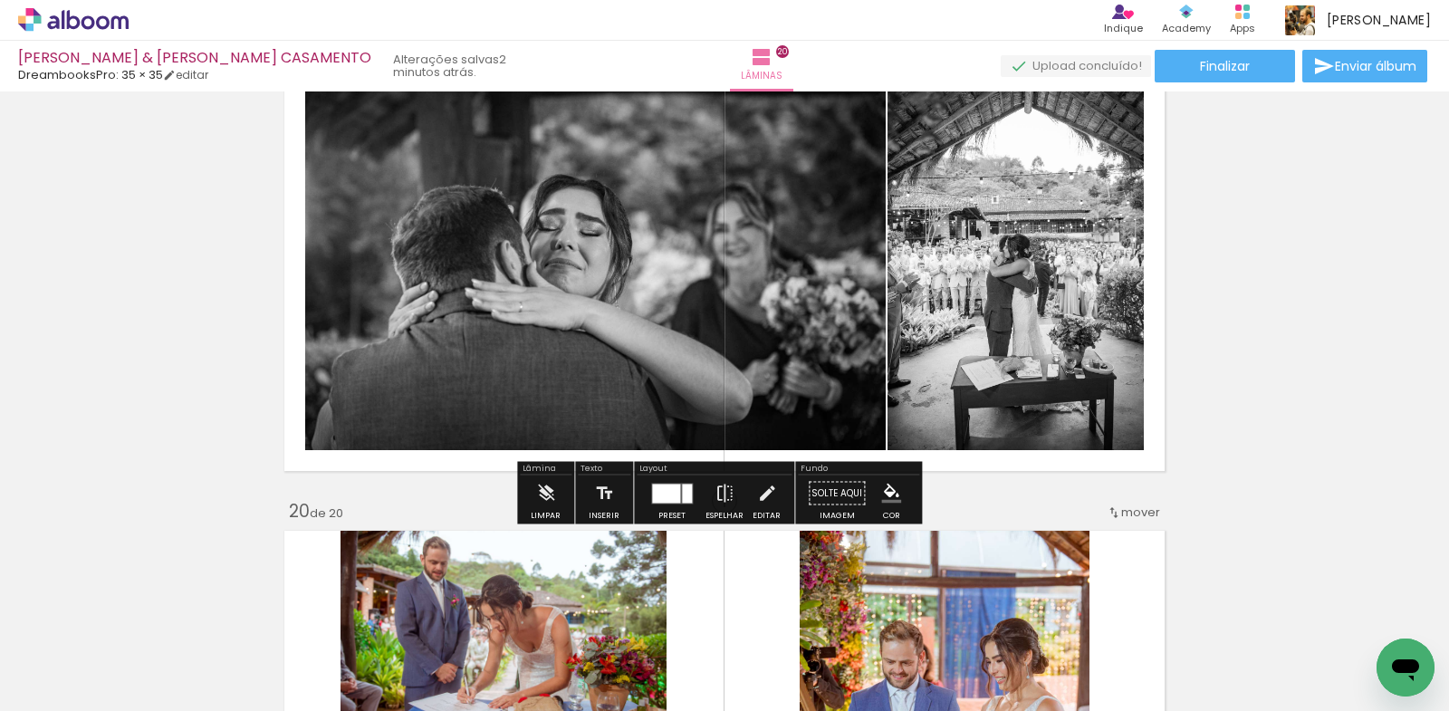
scroll to position [9251, 0]
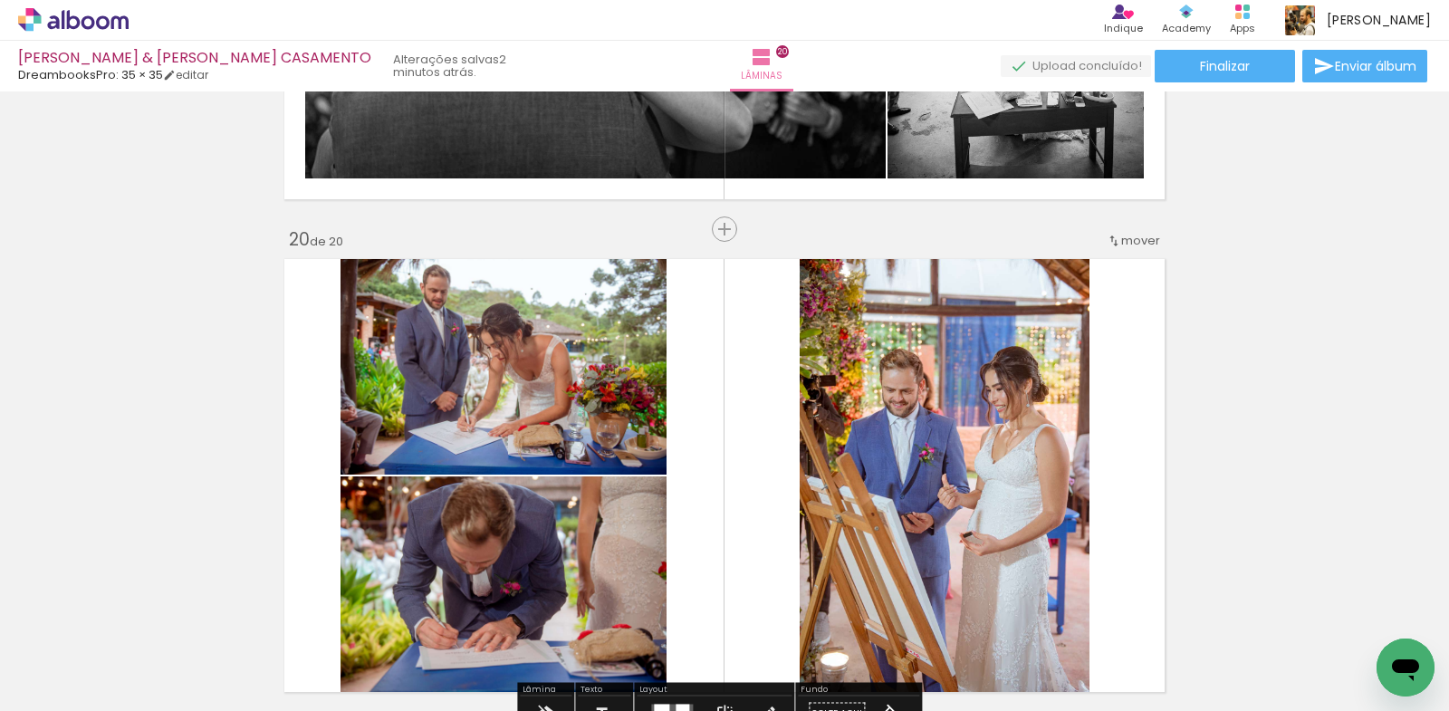
drag, startPoint x: 717, startPoint y: 231, endPoint x: 816, endPoint y: 426, distance: 218.3
click at [735, 231] on span "Inserir lâmina" at bounding box center [770, 230] width 71 height 12
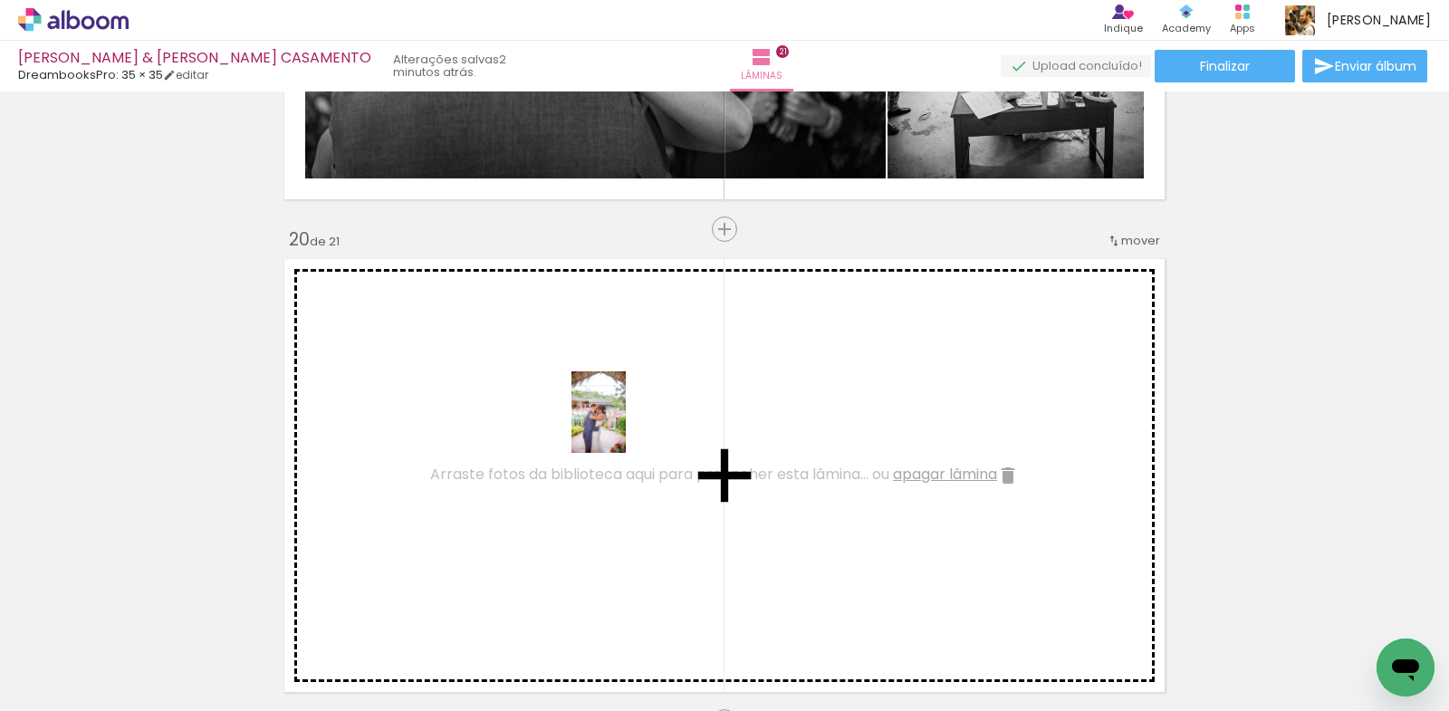
drag, startPoint x: 251, startPoint y: 650, endPoint x: 626, endPoint y: 426, distance: 437.0
click at [626, 426] on quentale-workspace at bounding box center [724, 355] width 1449 height 711
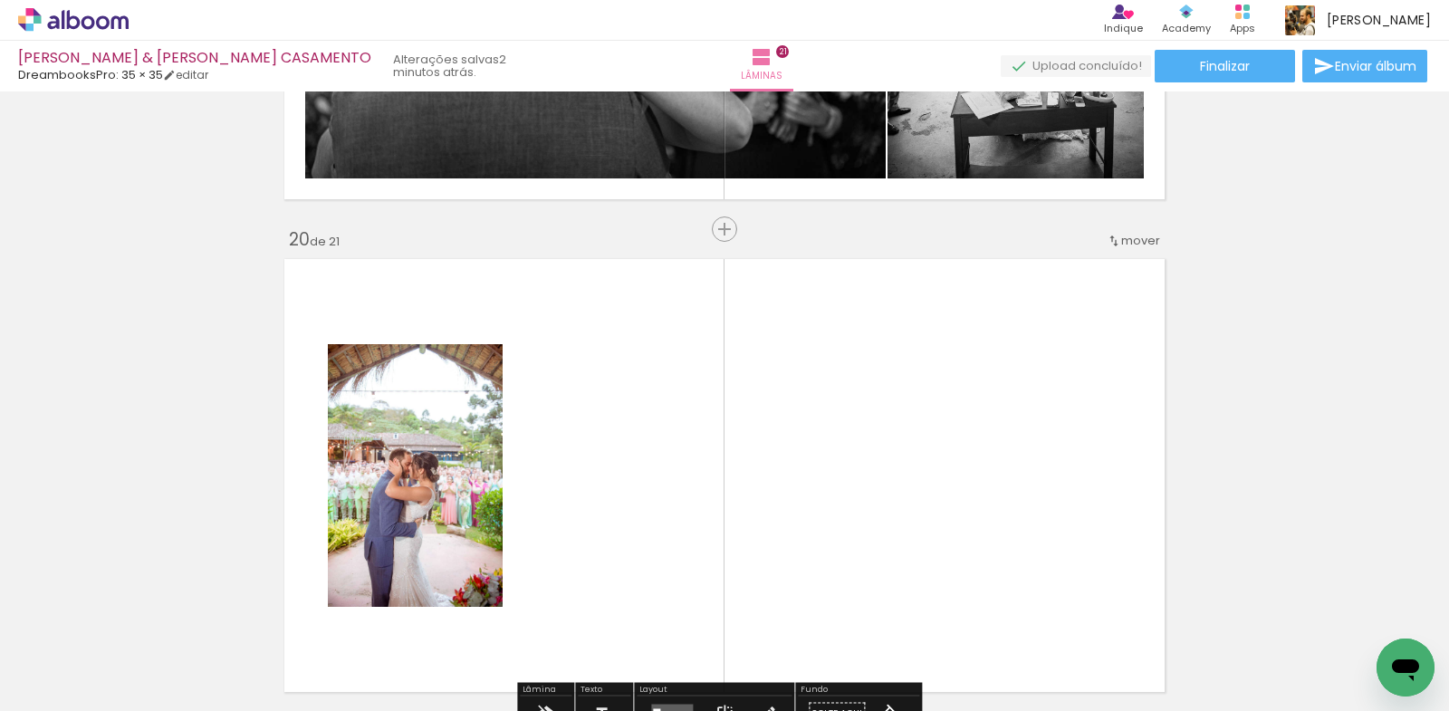
click at [764, 656] on div at bounding box center [740, 649] width 90 height 60
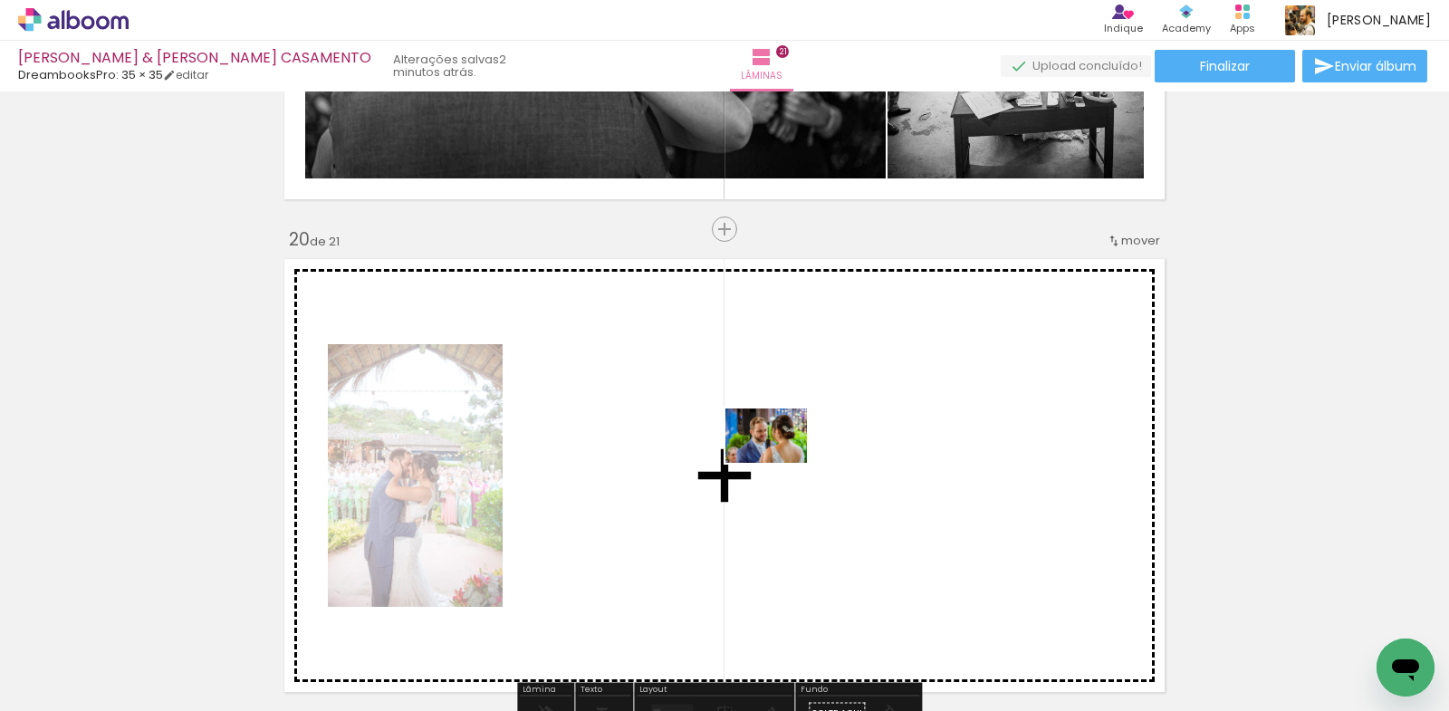
drag, startPoint x: 762, startPoint y: 656, endPoint x: 780, endPoint y: 462, distance: 194.5
click at [780, 462] on quentale-workspace at bounding box center [724, 355] width 1449 height 711
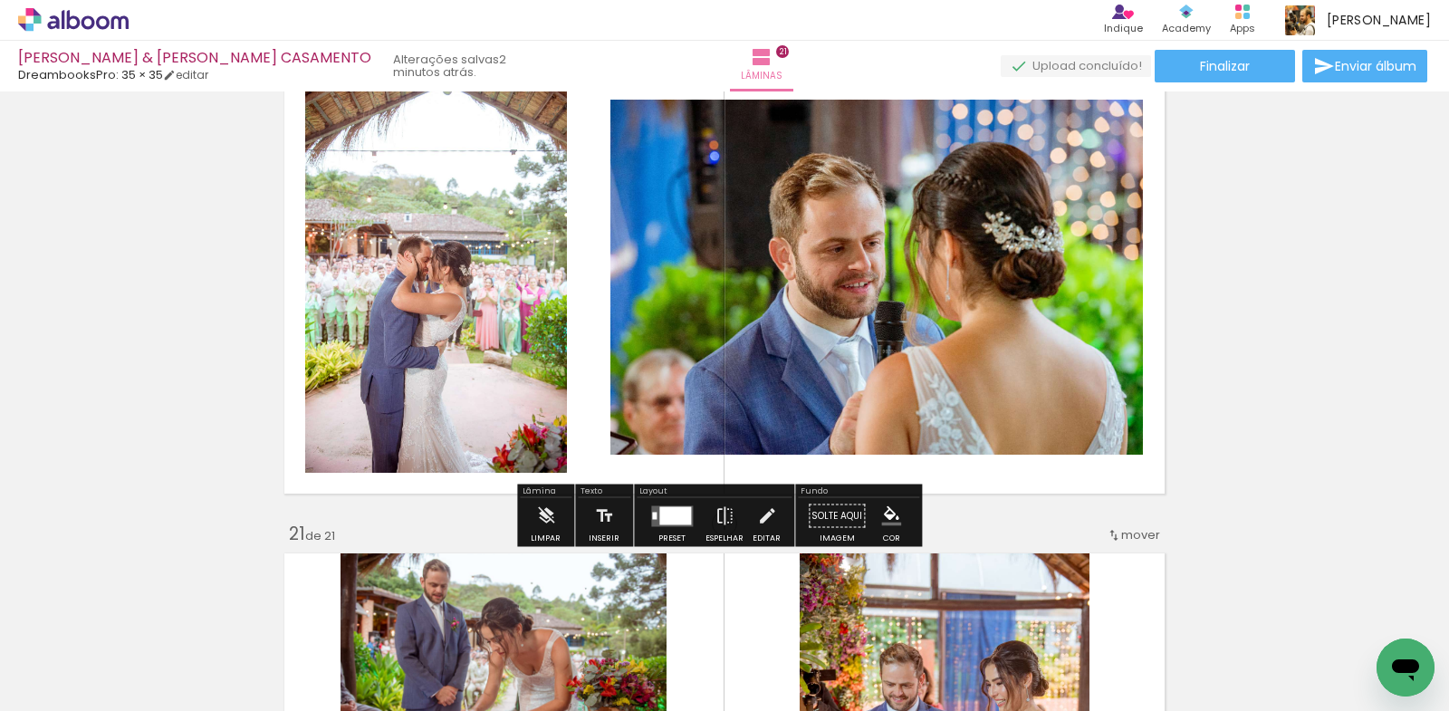
scroll to position [9522, 0]
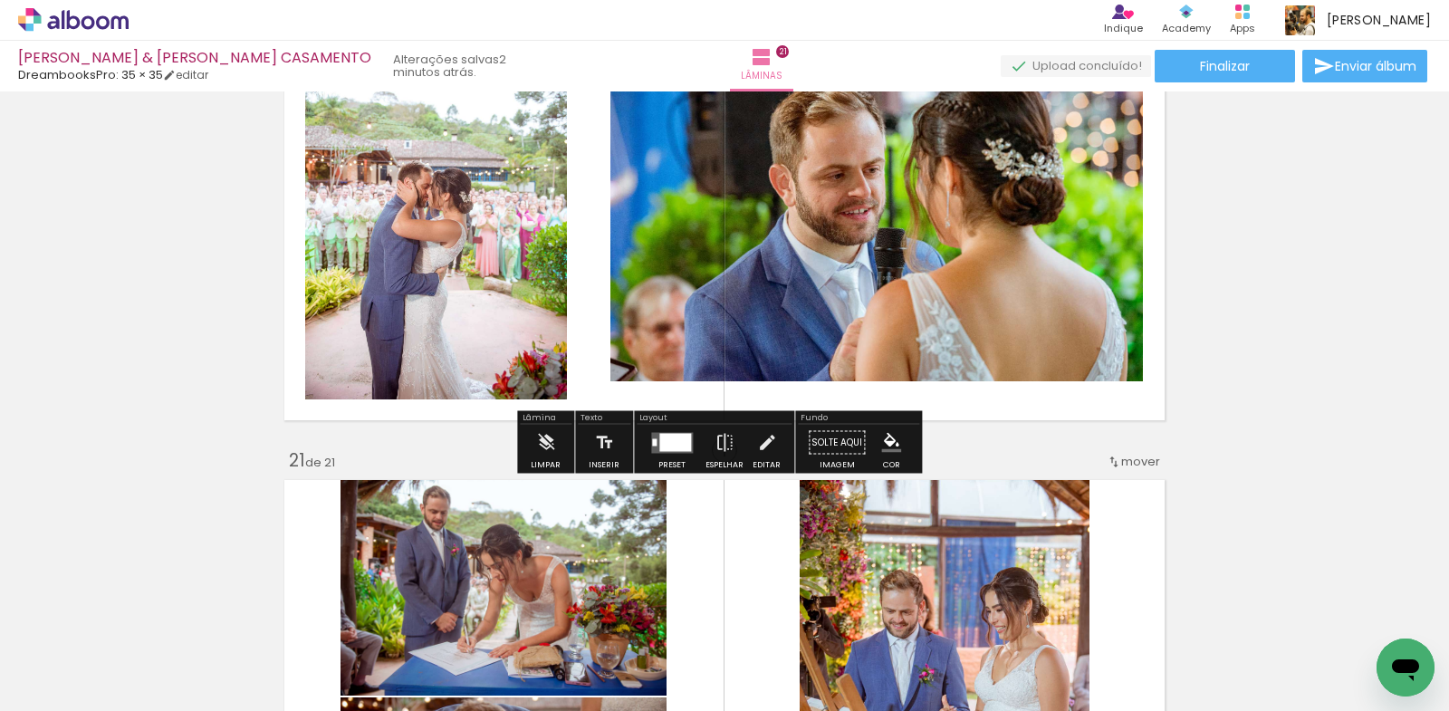
drag, startPoint x: 672, startPoint y: 447, endPoint x: 716, endPoint y: 436, distance: 45.7
click at [672, 447] on div at bounding box center [675, 442] width 32 height 18
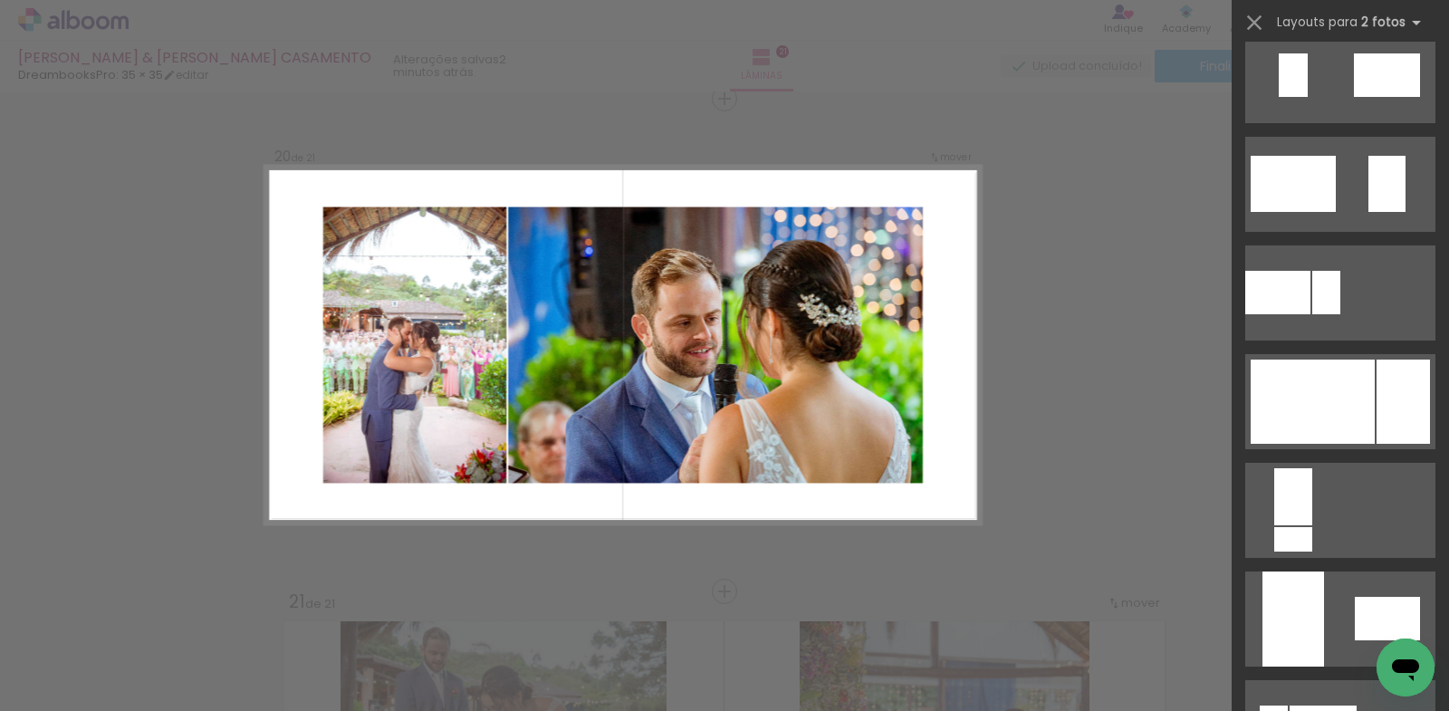
scroll to position [724, 0]
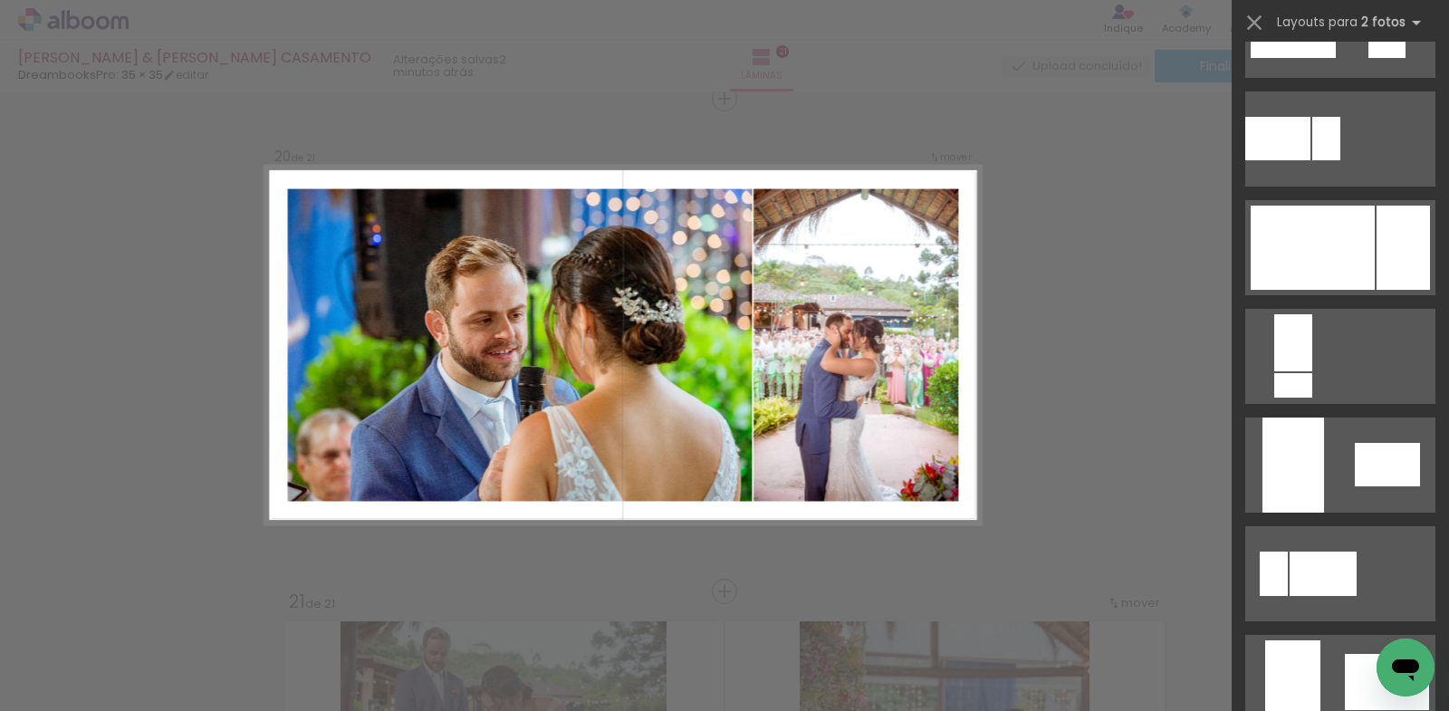
click at [1355, 226] on div at bounding box center [1312, 248] width 124 height 84
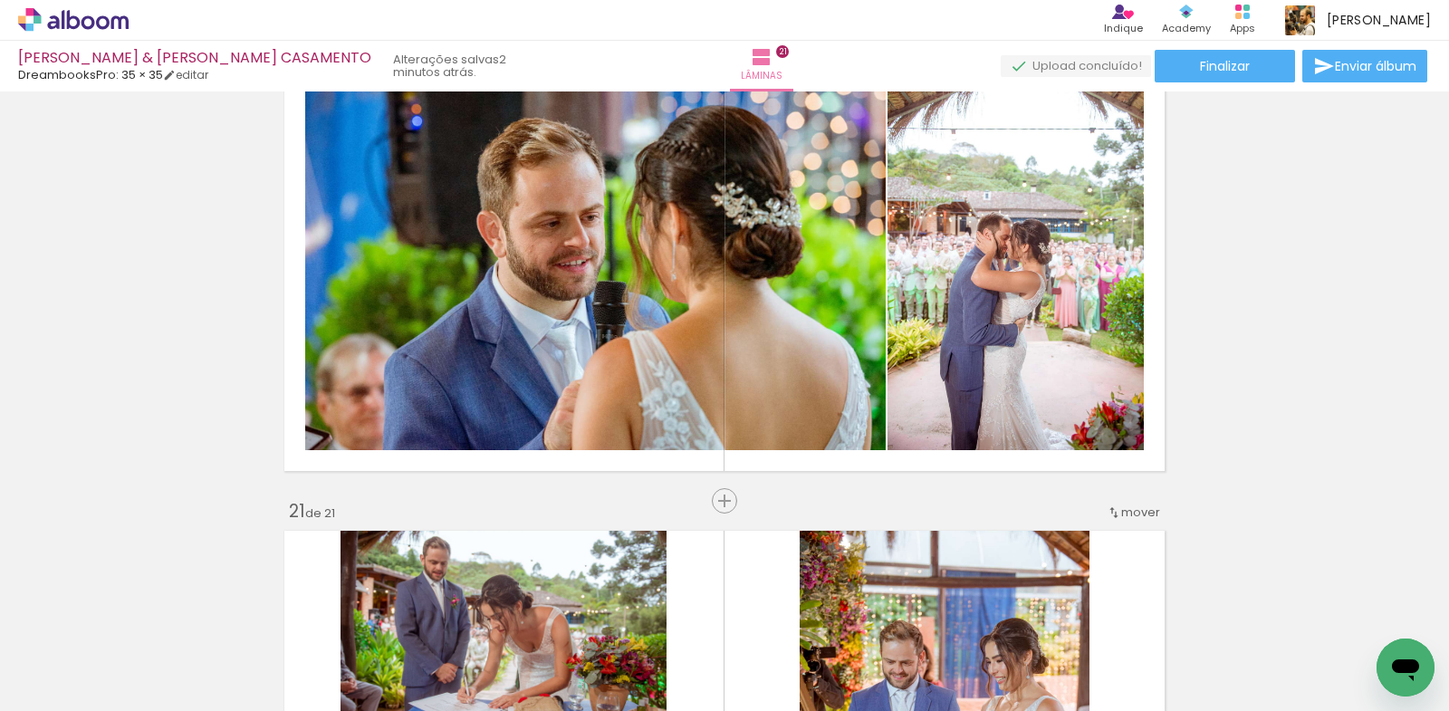
scroll to position [9653, 0]
